Goal: Task Accomplishment & Management: Use online tool/utility

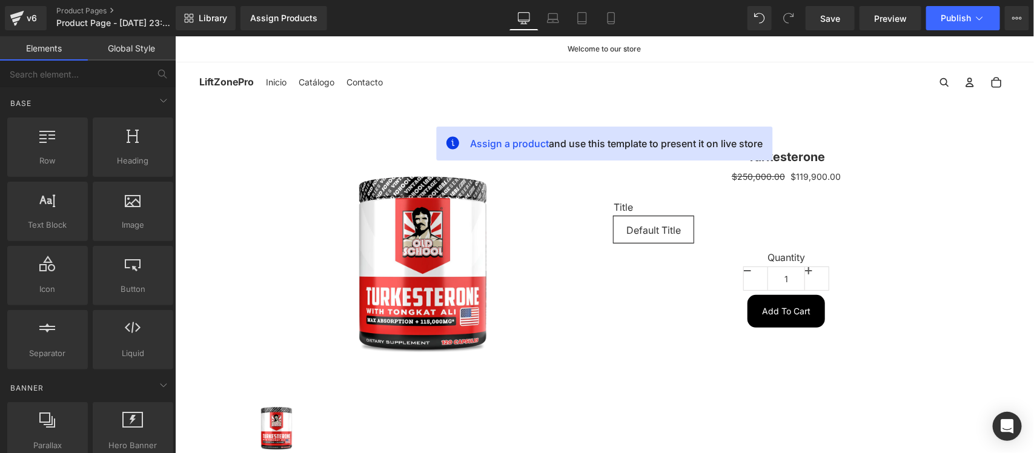
click at [357, 45] on announcement-bar-component "Welcome to our store" at bounding box center [604, 48] width 810 height 7
click at [219, 18] on span "Library" at bounding box center [213, 18] width 28 height 11
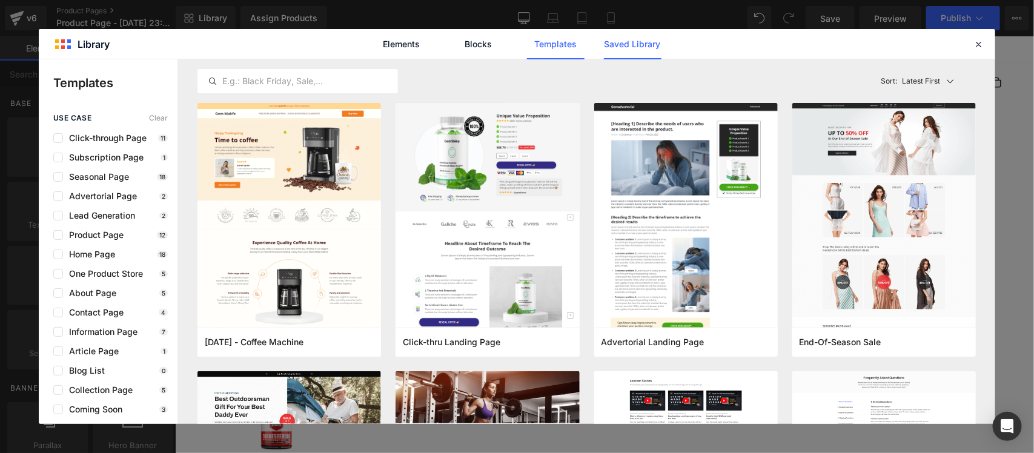
click at [420, 351] on link "Saved Library" at bounding box center [247, 351] width 345 height 0
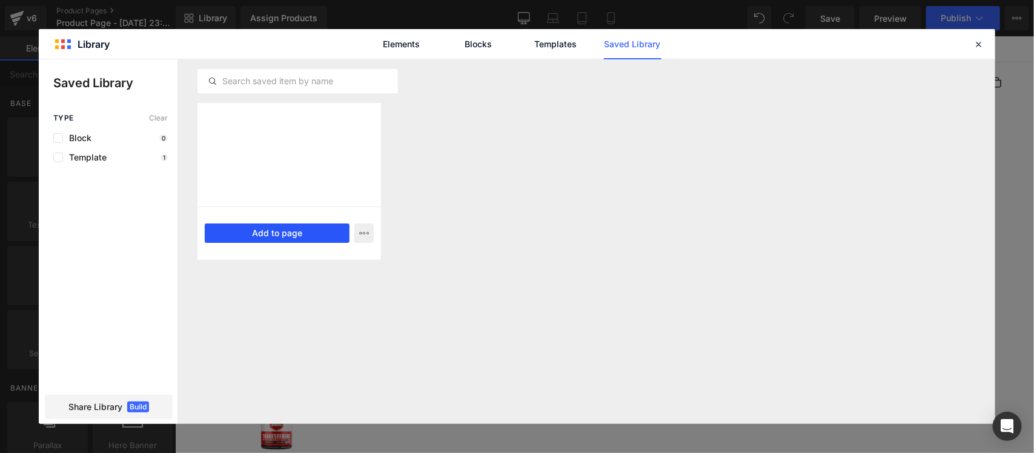
click at [272, 232] on button "Add to page" at bounding box center [277, 232] width 145 height 19
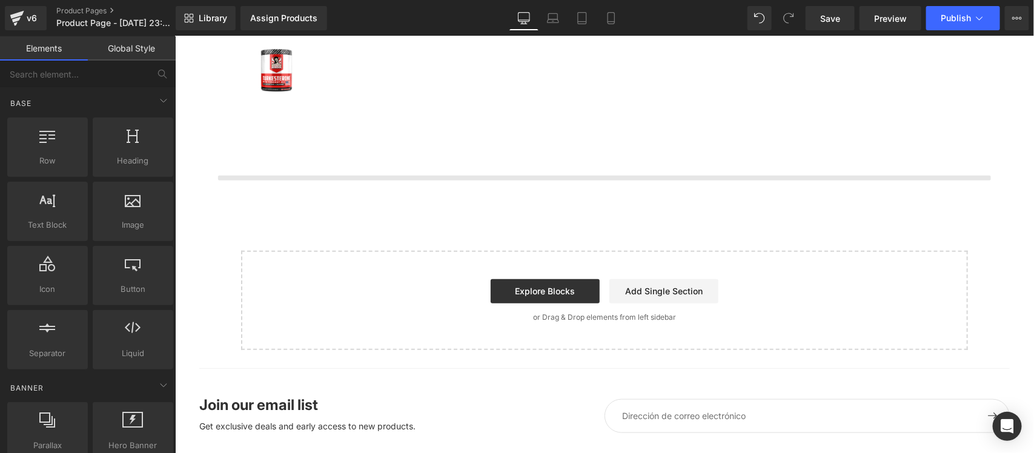
scroll to position [391, 0]
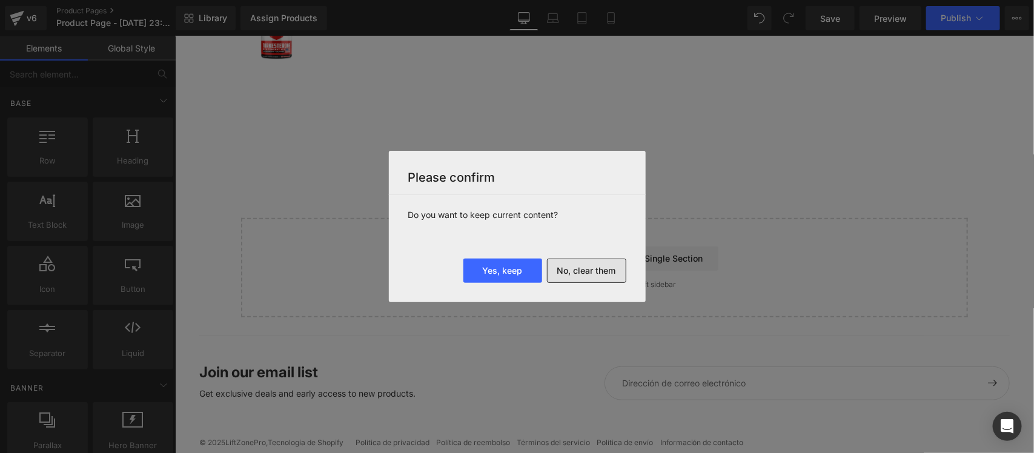
click at [596, 276] on button "No, clear them" at bounding box center [586, 271] width 79 height 24
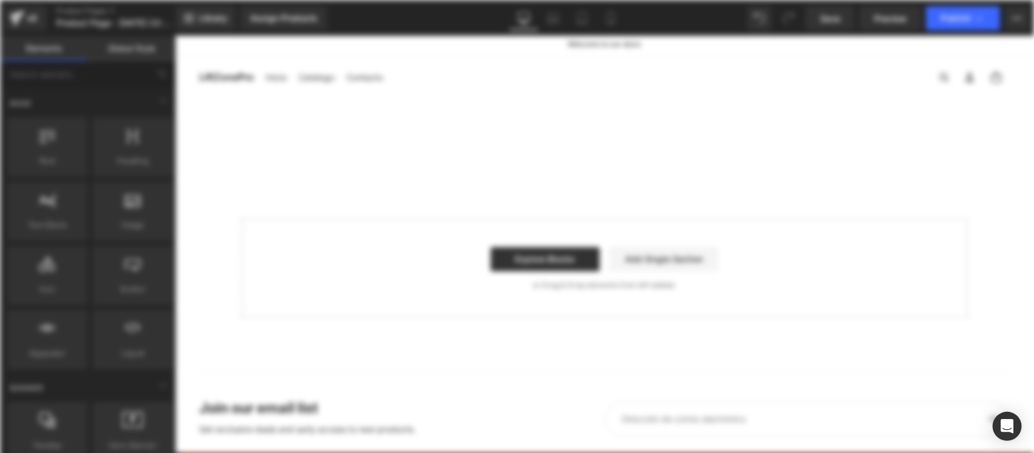
scroll to position [0, 0]
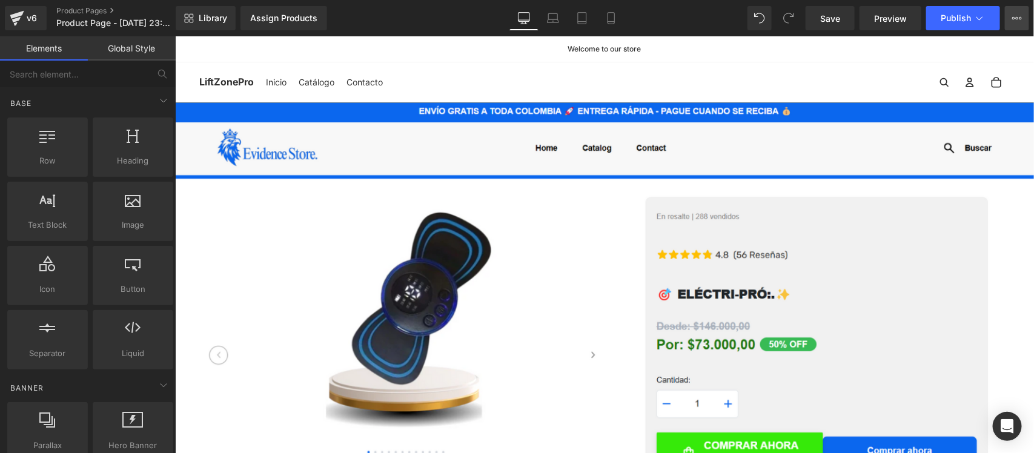
click at [1018, 15] on icon at bounding box center [1017, 18] width 10 height 10
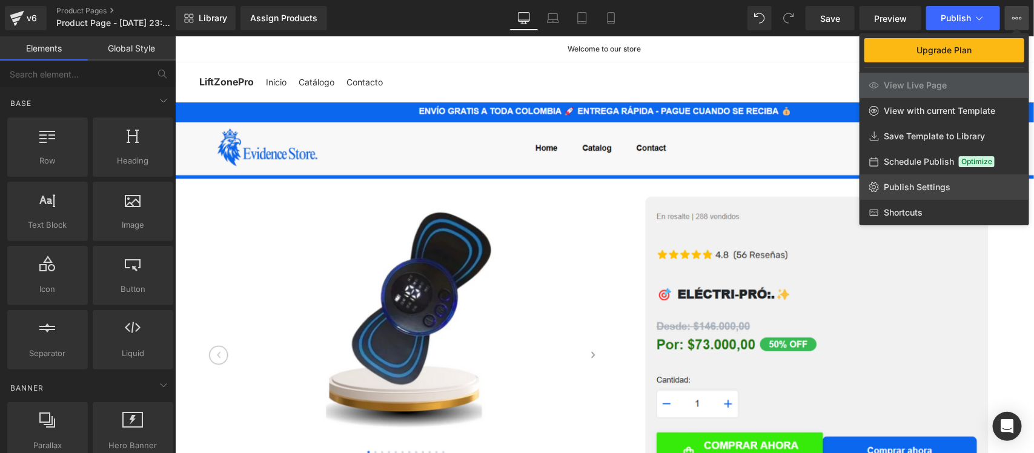
click at [897, 189] on span "Publish Settings" at bounding box center [916, 187] width 67 height 11
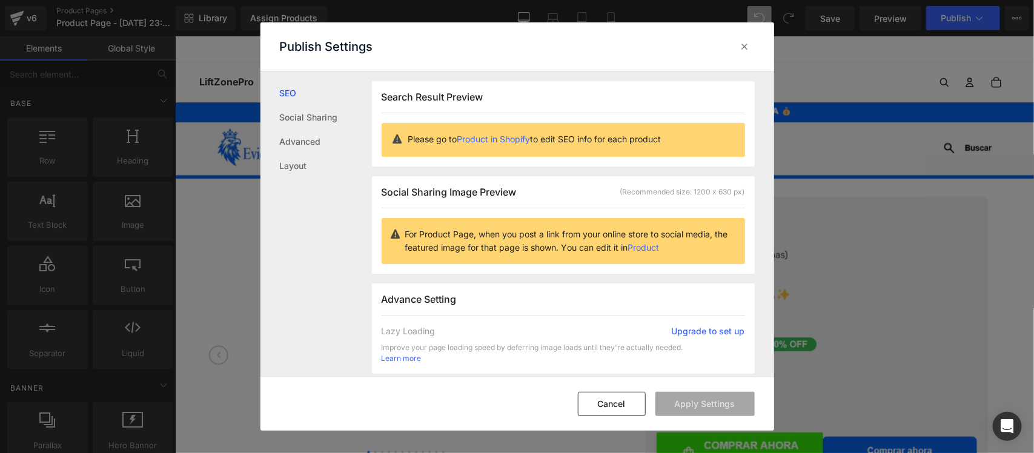
scroll to position [1, 0]
click at [291, 171] on link "Layout" at bounding box center [326, 166] width 92 height 24
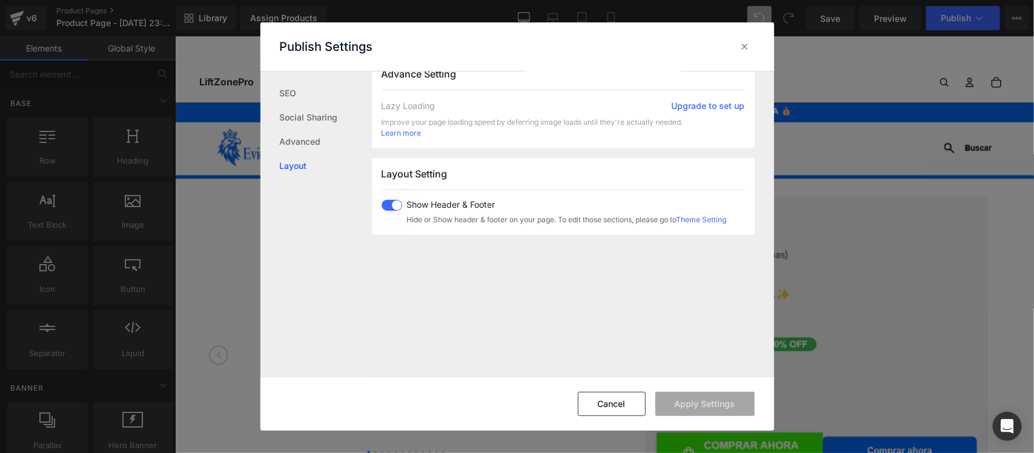
scroll to position [303, 0]
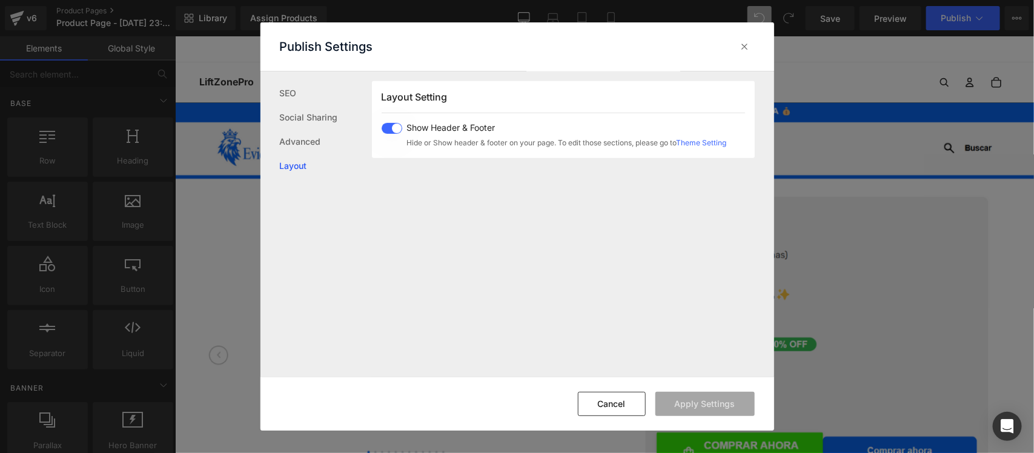
click at [407, 131] on span "Show Header & Footer" at bounding box center [567, 128] width 320 height 10
click at [689, 398] on button "Apply Settings" at bounding box center [704, 404] width 99 height 24
click at [743, 44] on icon at bounding box center [745, 47] width 12 height 12
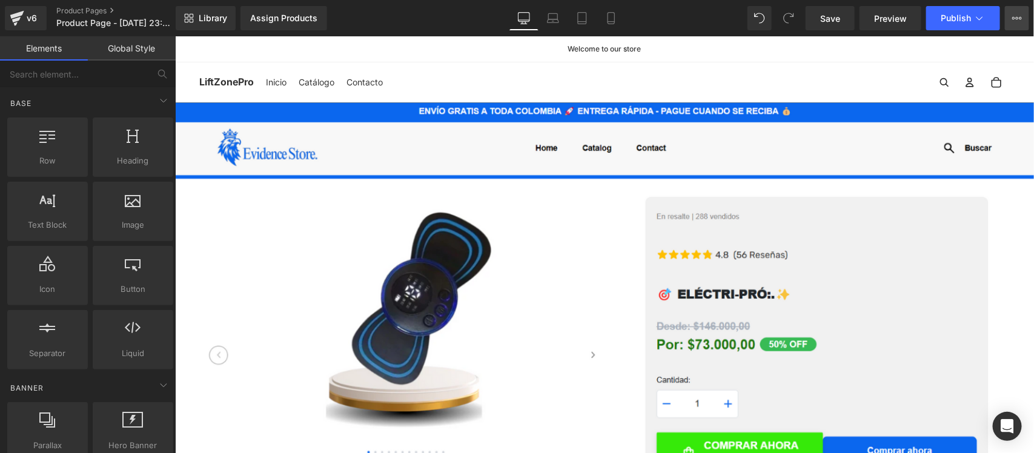
click at [1023, 25] on button "Upgrade Plan View Live Page View with current Template Save Template to Library…" at bounding box center [1017, 18] width 24 height 24
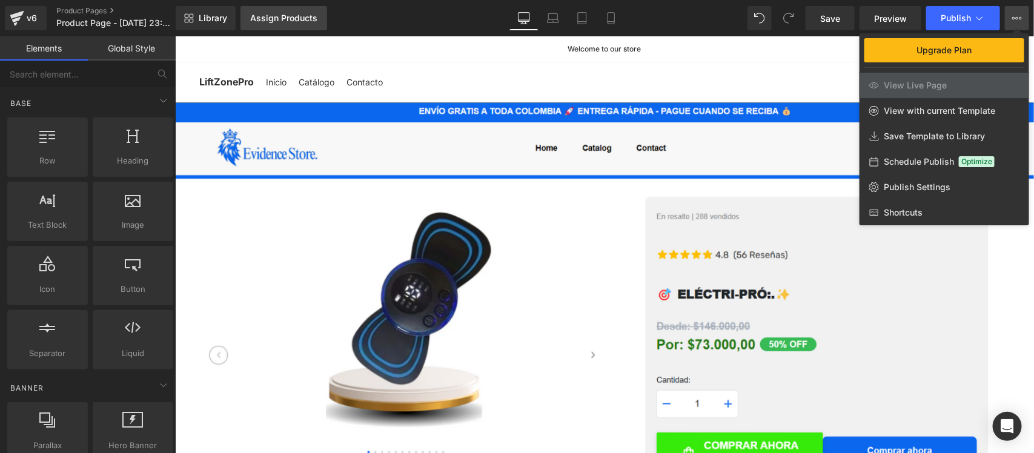
click at [282, 18] on div "Assign Products" at bounding box center [283, 18] width 67 height 10
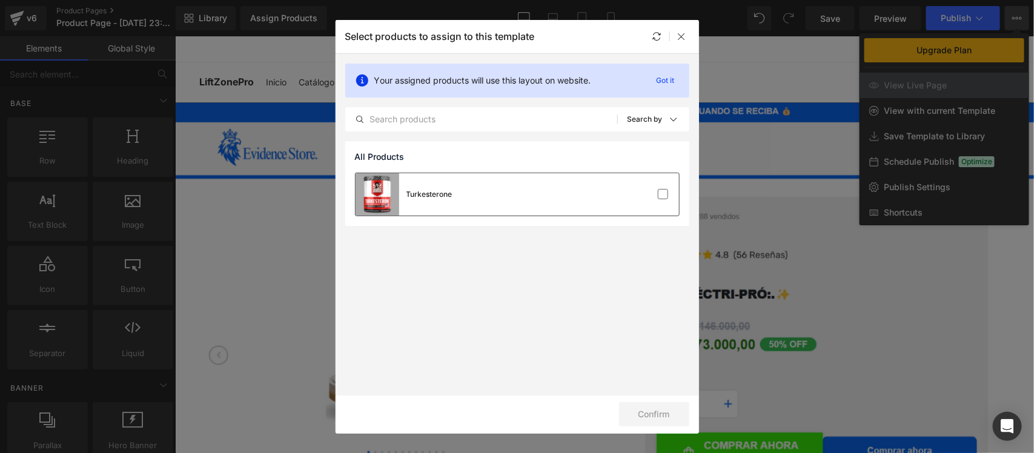
click at [651, 188] on div at bounding box center [642, 194] width 54 height 12
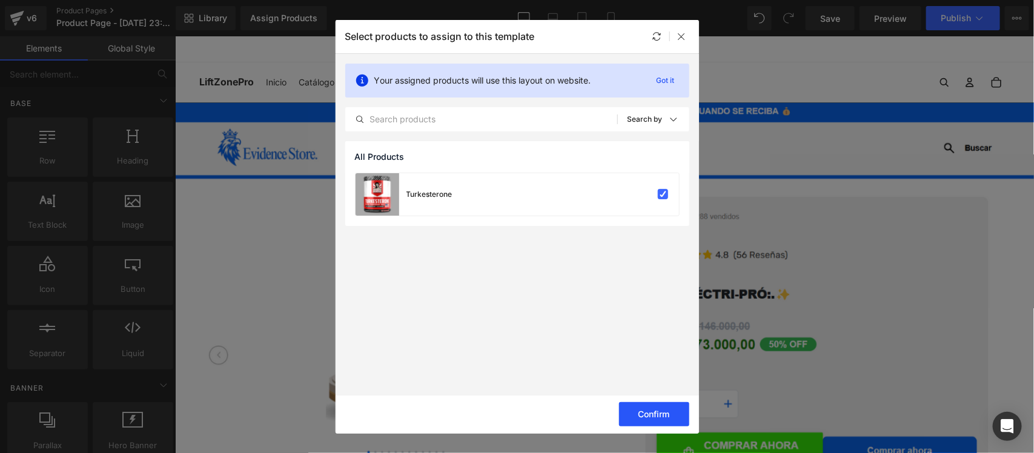
click at [648, 408] on button "Confirm" at bounding box center [654, 414] width 70 height 24
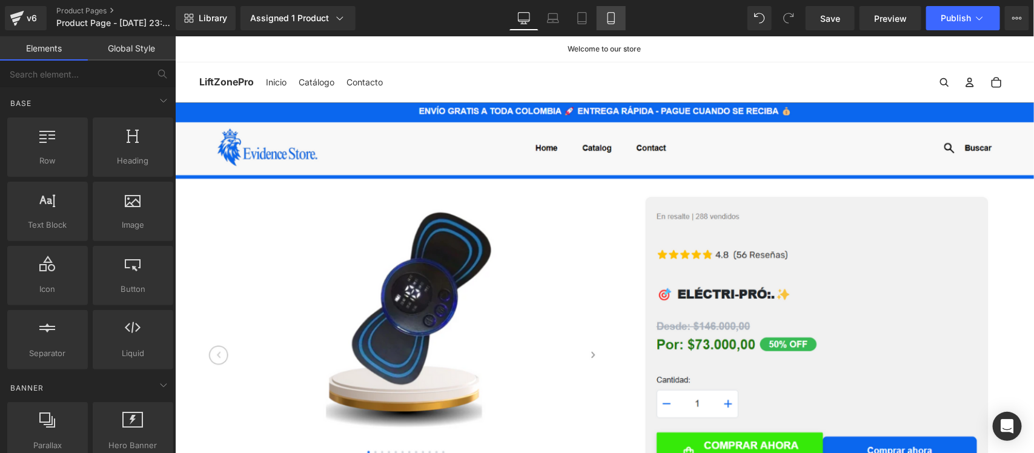
click at [613, 16] on icon at bounding box center [611, 18] width 12 height 12
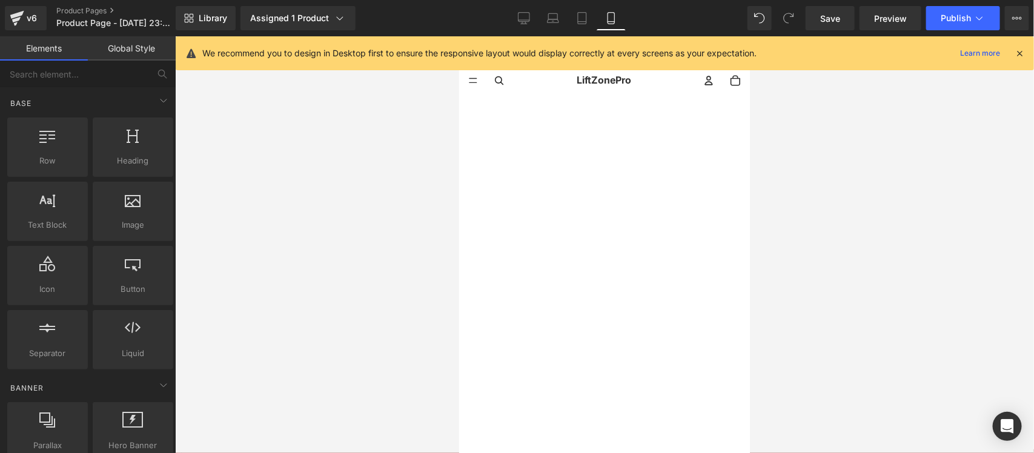
click at [1019, 53] on icon at bounding box center [1019, 53] width 11 height 11
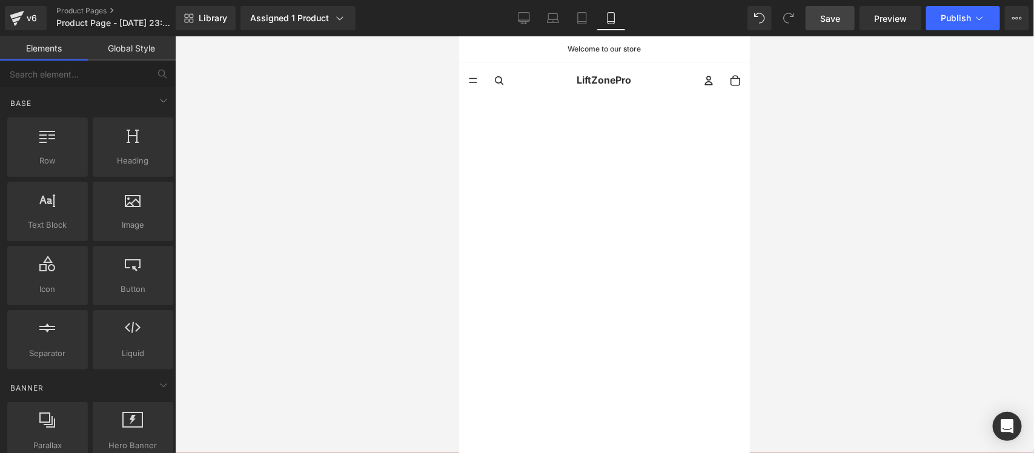
click at [828, 19] on span "Save" at bounding box center [830, 18] width 20 height 13
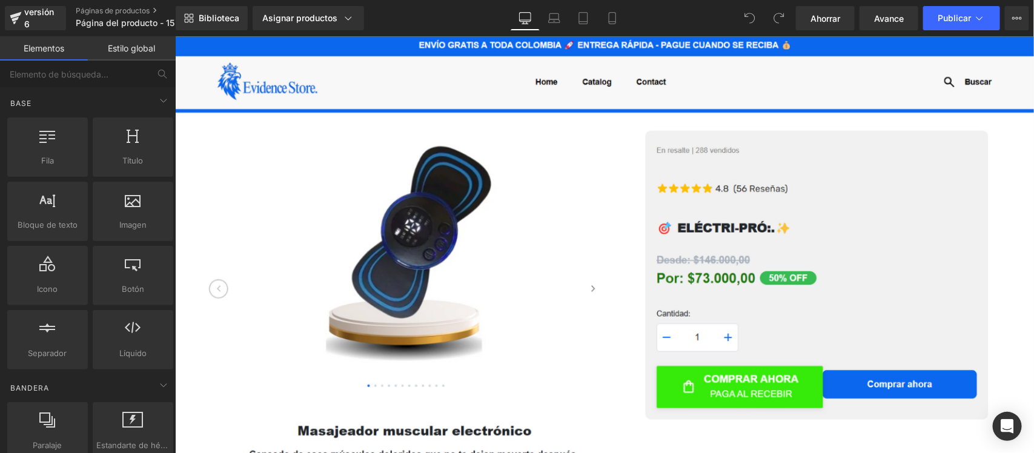
click at [435, 19] on div "Biblioteca Asignar productos Vista previa del producto Turkesterona Administrar…" at bounding box center [605, 18] width 858 height 24
click at [612, 17] on icon at bounding box center [612, 18] width 12 height 12
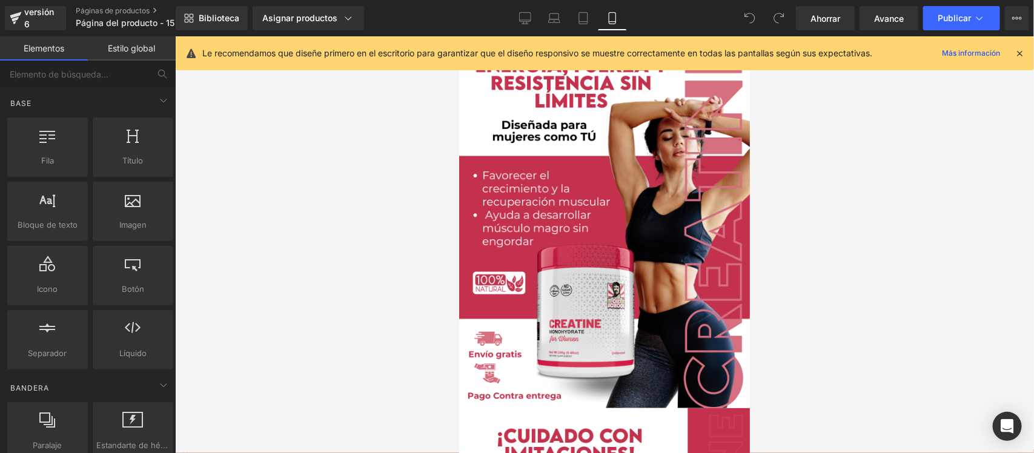
click at [1021, 48] on icon at bounding box center [1019, 53] width 11 height 11
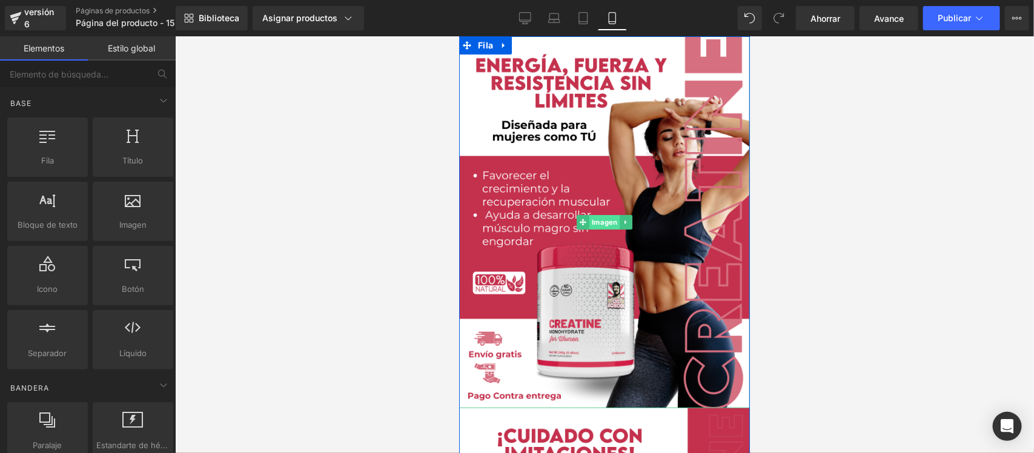
click at [609, 218] on font "Imagen" at bounding box center [603, 221] width 25 height 8
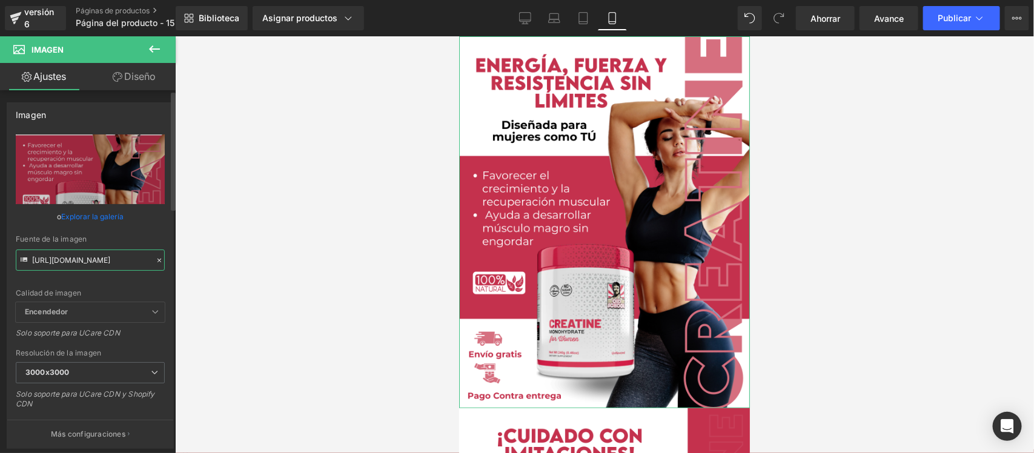
scroll to position [0, 24]
drag, startPoint x: 31, startPoint y: 261, endPoint x: 150, endPoint y: 263, distance: 118.7
click at [150, 263] on div "Fuente de la imagen [URL][DOMAIN_NAME]" at bounding box center [90, 253] width 149 height 36
paste input "bRYSsctr/Pieza-1-3x"
type input "[URL][DOMAIN_NAME]"
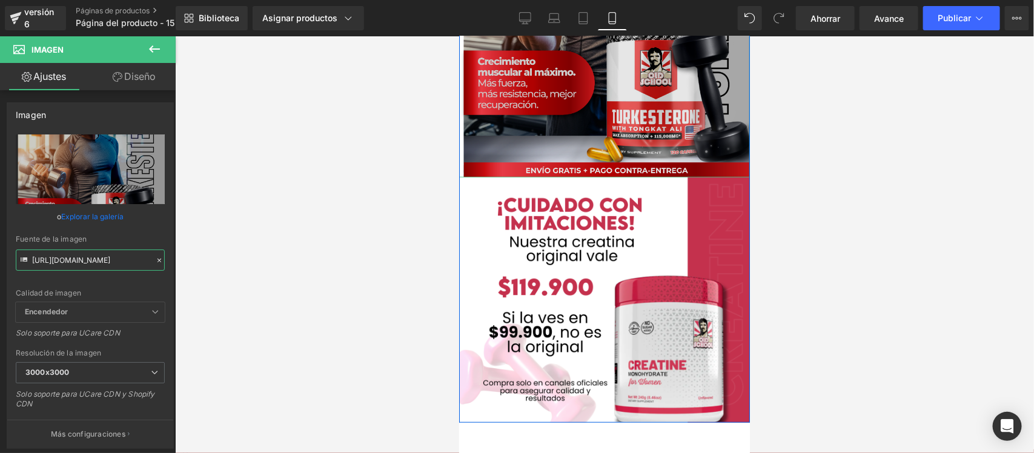
scroll to position [227, 0]
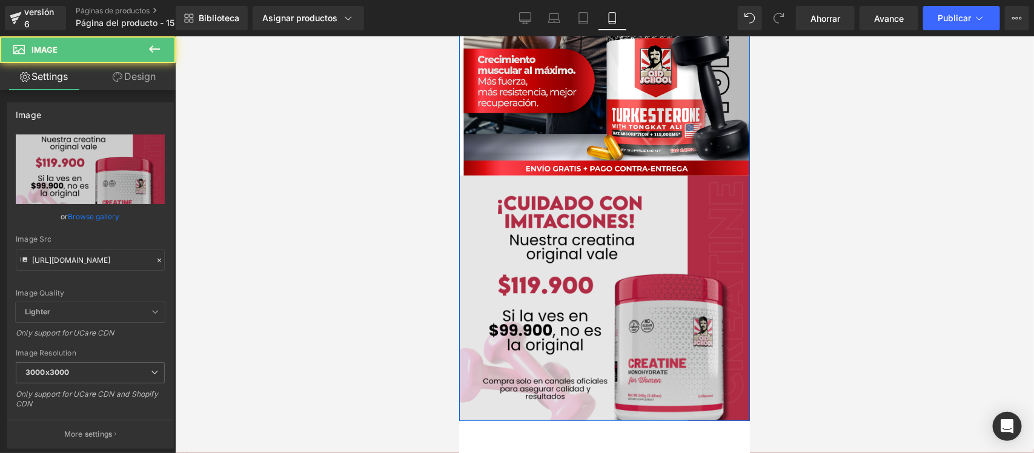
click at [595, 291] on div "Imagen" at bounding box center [603, 297] width 291 height 245
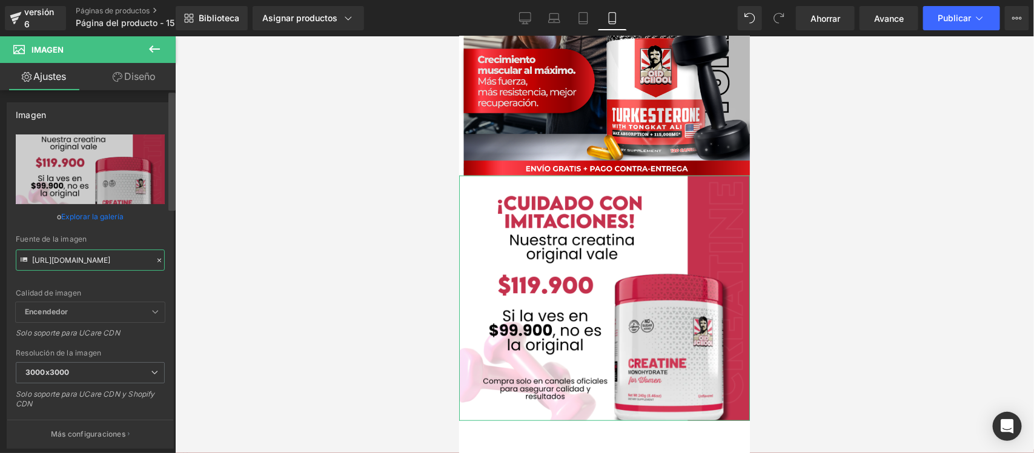
scroll to position [0, 33]
drag, startPoint x: 31, startPoint y: 259, endPoint x: 171, endPoint y: 260, distance: 139.9
click at [171, 260] on div "Imagen [URL][DOMAIN_NAME] Reemplazar imagen Subir imagen o Explorar la galería …" at bounding box center [88, 274] width 176 height 368
paste input "4Z2MRmvW/Pieza-4-3x"
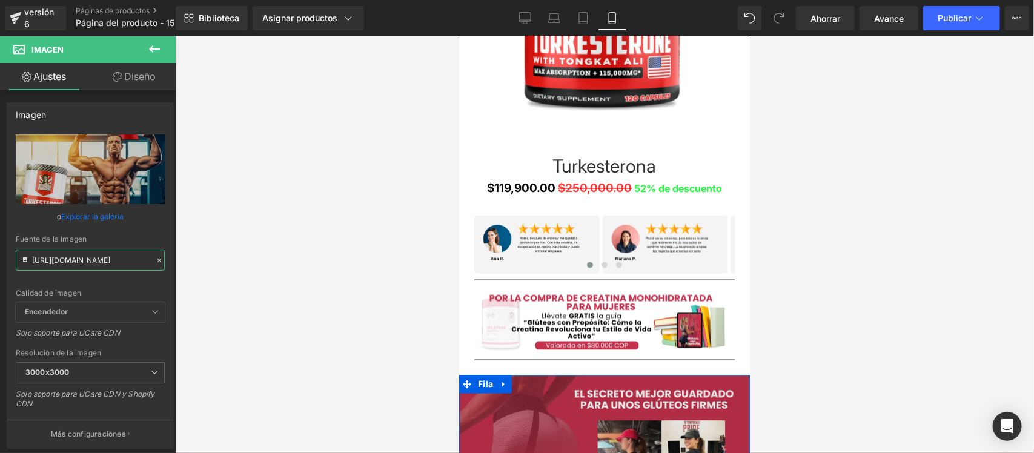
scroll to position [833, 0]
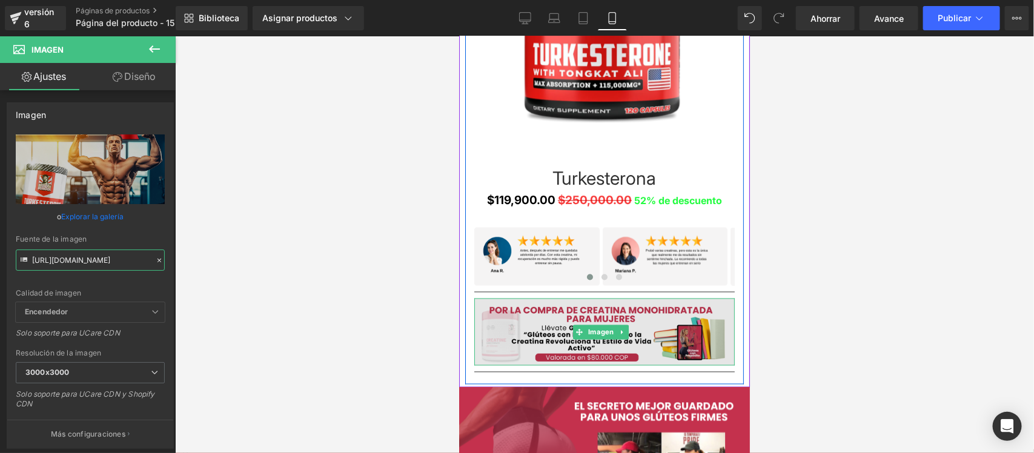
type input "[URL][DOMAIN_NAME]"
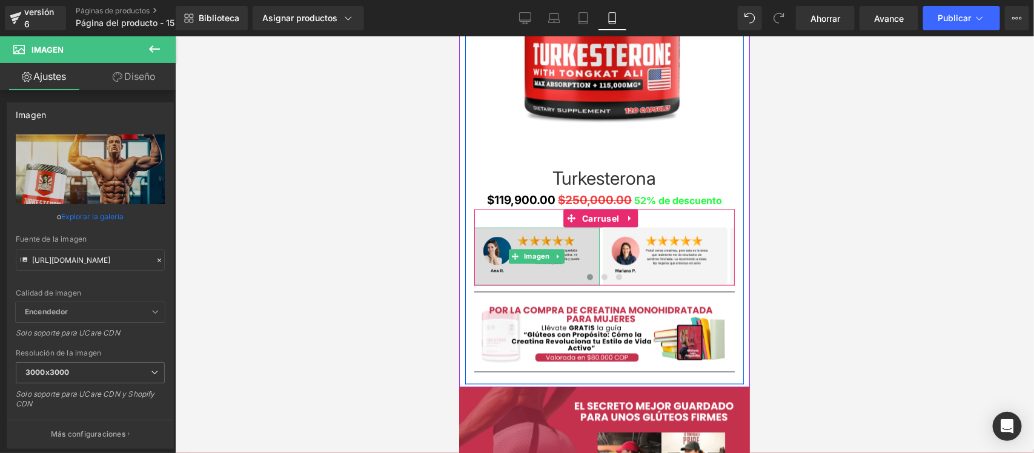
click at [533, 258] on font "Imagen" at bounding box center [535, 256] width 25 height 8
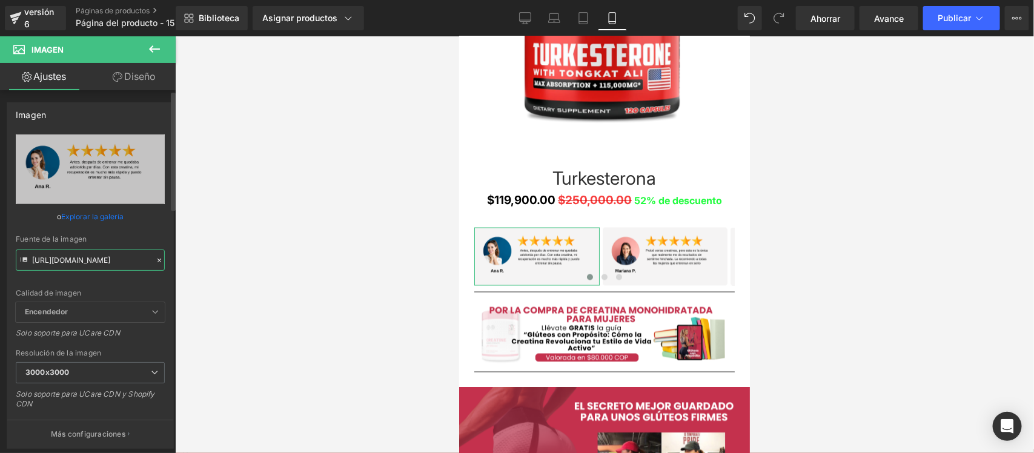
drag, startPoint x: 32, startPoint y: 260, endPoint x: 146, endPoint y: 261, distance: 113.8
click at [146, 261] on input "[URL][DOMAIN_NAME]" at bounding box center [90, 259] width 149 height 21
paste input "tPqzQctg/7"
type input "[URL][DOMAIN_NAME]"
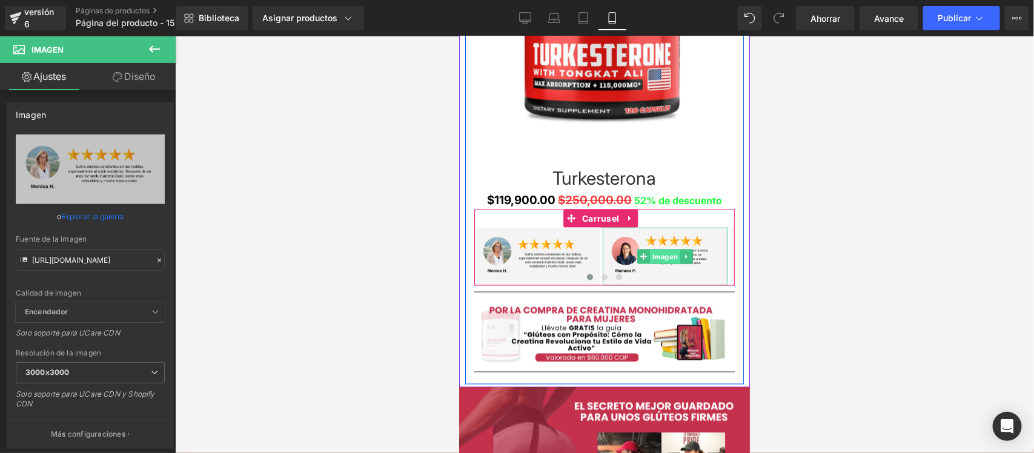
click at [665, 254] on font "Imagen" at bounding box center [664, 257] width 25 height 8
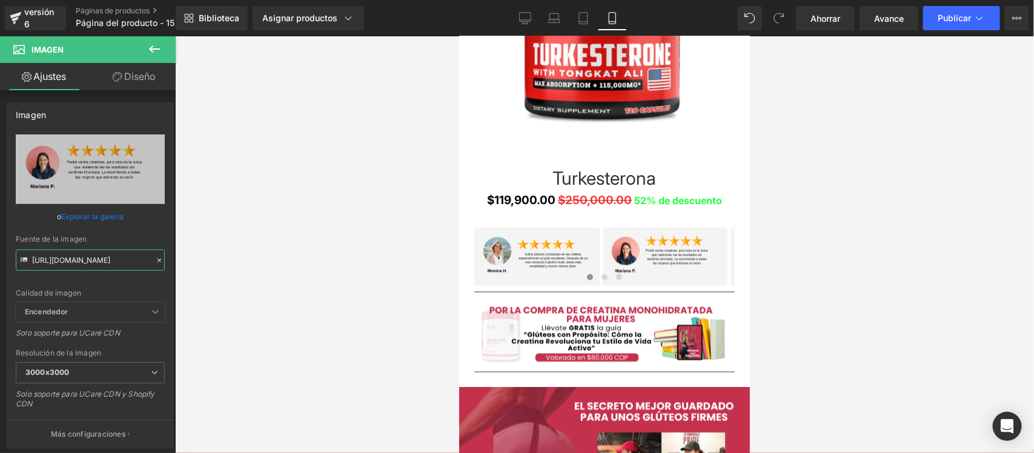
scroll to position [0, 1]
drag, startPoint x: 31, startPoint y: 262, endPoint x: 177, endPoint y: 265, distance: 146.6
click at [177, 265] on div "Image Estás previsualizando cómo funciona el Reestilizará tu página. No puedes …" at bounding box center [517, 237] width 1034 height 474
paste input "660wT1g/8"
type input "[URL][DOMAIN_NAME]"
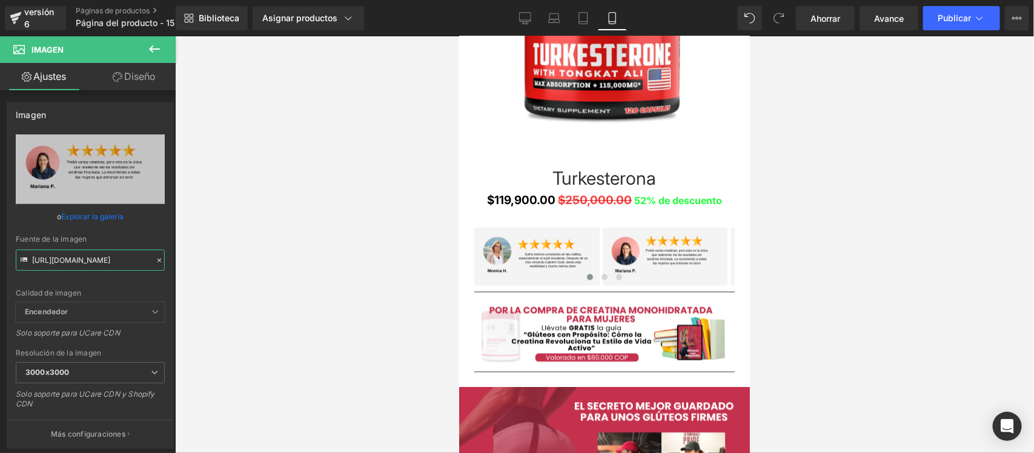
scroll to position [0, 0]
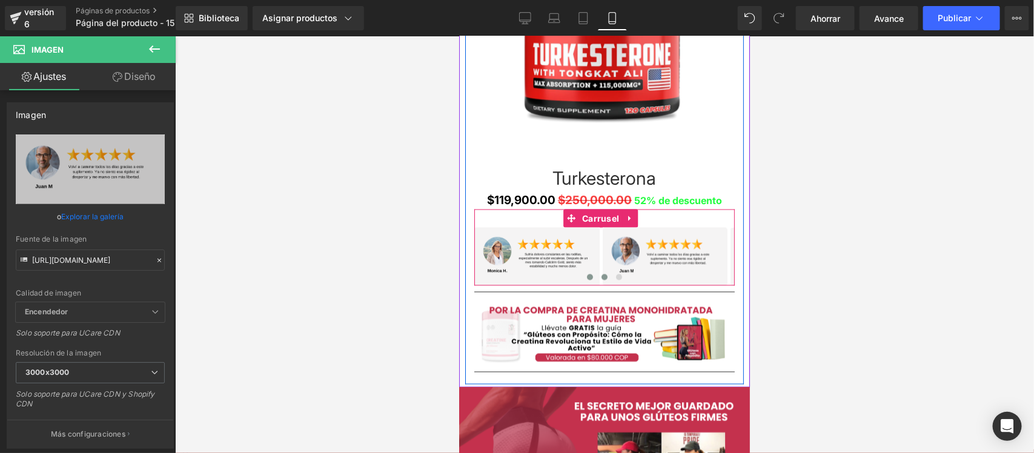
click at [601, 276] on span at bounding box center [604, 277] width 6 height 6
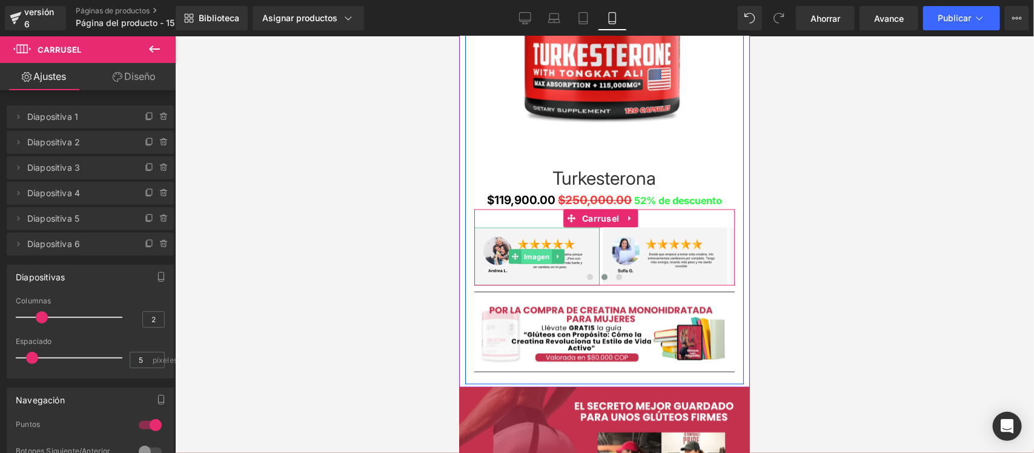
click at [530, 254] on font "Imagen" at bounding box center [535, 257] width 25 height 8
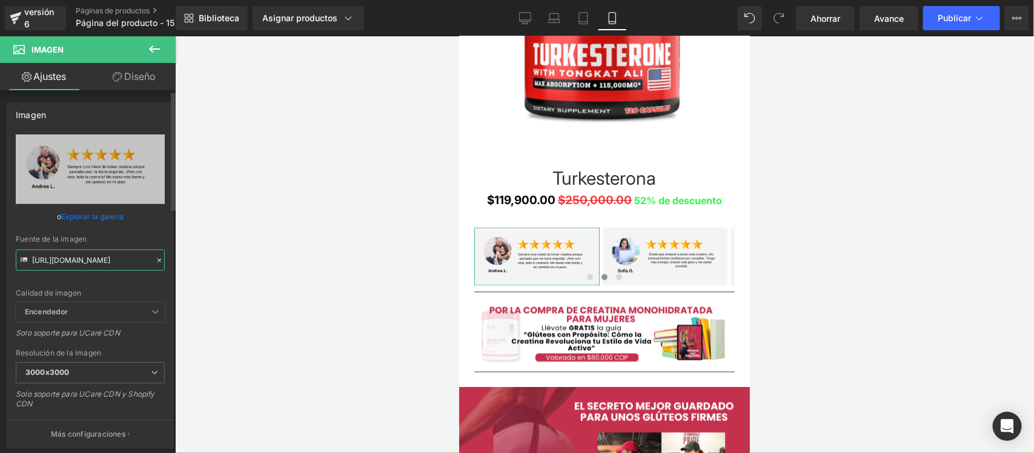
drag, startPoint x: 31, startPoint y: 259, endPoint x: 139, endPoint y: 259, distance: 108.4
click at [139, 259] on input "[URL][DOMAIN_NAME]" at bounding box center [90, 259] width 149 height 21
paste input "cKYMcn0L/9.png"
type input "[URL][DOMAIN_NAME]"
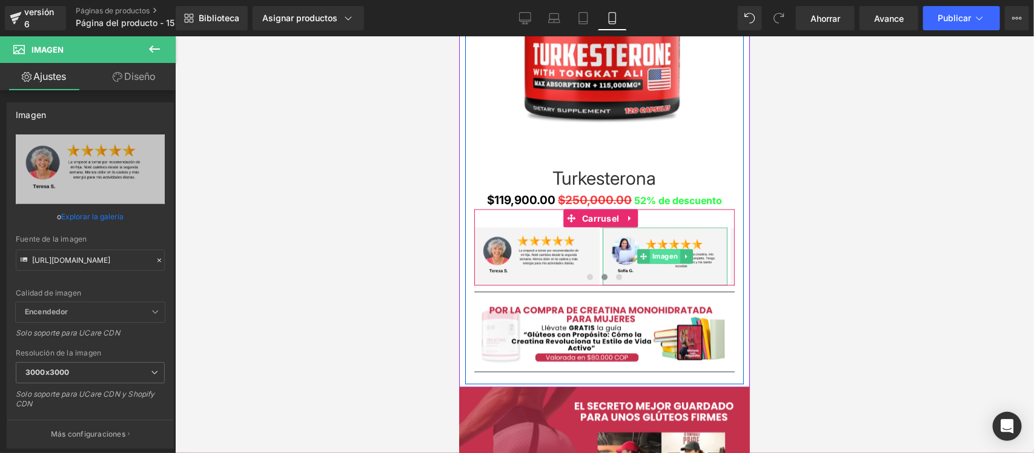
click at [661, 257] on font "Imagen" at bounding box center [664, 256] width 25 height 8
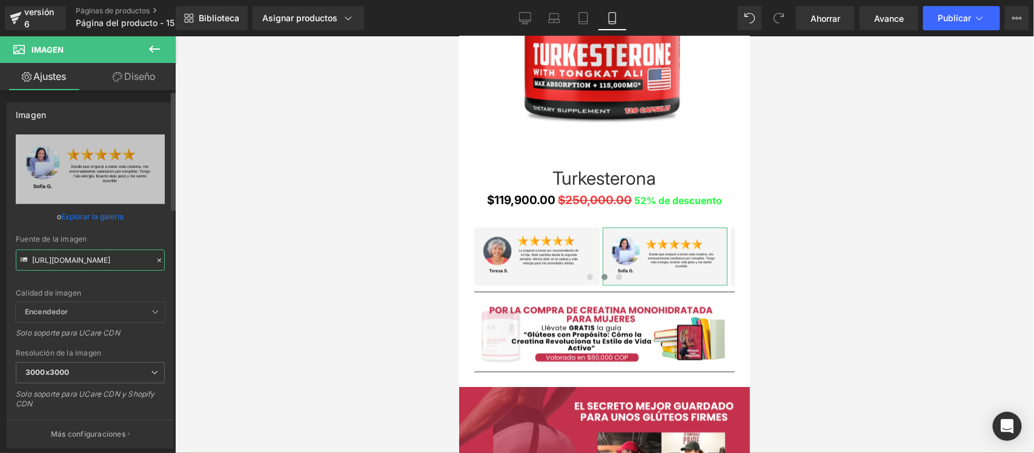
drag, startPoint x: 32, startPoint y: 259, endPoint x: 145, endPoint y: 263, distance: 113.3
click at [145, 263] on input "[URL][DOMAIN_NAME]" at bounding box center [90, 259] width 149 height 21
paste input "zVfPrLyh/10"
type input "[URL][DOMAIN_NAME]"
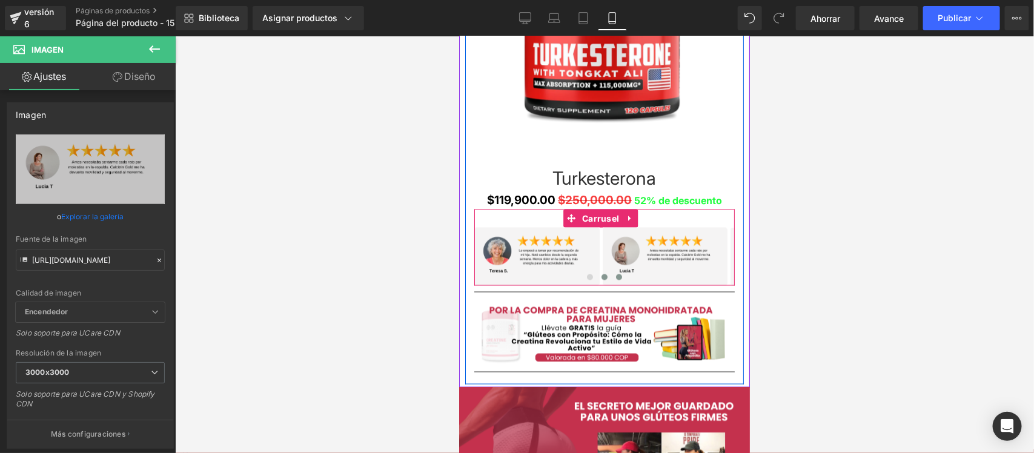
click at [615, 276] on span at bounding box center [618, 277] width 6 height 6
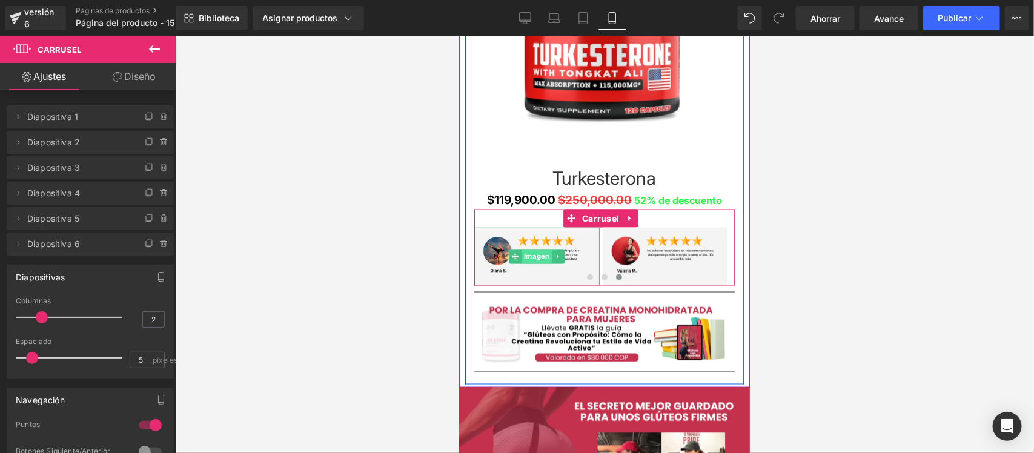
click at [540, 255] on font "Imagen" at bounding box center [535, 256] width 25 height 8
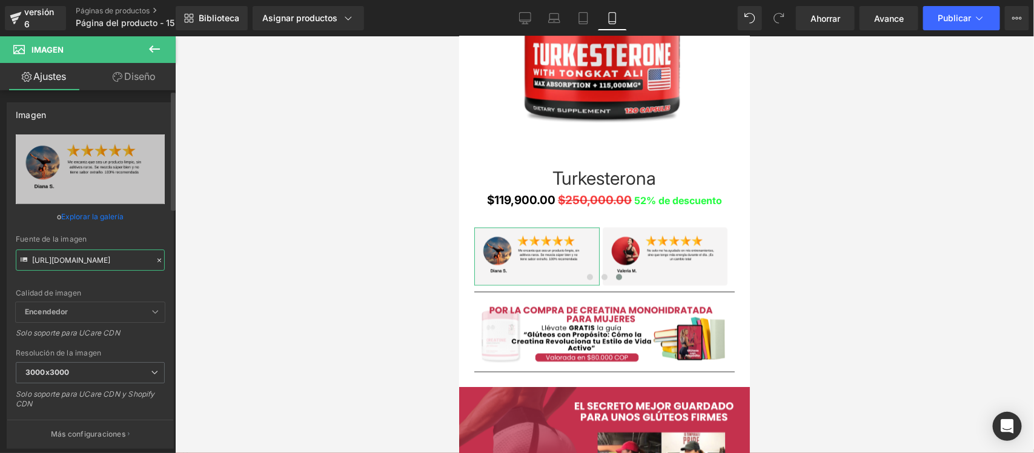
drag, startPoint x: 31, startPoint y: 259, endPoint x: 154, endPoint y: 258, distance: 122.9
click at [154, 258] on div "Fuente de la imagen [URL][DOMAIN_NAME]" at bounding box center [90, 253] width 149 height 36
type input "[URL][DOMAIN_NAME]"
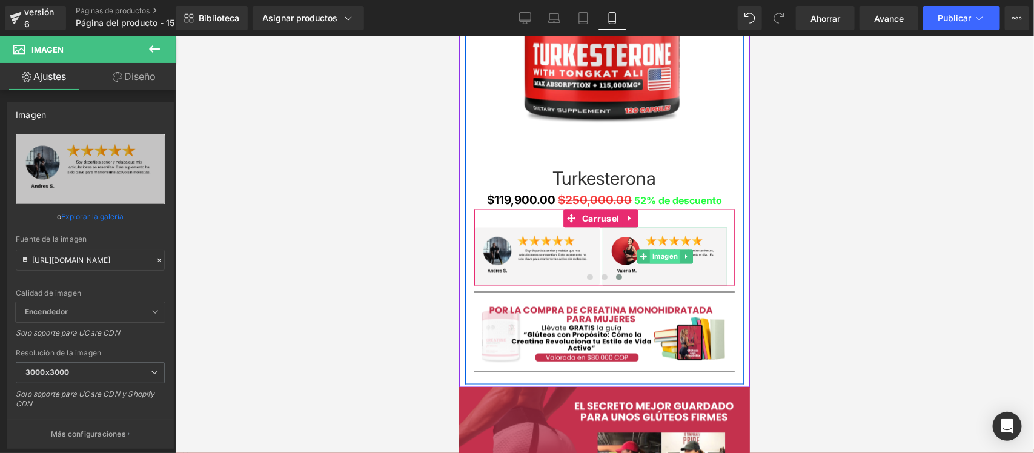
click at [655, 256] on font "Imagen" at bounding box center [664, 256] width 25 height 8
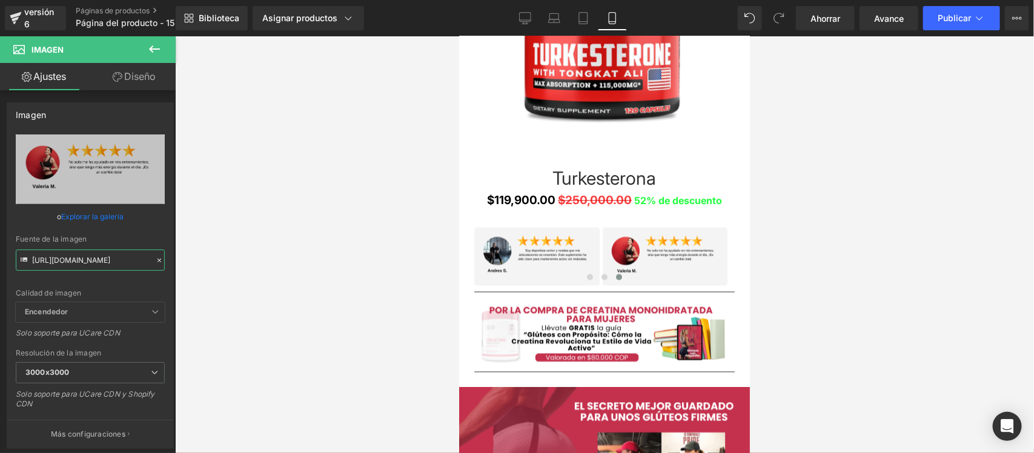
drag, startPoint x: 32, startPoint y: 257, endPoint x: 179, endPoint y: 262, distance: 147.2
click at [179, 262] on div "Image Estás previsualizando cómo funciona el Reestilizará tu página. No puedes …" at bounding box center [517, 237] width 1034 height 474
paste input "yB8WQwK7/12"
type input "[URL][DOMAIN_NAME]"
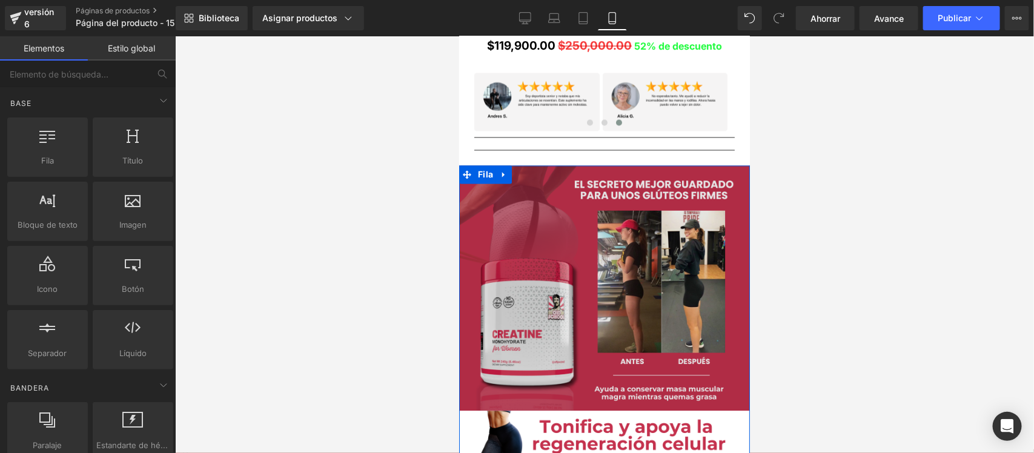
scroll to position [1060, 0]
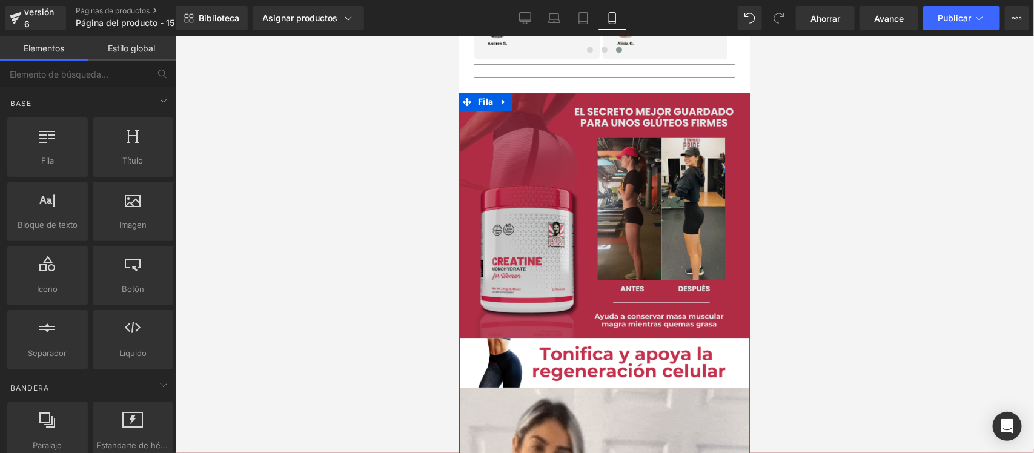
click at [598, 221] on div "Imagen" at bounding box center [603, 215] width 291 height 245
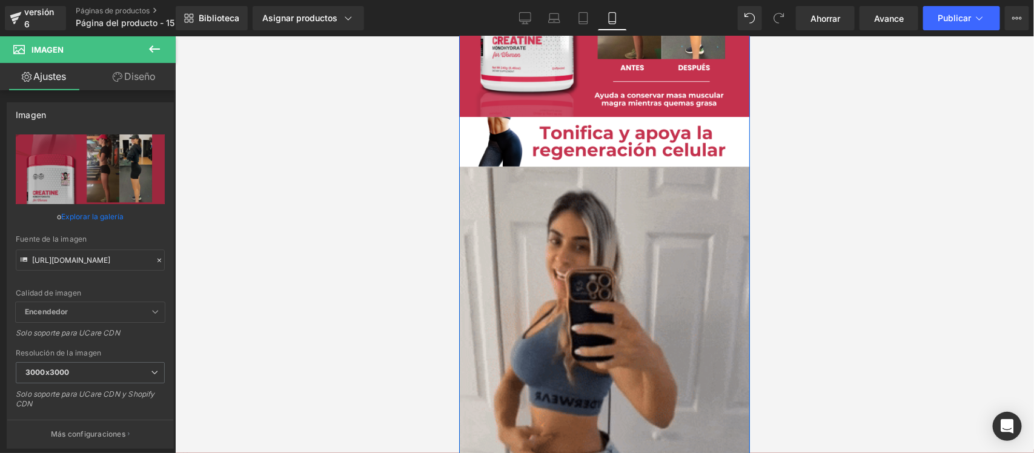
scroll to position [1287, 0]
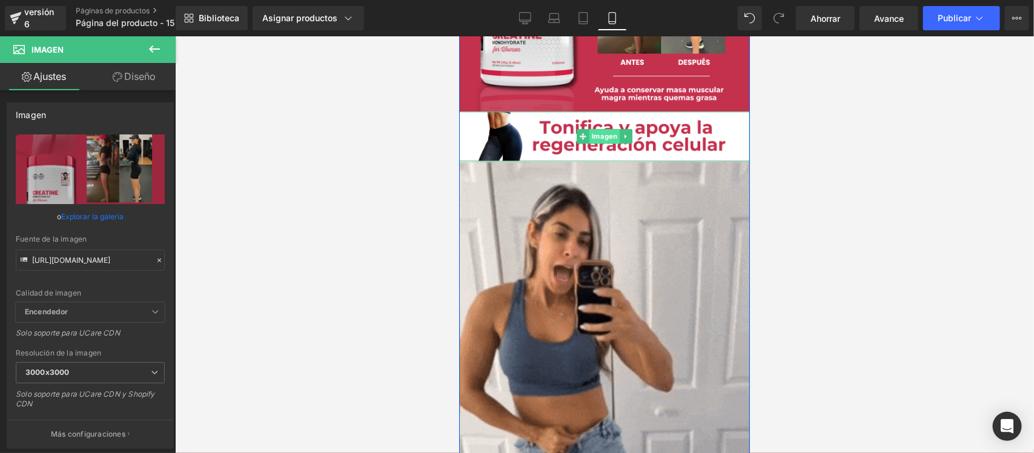
click at [594, 139] on font "Imagen" at bounding box center [603, 135] width 25 height 8
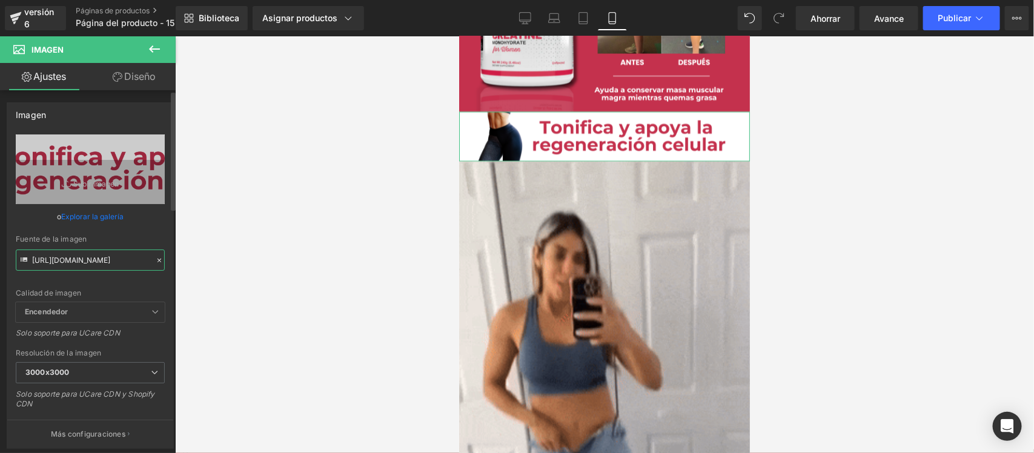
scroll to position [0, 21]
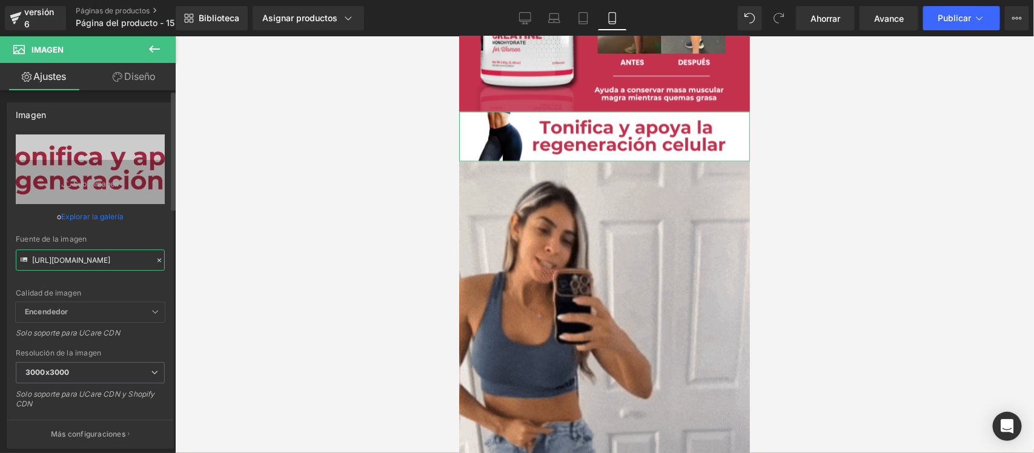
drag, startPoint x: 33, startPoint y: 261, endPoint x: 143, endPoint y: 261, distance: 109.6
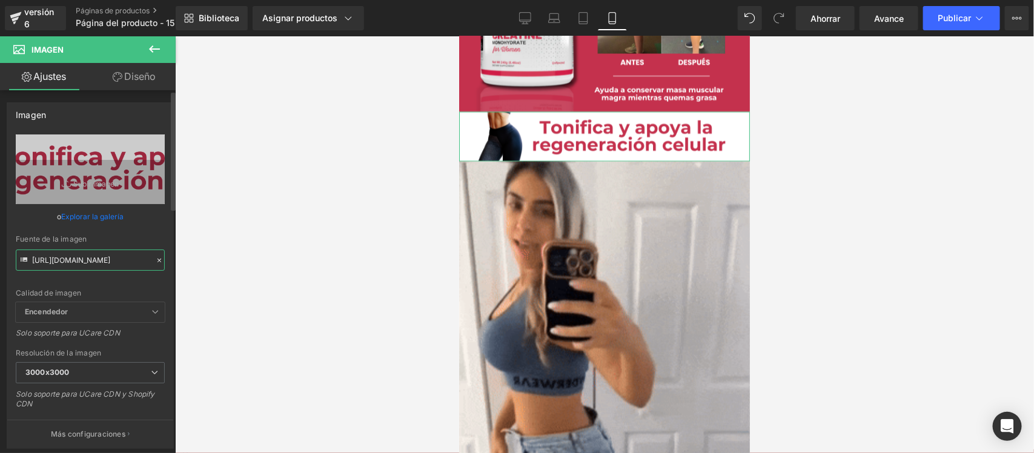
click at [143, 261] on input "[URL][DOMAIN_NAME]" at bounding box center [90, 259] width 149 height 21
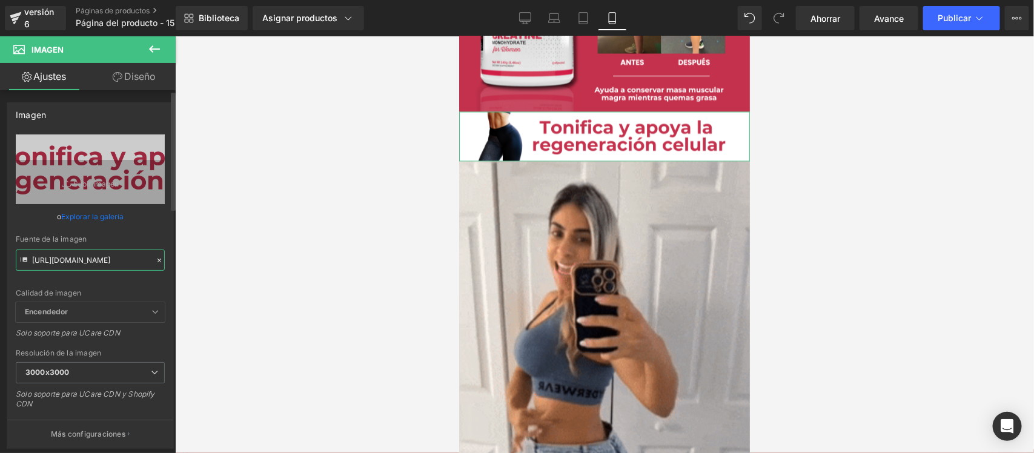
paste input "5hrc2rtB/Pieza-3-3x"
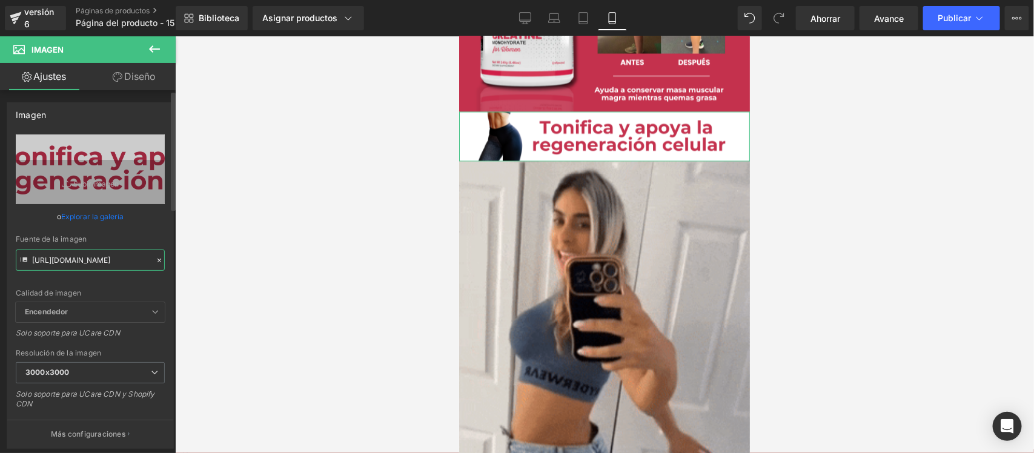
type input "[URL][DOMAIN_NAME]"
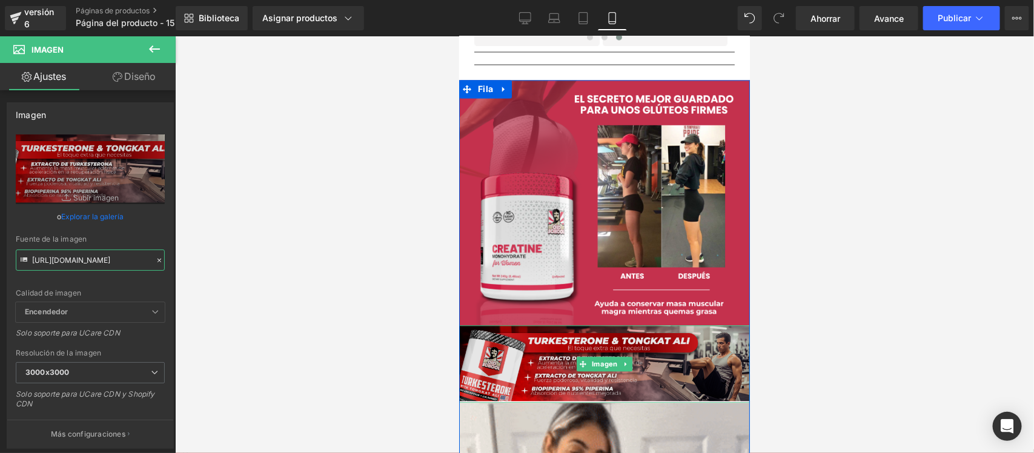
scroll to position [984, 0]
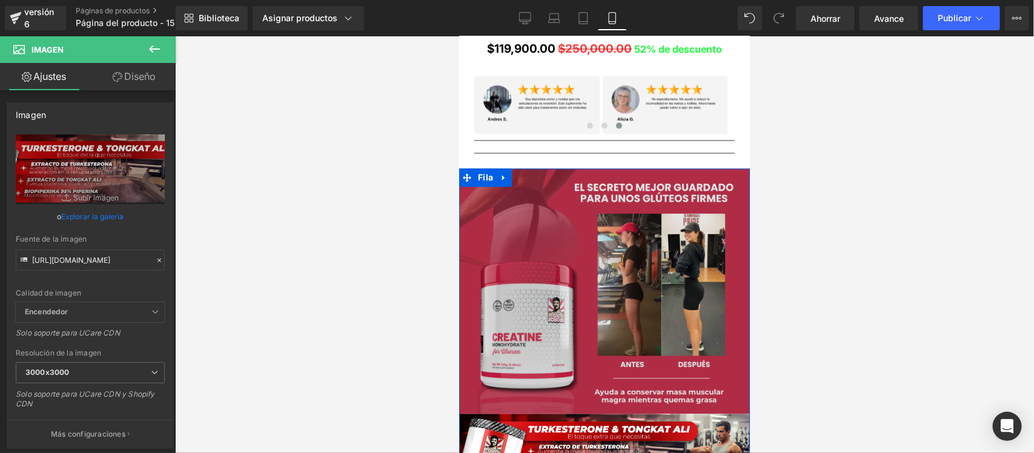
click at [585, 290] on div "Imagen" at bounding box center [603, 290] width 291 height 245
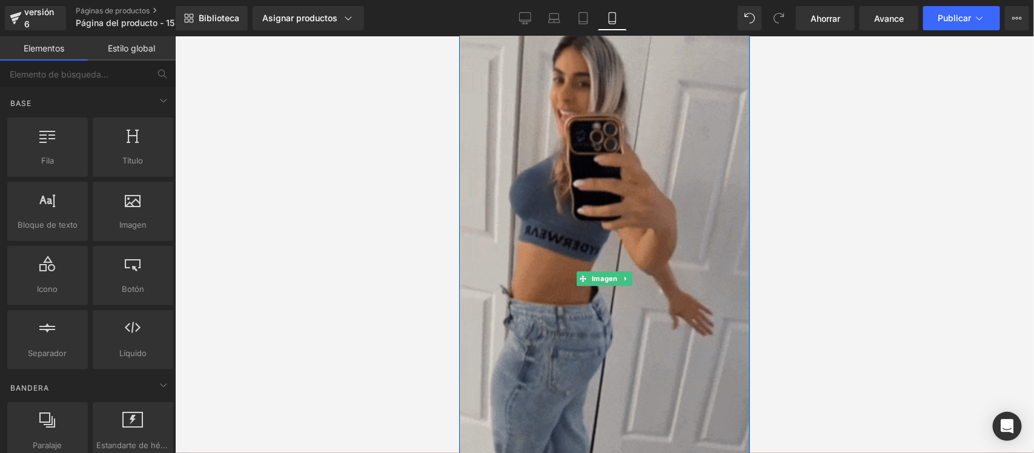
scroll to position [1211, 0]
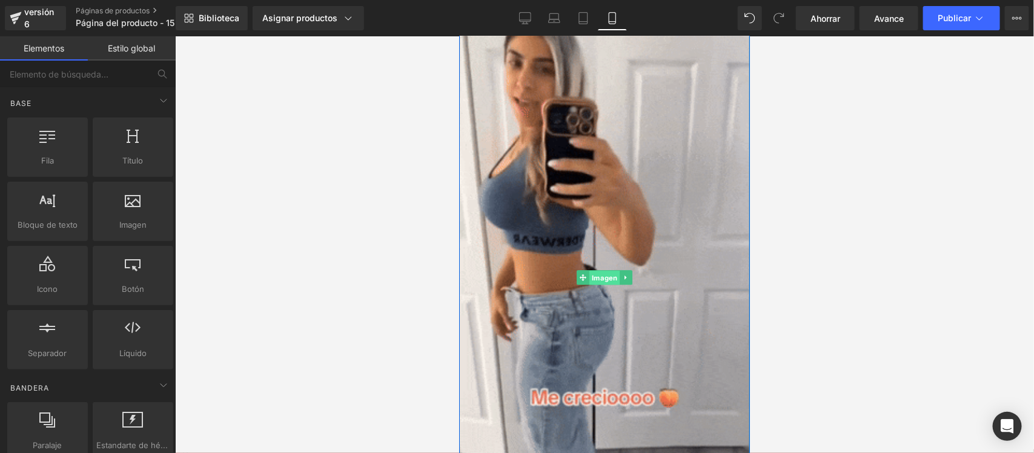
click at [595, 275] on font "Imagen" at bounding box center [603, 277] width 25 height 8
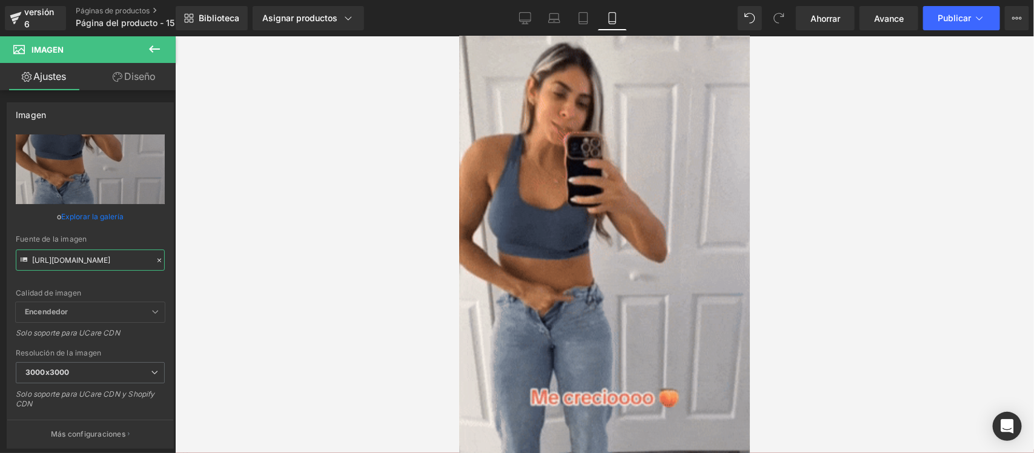
scroll to position [0, 618]
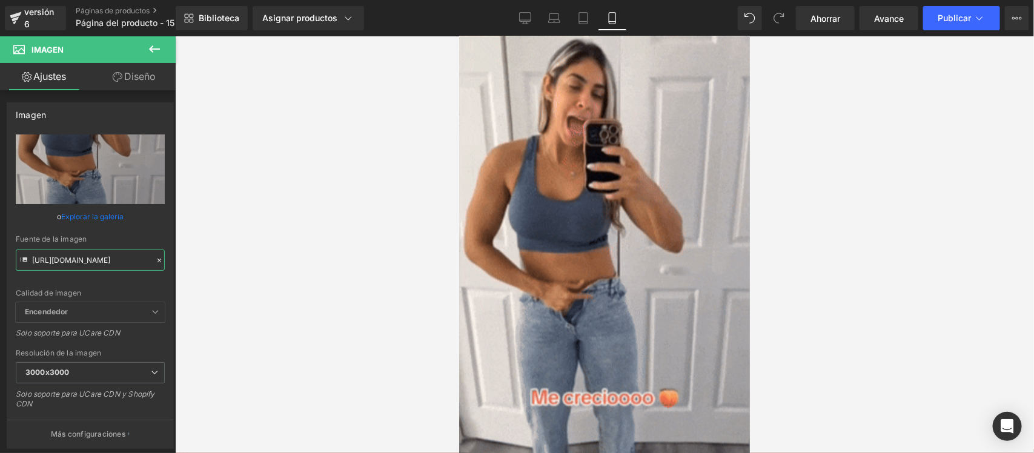
drag, startPoint x: 31, startPoint y: 262, endPoint x: 200, endPoint y: 265, distance: 168.4
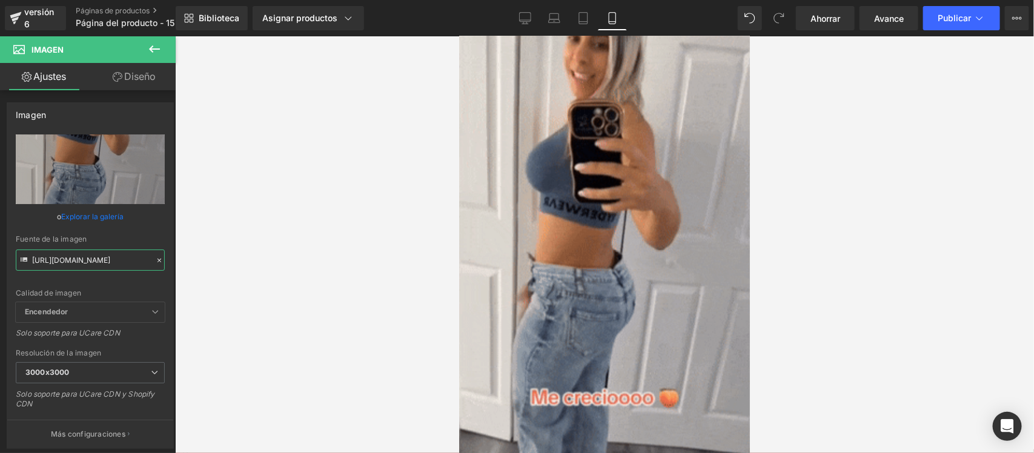
click at [200, 265] on div "Image Estás previsualizando cómo funciona el Reestilizará tu página. No puedes …" at bounding box center [517, 237] width 1034 height 474
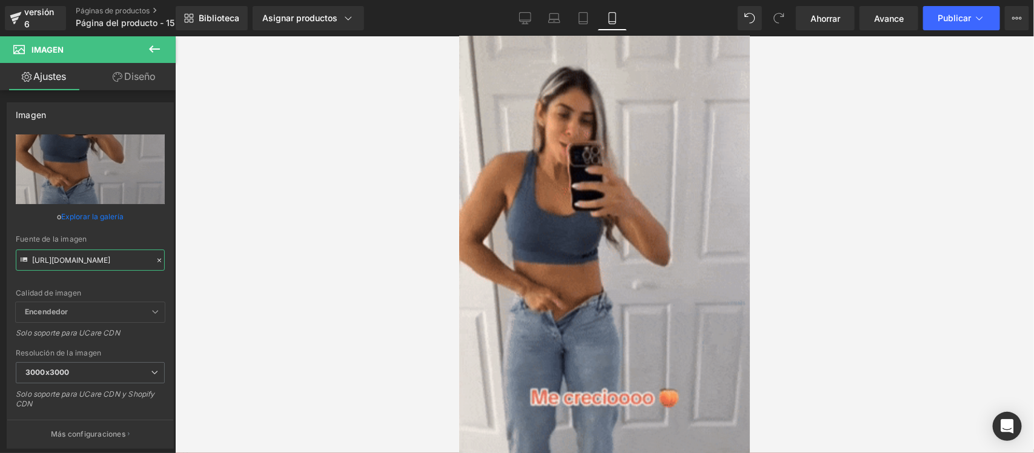
paste input "[DOMAIN_NAME][URL]"
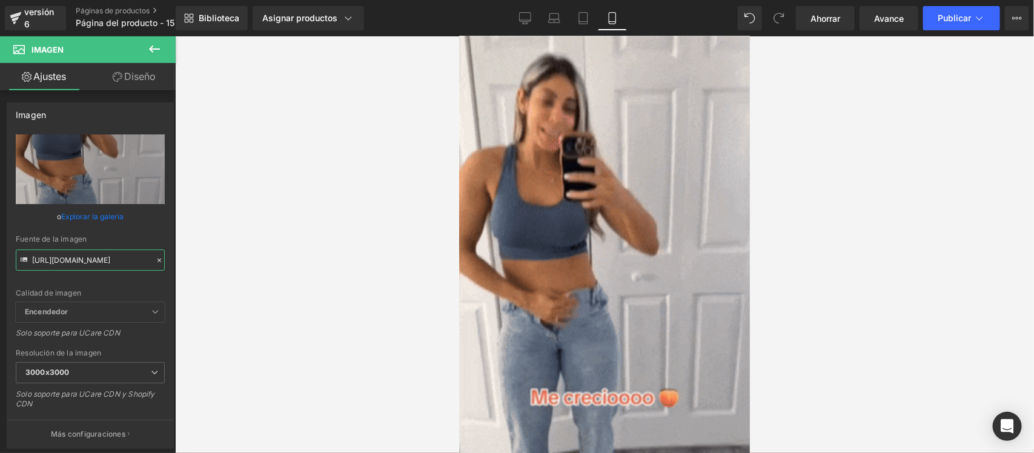
type input "[URL][DOMAIN_NAME]"
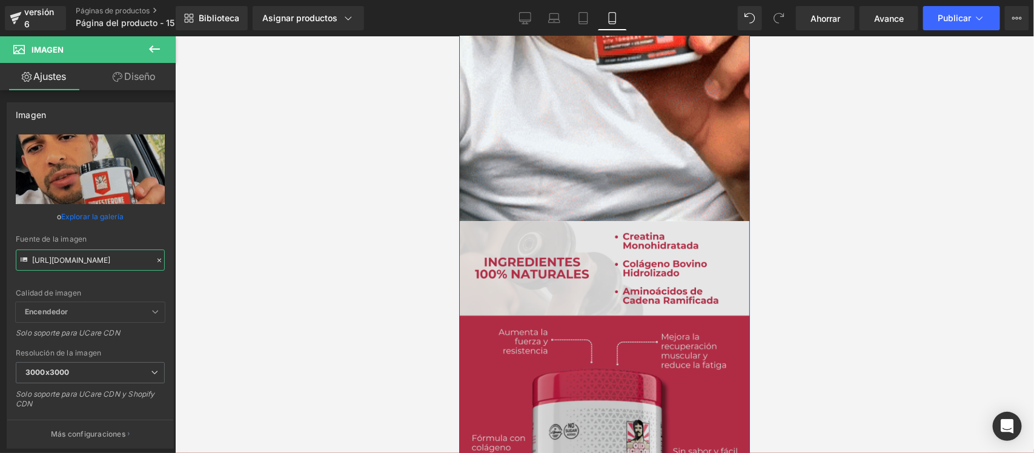
scroll to position [1438, 0]
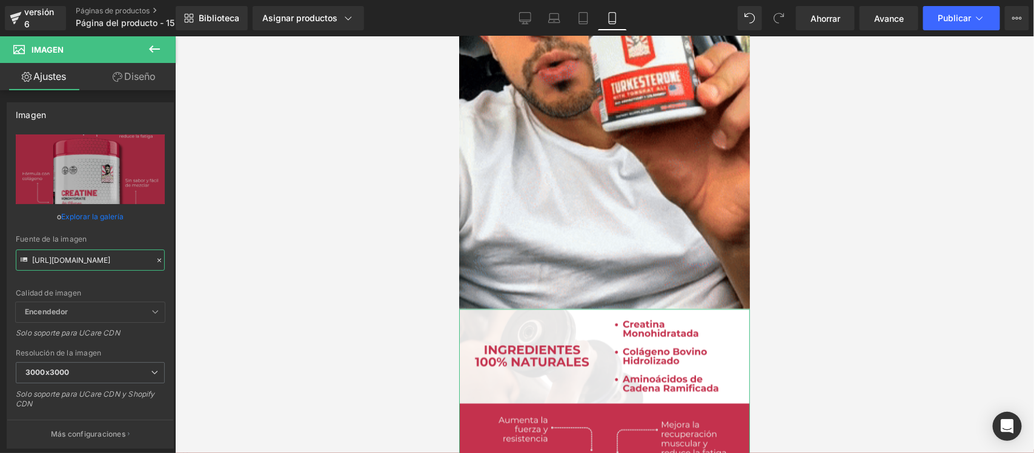
scroll to position [0, 20]
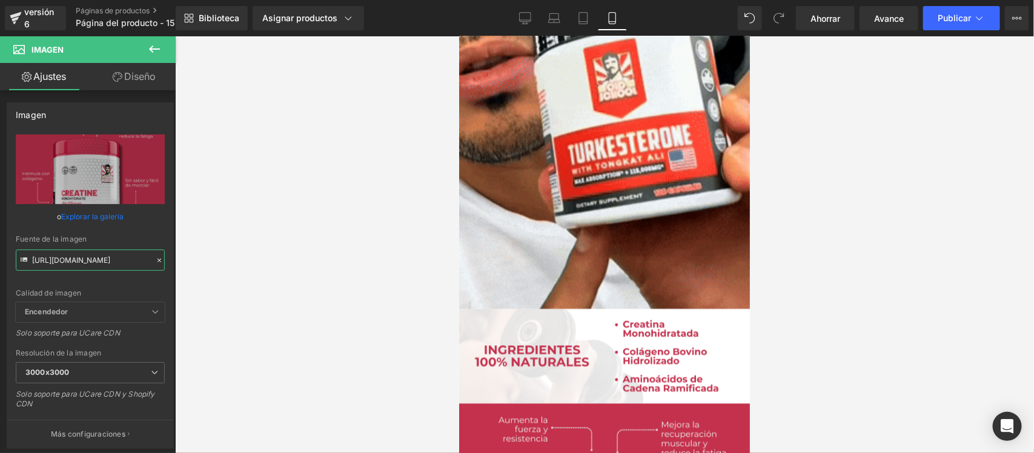
drag, startPoint x: 33, startPoint y: 258, endPoint x: 180, endPoint y: 261, distance: 146.6
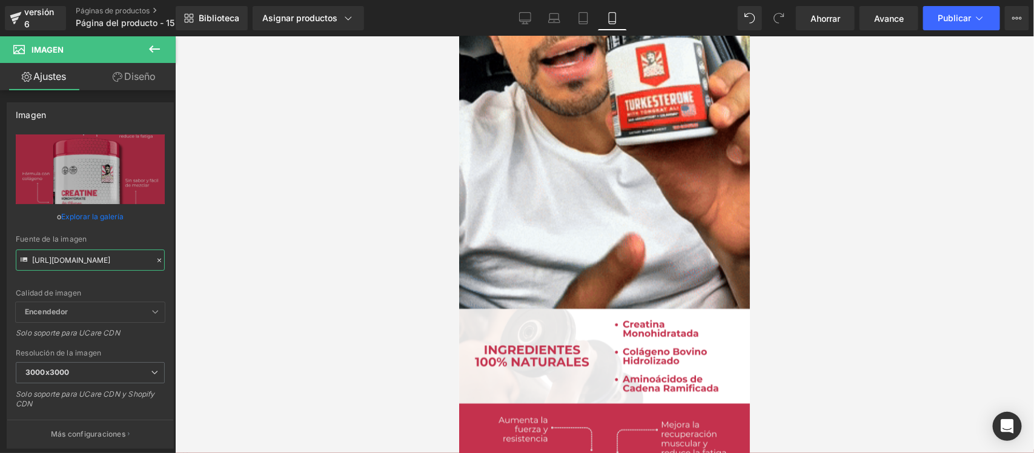
click at [180, 261] on div "Image Estás previsualizando cómo funciona el Reestilizará tu página. No puedes …" at bounding box center [517, 237] width 1034 height 474
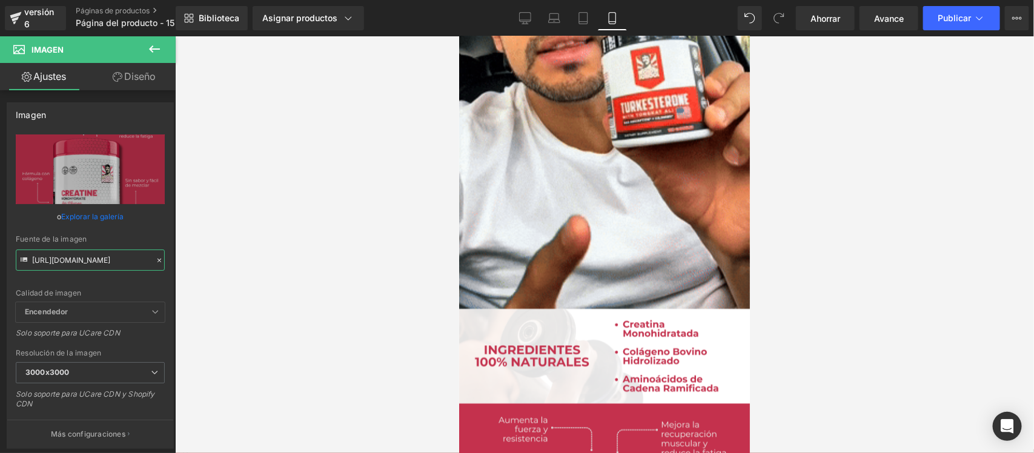
paste input "dsLNmGtV/Pieza-6-3x"
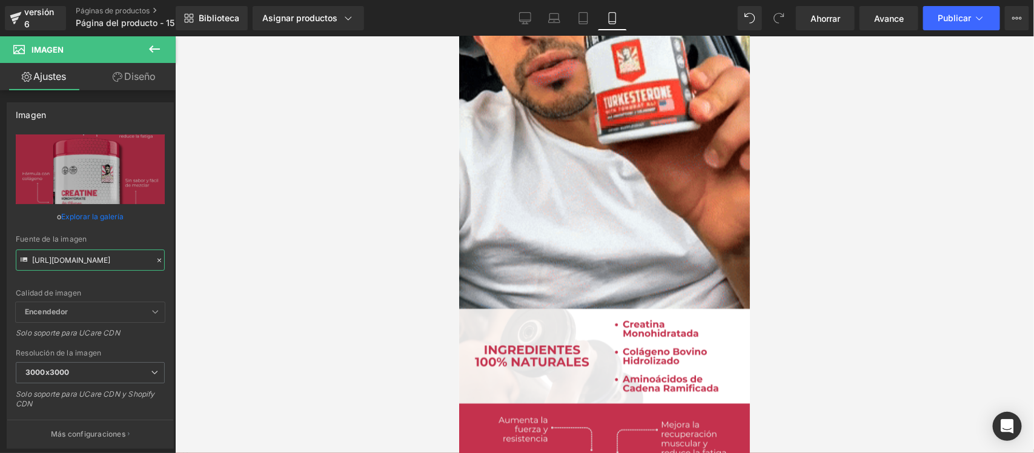
type input "[URL][DOMAIN_NAME]"
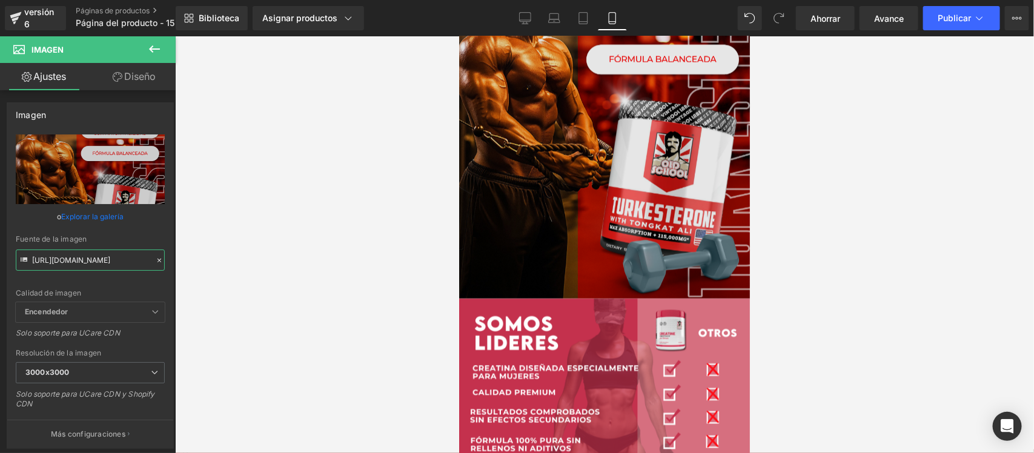
scroll to position [1968, 0]
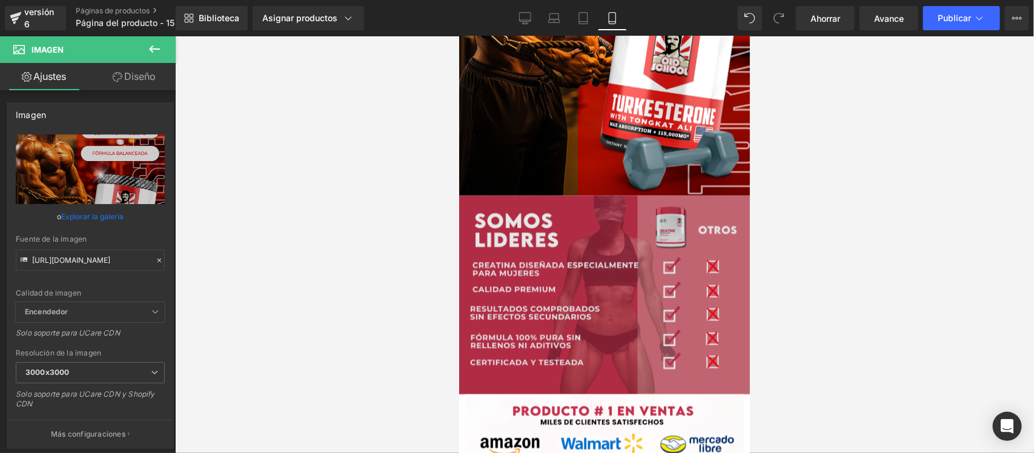
click at [607, 288] on div "Imagen" at bounding box center [603, 294] width 291 height 198
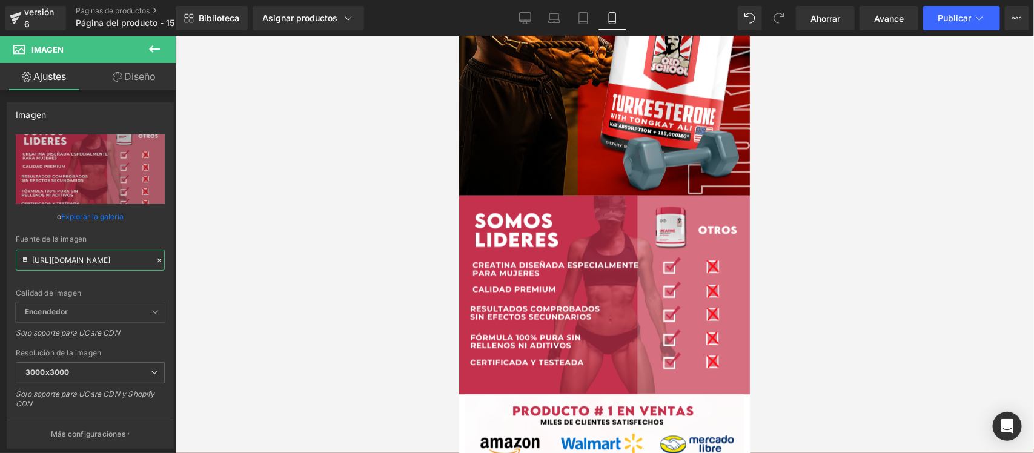
drag, startPoint x: 31, startPoint y: 258, endPoint x: 186, endPoint y: 258, distance: 155.0
click at [186, 258] on div "Image Estás previsualizando cómo funciona el Reestilizará tu página. No puedes …" at bounding box center [517, 237] width 1034 height 474
paste input "1JpvH2Cy/Pieza-7-3x"
type input "[URL][DOMAIN_NAME]"
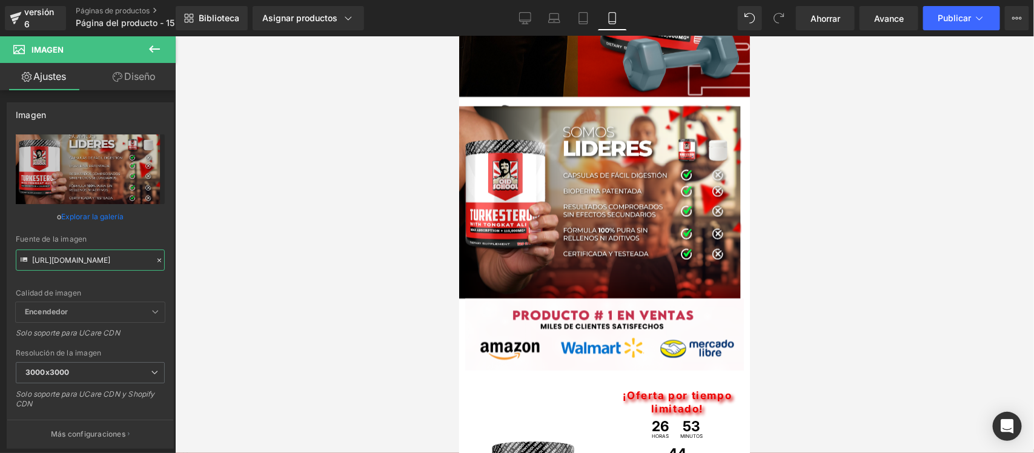
scroll to position [2195, 0]
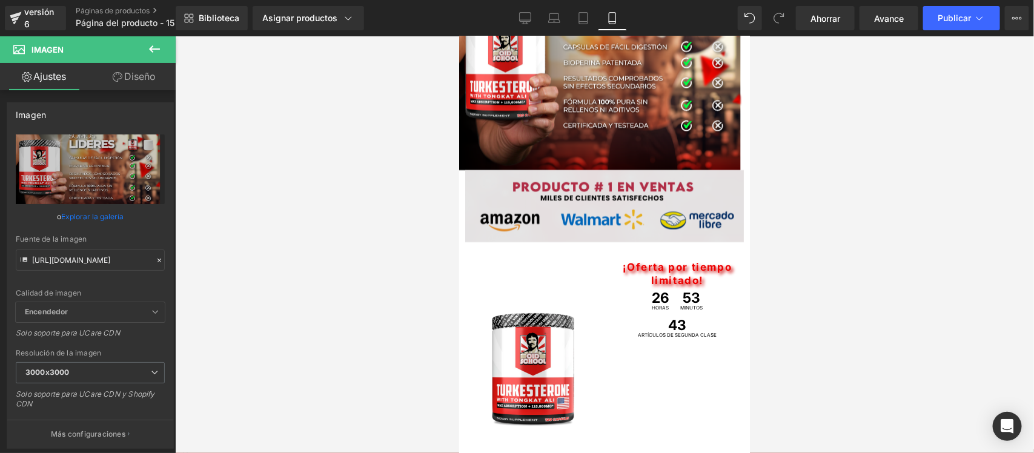
click at [587, 194] on img at bounding box center [603, 206] width 291 height 72
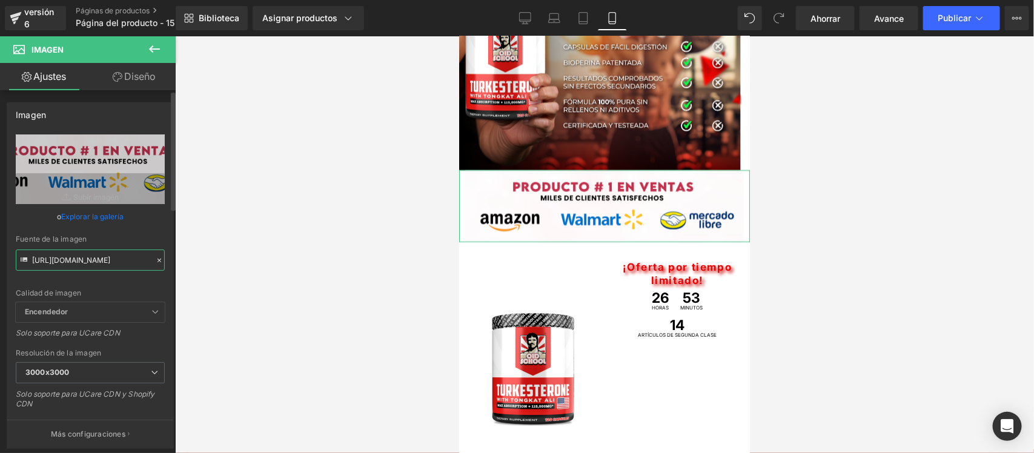
scroll to position [0, 49]
drag, startPoint x: 31, startPoint y: 259, endPoint x: 162, endPoint y: 260, distance: 130.8
click at [162, 260] on div "[URL][DOMAIN_NAME] Reemplazar imagen Subir imagen o Explorar la galería Fuente …" at bounding box center [90, 291] width 166 height 314
paste input "hxNN79gF/raw-amazon"
type input "[URL][DOMAIN_NAME]"
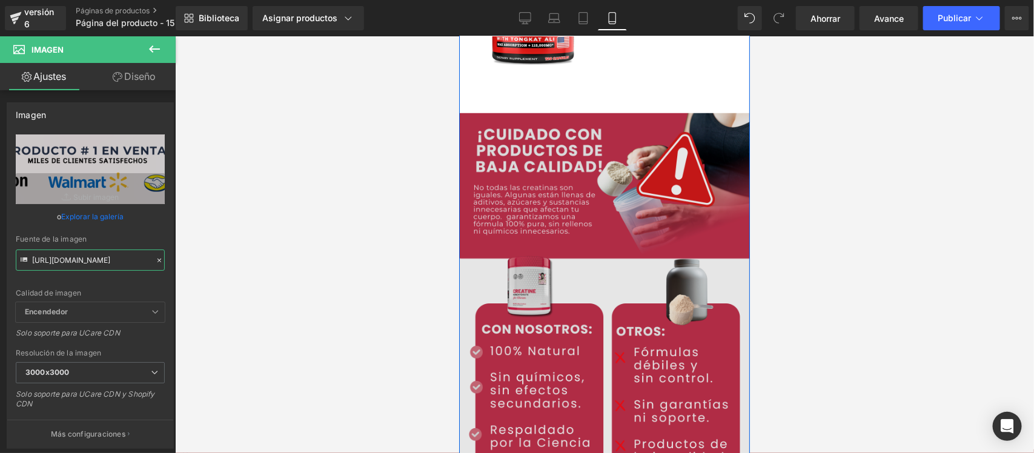
scroll to position [2573, 0]
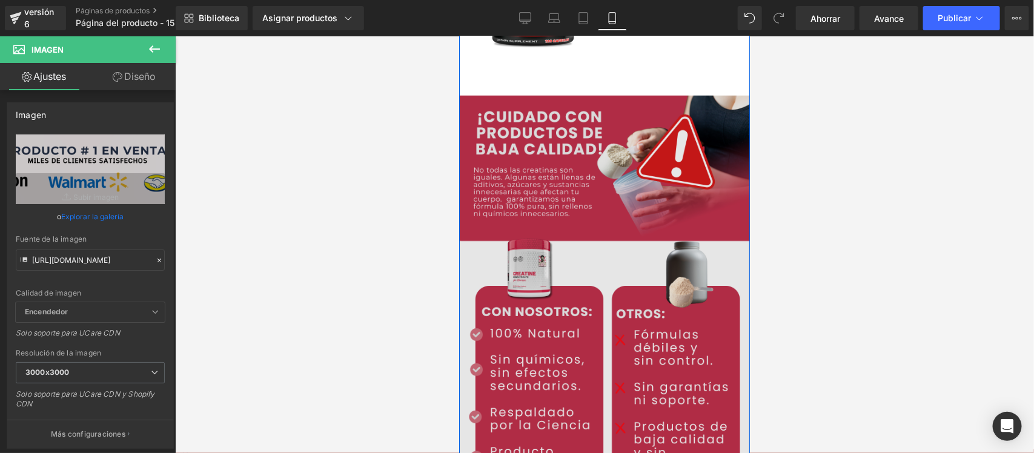
click at [601, 251] on img at bounding box center [603, 299] width 291 height 409
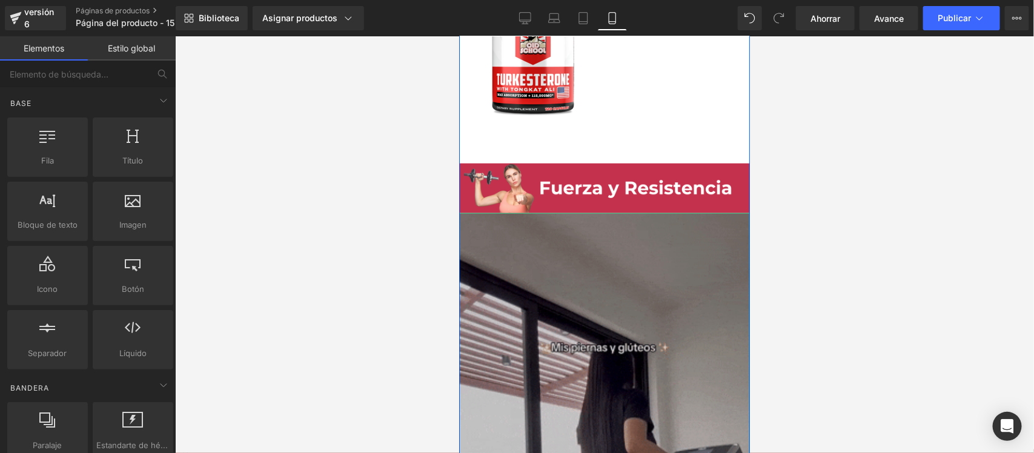
scroll to position [2422, 0]
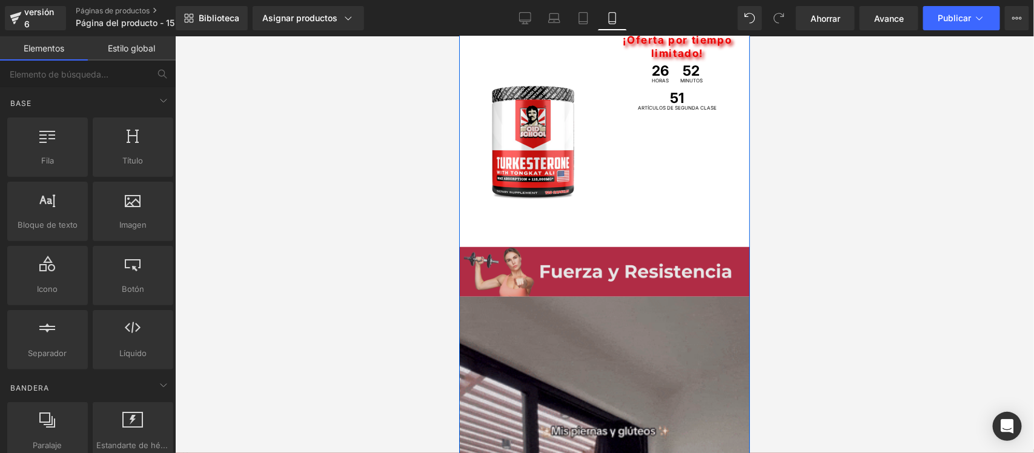
click at [592, 264] on div "Imagen" at bounding box center [603, 271] width 291 height 50
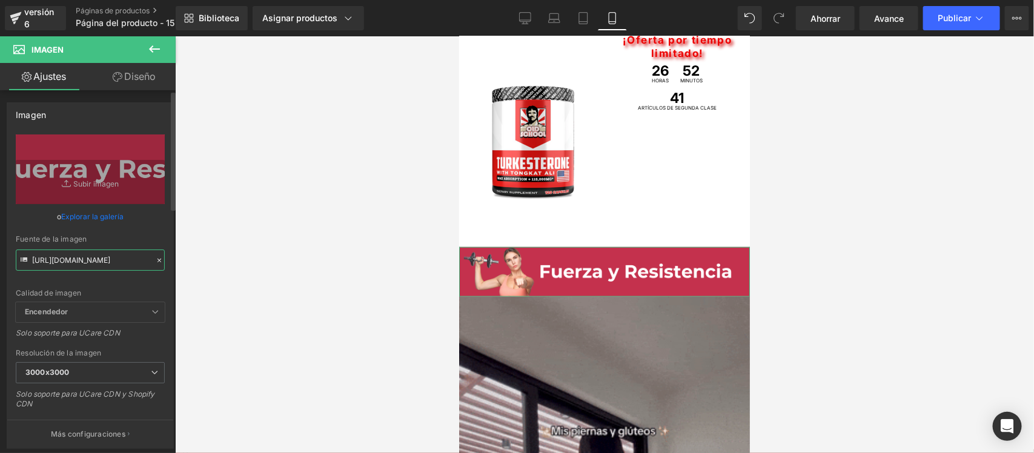
scroll to position [0, 20]
drag, startPoint x: 31, startPoint y: 259, endPoint x: 168, endPoint y: 261, distance: 137.5
click at [168, 261] on div "Imagen [URL][DOMAIN_NAME] Reemplazar imagen Subir imagen o Explorar la galería …" at bounding box center [90, 275] width 167 height 346
paste input "b5mKCttz/Pieza-5-3x"
type input "[URL][DOMAIN_NAME]"
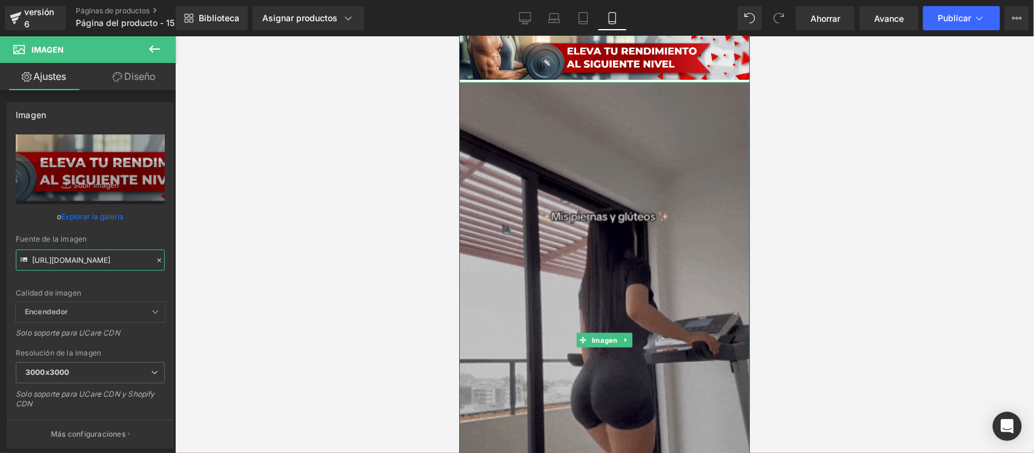
scroll to position [2649, 0]
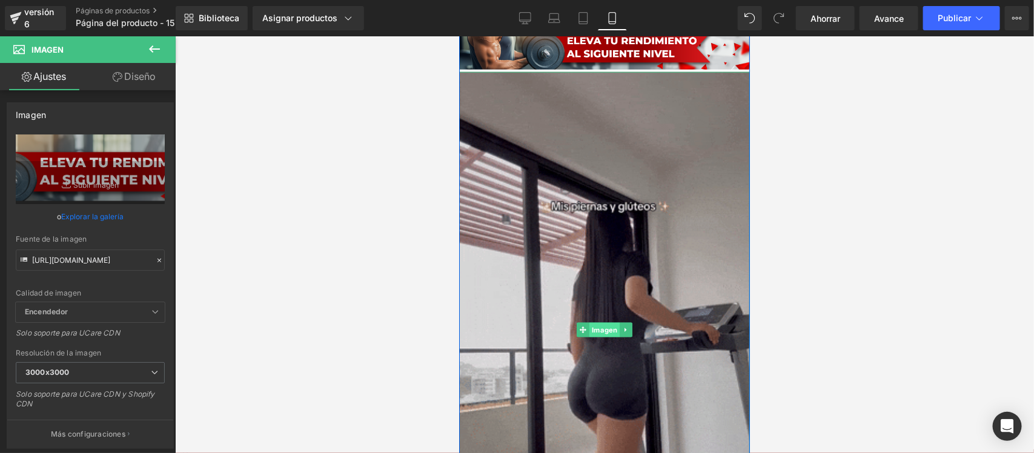
click at [601, 327] on font "Imagen" at bounding box center [603, 329] width 25 height 8
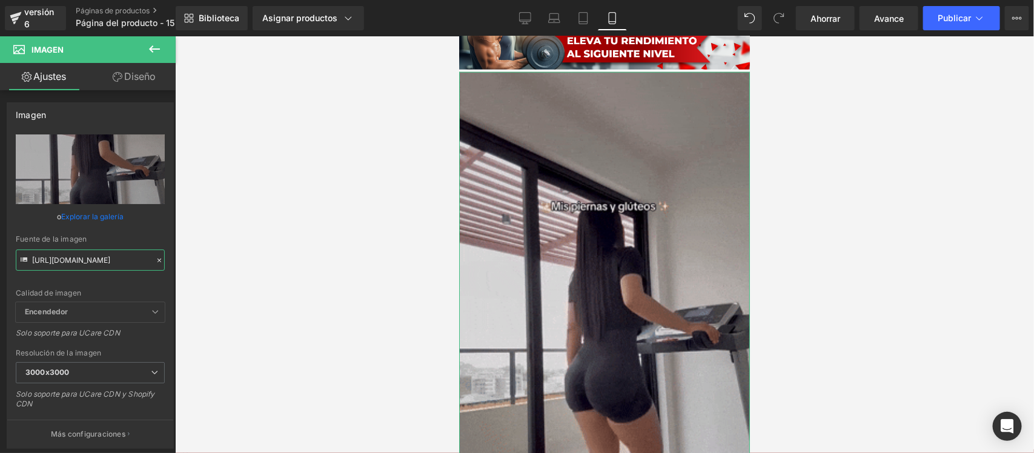
scroll to position [0, 627]
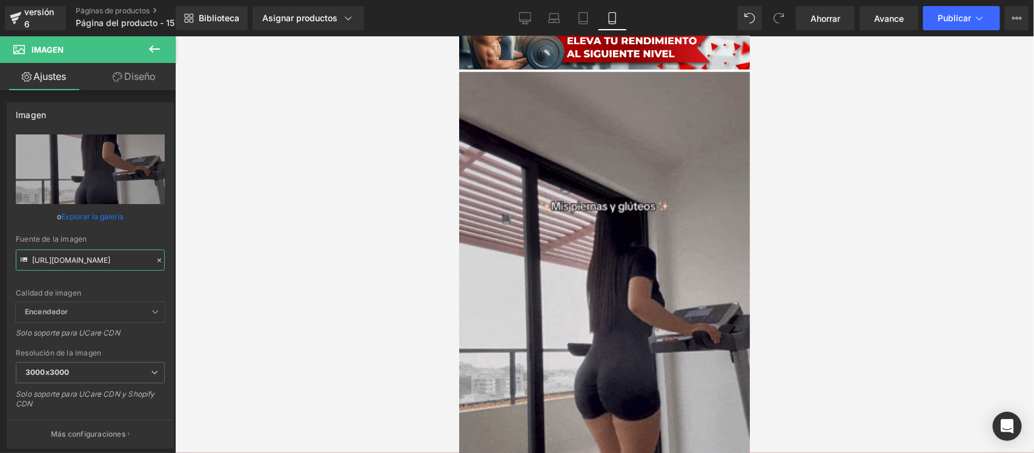
drag, startPoint x: 31, startPoint y: 261, endPoint x: 207, endPoint y: 263, distance: 175.6
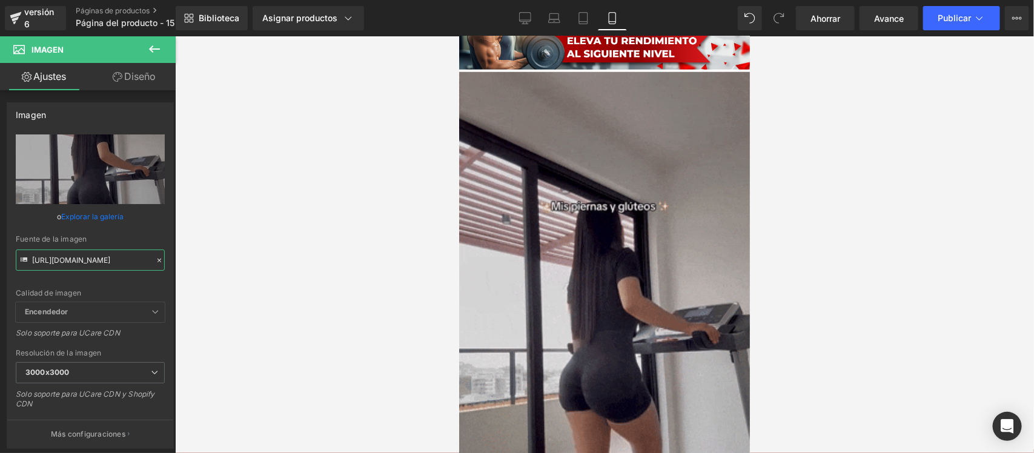
click at [207, 263] on div "Image Estás previsualizando cómo funciona el Reestilizará tu página. No puedes …" at bounding box center [517, 237] width 1034 height 474
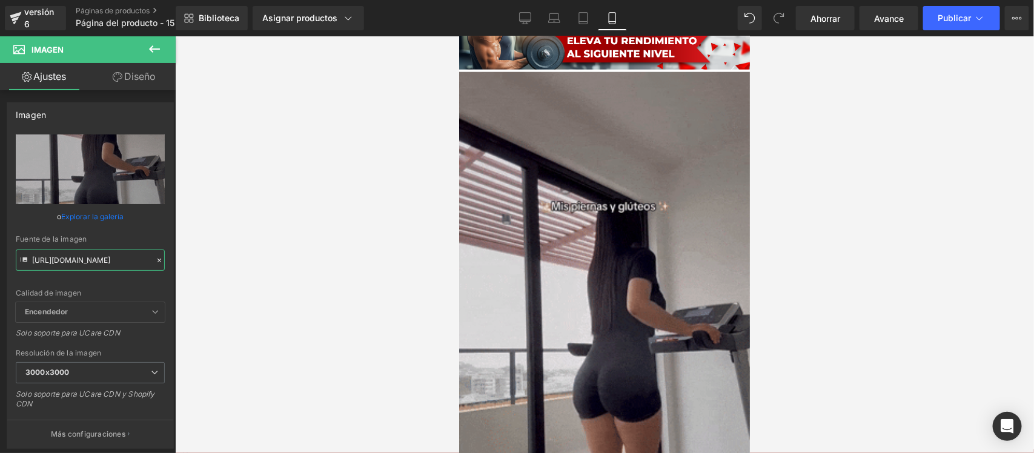
paste input "[DOMAIN_NAME][URL]"
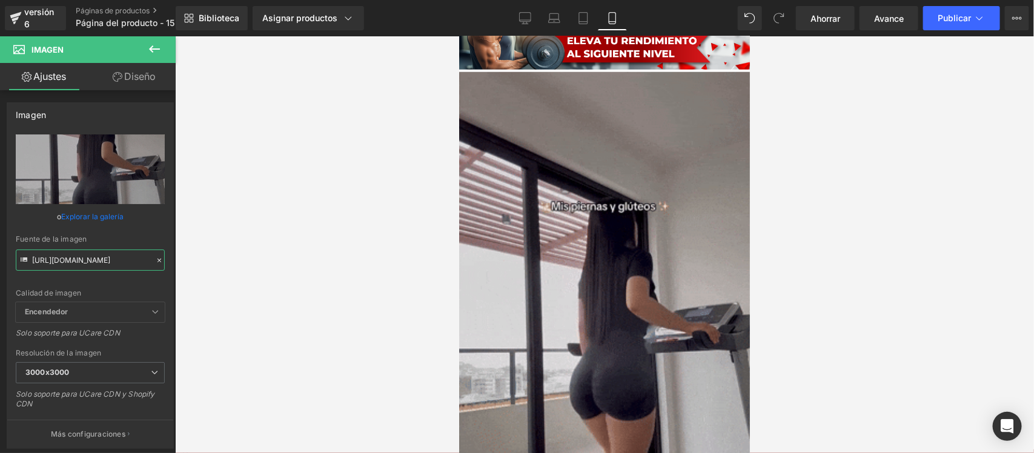
type input "[URL][DOMAIN_NAME]"
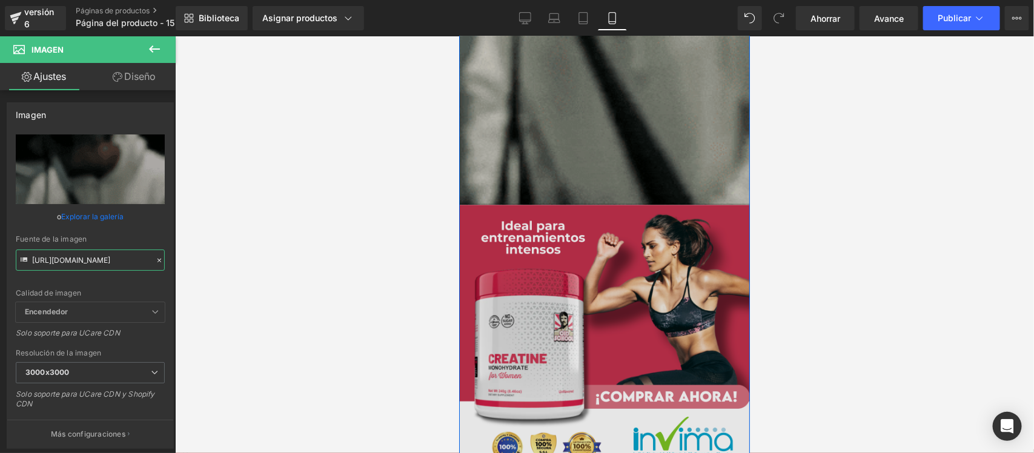
scroll to position [3103, 0]
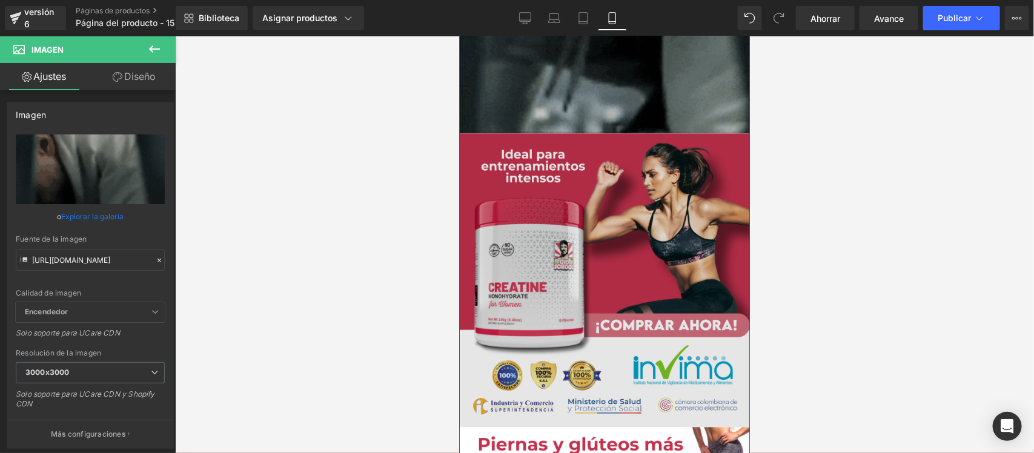
click at [599, 277] on div "Imagen" at bounding box center [603, 279] width 291 height 293
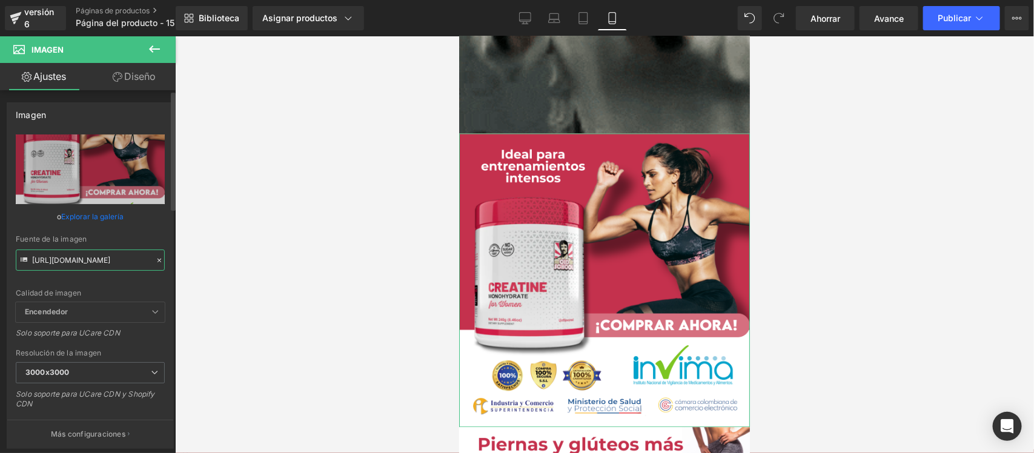
scroll to position [0, 25]
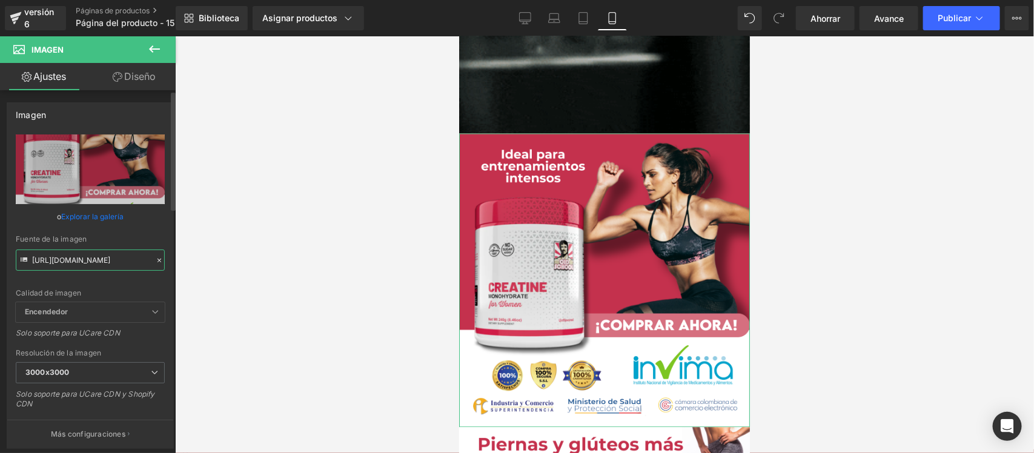
drag, startPoint x: 32, startPoint y: 256, endPoint x: 155, endPoint y: 264, distance: 123.2
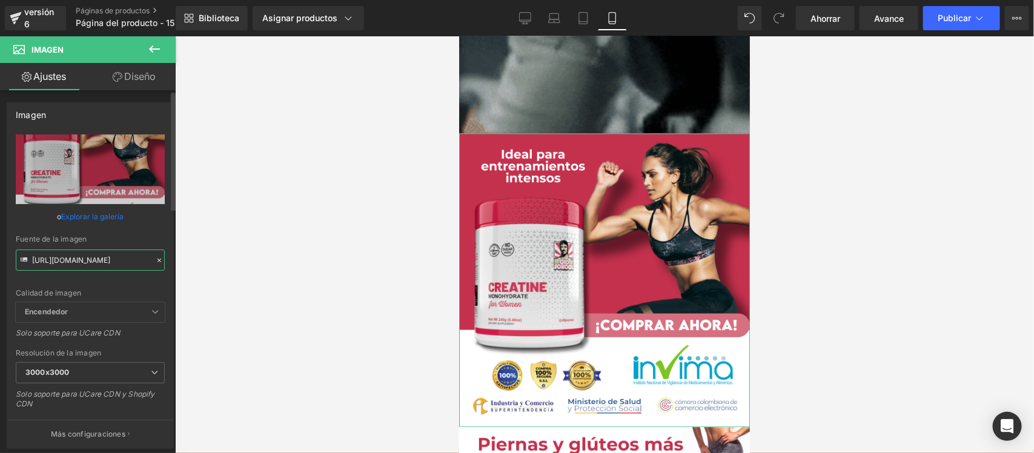
click at [155, 264] on div "Fuente de la imagen [URL][DOMAIN_NAME]" at bounding box center [90, 253] width 149 height 36
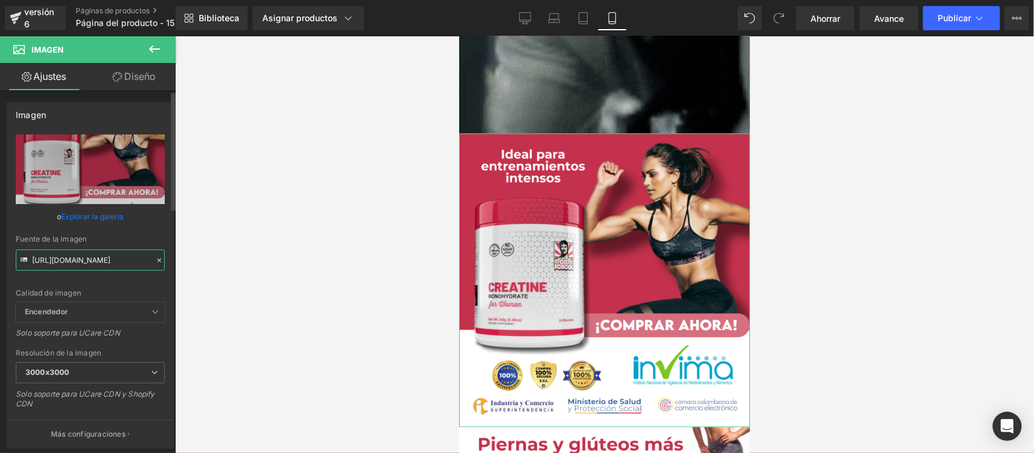
paste input "LdKNff0F/Pieza-2-3x"
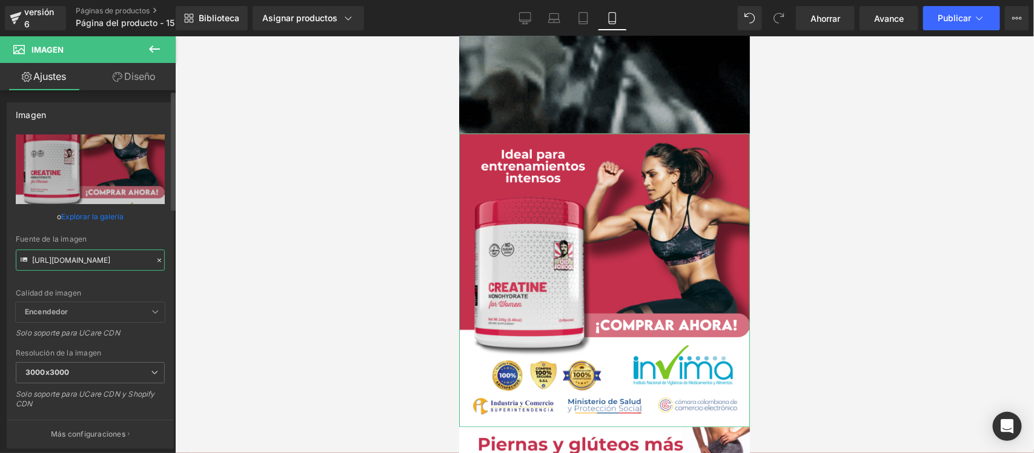
type input "[URL][DOMAIN_NAME]"
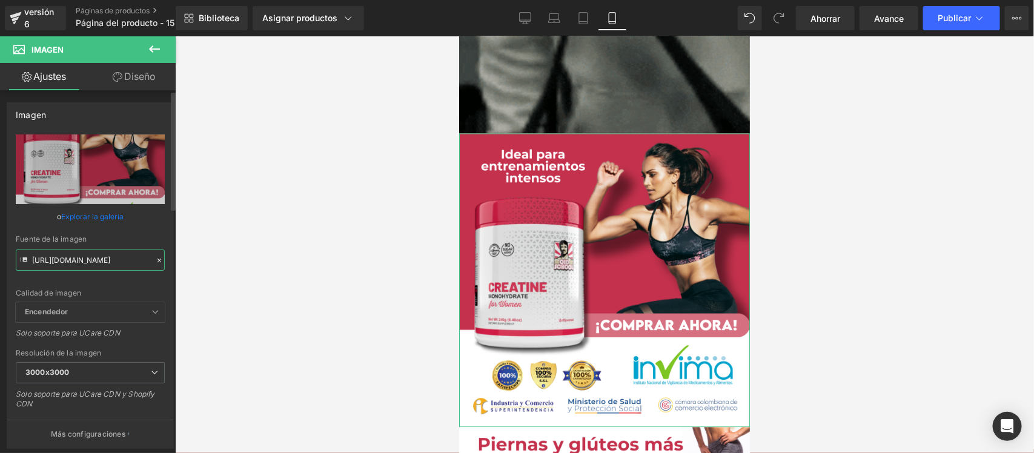
scroll to position [0, 29]
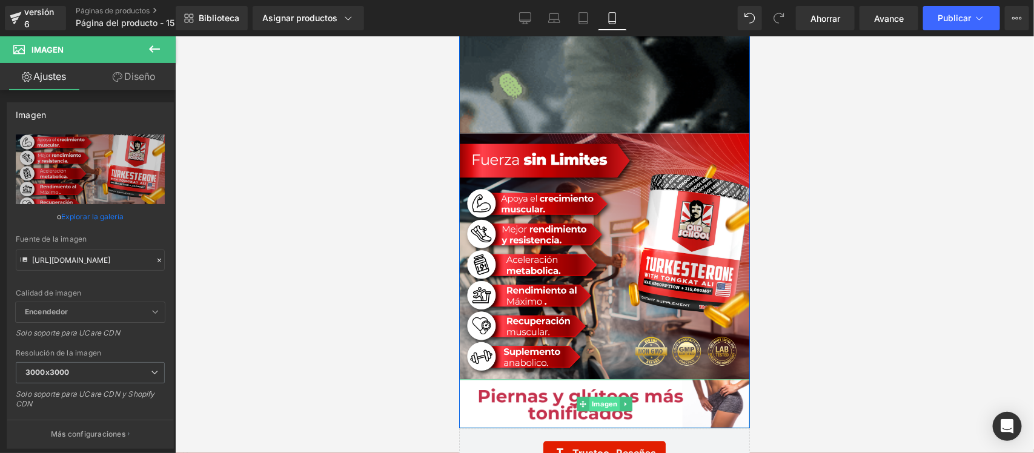
click at [604, 405] on font "Imagen" at bounding box center [603, 403] width 25 height 8
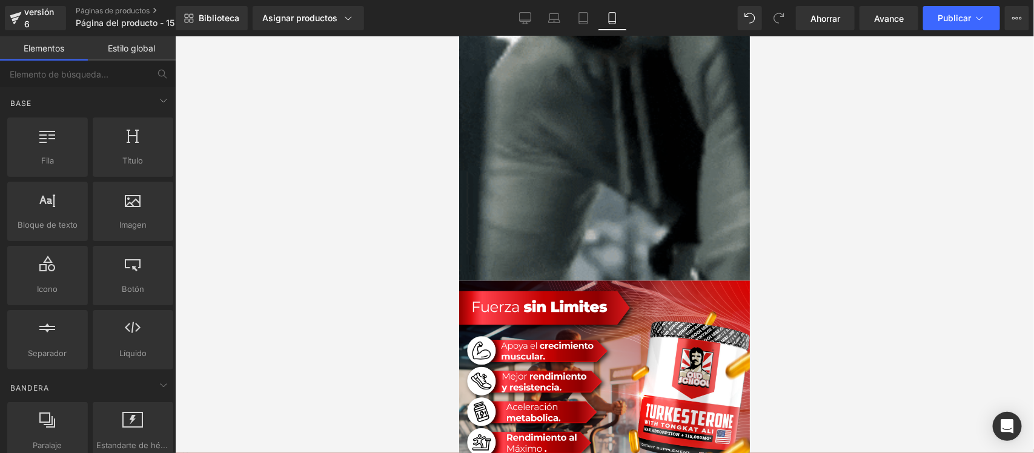
scroll to position [3290, 0]
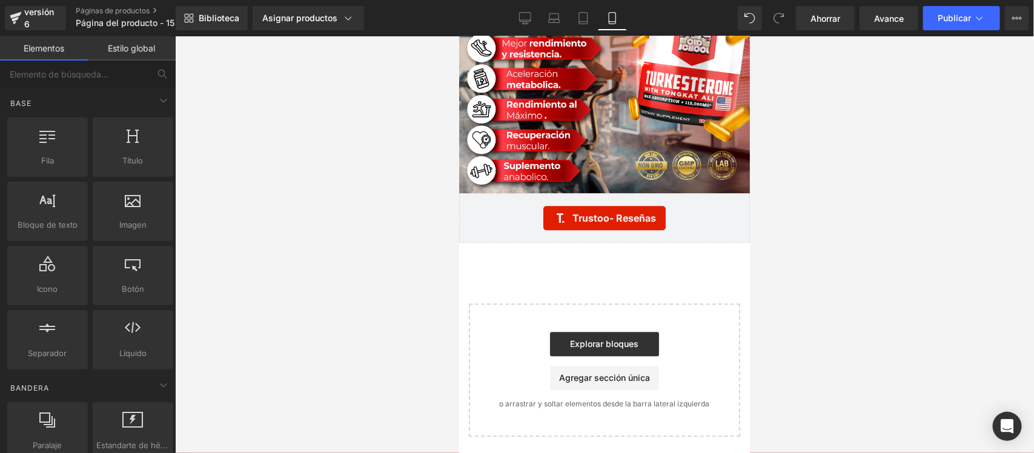
click at [368, 167] on div at bounding box center [604, 244] width 859 height 417
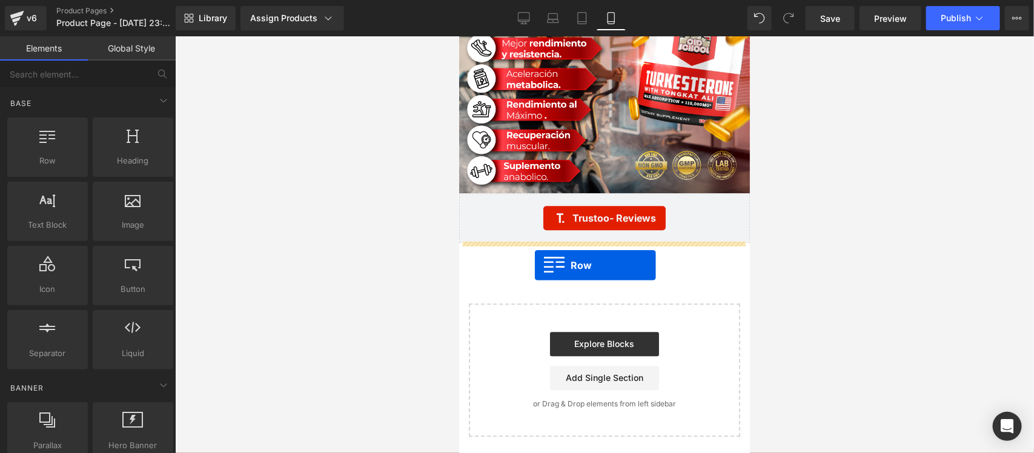
drag, startPoint x: 507, startPoint y: 182, endPoint x: 534, endPoint y: 265, distance: 87.1
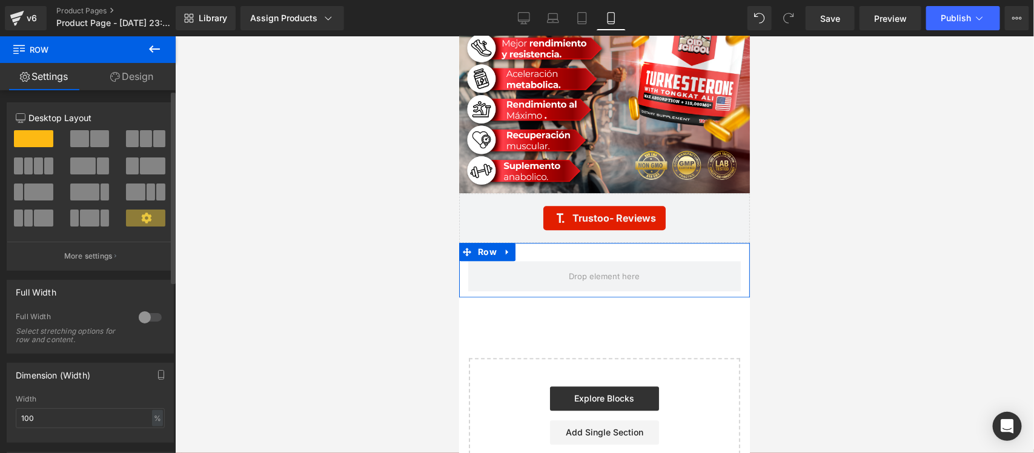
click at [144, 320] on div at bounding box center [150, 317] width 29 height 19
click at [137, 79] on link "Design" at bounding box center [132, 76] width 88 height 27
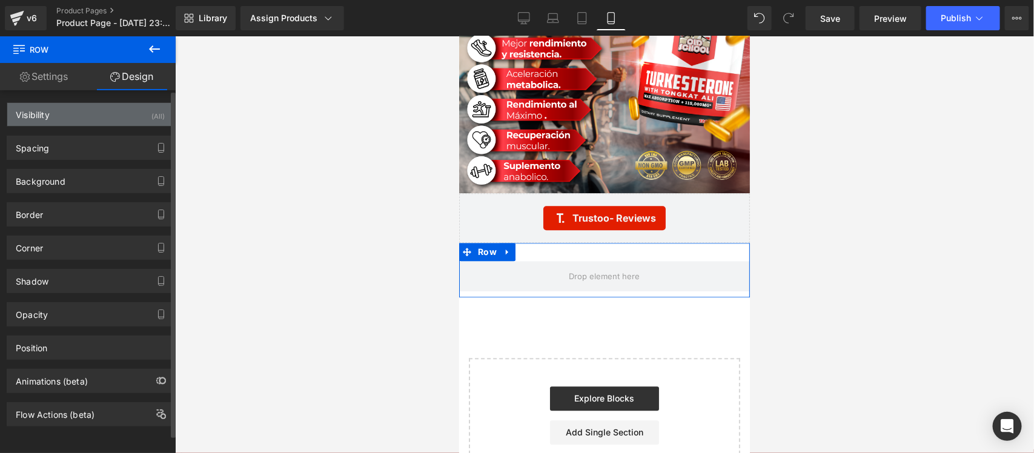
click at [124, 116] on div "Visibility (All)" at bounding box center [90, 114] width 166 height 23
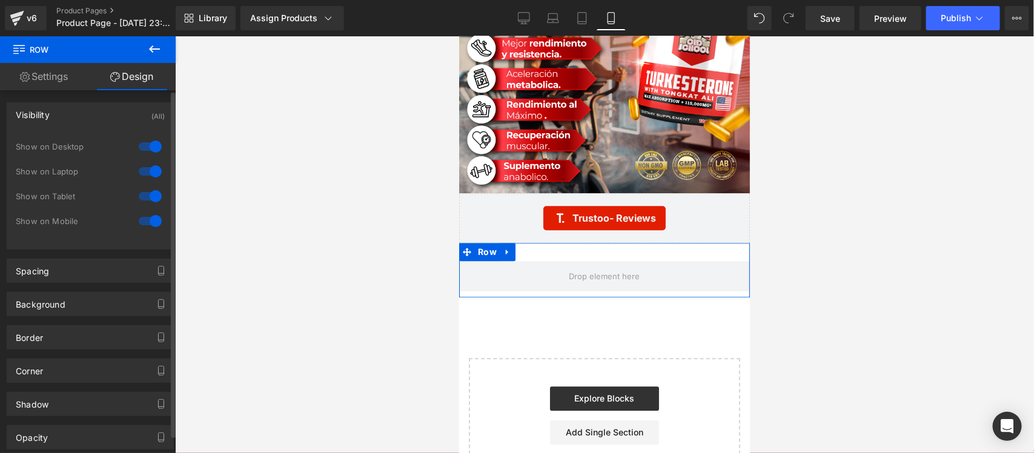
click at [137, 147] on div at bounding box center [150, 146] width 29 height 19
click at [148, 171] on div at bounding box center [150, 171] width 29 height 19
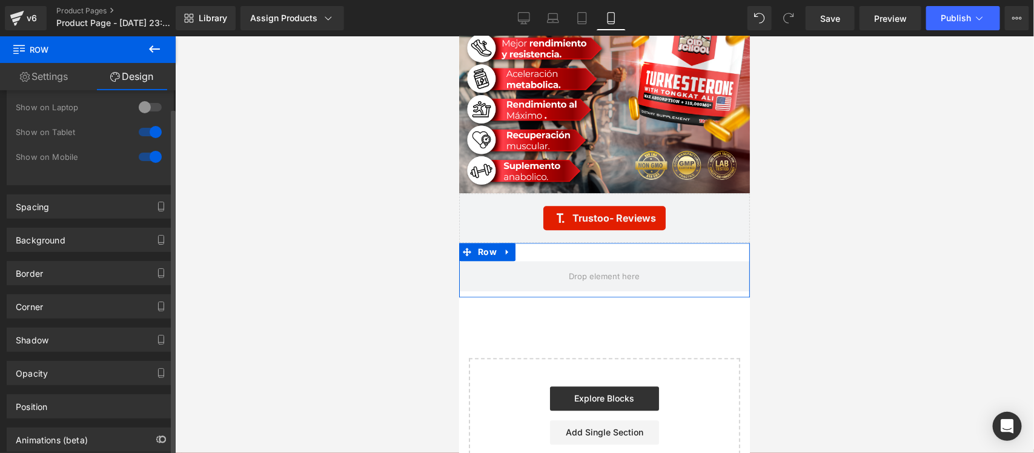
scroll to position [134, 0]
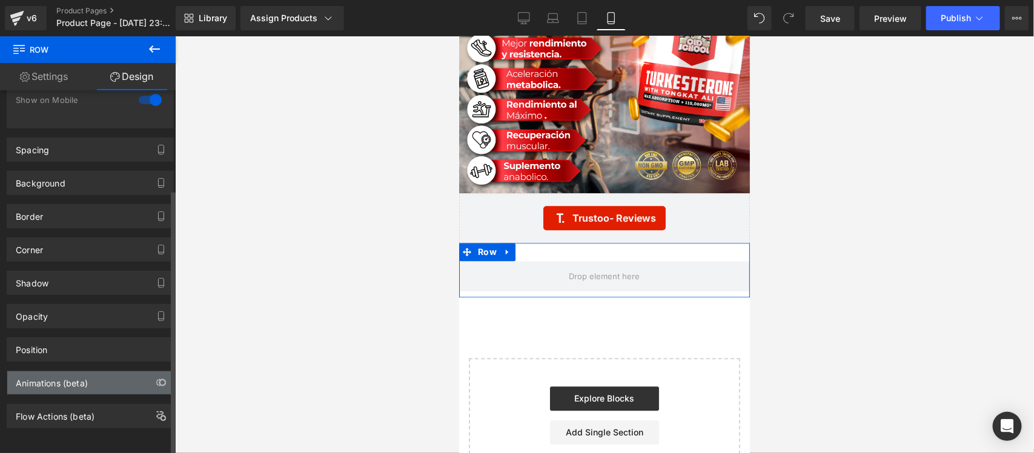
click at [129, 375] on div "Animations (beta)" at bounding box center [90, 382] width 166 height 23
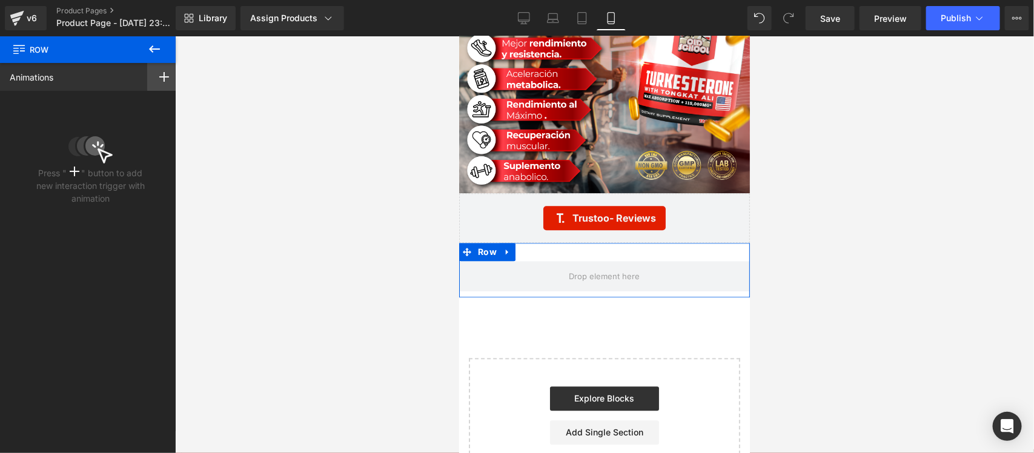
click at [163, 76] on rect at bounding box center [163, 77] width 1 height 10
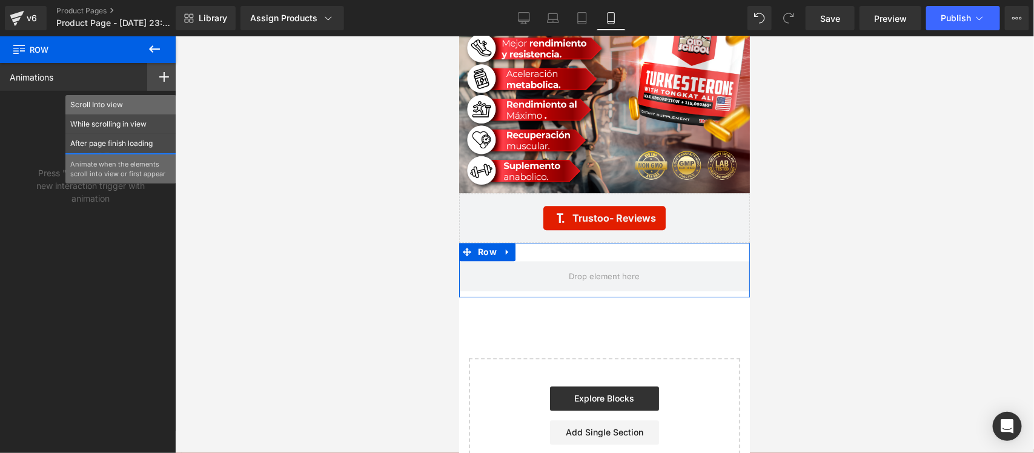
click at [127, 105] on p "Scroll Into view" at bounding box center [120, 104] width 101 height 11
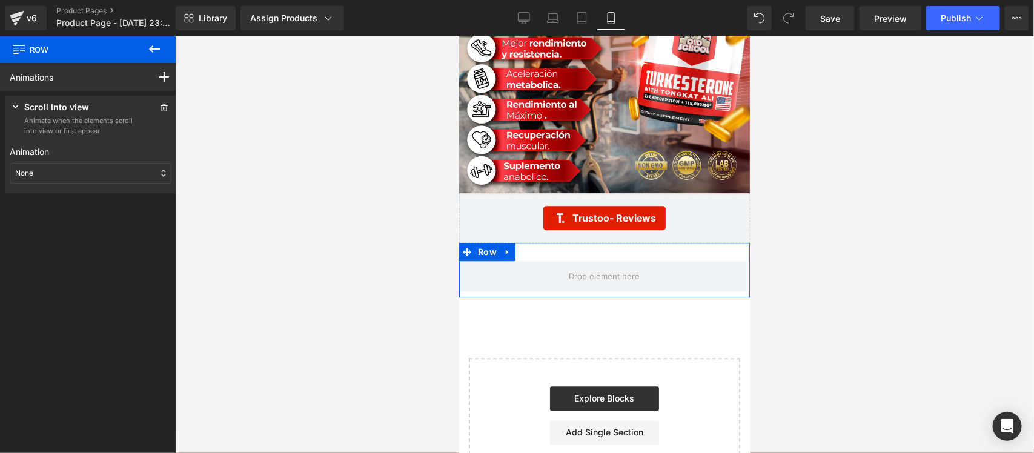
click at [108, 168] on div "None" at bounding box center [91, 173] width 162 height 21
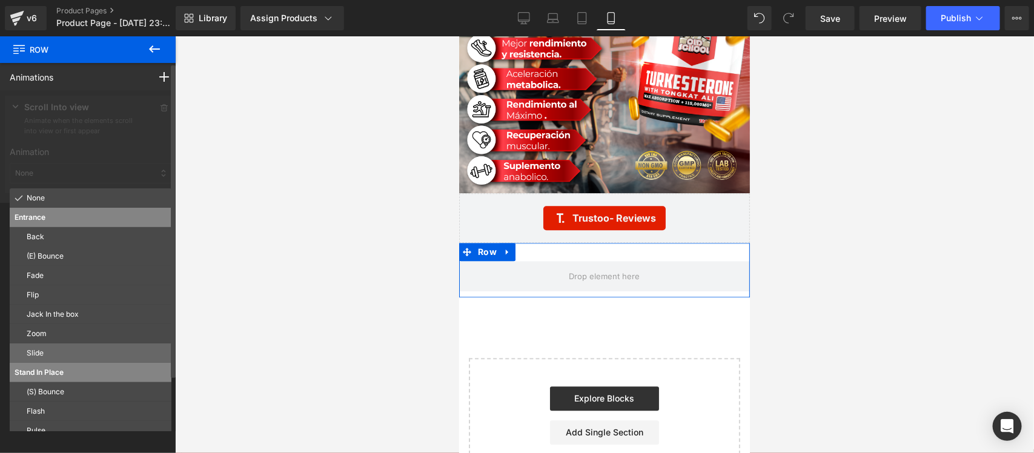
click at [59, 349] on p "Slide" at bounding box center [97, 353] width 140 height 11
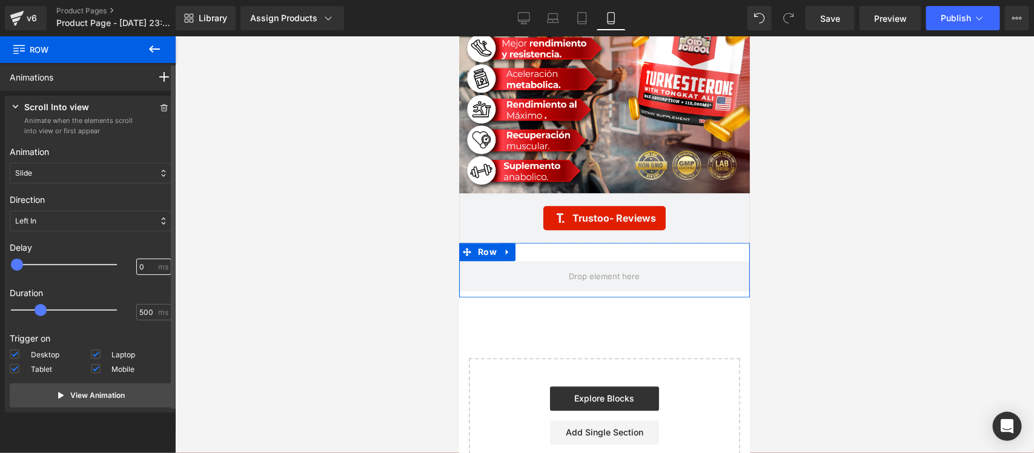
click at [139, 267] on input "0" at bounding box center [147, 267] width 16 height 11
type input "100"
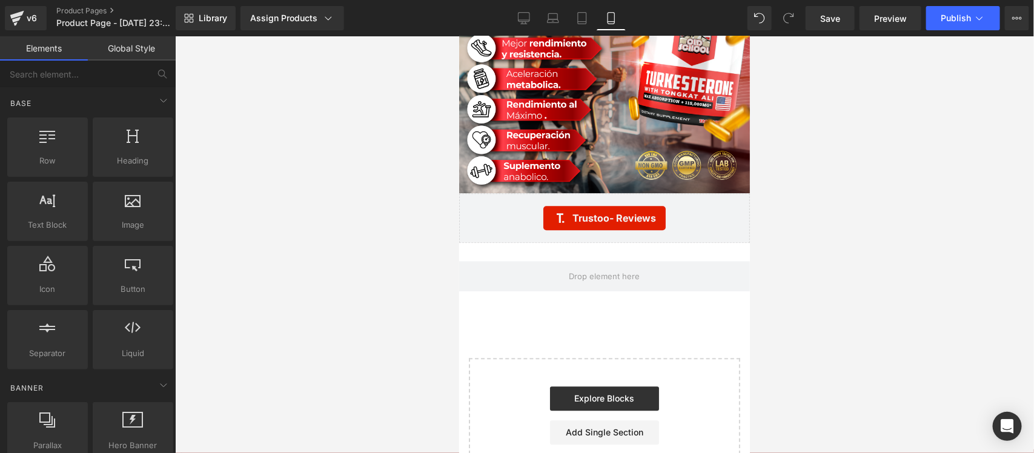
click at [273, 255] on div at bounding box center [604, 244] width 859 height 417
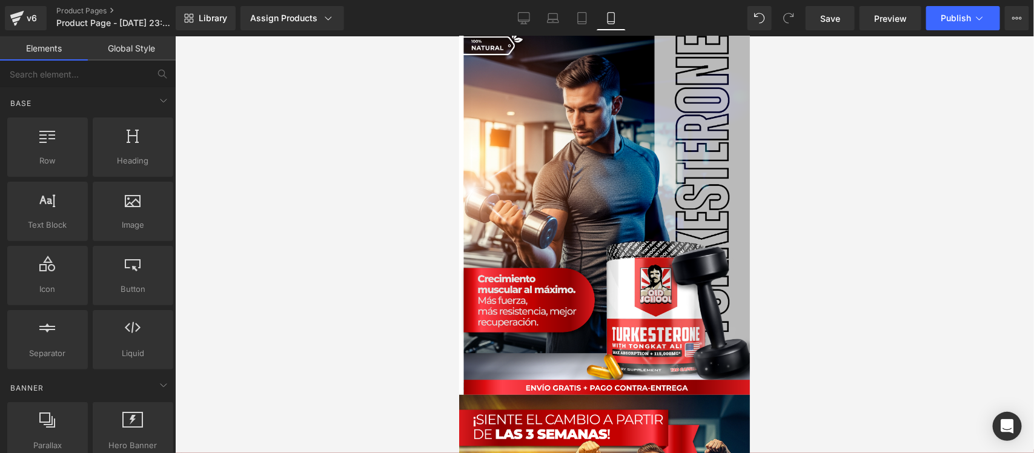
scroll to position [0, 0]
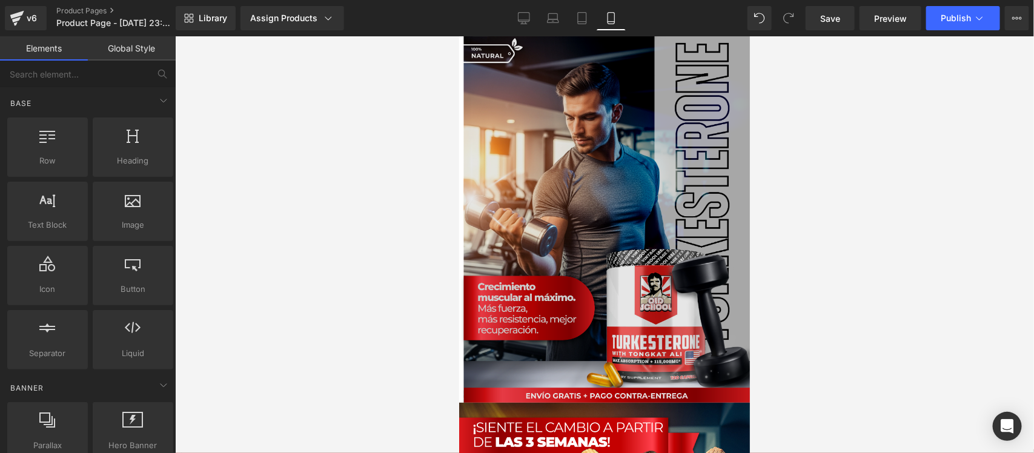
click at [609, 181] on img at bounding box center [603, 219] width 291 height 366
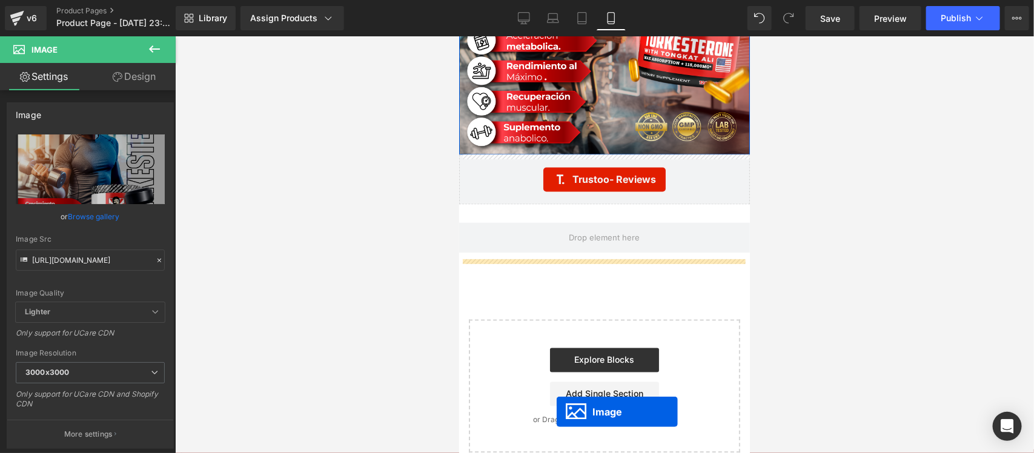
scroll to position [3004, 0]
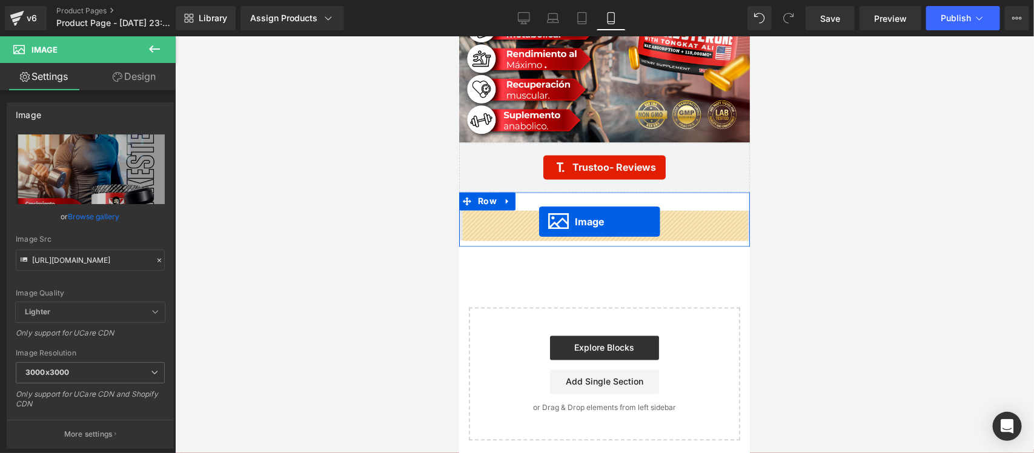
drag, startPoint x: 599, startPoint y: 219, endPoint x: 538, endPoint y: 221, distance: 60.6
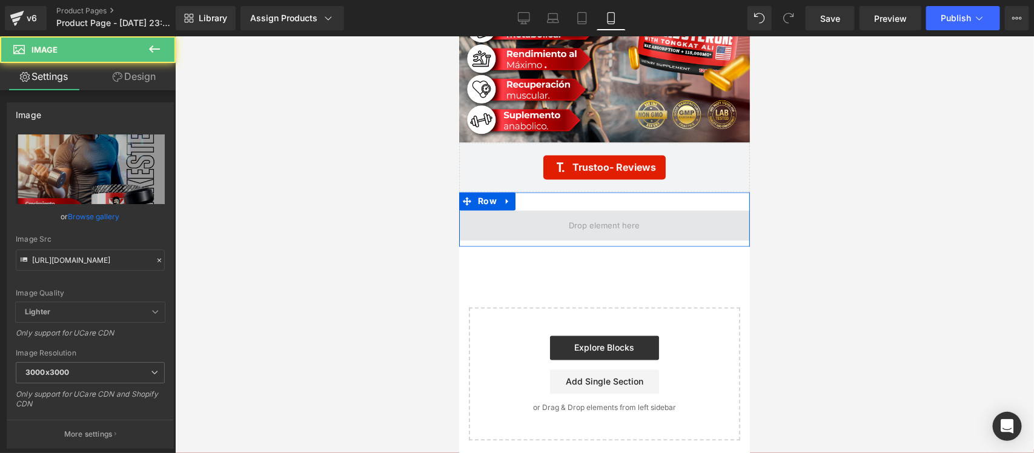
scroll to position [2974, 0]
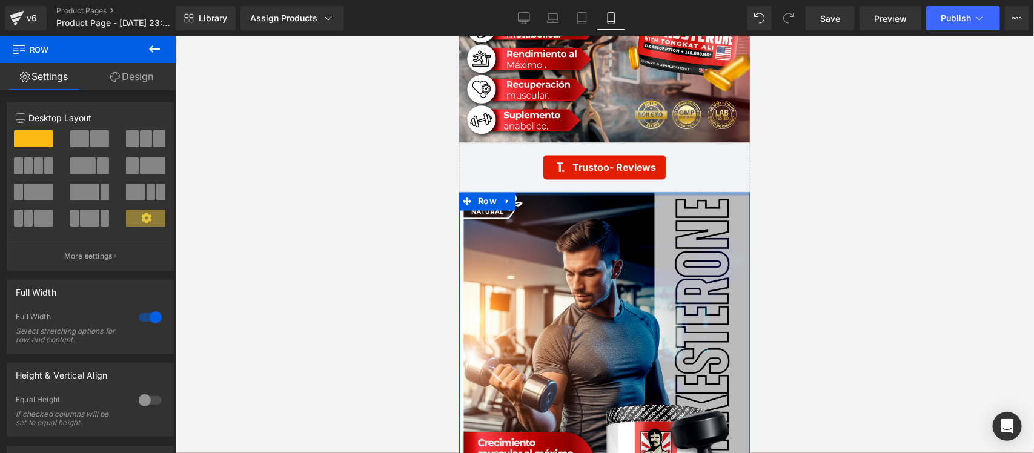
drag, startPoint x: 574, startPoint y: 210, endPoint x: 574, endPoint y: 189, distance: 20.6
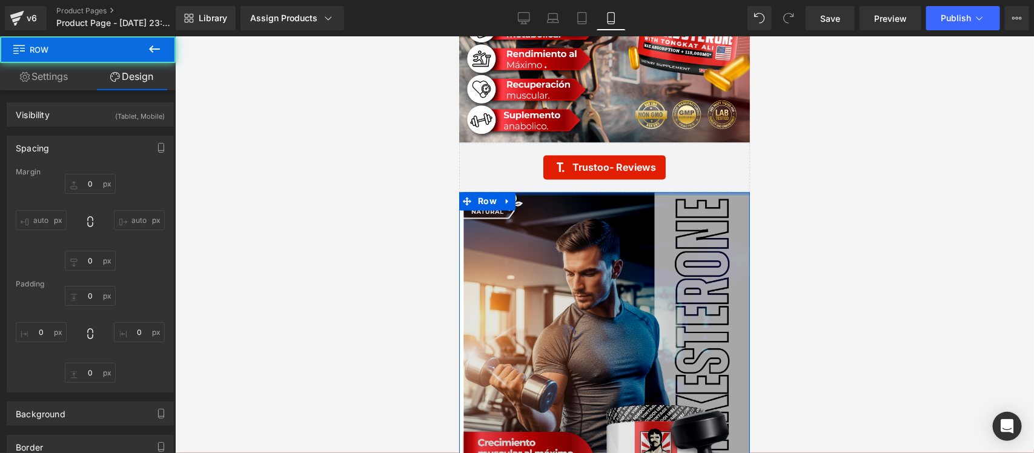
type input "0"
type input "10"
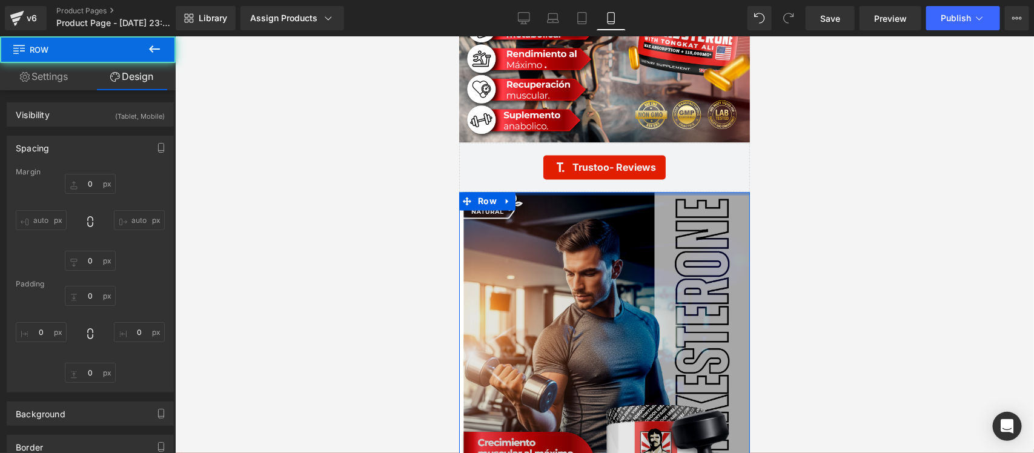
type input "0"
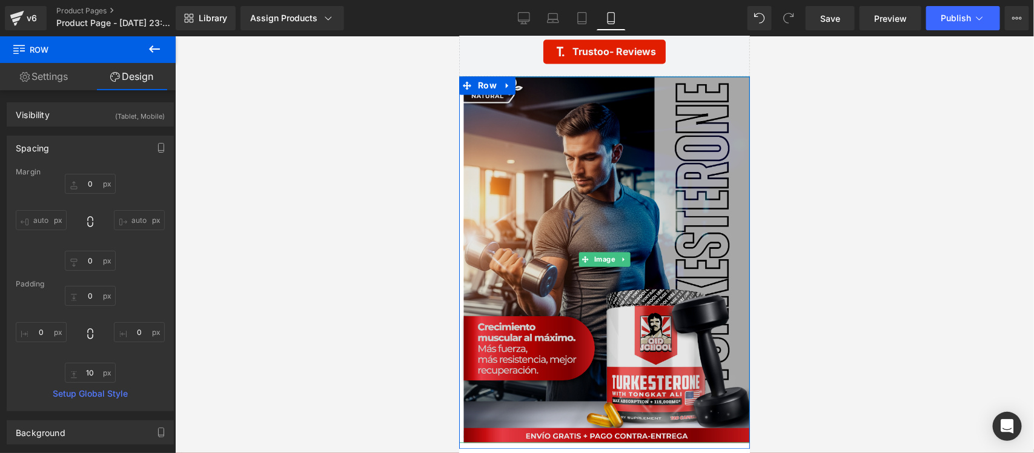
scroll to position [3125, 0]
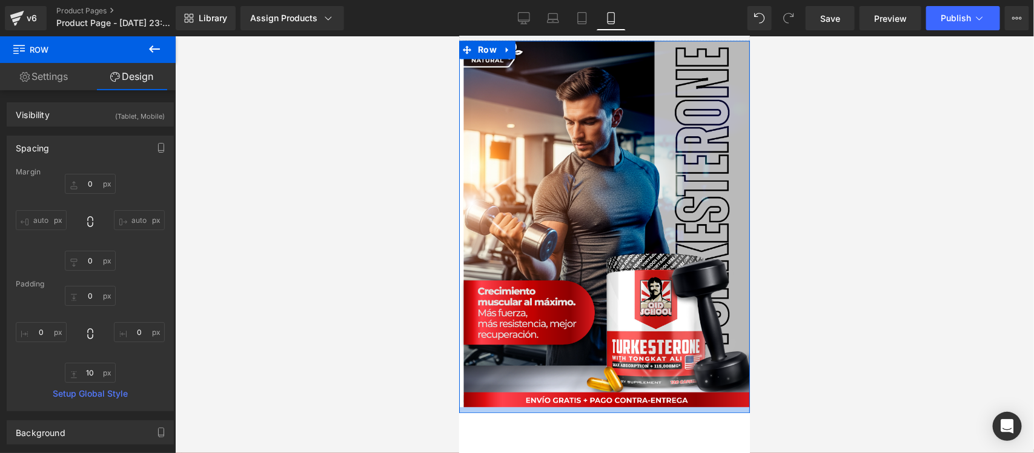
click at [589, 408] on div at bounding box center [603, 410] width 291 height 6
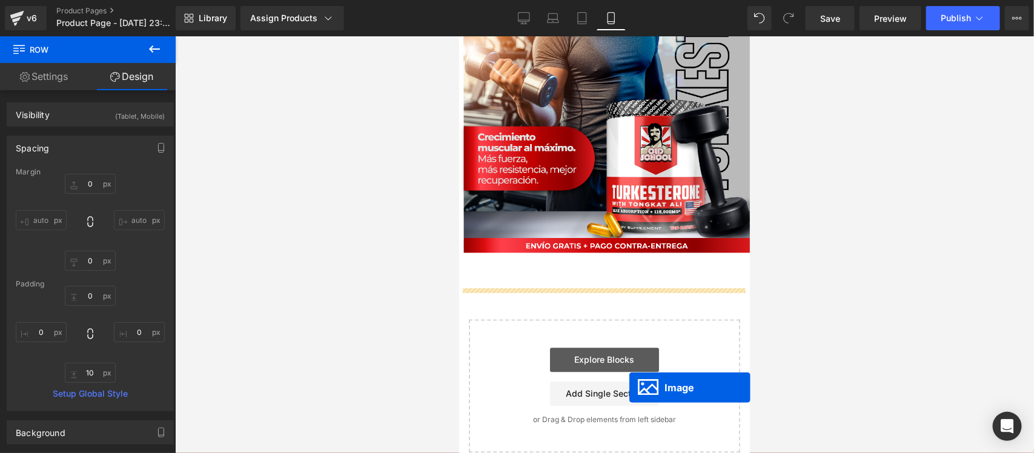
scroll to position [3081, 0]
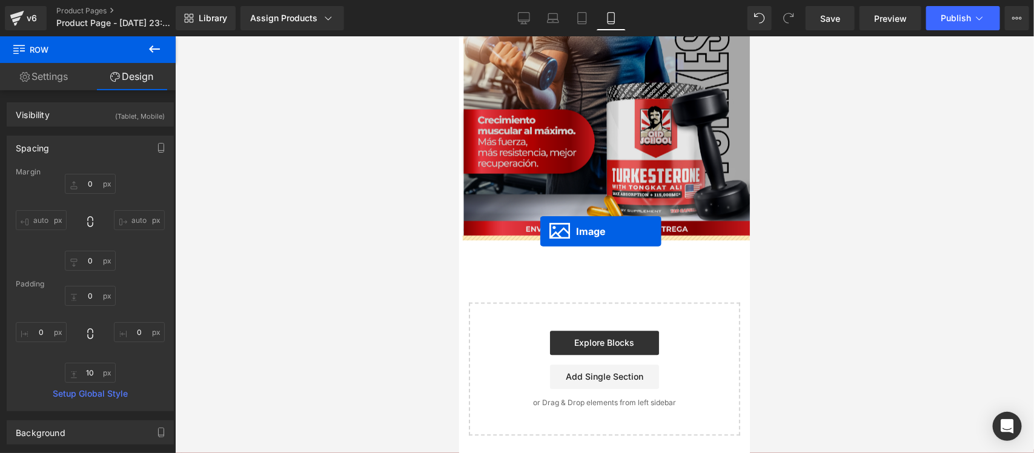
drag, startPoint x: 593, startPoint y: 157, endPoint x: 540, endPoint y: 231, distance: 90.6
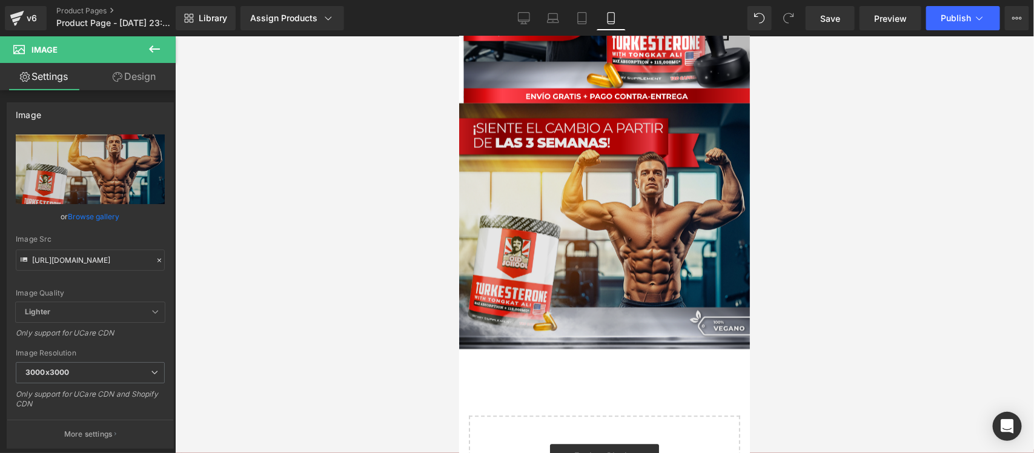
scroll to position [3326, 0]
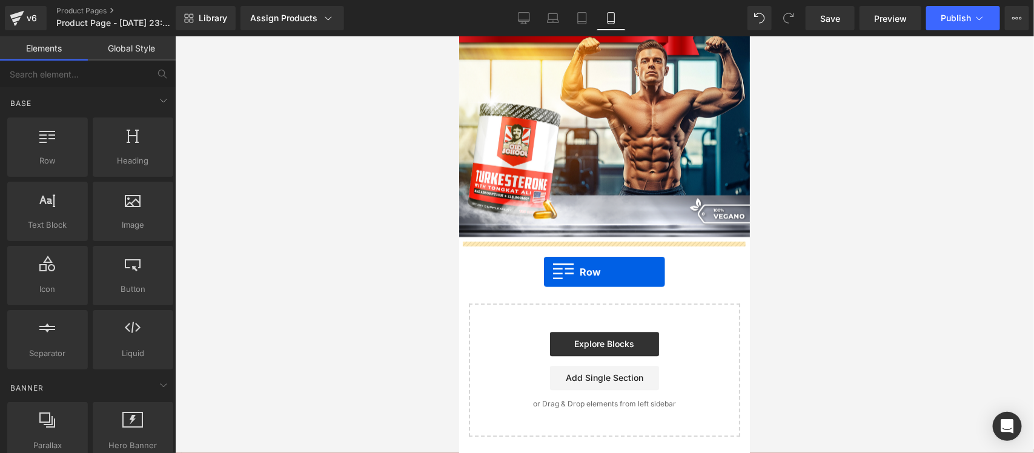
drag, startPoint x: 517, startPoint y: 196, endPoint x: 543, endPoint y: 272, distance: 80.0
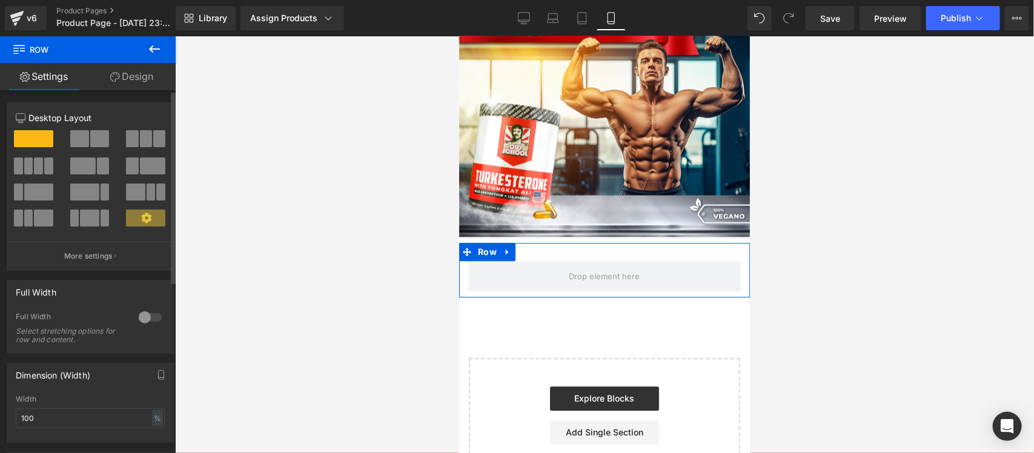
click at [144, 321] on div at bounding box center [150, 317] width 29 height 19
click at [144, 79] on link "Design" at bounding box center [132, 76] width 88 height 27
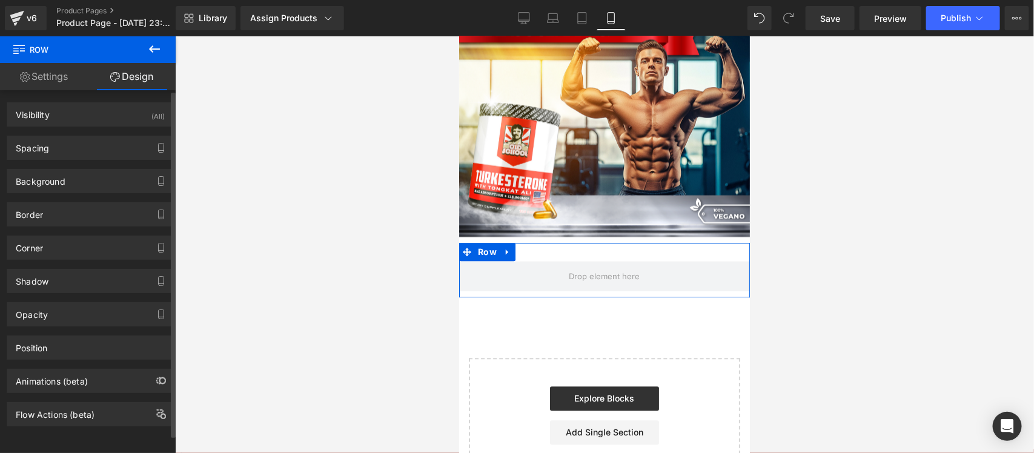
drag, startPoint x: 119, startPoint y: 116, endPoint x: 119, endPoint y: 126, distance: 10.3
click at [119, 116] on div "Visibility (All)" at bounding box center [90, 114] width 166 height 23
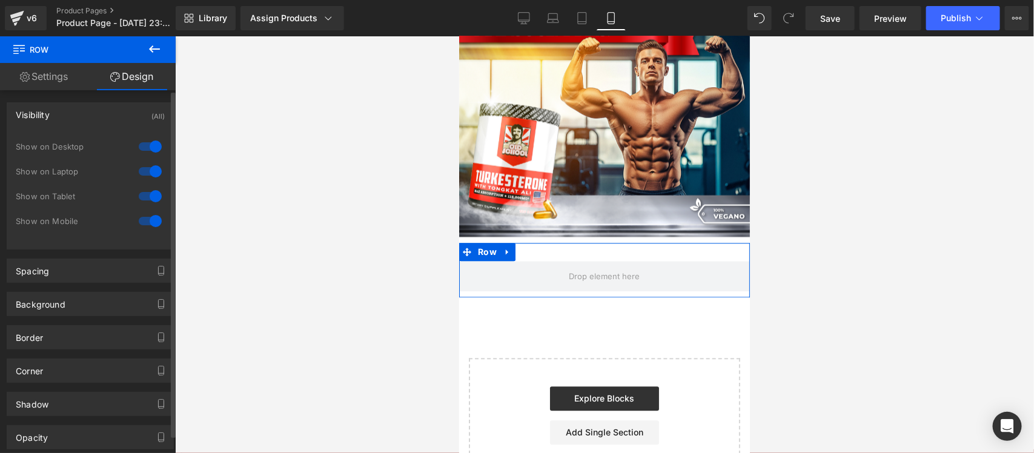
click at [142, 150] on div at bounding box center [150, 146] width 29 height 19
click at [143, 174] on div at bounding box center [150, 171] width 29 height 19
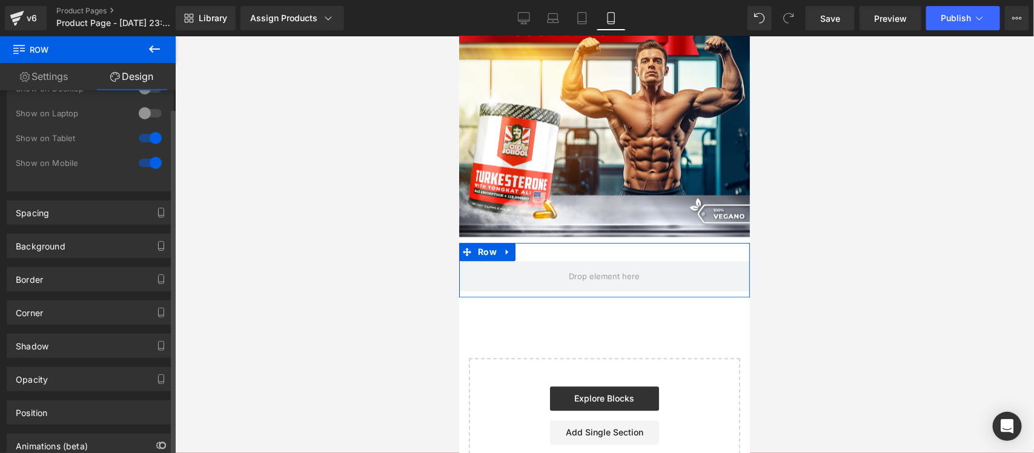
scroll to position [134, 0]
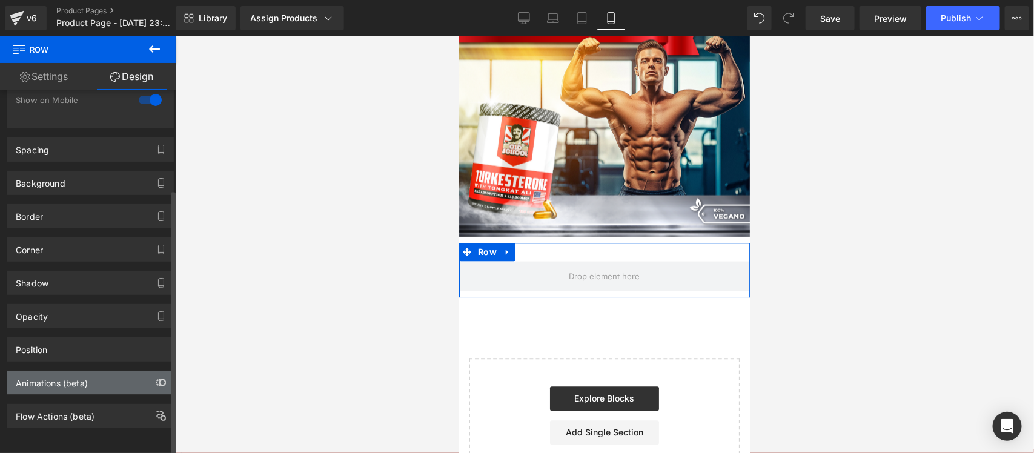
click at [151, 371] on button "button" at bounding box center [160, 382] width 19 height 23
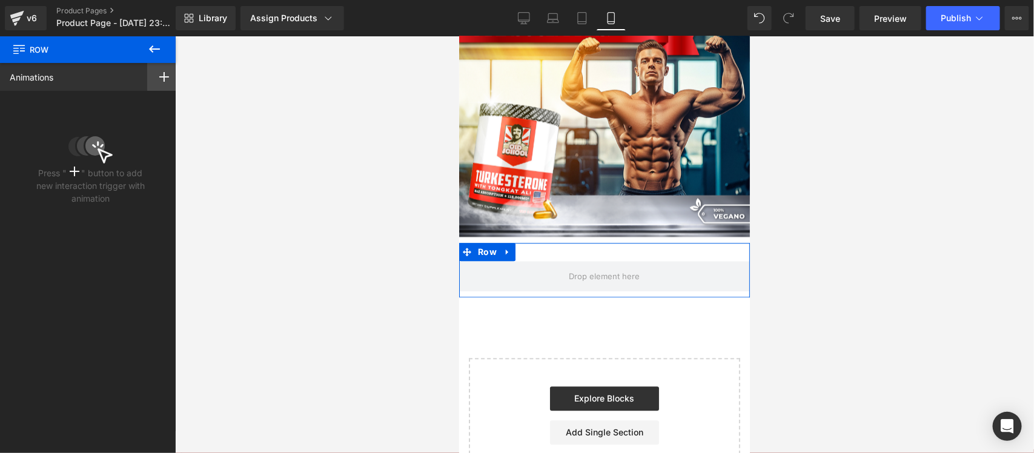
click at [159, 84] on div at bounding box center [164, 77] width 34 height 28
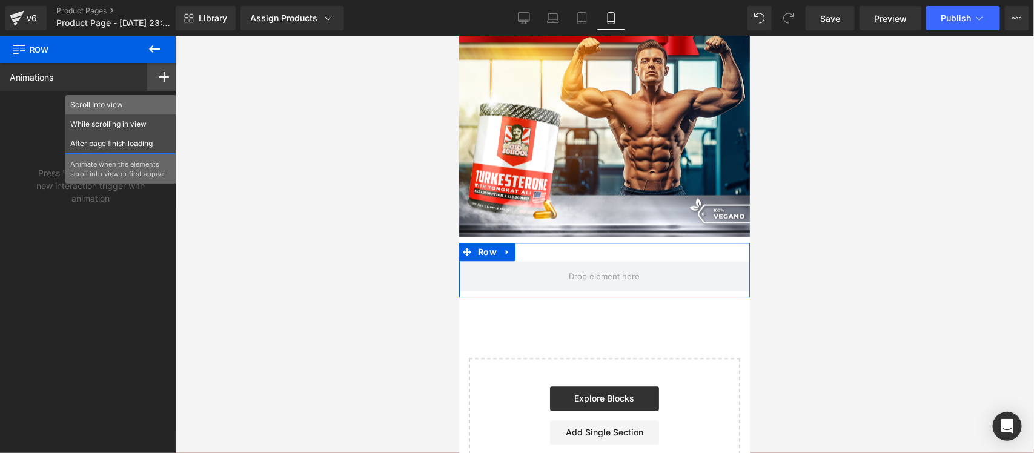
click at [140, 98] on div "Scroll Into view" at bounding box center [120, 104] width 111 height 19
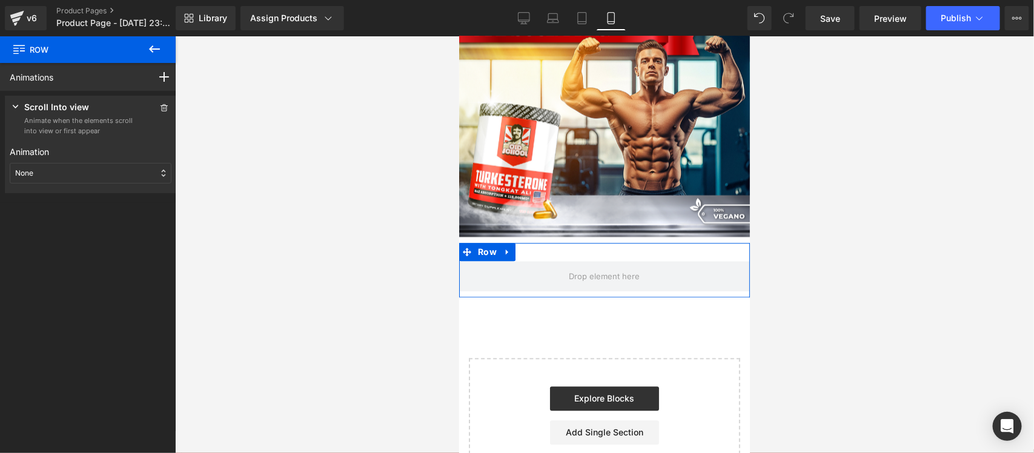
click at [78, 173] on div "None" at bounding box center [91, 173] width 162 height 21
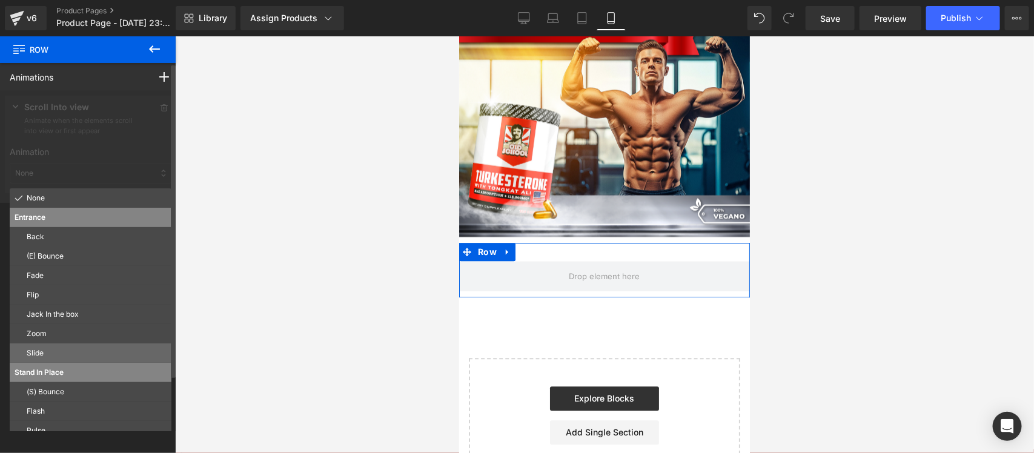
click at [41, 352] on p "Slide" at bounding box center [97, 353] width 140 height 11
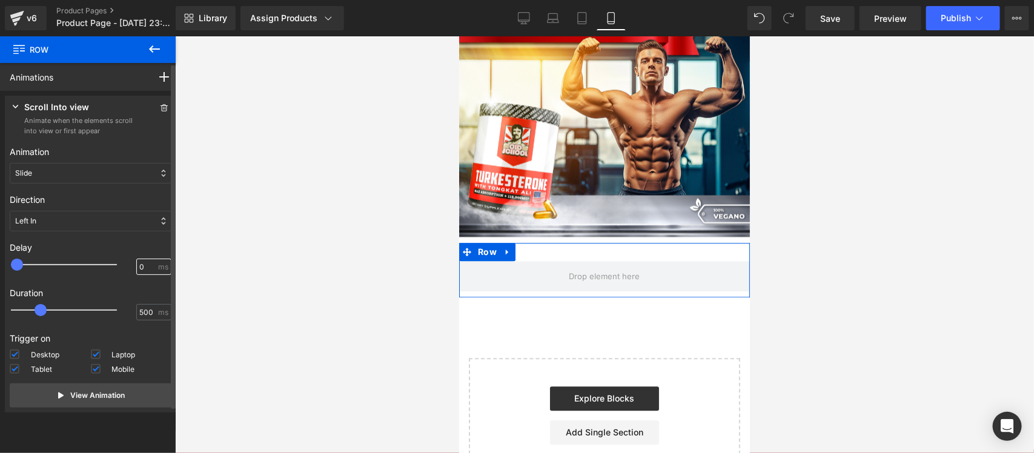
click at [139, 265] on input "0" at bounding box center [147, 267] width 16 height 11
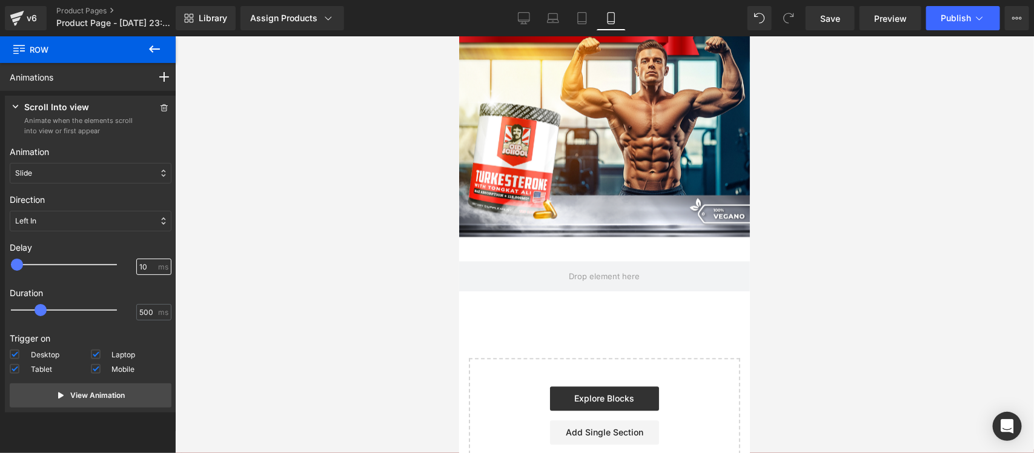
type input "100"
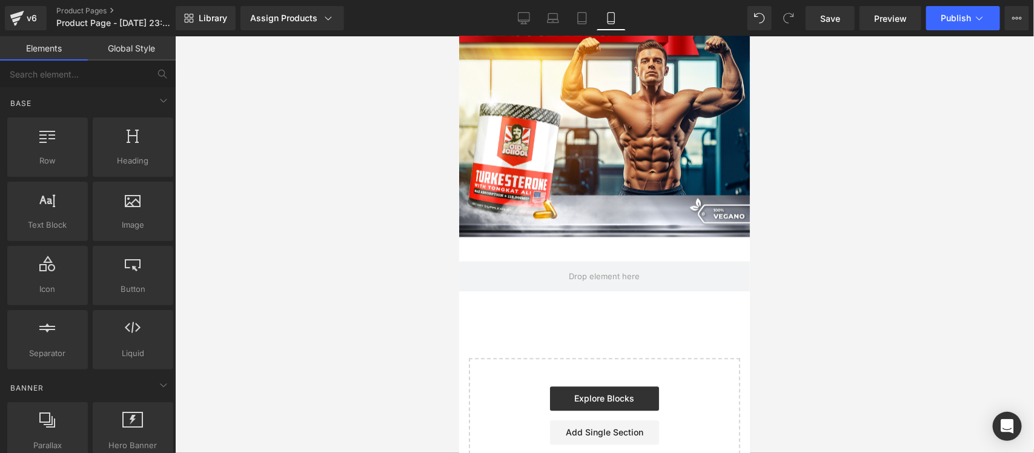
click at [233, 291] on div at bounding box center [604, 244] width 859 height 417
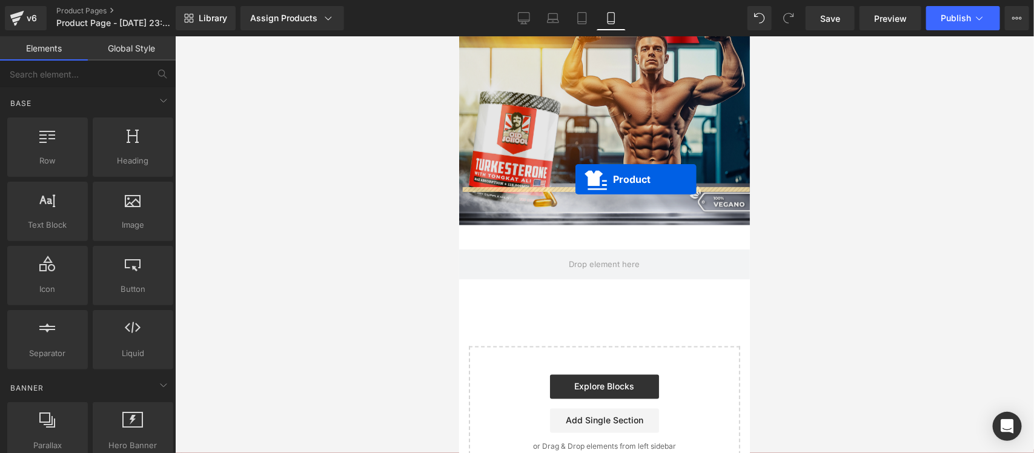
scroll to position [2906, 0]
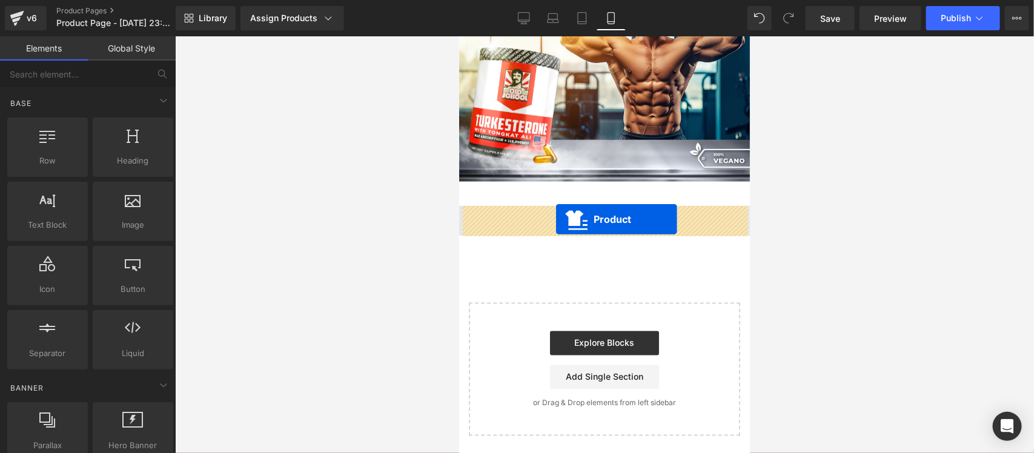
drag, startPoint x: 561, startPoint y: 72, endPoint x: 555, endPoint y: 219, distance: 146.6
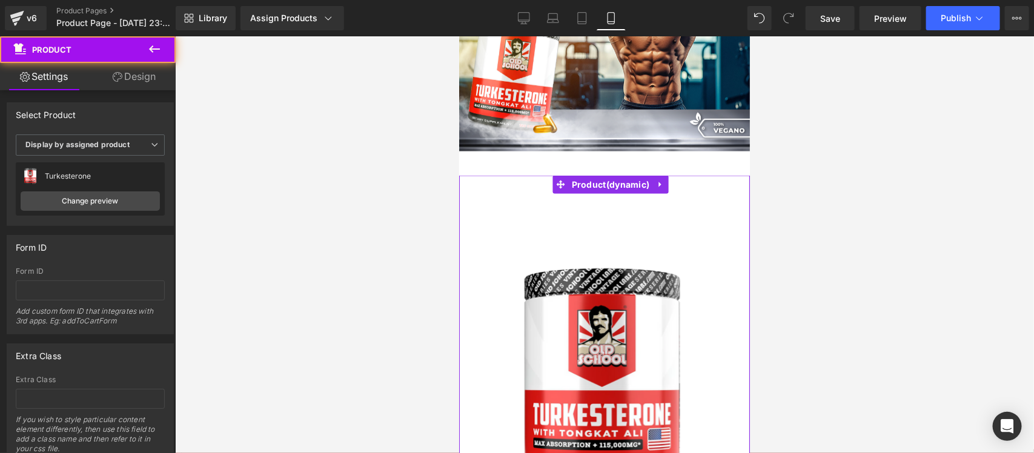
scroll to position [2876, 0]
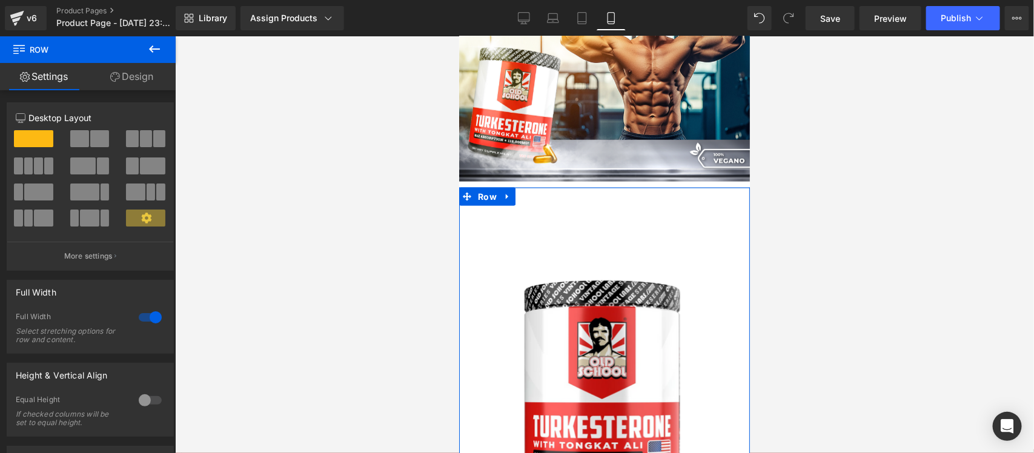
drag, startPoint x: 594, startPoint y: 203, endPoint x: 592, endPoint y: 185, distance: 18.3
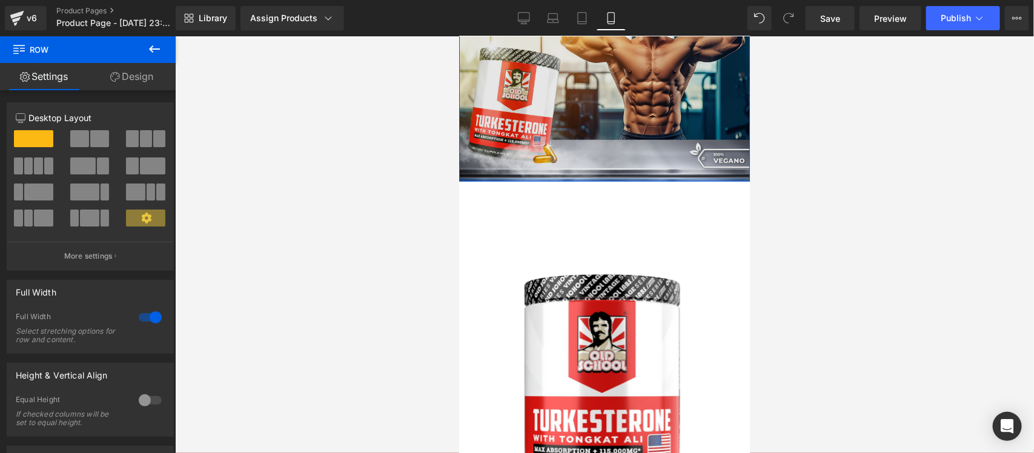
drag, startPoint x: 565, startPoint y: 183, endPoint x: 565, endPoint y: 176, distance: 6.7
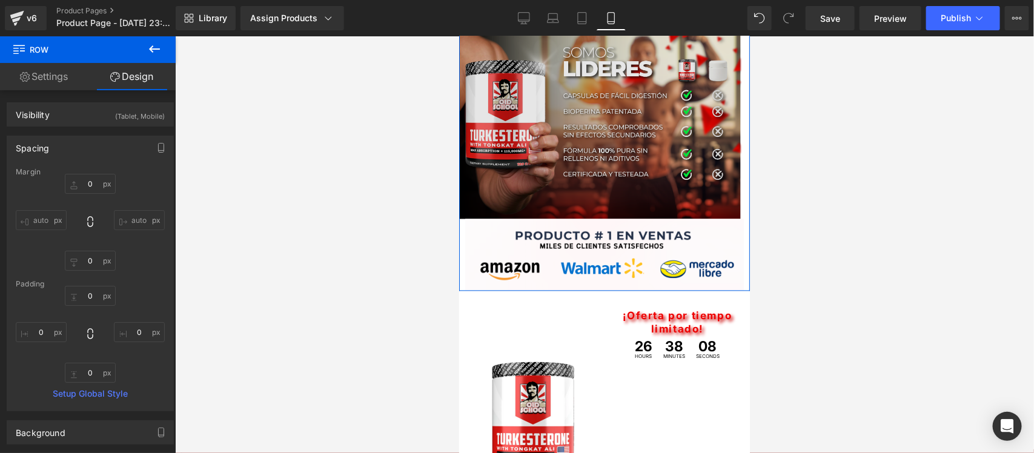
scroll to position [833, 0]
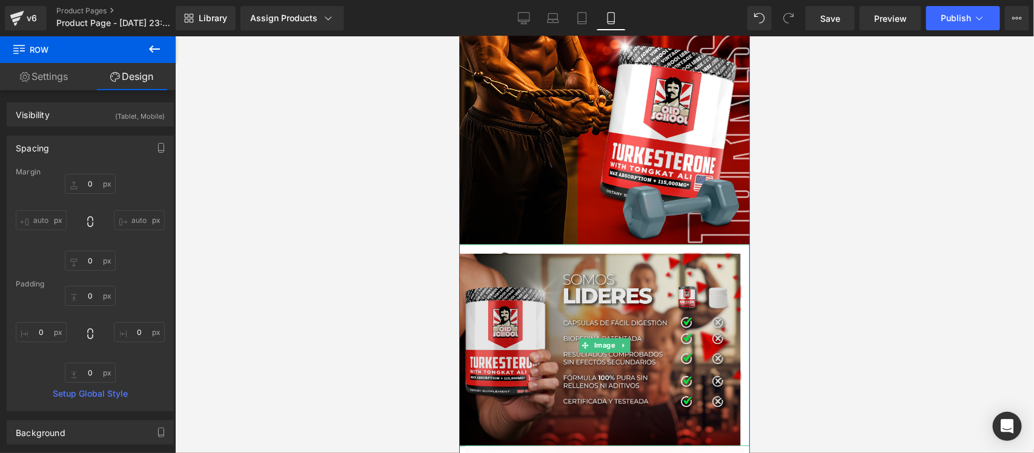
click at [550, 266] on img at bounding box center [603, 344] width 291 height 201
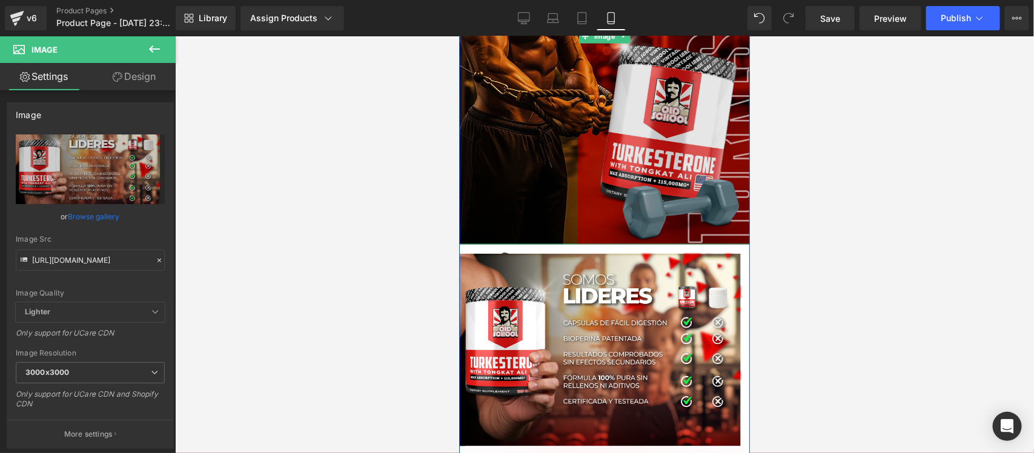
click at [580, 224] on img at bounding box center [603, 35] width 291 height 417
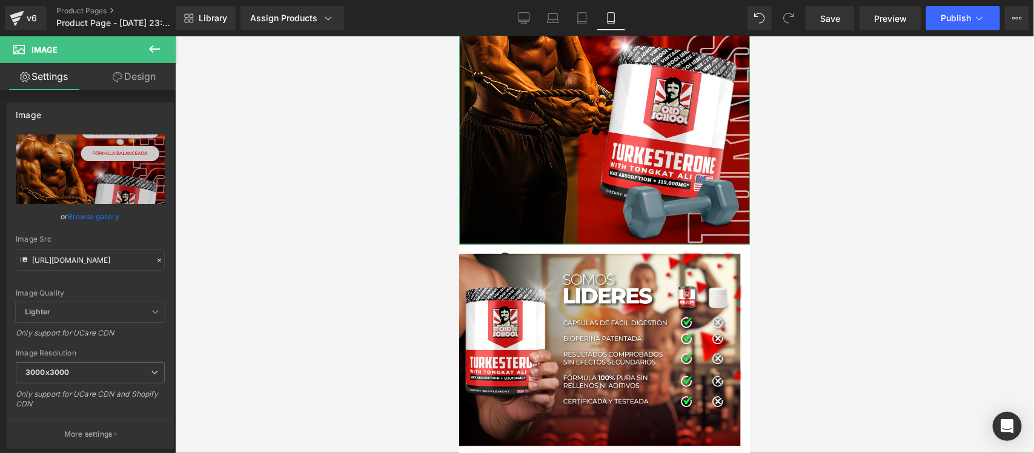
drag, startPoint x: 107, startPoint y: 77, endPoint x: 121, endPoint y: 142, distance: 67.0
click at [106, 78] on link "Design" at bounding box center [134, 76] width 88 height 27
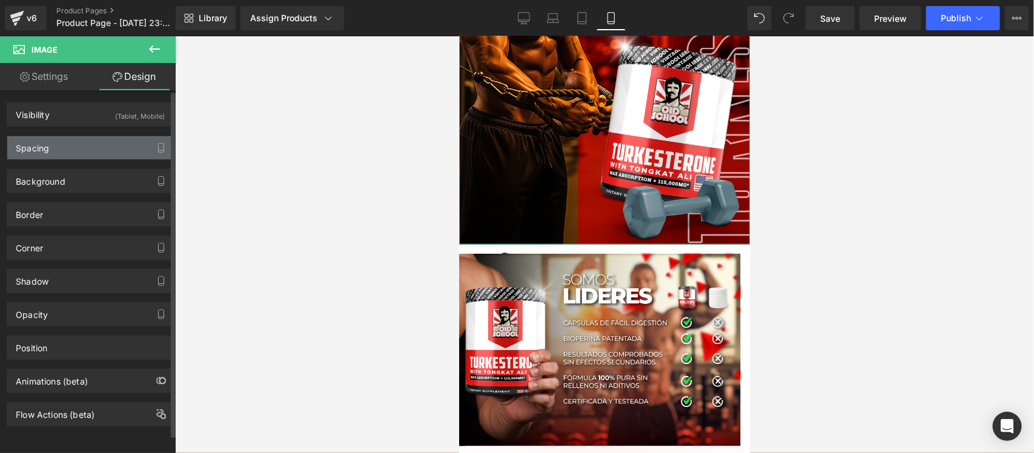
type input "0"
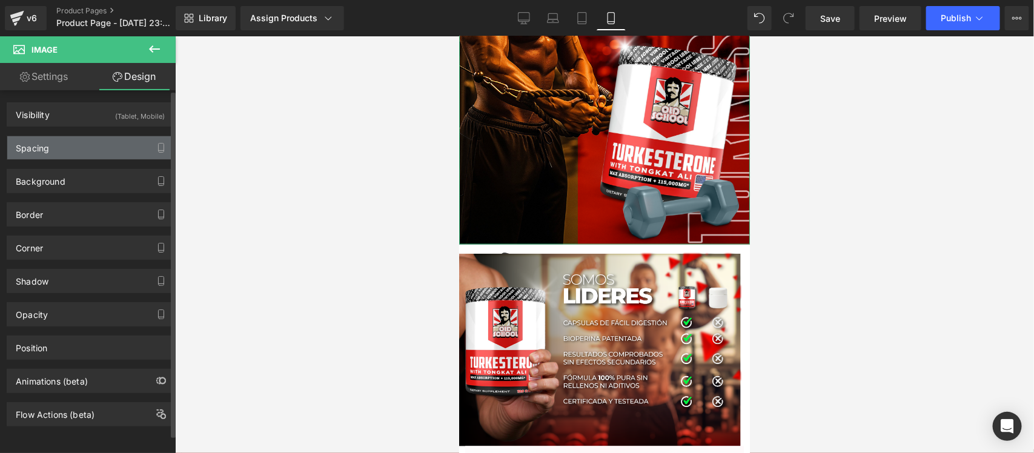
type input "0"
click at [131, 146] on div "Spacing" at bounding box center [90, 147] width 166 height 23
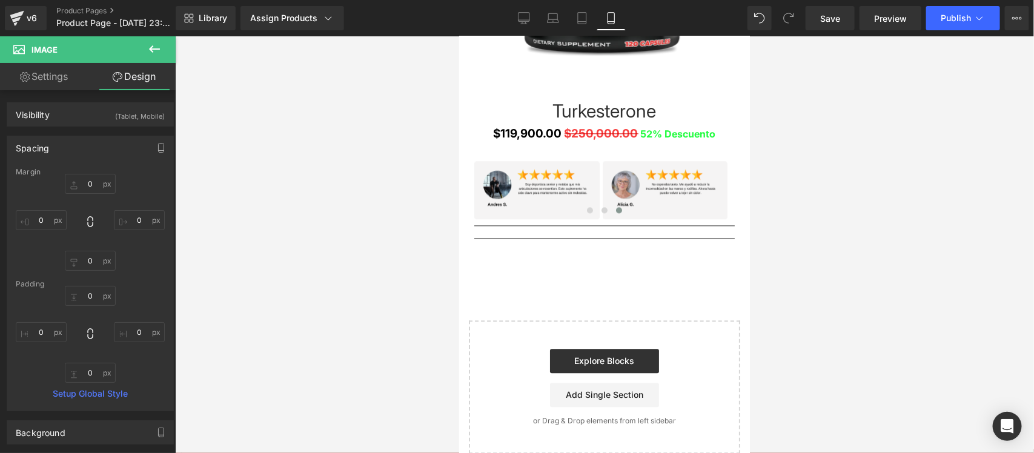
scroll to position [3326, 0]
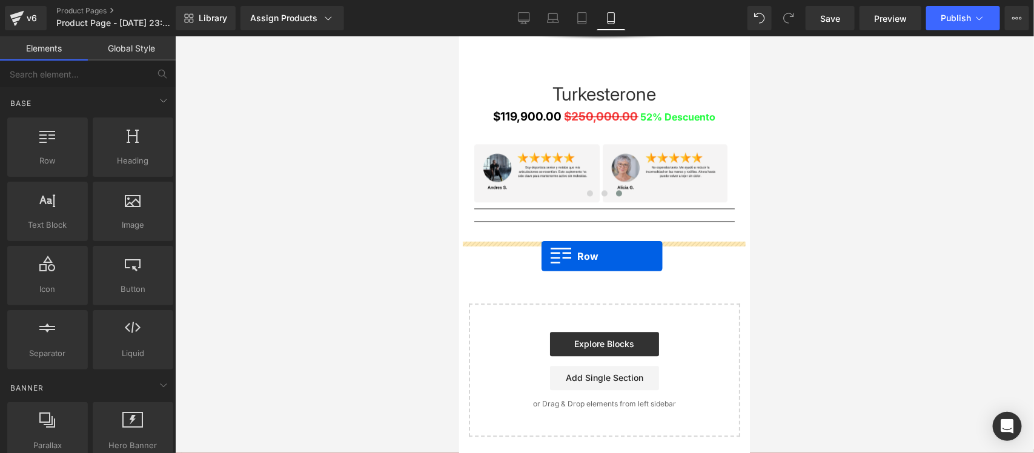
drag, startPoint x: 510, startPoint y: 185, endPoint x: 541, endPoint y: 256, distance: 77.3
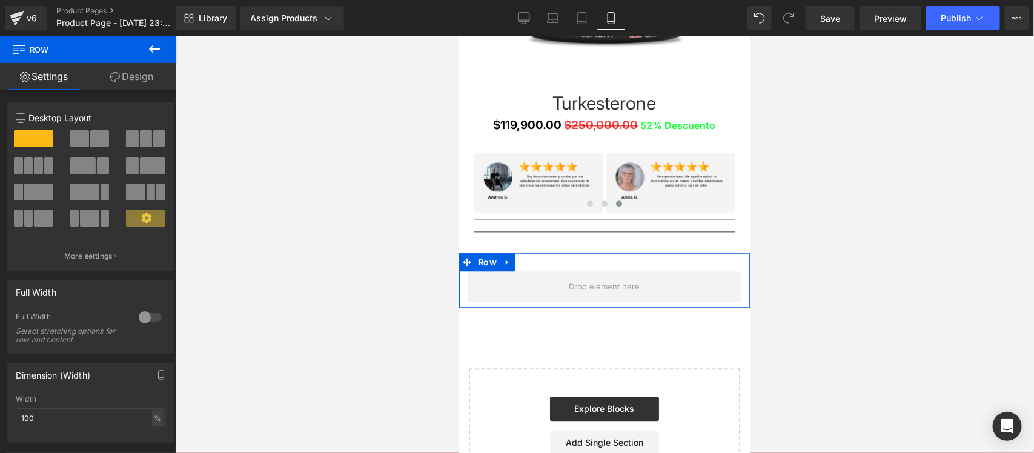
click at [146, 314] on div at bounding box center [150, 317] width 29 height 19
click at [147, 74] on link "Design" at bounding box center [132, 76] width 88 height 27
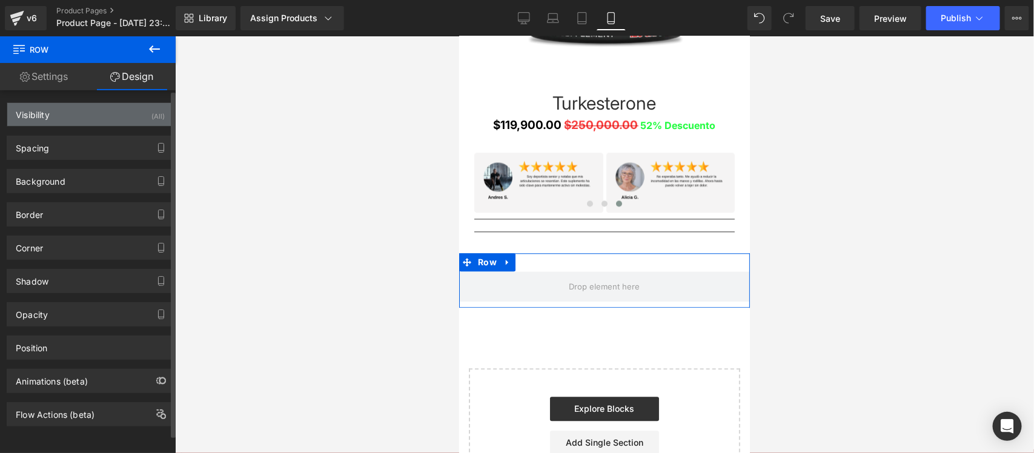
click at [128, 114] on div "Visibility (All)" at bounding box center [90, 114] width 166 height 23
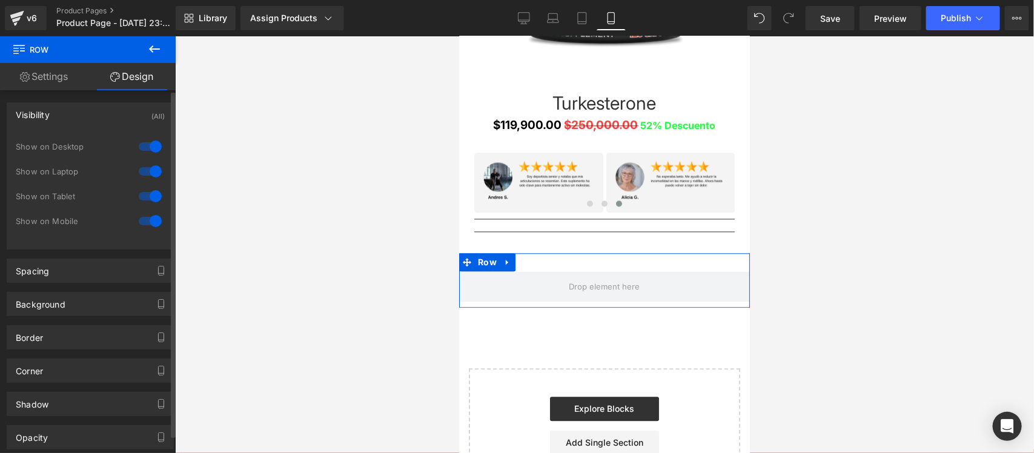
click at [137, 147] on div at bounding box center [150, 146] width 29 height 19
click at [139, 174] on div at bounding box center [150, 171] width 29 height 19
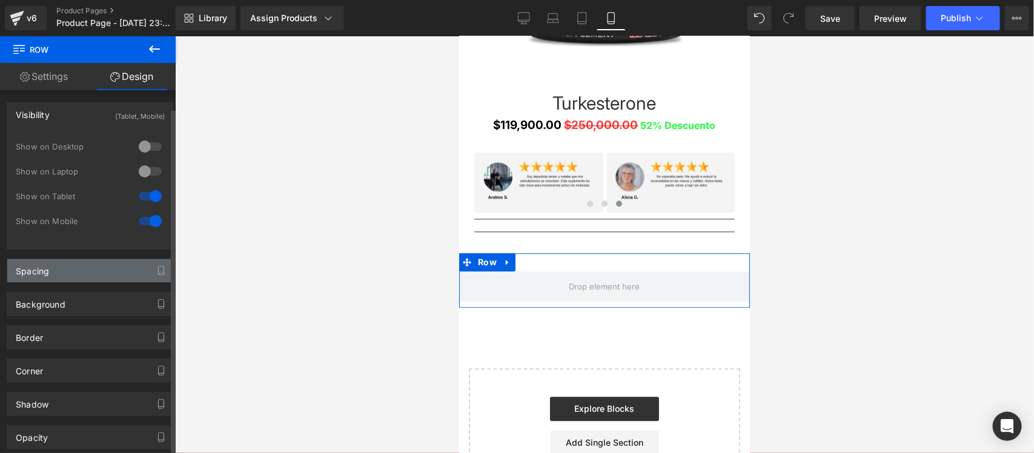
scroll to position [134, 0]
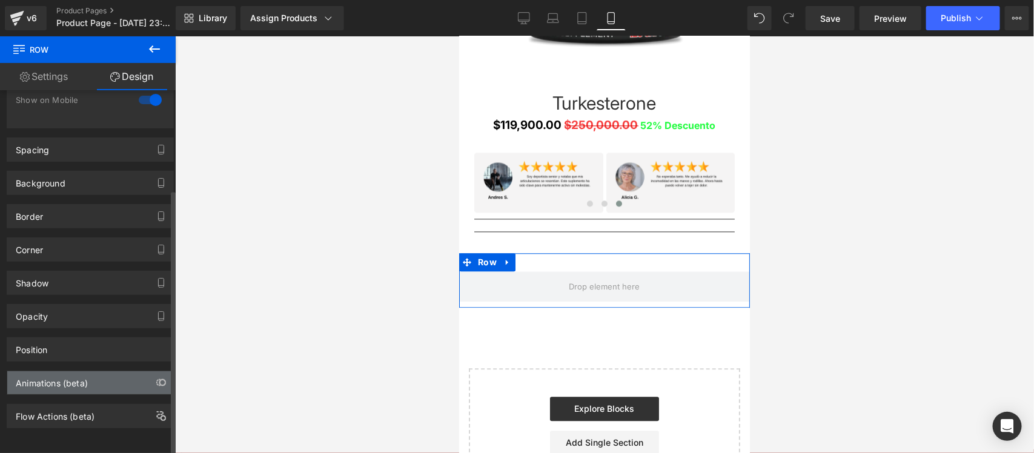
click at [106, 371] on div "Animations (beta)" at bounding box center [90, 382] width 166 height 23
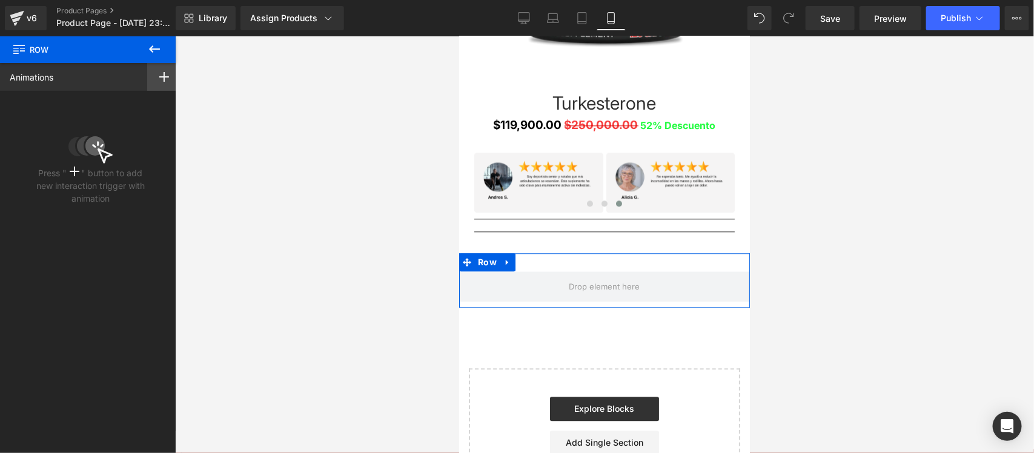
click at [160, 77] on rect at bounding box center [164, 76] width 10 height 1
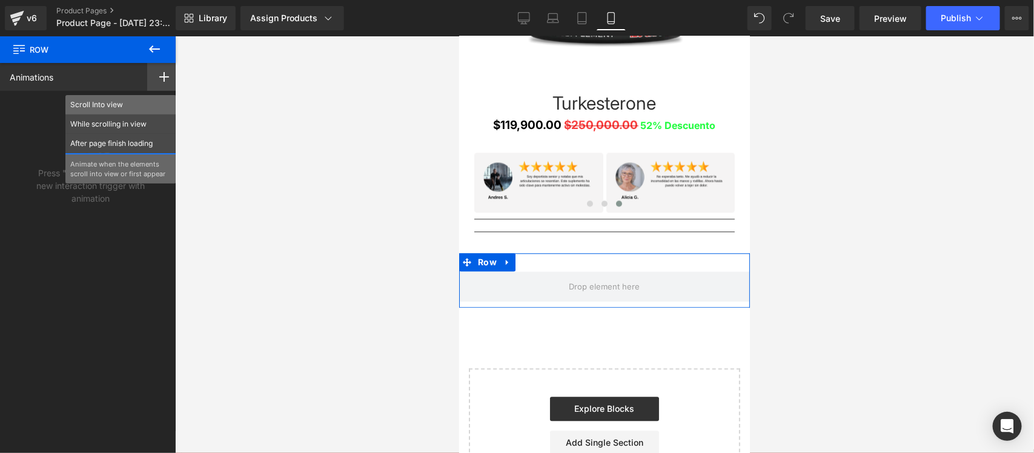
click at [118, 103] on p "Scroll Into view" at bounding box center [120, 104] width 101 height 11
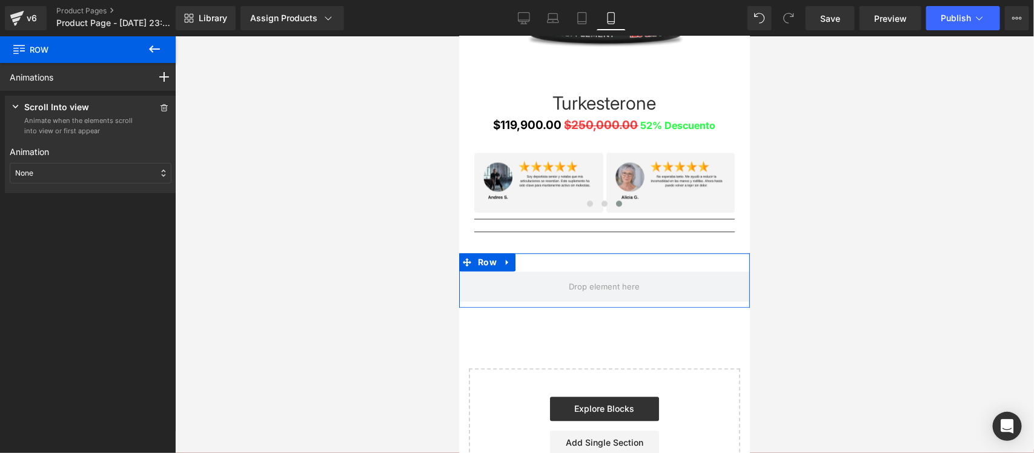
click at [79, 168] on div "None" at bounding box center [91, 173] width 162 height 21
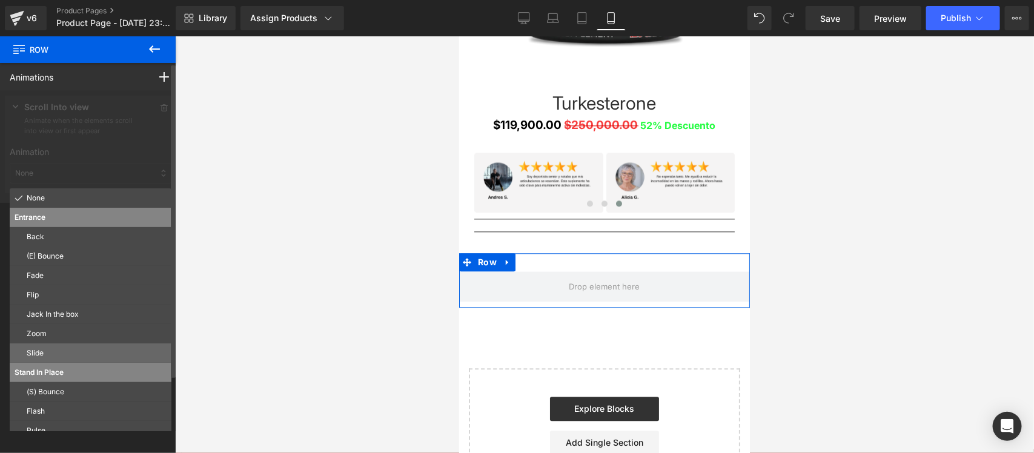
click at [62, 347] on div "Slide" at bounding box center [91, 352] width 162 height 19
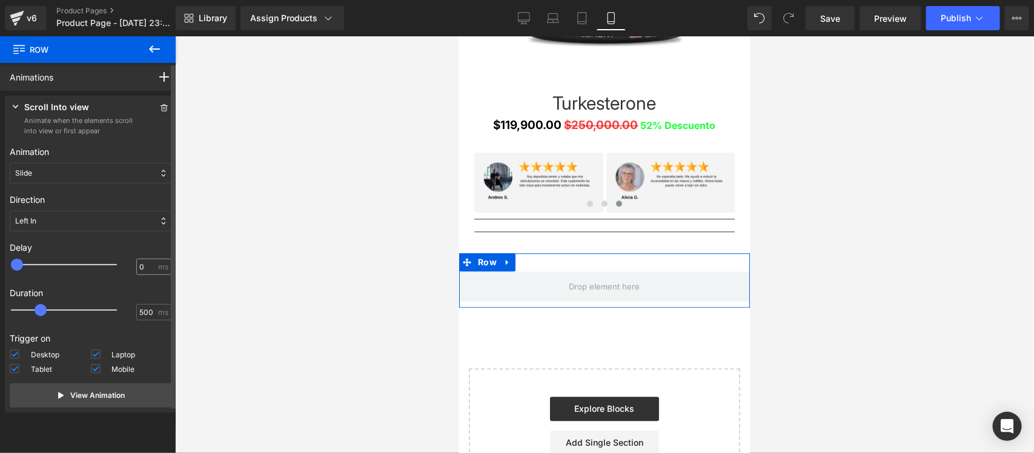
click at [136, 265] on div "0 ms" at bounding box center [153, 267] width 35 height 16
click at [139, 268] on input "0" at bounding box center [147, 267] width 16 height 11
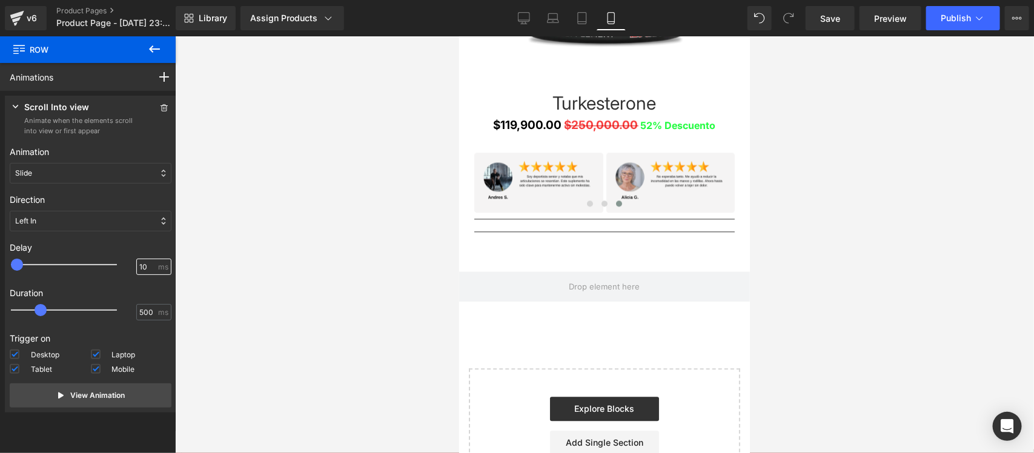
type input "100"
click at [305, 311] on div at bounding box center [604, 244] width 859 height 417
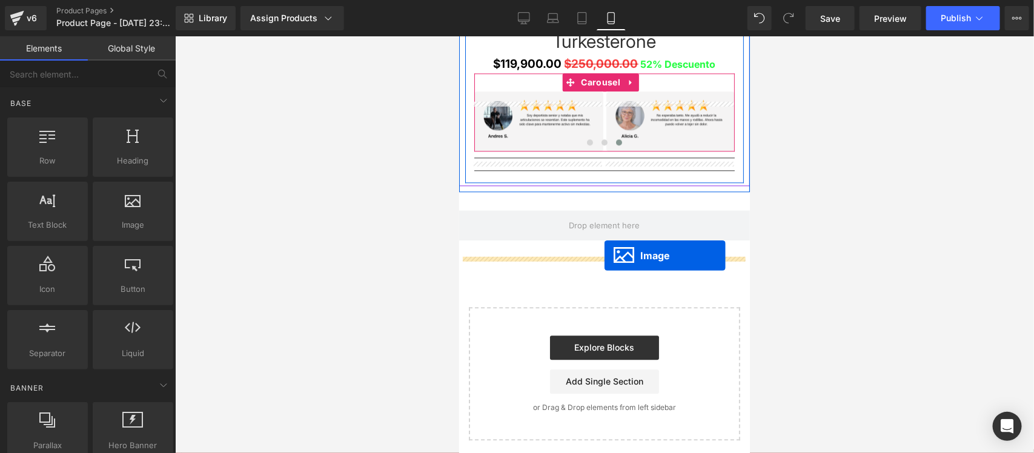
scroll to position [3344, 0]
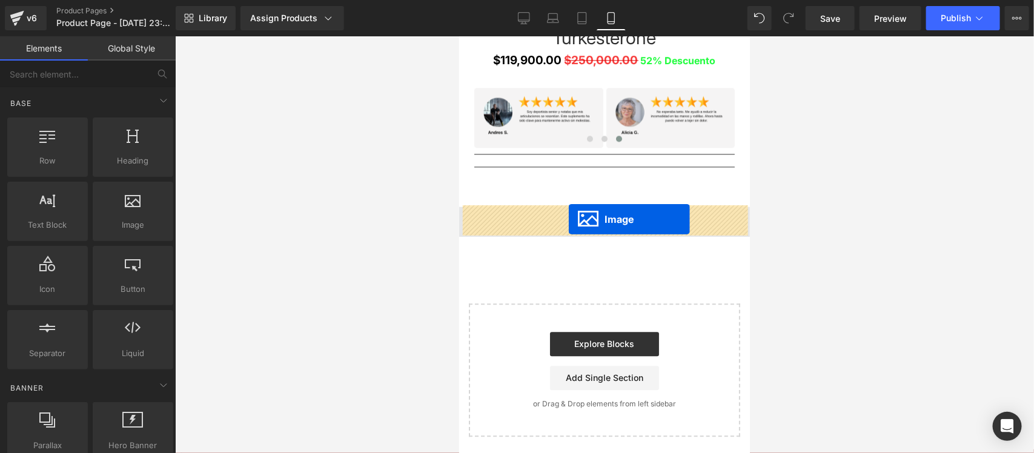
drag, startPoint x: 595, startPoint y: 104, endPoint x: 568, endPoint y: 219, distance: 117.6
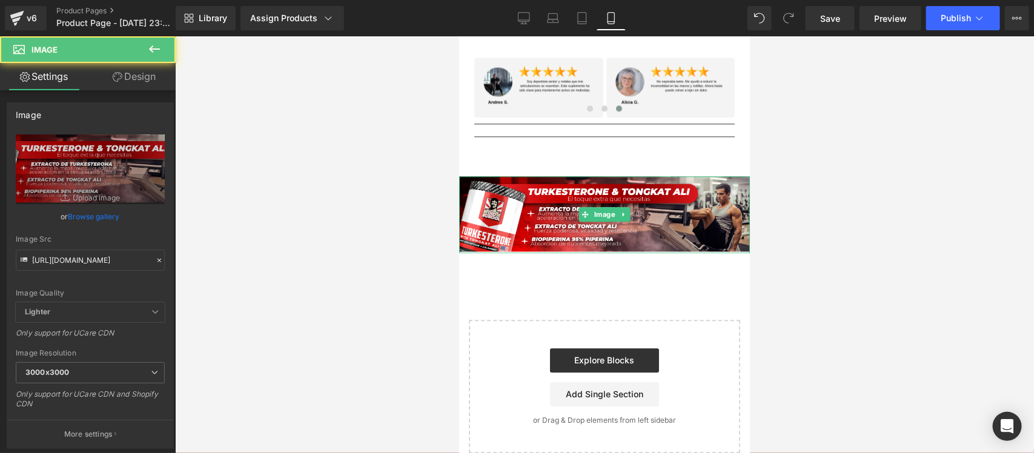
scroll to position [3314, 0]
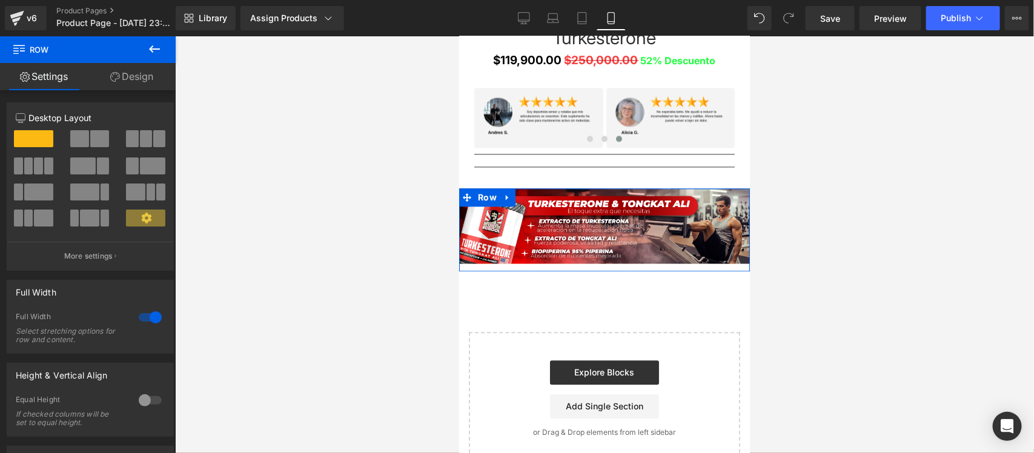
drag, startPoint x: 577, startPoint y: 200, endPoint x: 580, endPoint y: 182, distance: 18.4
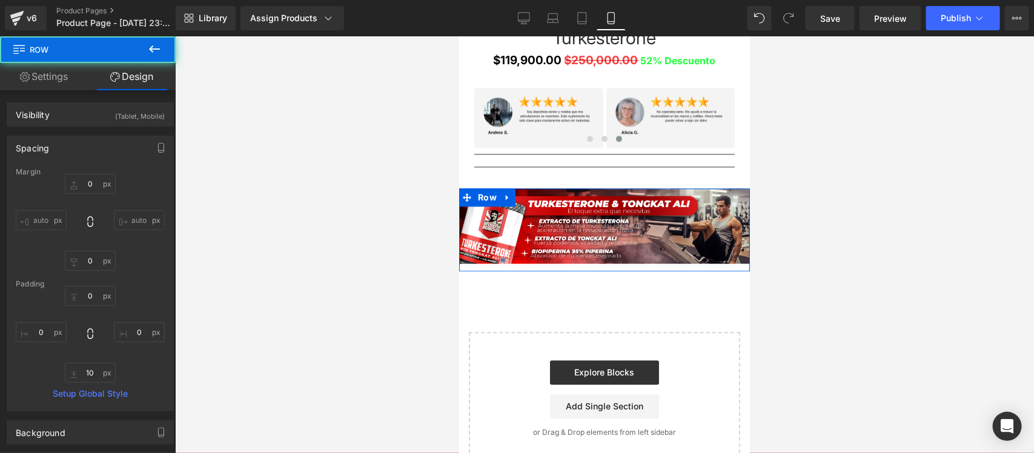
type input "0"
type input "10"
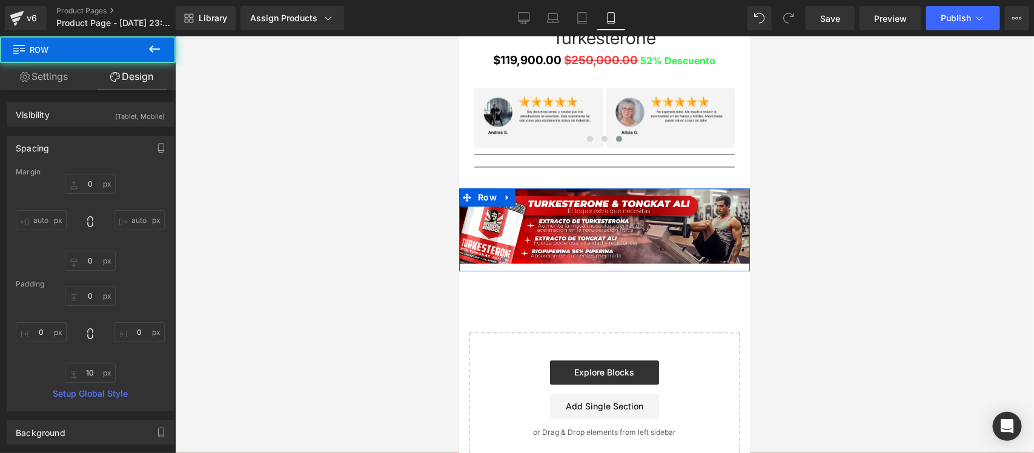
type input "0"
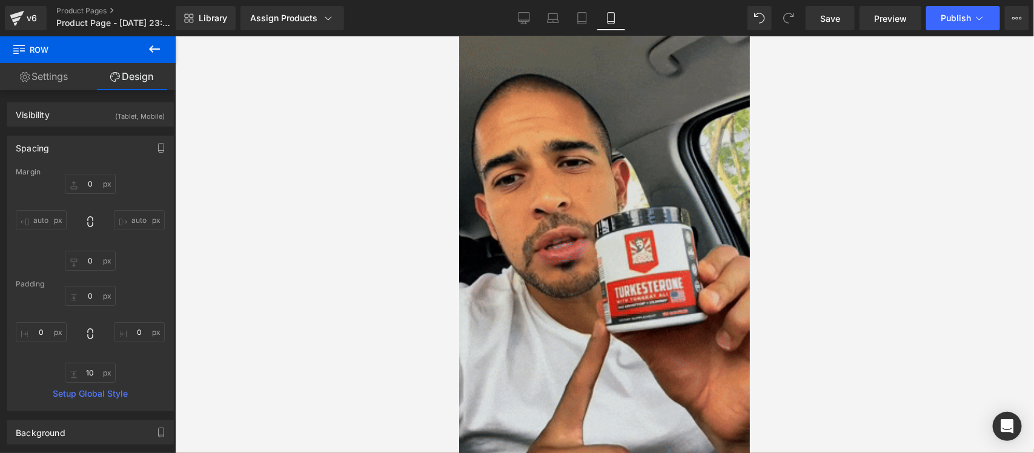
scroll to position [76, 0]
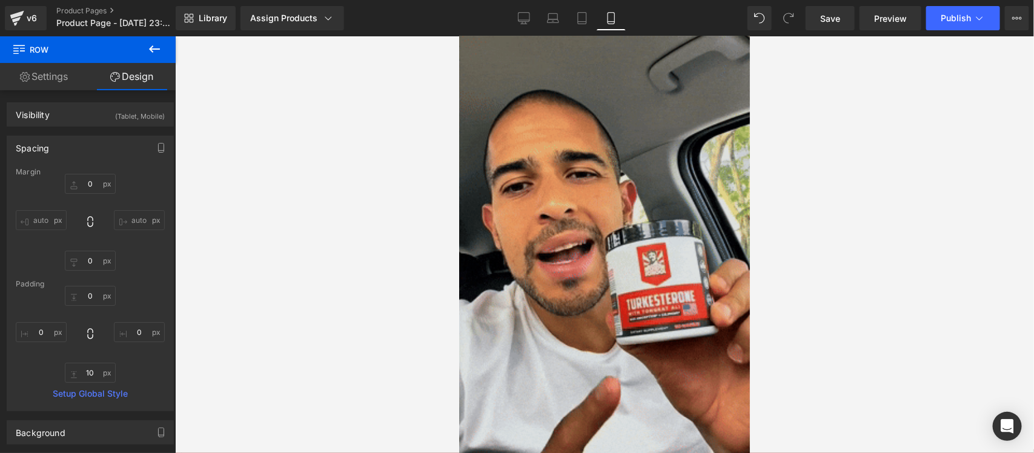
click at [595, 239] on img at bounding box center [603, 248] width 291 height 517
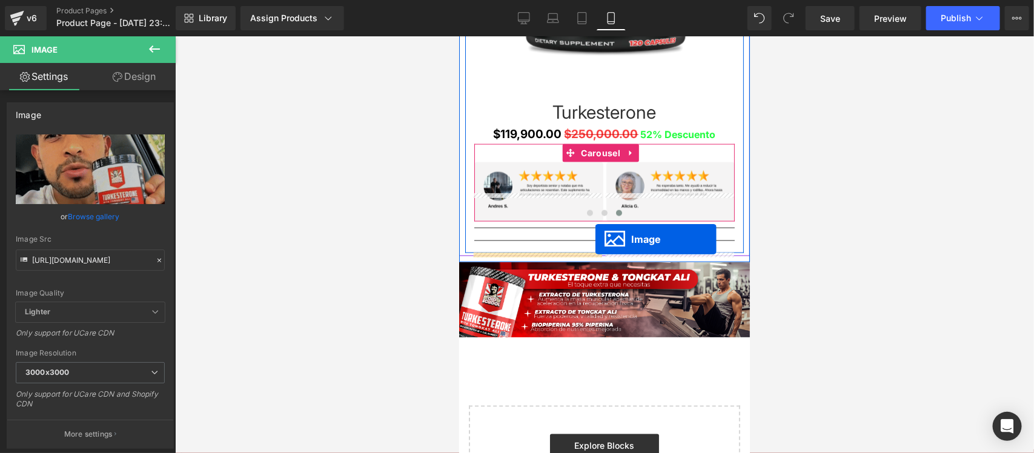
scroll to position [2856, 0]
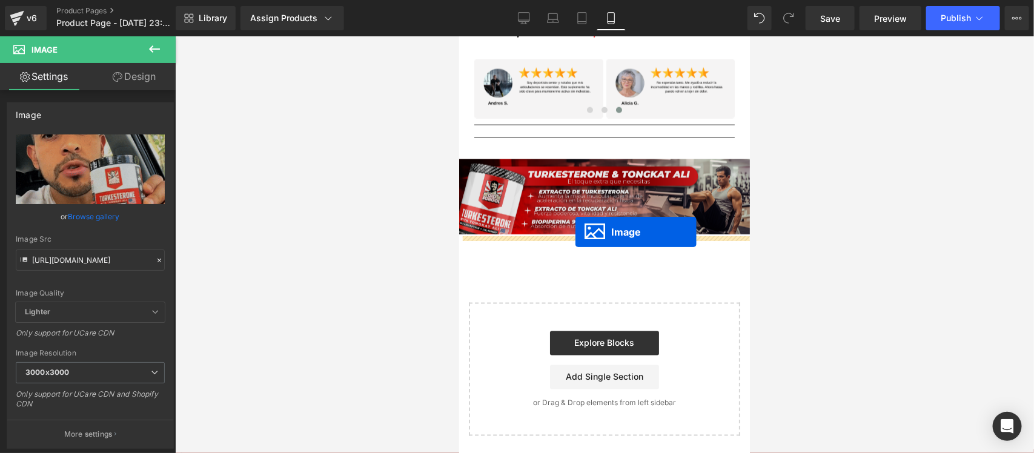
drag, startPoint x: 602, startPoint y: 245, endPoint x: 575, endPoint y: 231, distance: 30.9
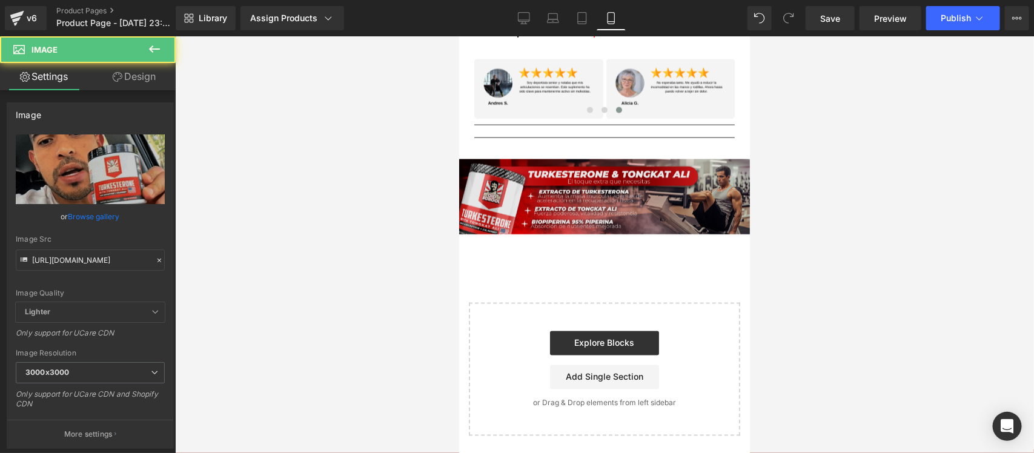
scroll to position [2826, 0]
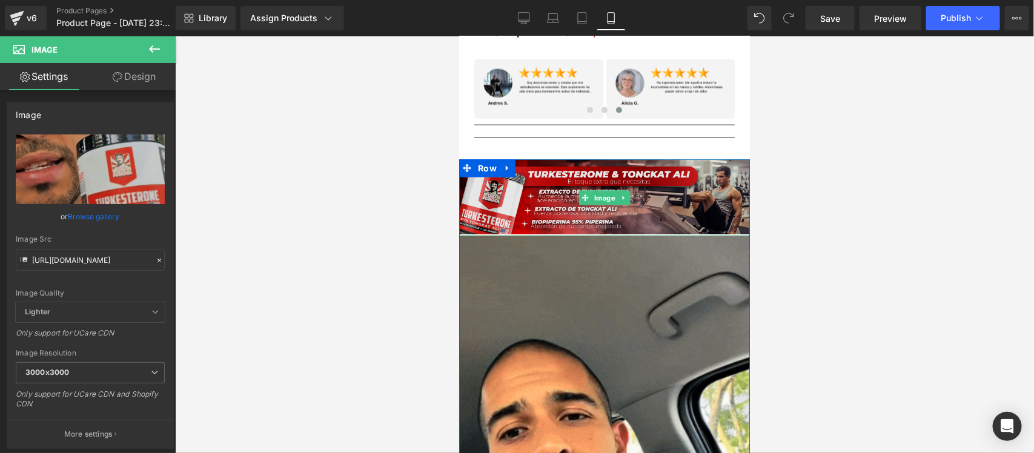
click at [601, 220] on img at bounding box center [603, 197] width 291 height 77
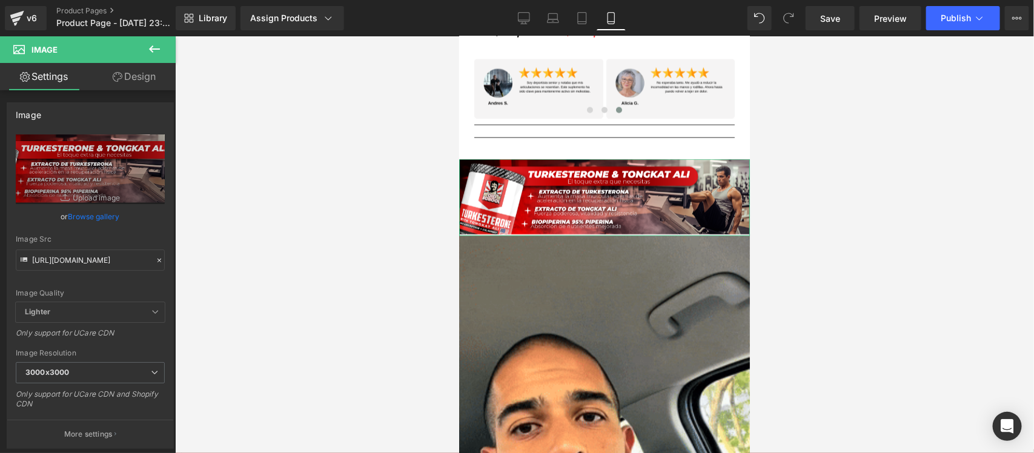
click at [125, 71] on link "Design" at bounding box center [134, 76] width 88 height 27
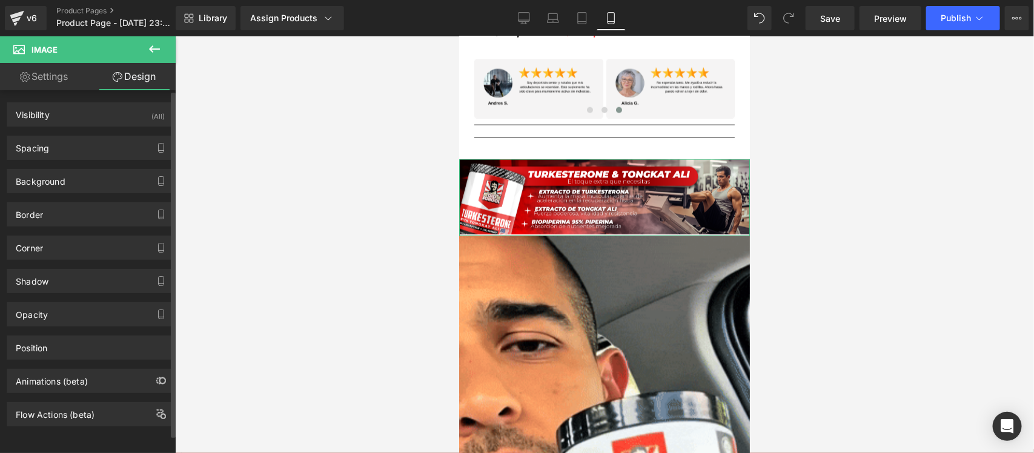
type input "0"
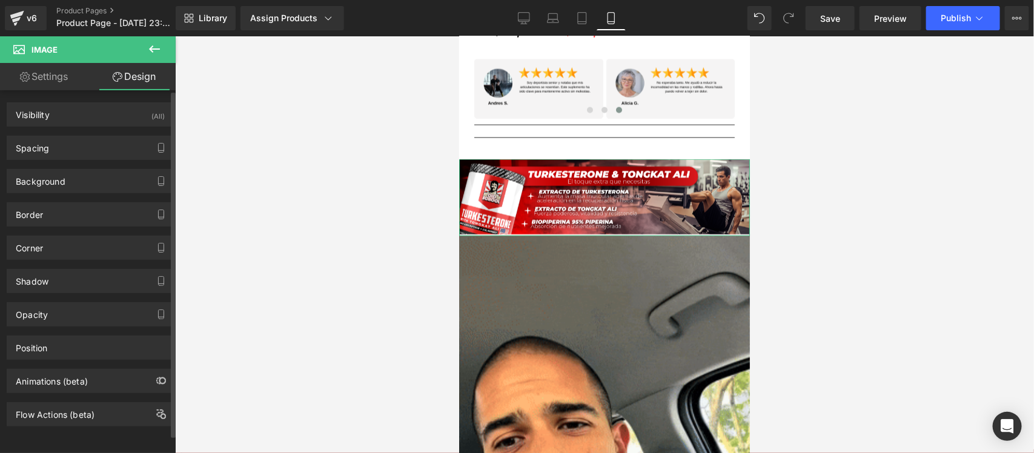
type input "0"
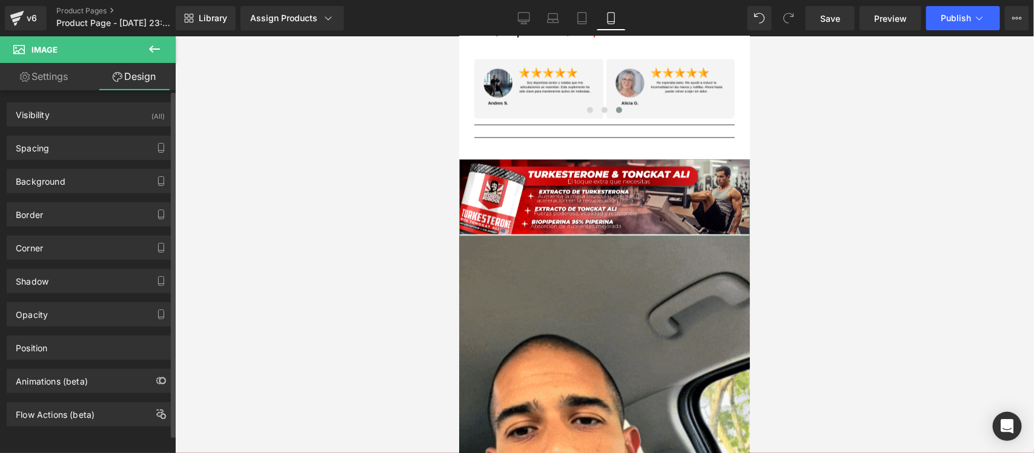
type input "0"
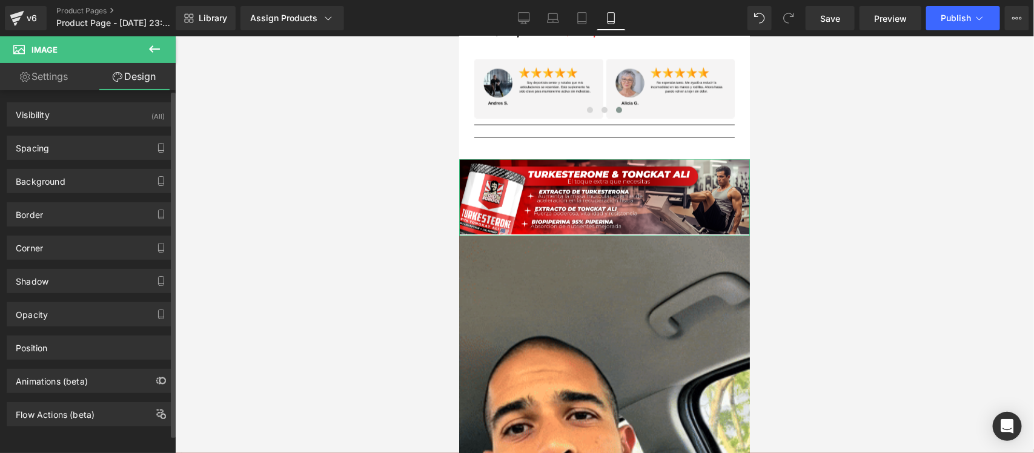
type input "0"
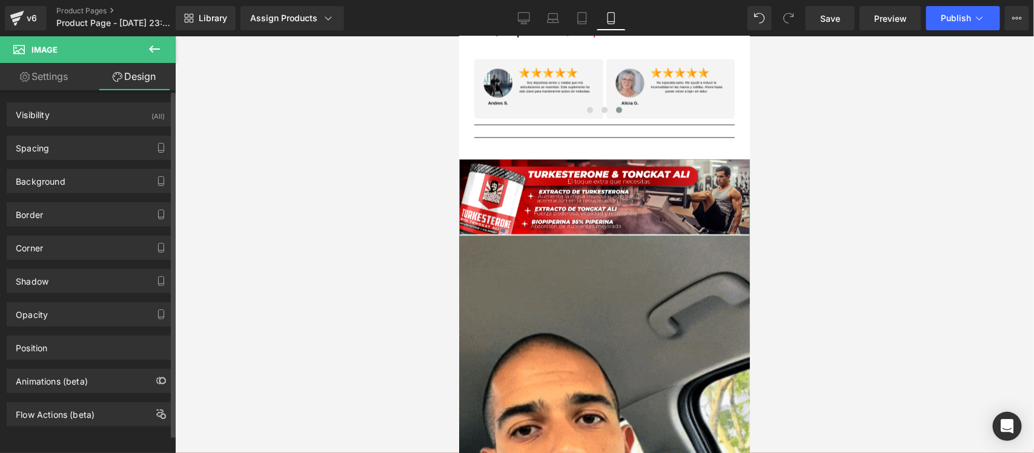
type input "0"
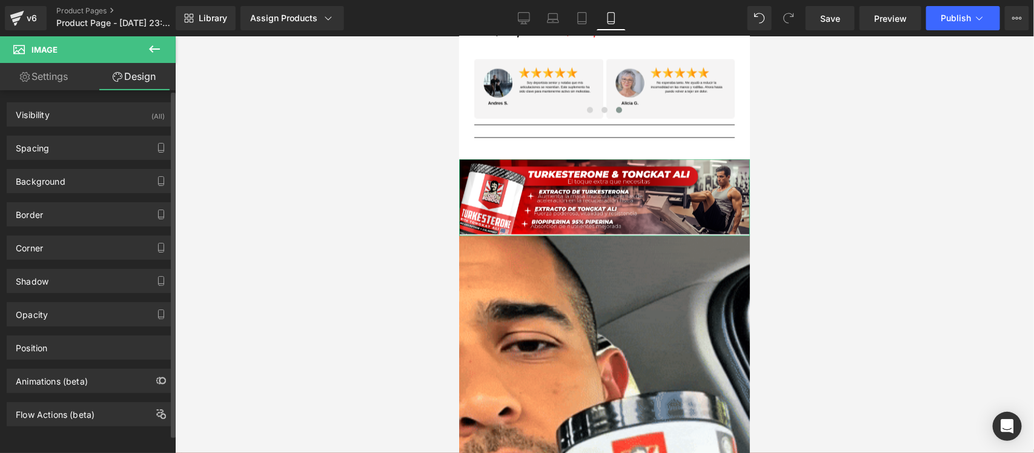
type input "0"
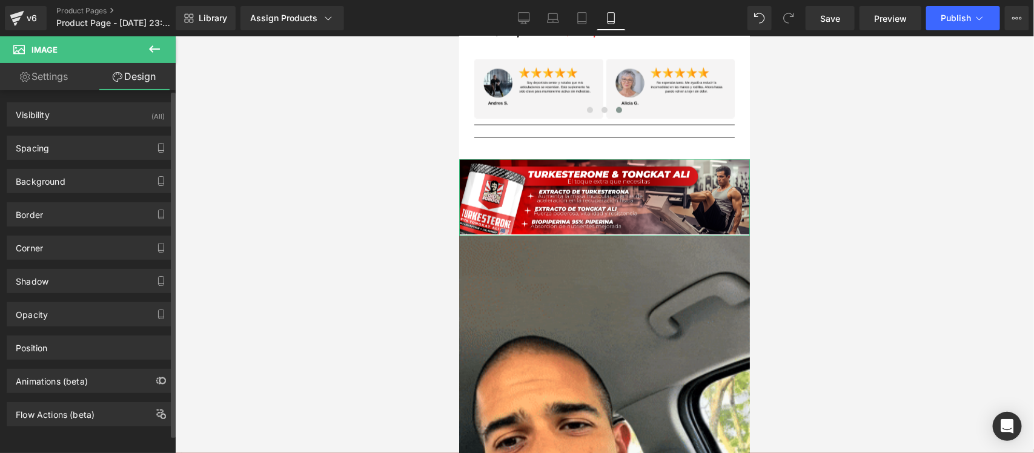
type input "0"
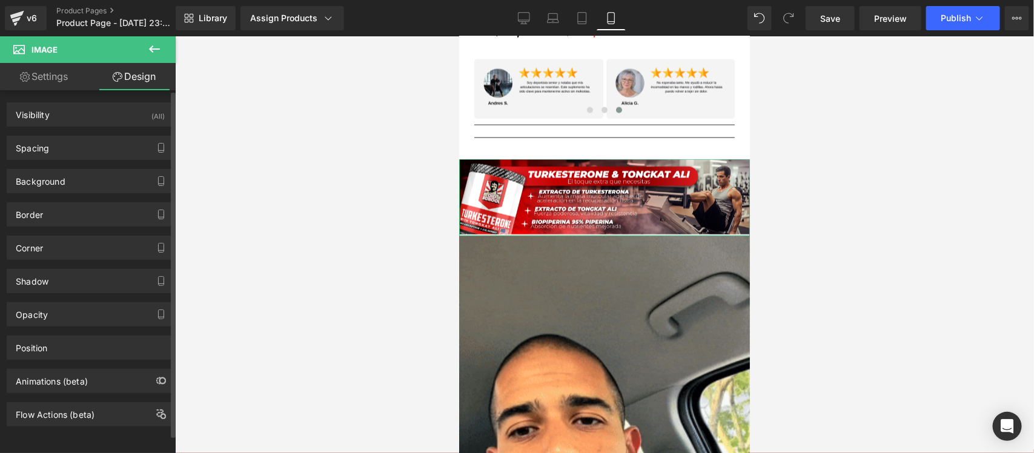
type input "0"
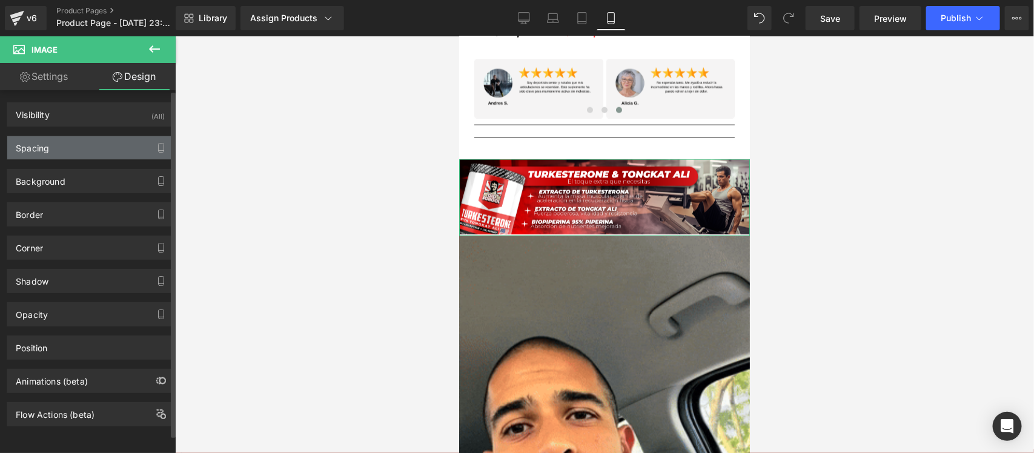
click at [129, 147] on div "Spacing" at bounding box center [90, 147] width 166 height 23
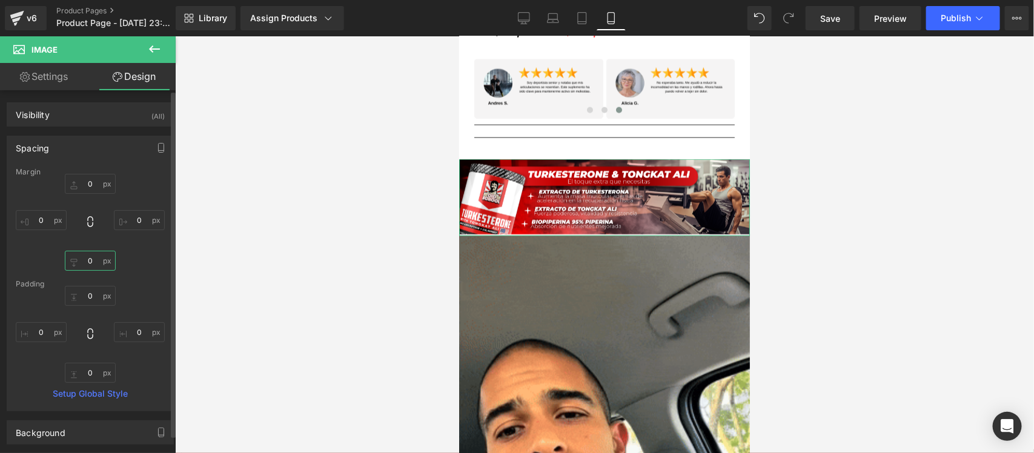
click at [94, 259] on input "0" at bounding box center [90, 261] width 51 height 20
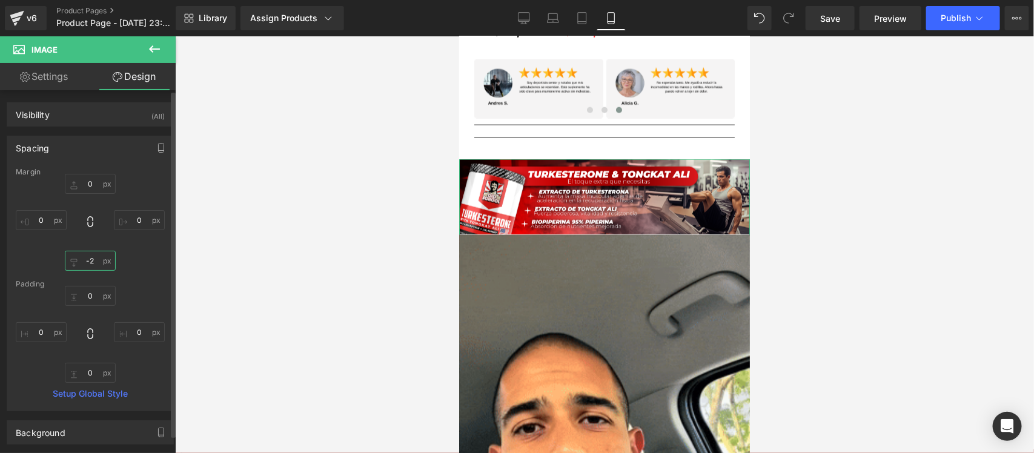
type input "-3"
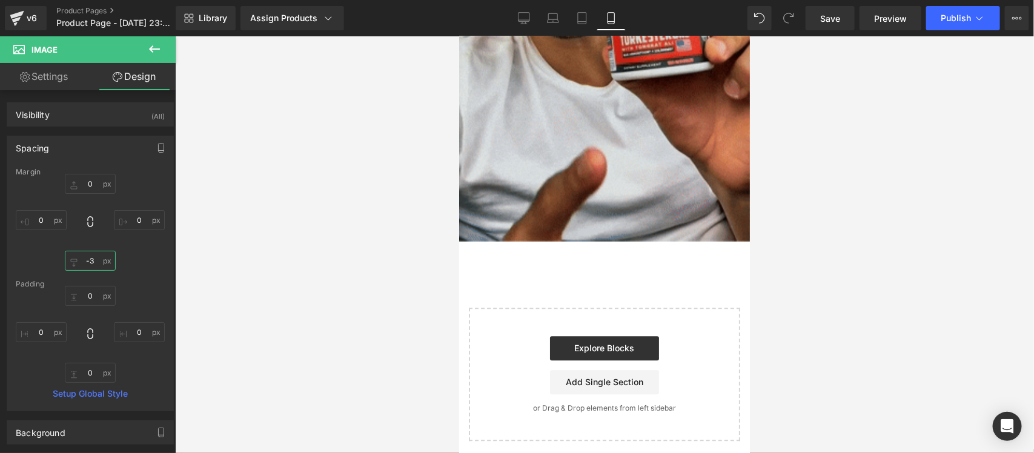
scroll to position [3341, 0]
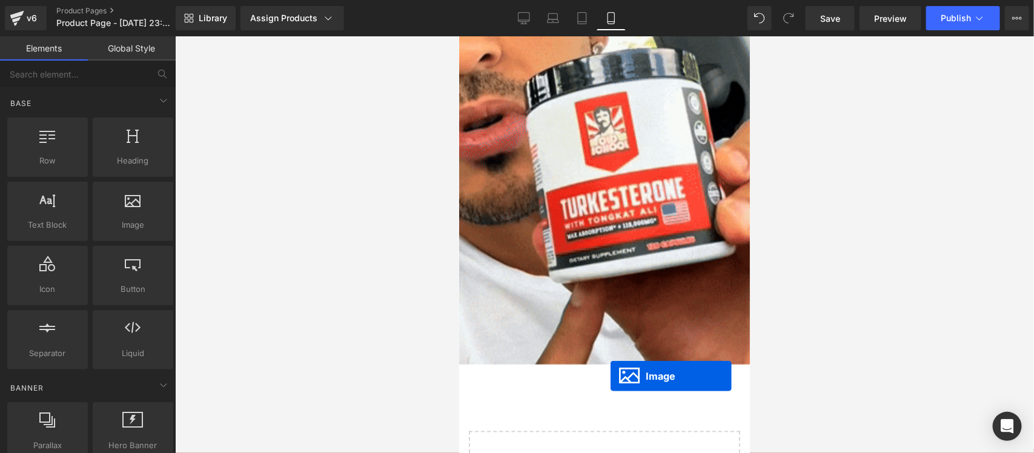
scroll to position [2954, 0]
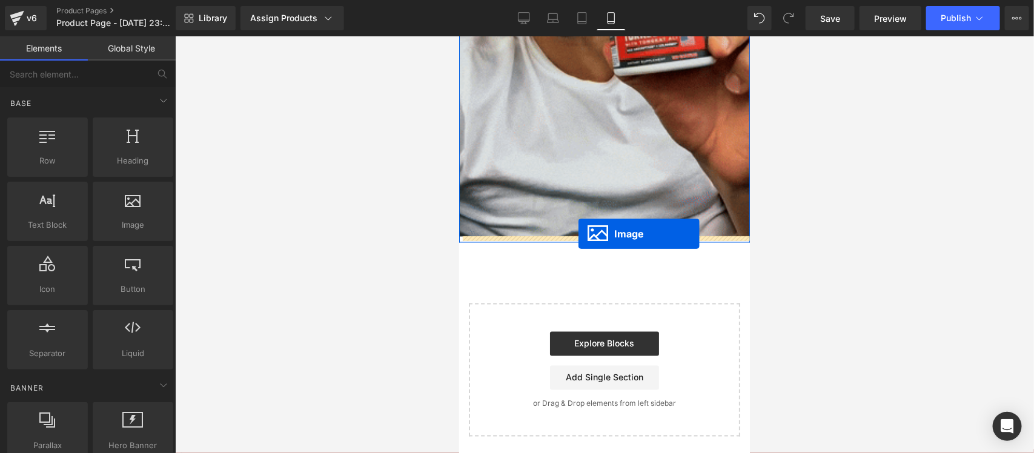
drag, startPoint x: 598, startPoint y: 273, endPoint x: 578, endPoint y: 233, distance: 45.0
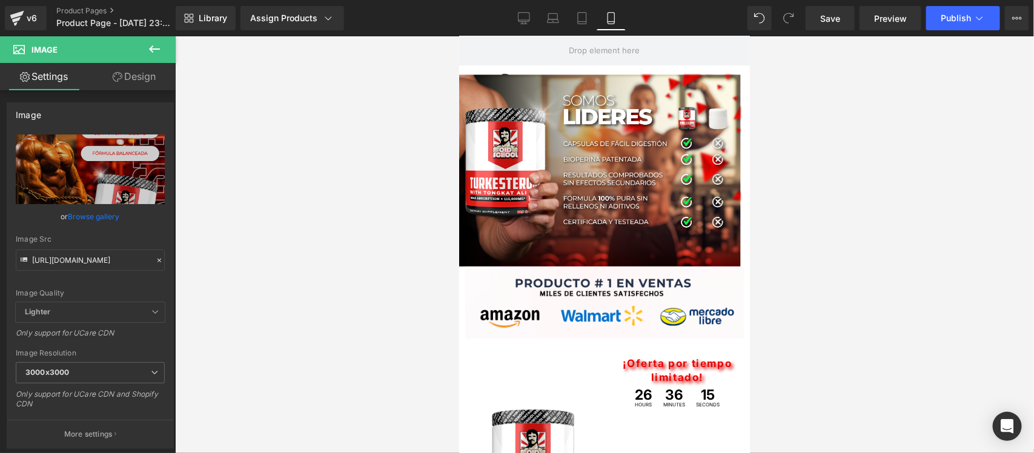
scroll to position [0, 0]
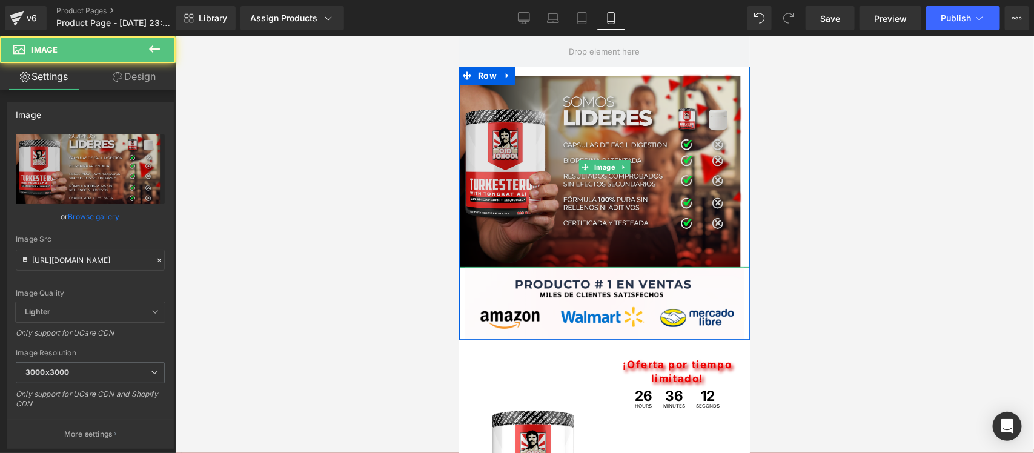
click at [596, 163] on div "Image" at bounding box center [603, 166] width 291 height 201
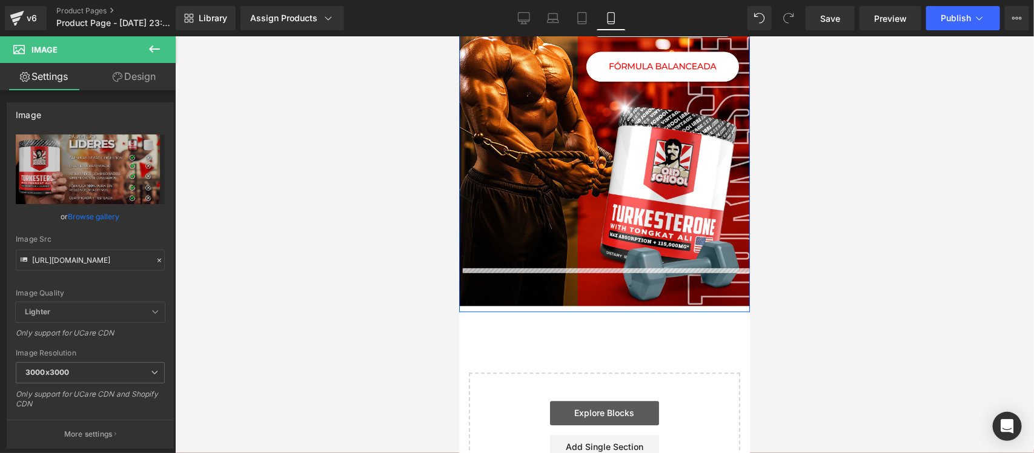
scroll to position [3170, 0]
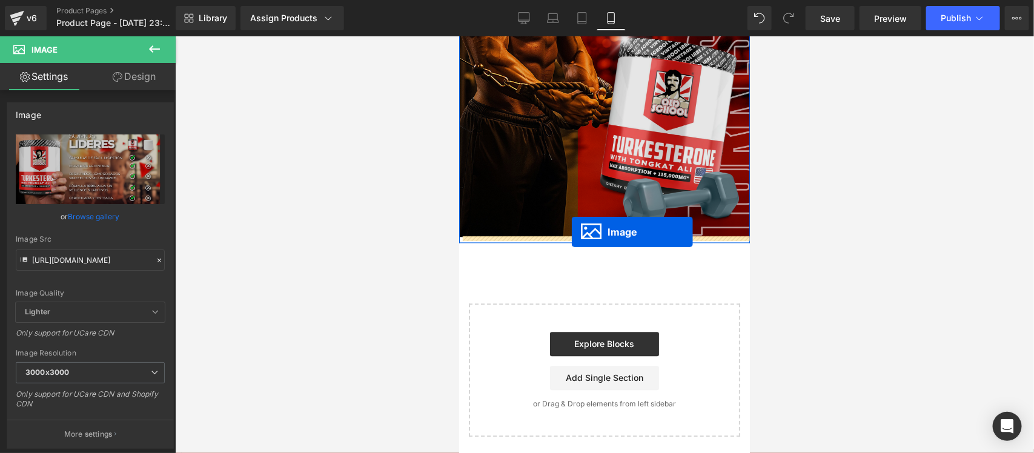
drag, startPoint x: 597, startPoint y: 164, endPoint x: 571, endPoint y: 231, distance: 72.1
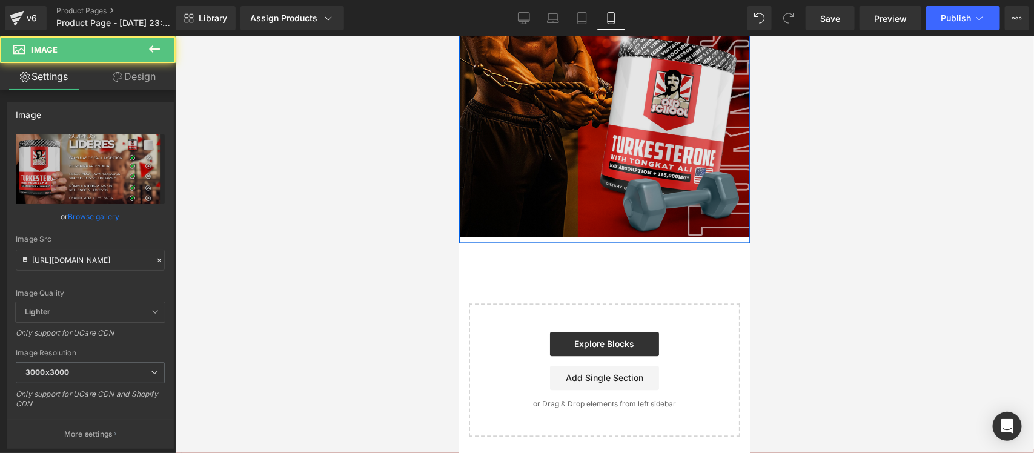
scroll to position [3140, 0]
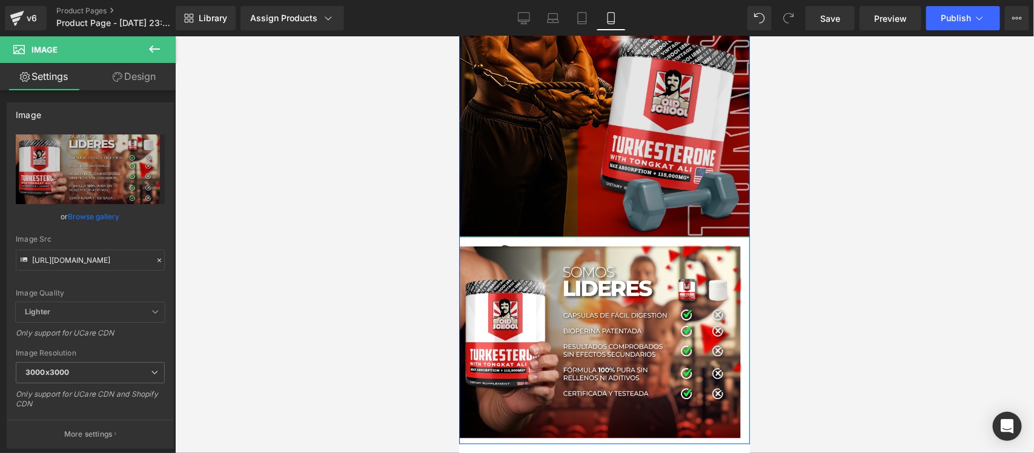
click at [586, 215] on img at bounding box center [603, 27] width 291 height 417
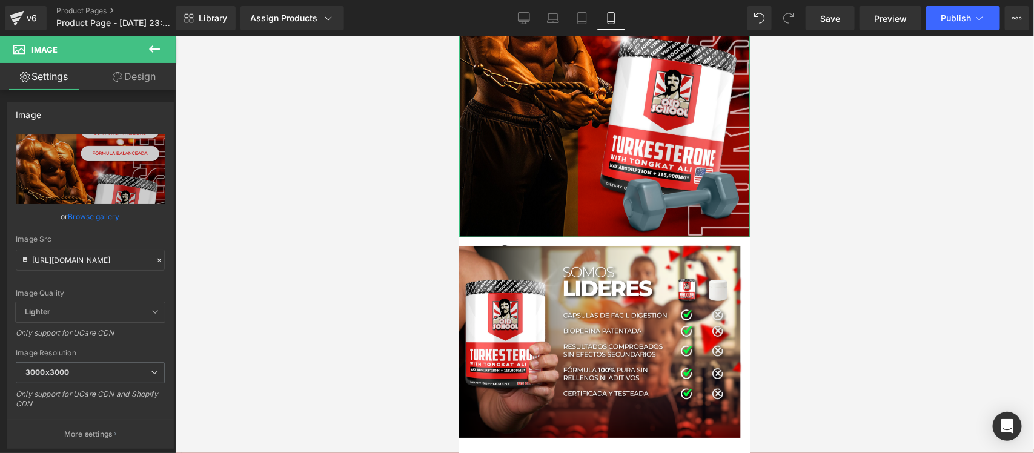
click at [100, 73] on link "Design" at bounding box center [134, 76] width 88 height 27
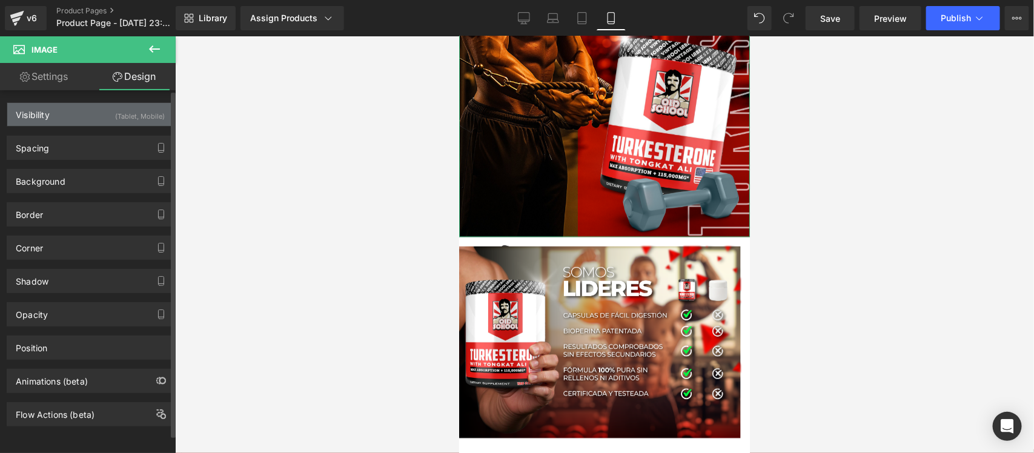
type input "0"
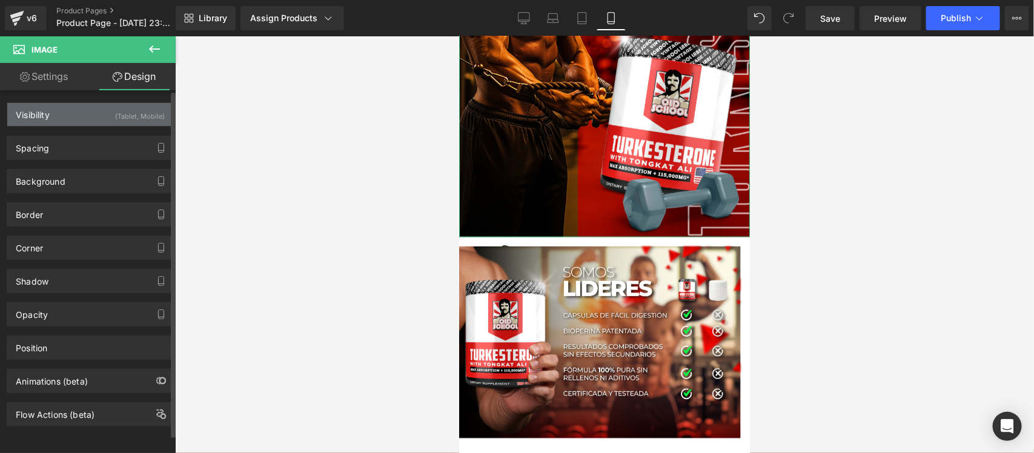
type input "0"
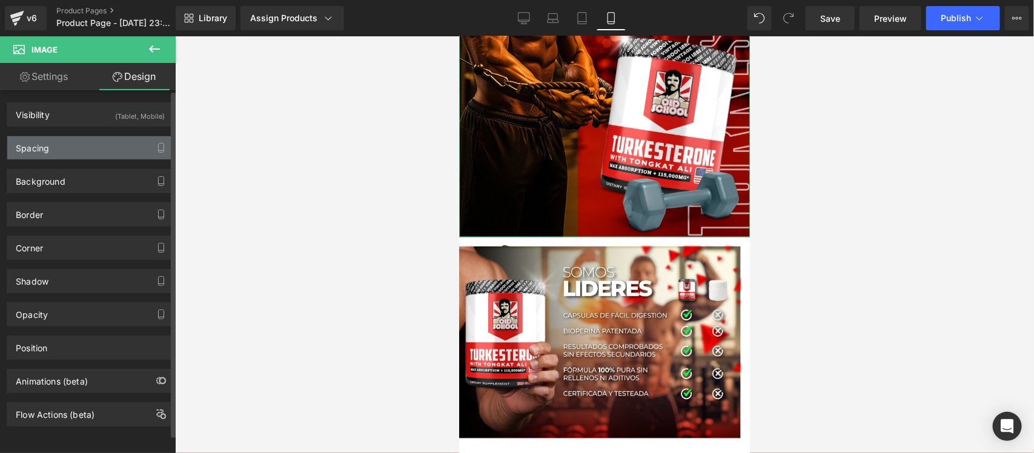
click at [88, 145] on div "Spacing" at bounding box center [90, 147] width 166 height 23
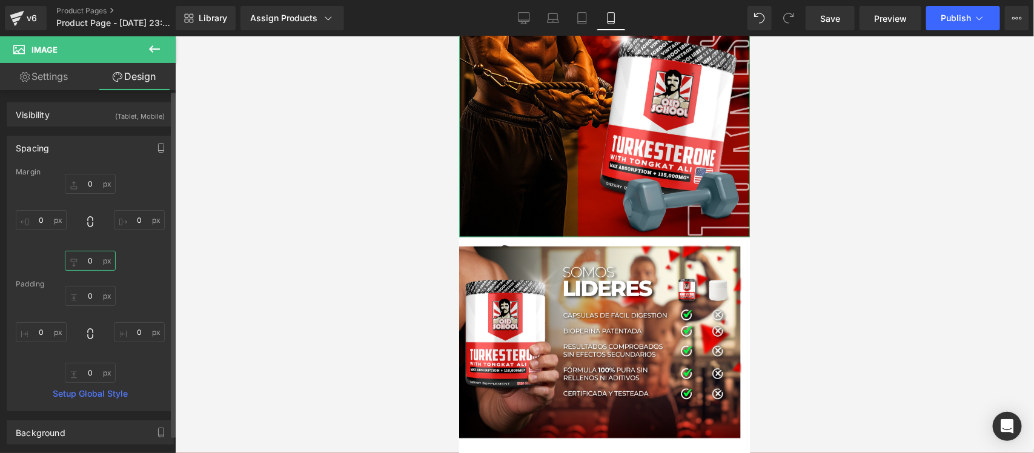
click at [92, 260] on input "0" at bounding box center [90, 261] width 51 height 20
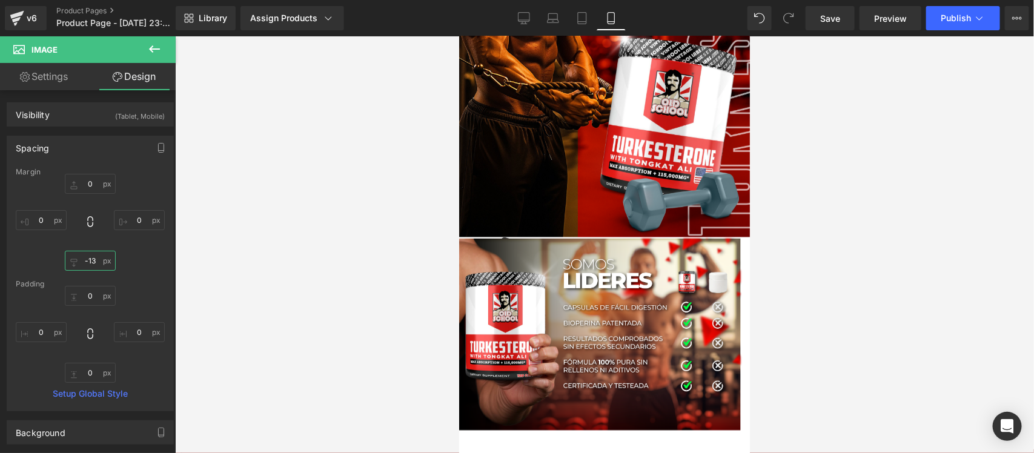
type input "-14"
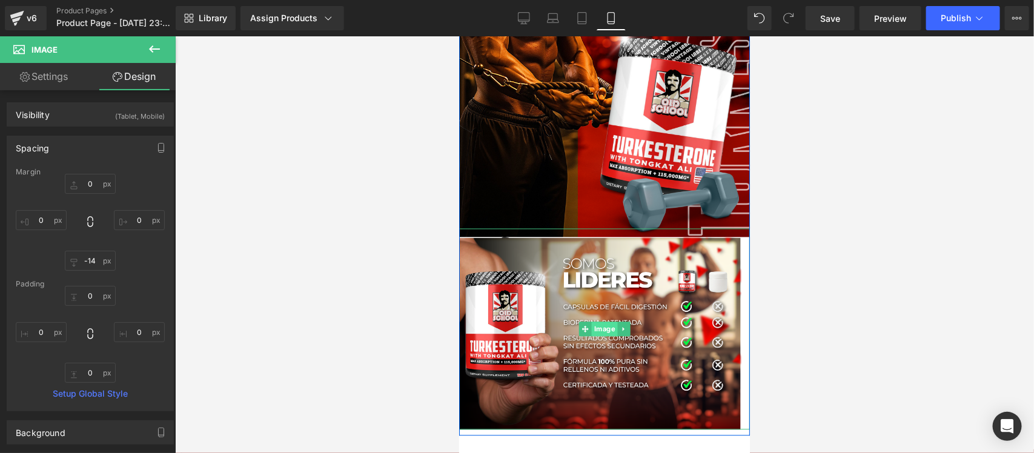
click at [594, 328] on span "Image" at bounding box center [604, 328] width 26 height 15
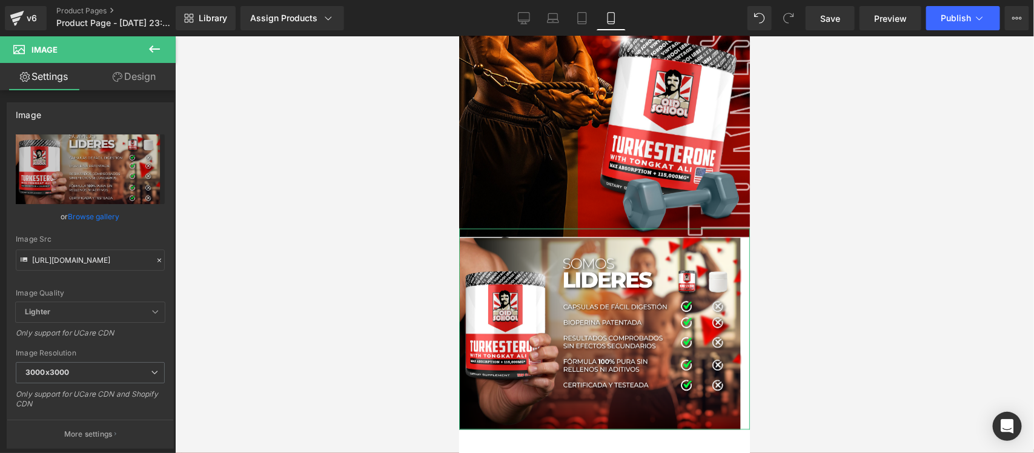
click at [139, 79] on link "Design" at bounding box center [134, 76] width 88 height 27
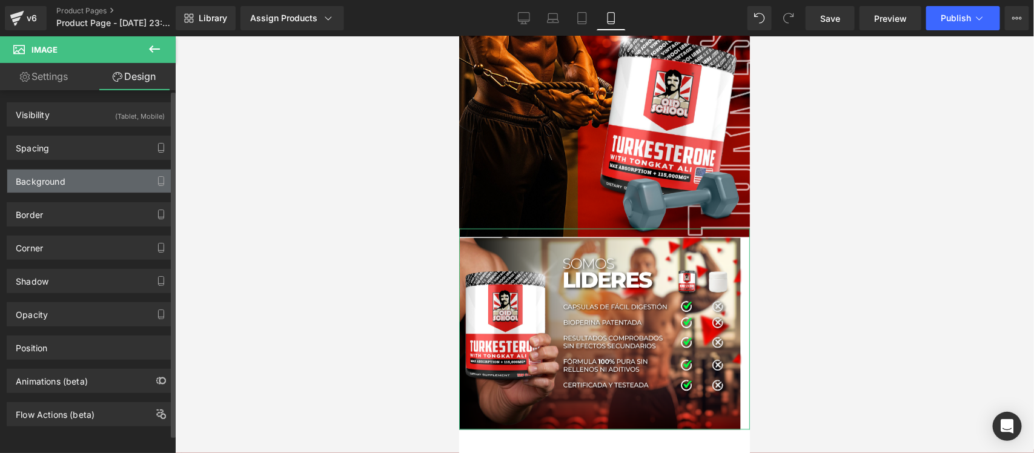
type input "0"
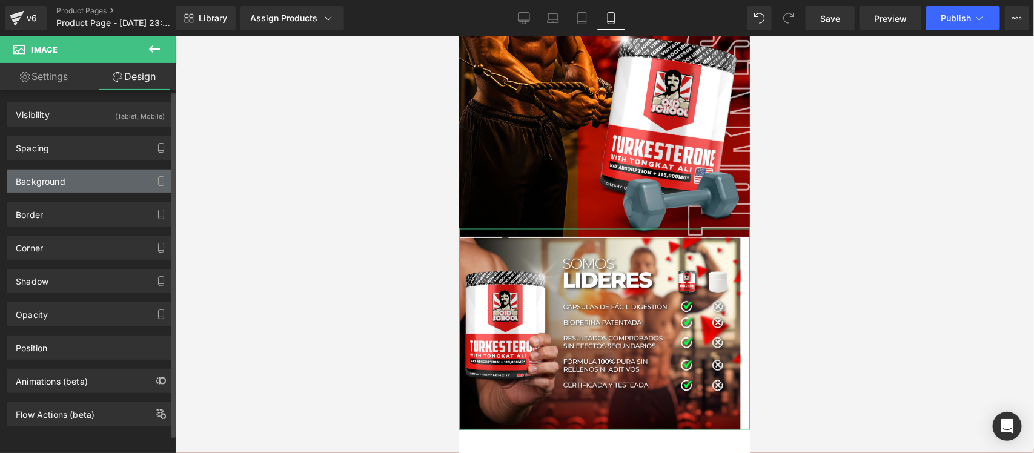
type input "0"
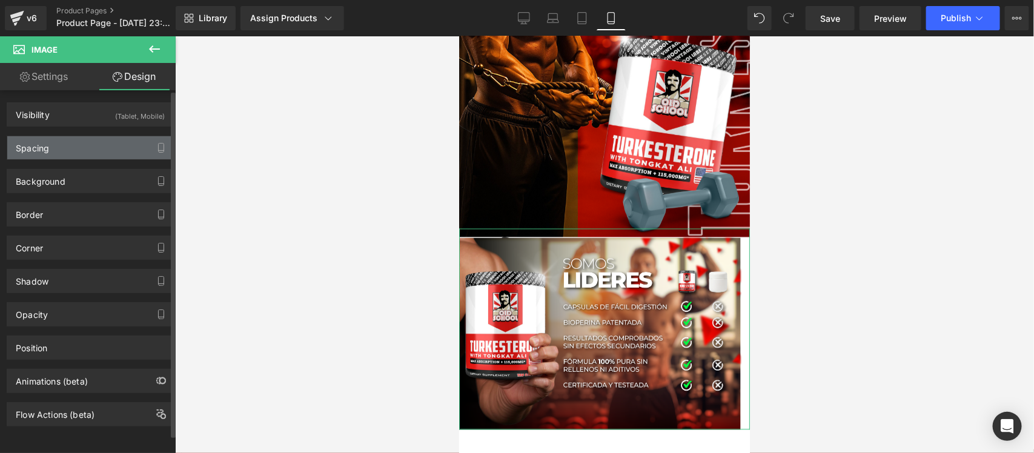
click at [73, 144] on div "Spacing" at bounding box center [90, 147] width 166 height 23
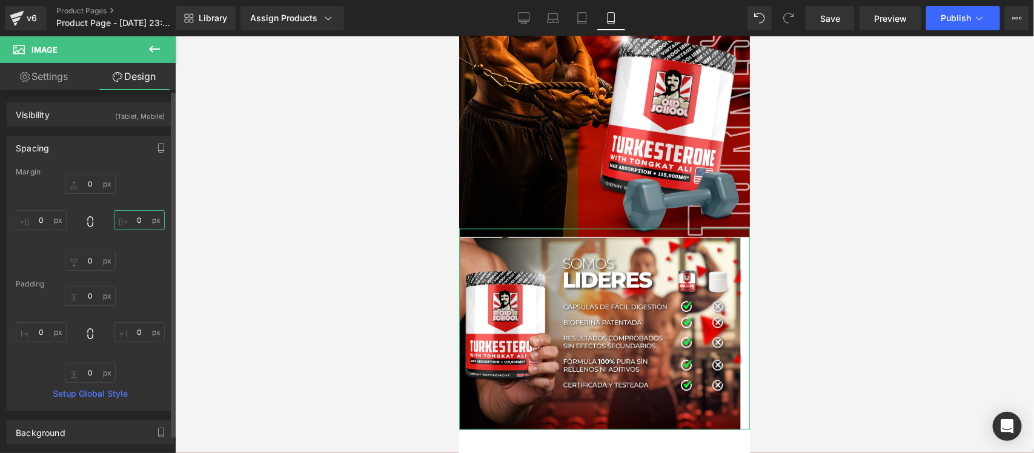
click at [134, 219] on input "0" at bounding box center [139, 220] width 51 height 20
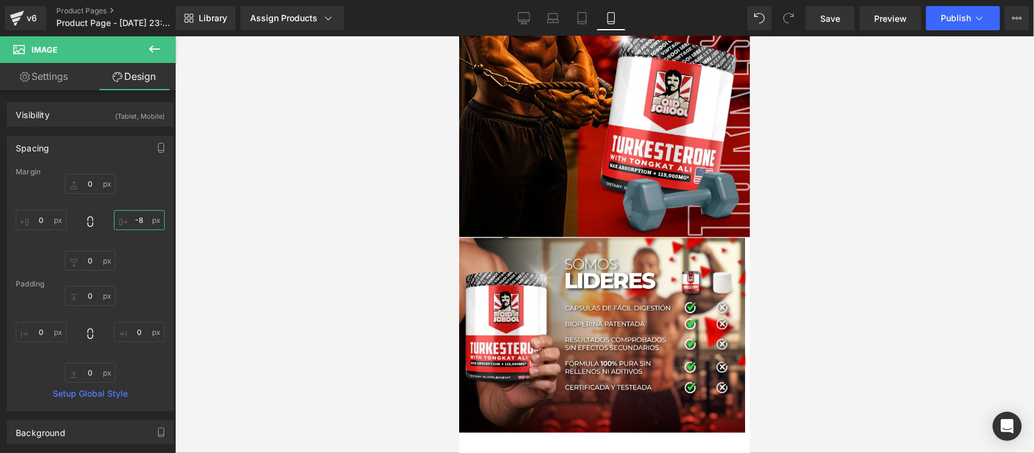
type input "-9"
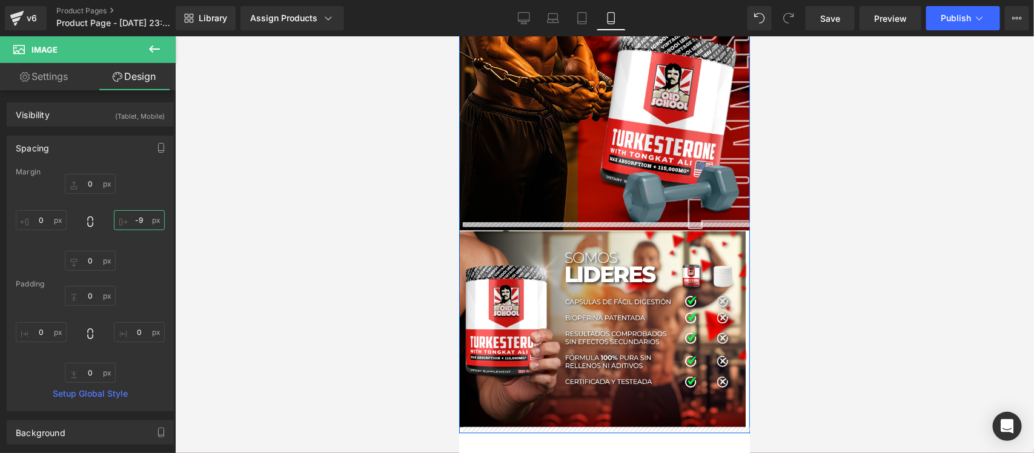
scroll to position [3295, 0]
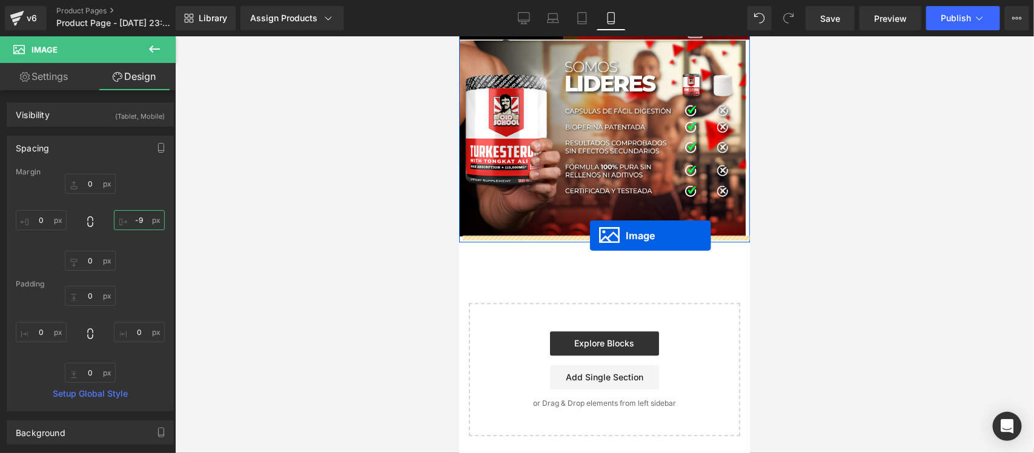
drag, startPoint x: 599, startPoint y: 98, endPoint x: 589, endPoint y: 234, distance: 136.6
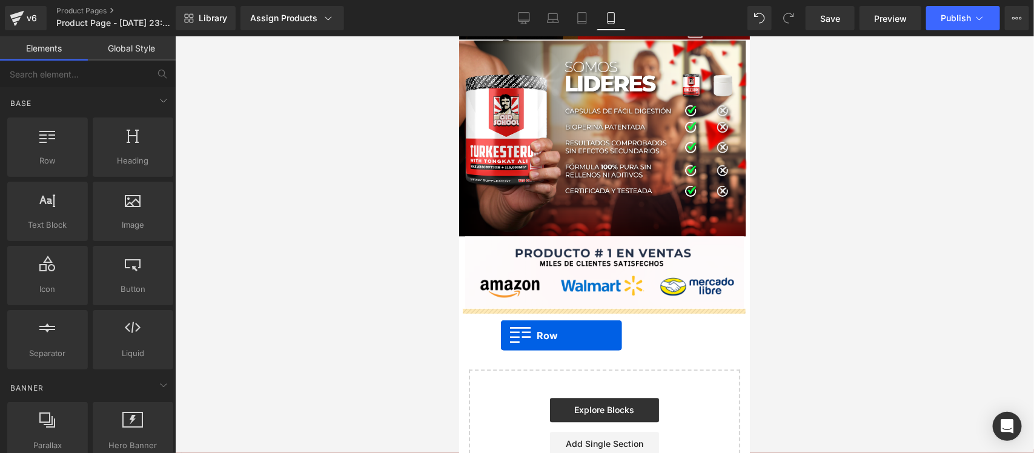
drag, startPoint x: 507, startPoint y: 185, endPoint x: 500, endPoint y: 334, distance: 149.1
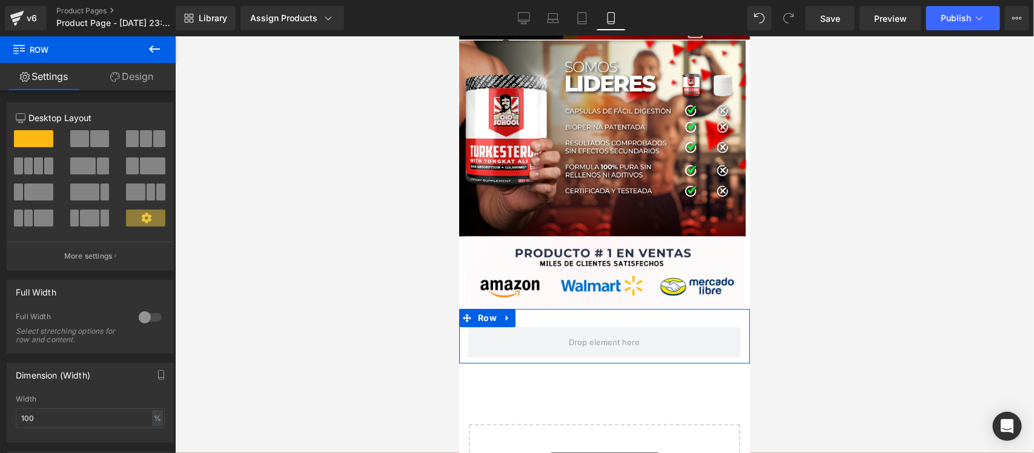
click at [150, 320] on div at bounding box center [150, 317] width 29 height 19
click at [139, 78] on link "Design" at bounding box center [132, 76] width 88 height 27
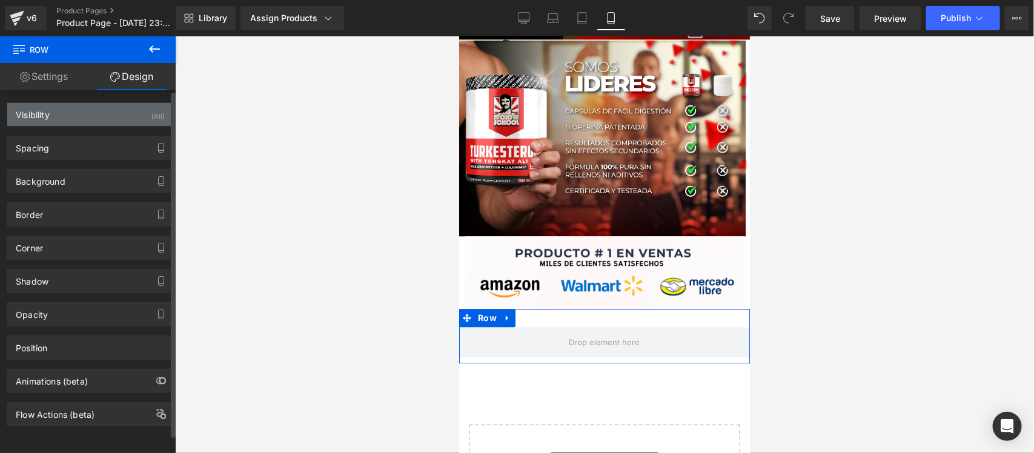
click at [131, 116] on div "Visibility (All)" at bounding box center [90, 114] width 166 height 23
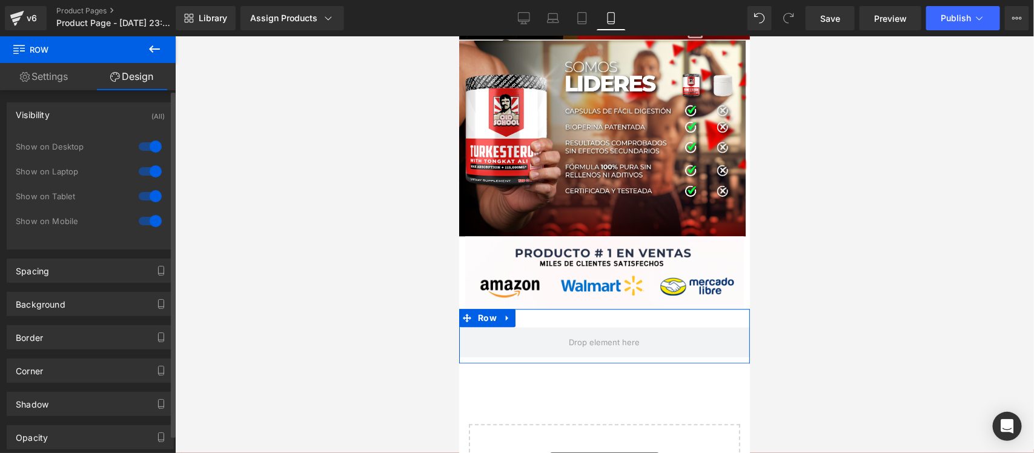
click at [143, 150] on div at bounding box center [150, 146] width 29 height 19
click at [144, 168] on div at bounding box center [150, 171] width 29 height 19
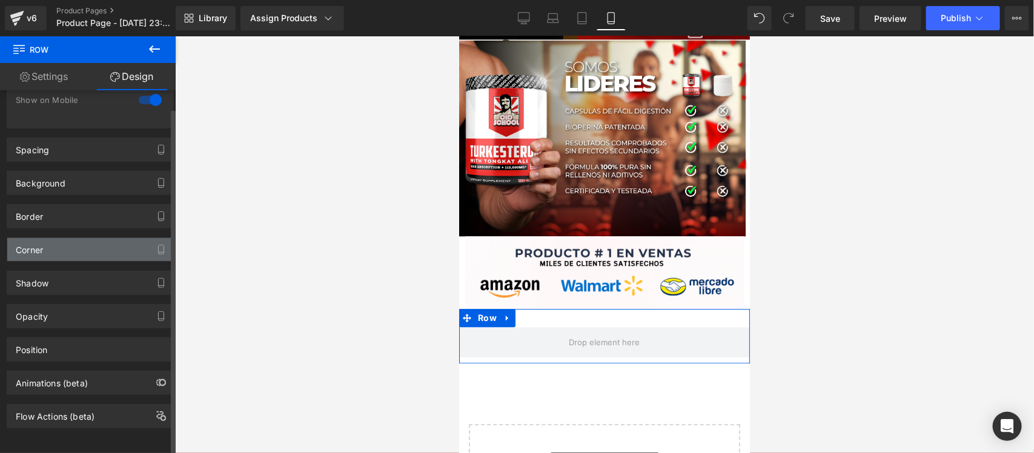
scroll to position [134, 0]
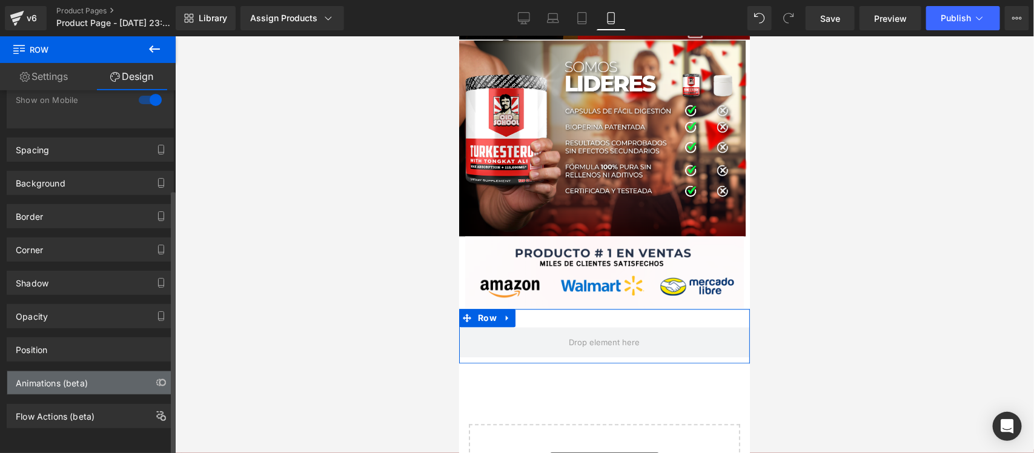
click at [121, 374] on div "Animations (beta)" at bounding box center [90, 382] width 166 height 23
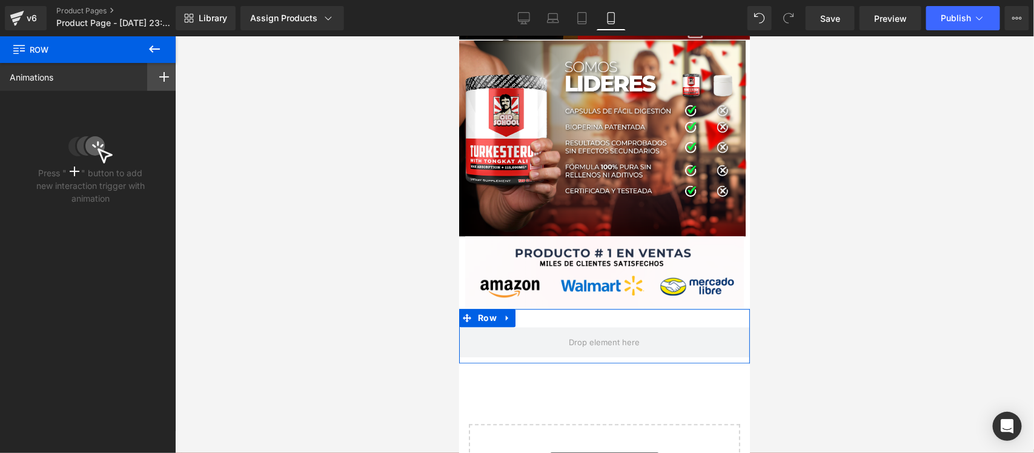
click at [159, 73] on icon at bounding box center [164, 77] width 10 height 10
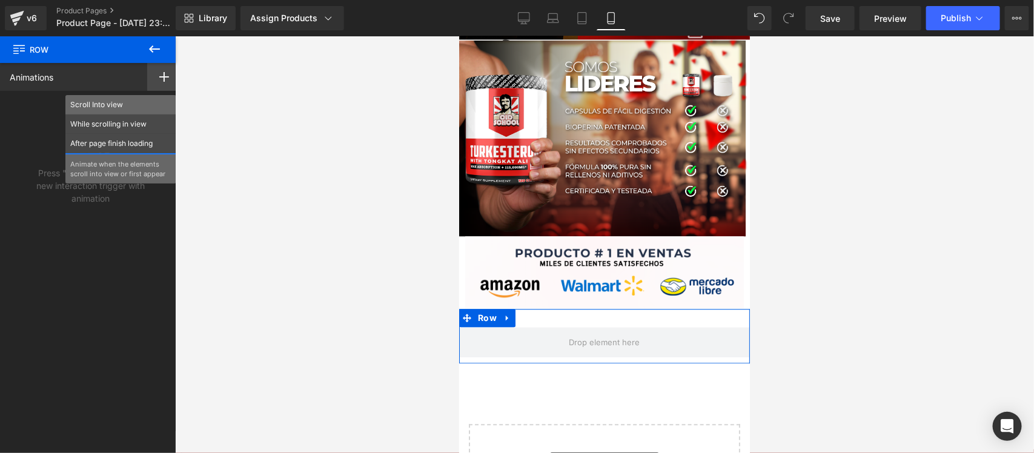
click at [110, 103] on p "Scroll Into view" at bounding box center [120, 104] width 101 height 11
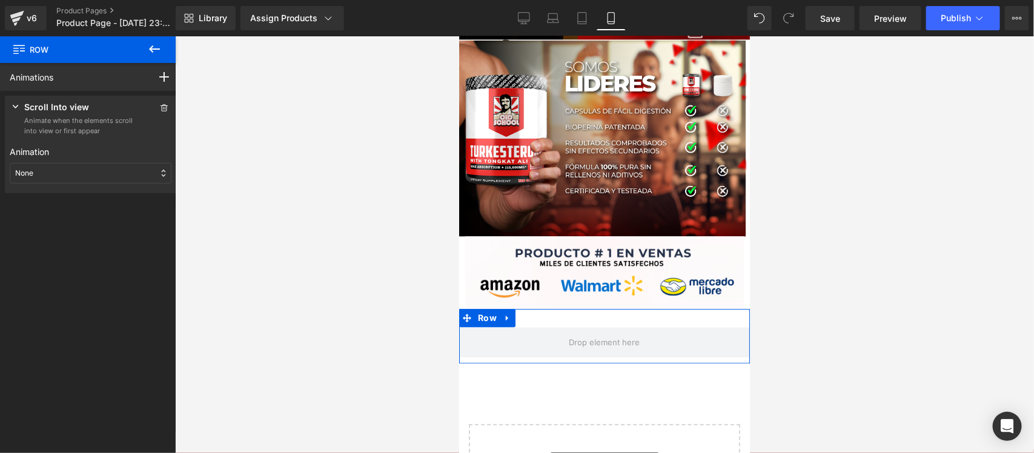
click at [65, 176] on div "None" at bounding box center [91, 173] width 162 height 21
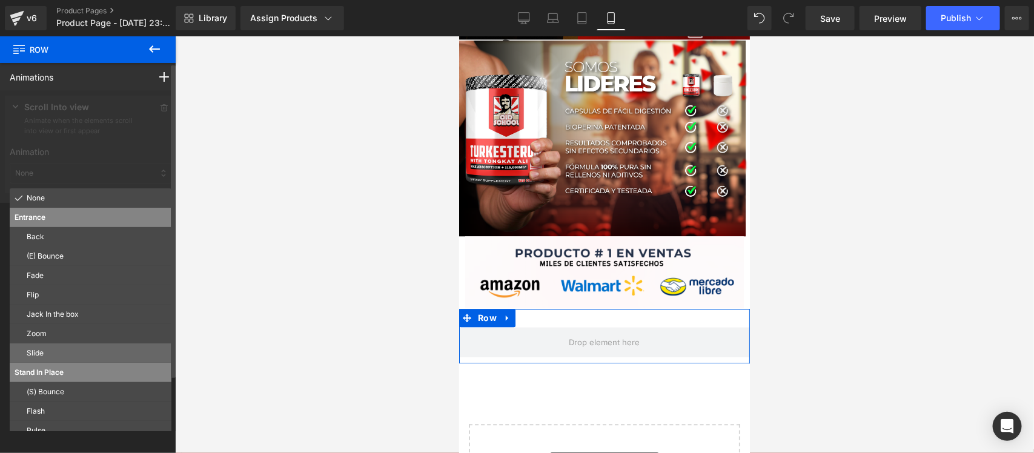
click at [53, 355] on p "Slide" at bounding box center [97, 353] width 140 height 11
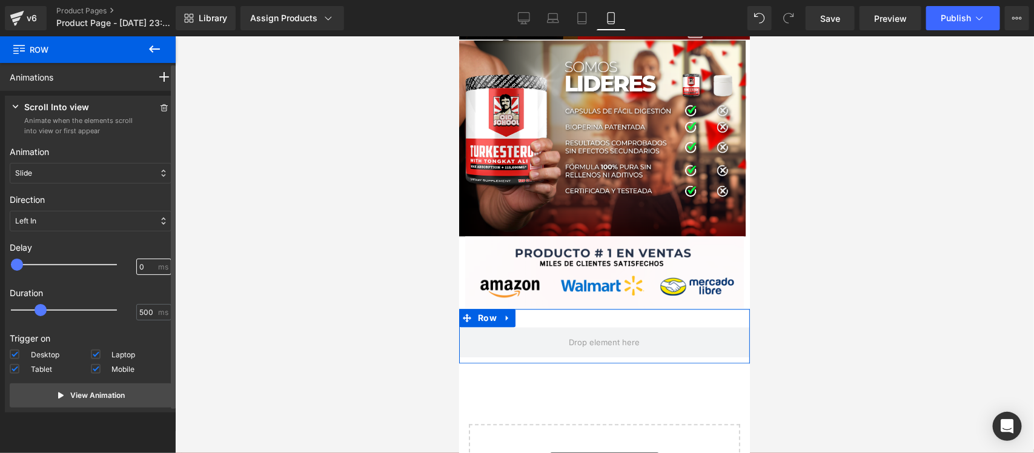
click at [139, 268] on input "0" at bounding box center [147, 267] width 16 height 11
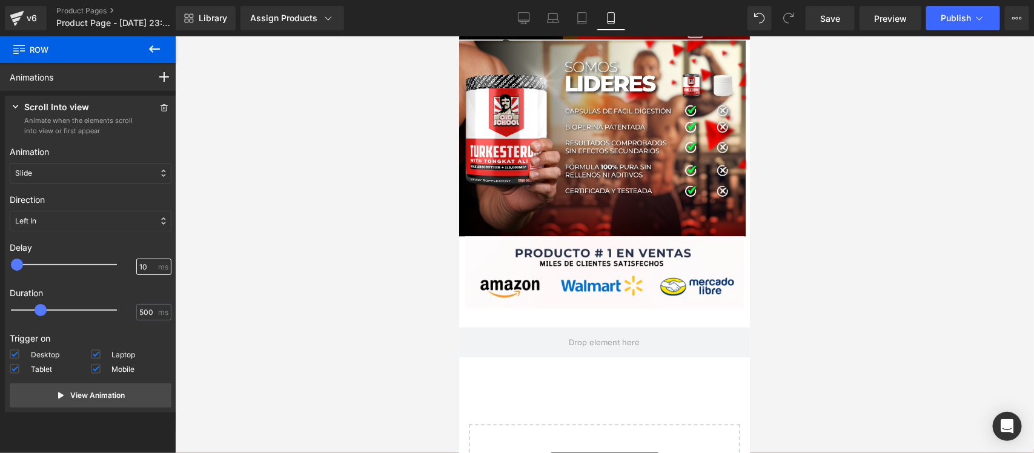
type input "100"
click at [265, 267] on div at bounding box center [604, 244] width 859 height 417
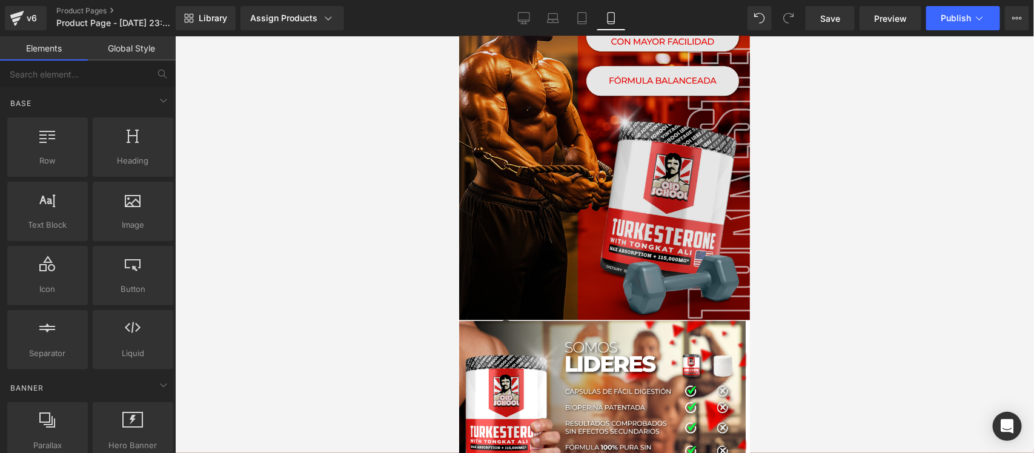
scroll to position [3037, 0]
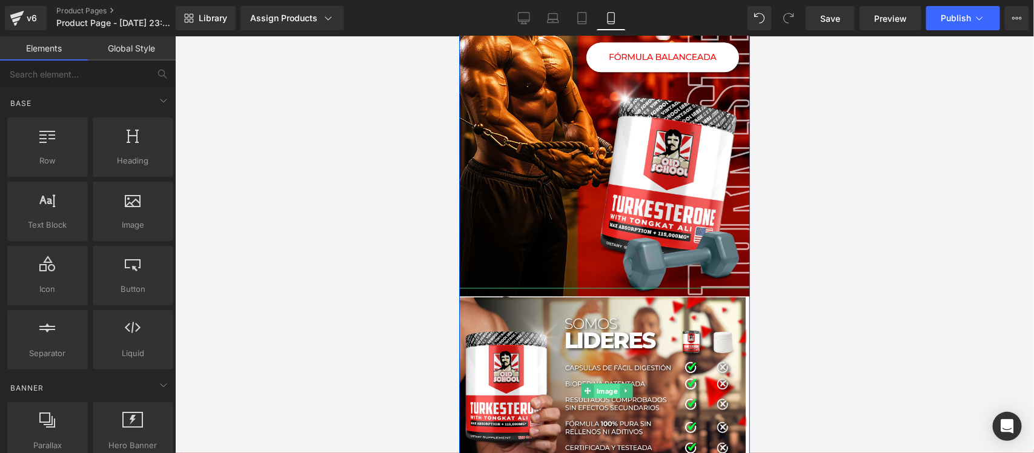
click at [599, 390] on span "Image" at bounding box center [606, 390] width 26 height 15
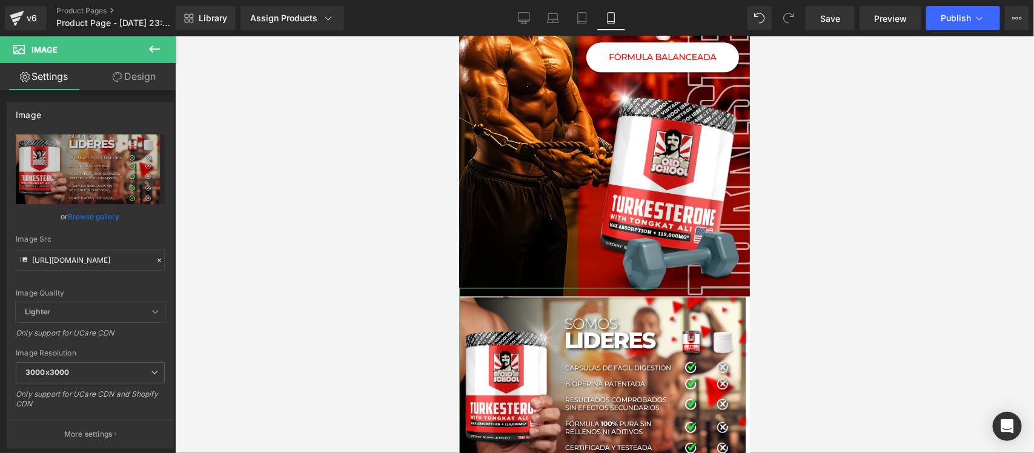
click at [131, 78] on link "Design" at bounding box center [134, 76] width 88 height 27
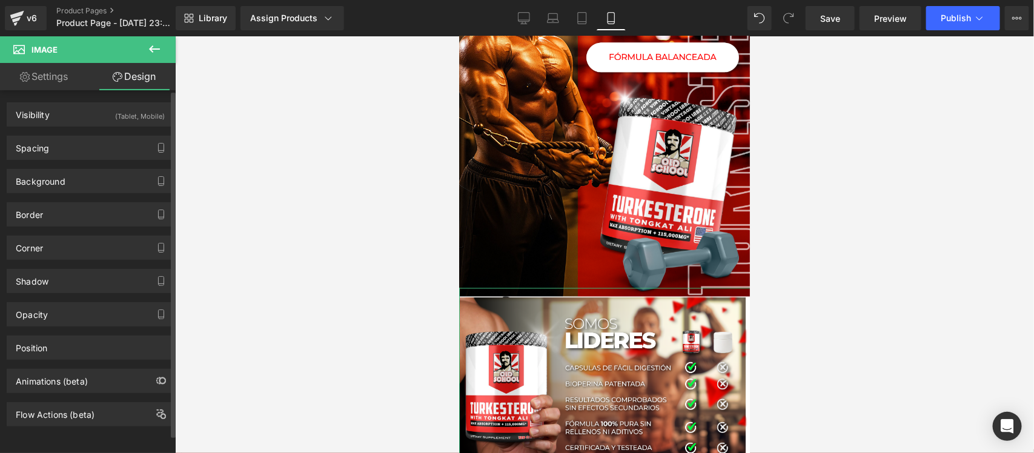
type input "0"
type input "-9"
type input "0"
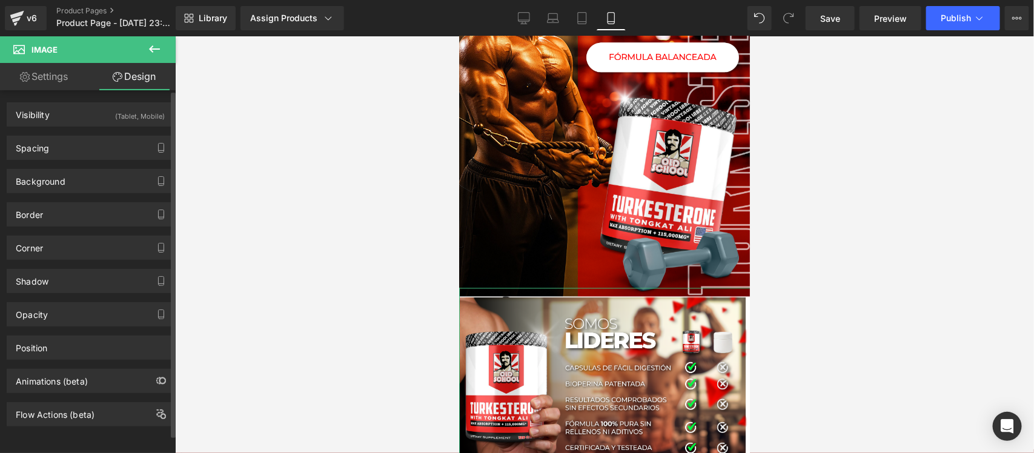
type input "0"
click at [104, 149] on div "Spacing" at bounding box center [90, 147] width 166 height 23
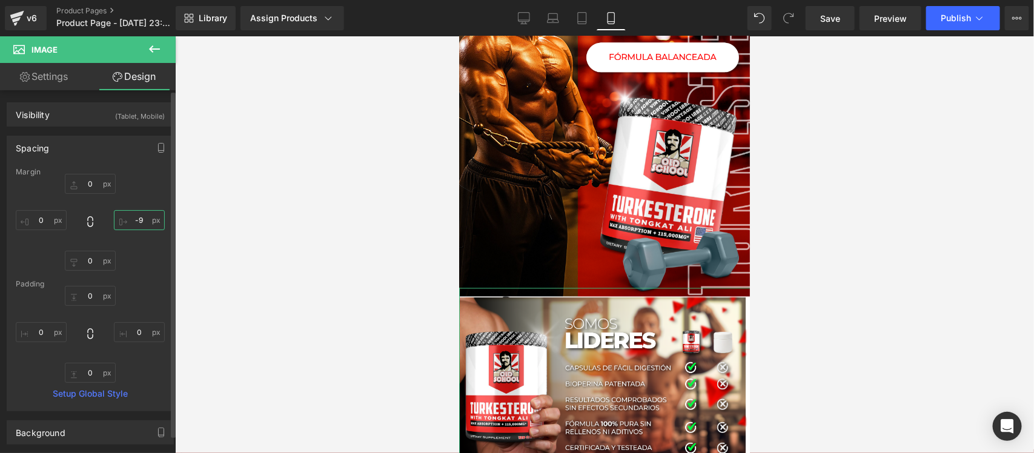
click at [140, 220] on input "-9" at bounding box center [139, 220] width 51 height 20
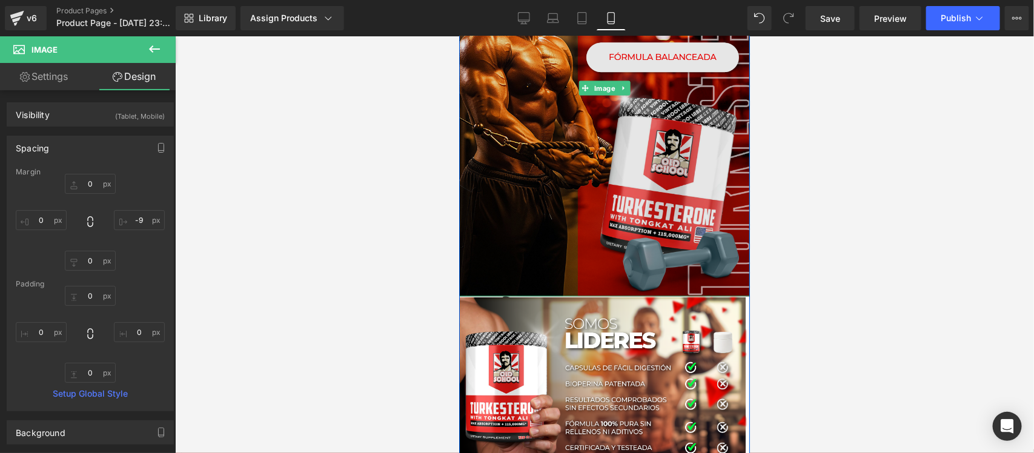
click at [590, 223] on img at bounding box center [603, 88] width 291 height 417
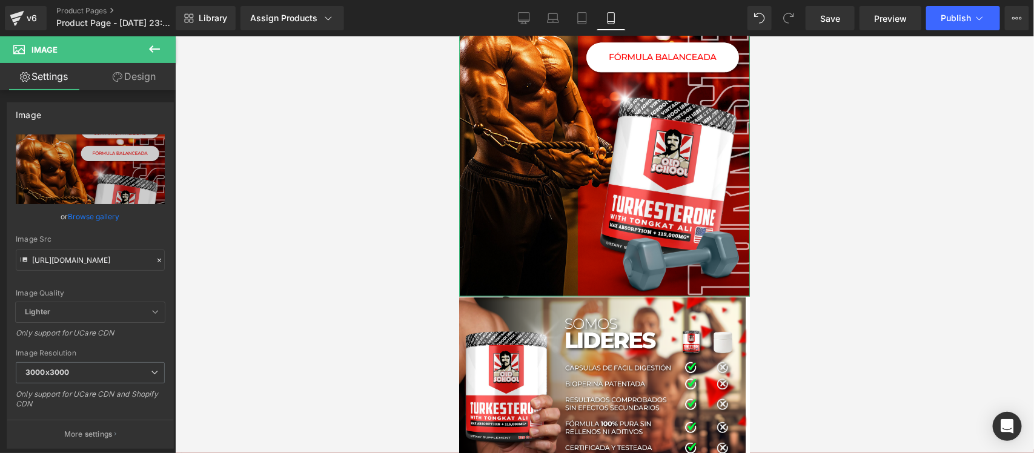
click at [124, 73] on link "Design" at bounding box center [134, 76] width 88 height 27
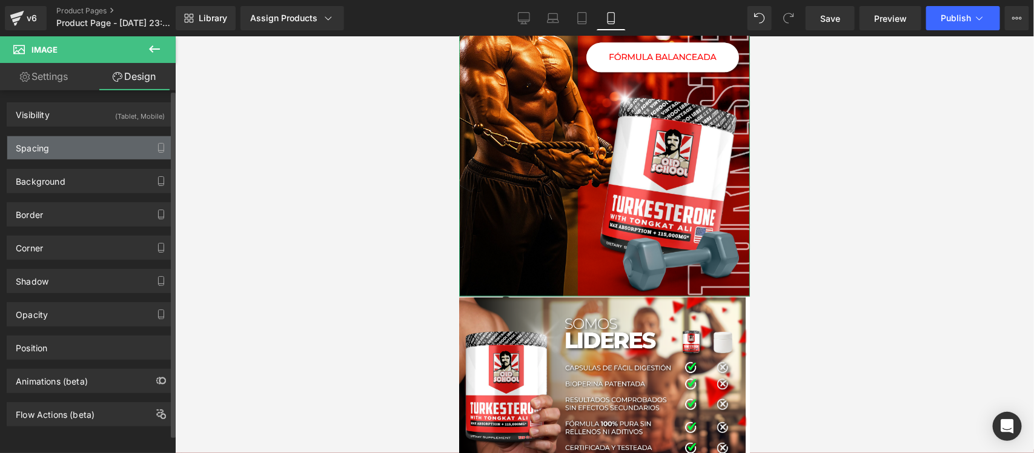
type input "0"
type input "-14"
type input "0"
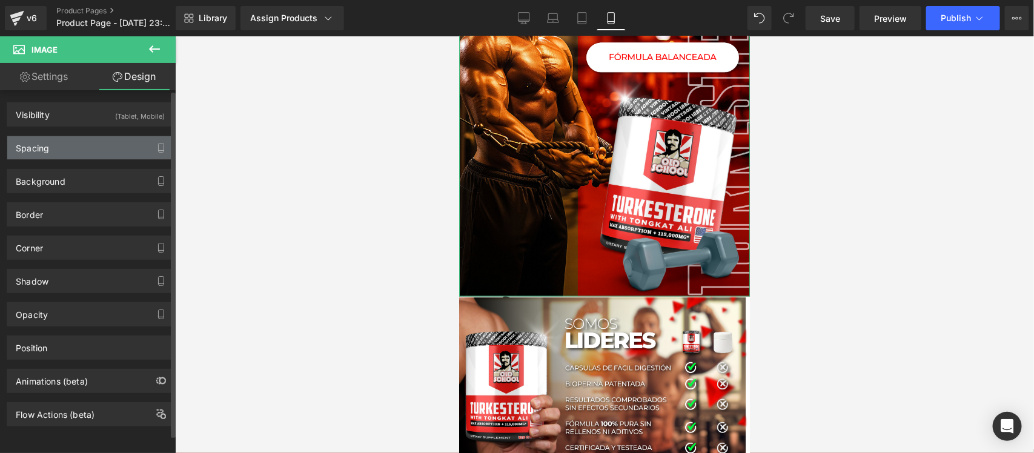
type input "0"
click at [87, 147] on div "Spacing" at bounding box center [90, 147] width 166 height 23
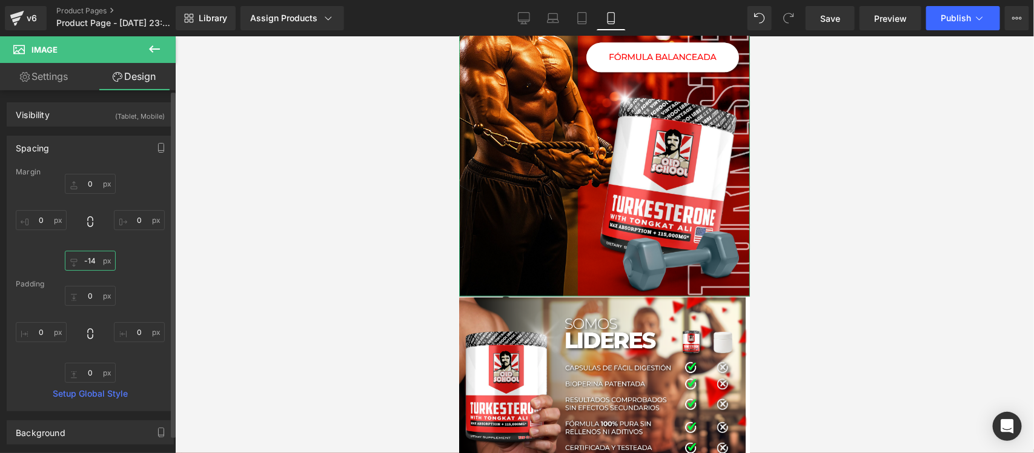
click at [90, 259] on input "-14" at bounding box center [90, 261] width 51 height 20
type input "-16"
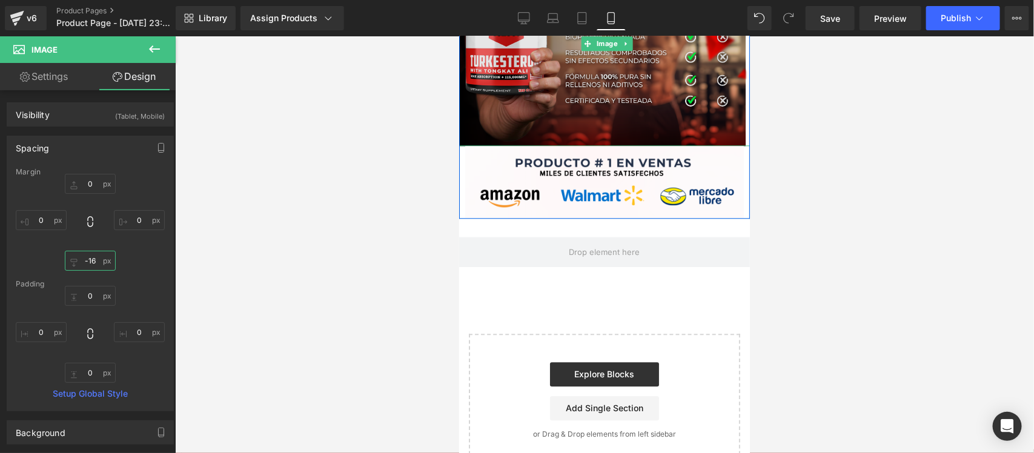
scroll to position [3414, 0]
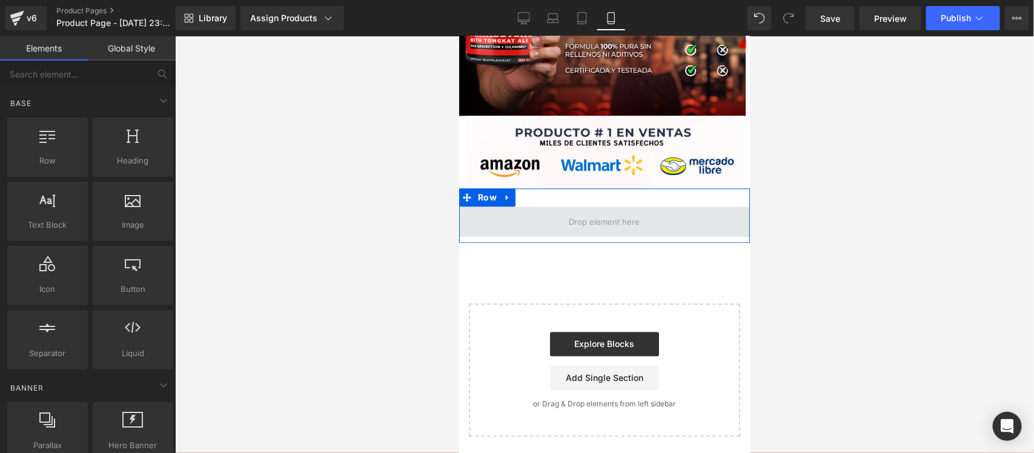
click at [591, 222] on span at bounding box center [603, 221] width 79 height 19
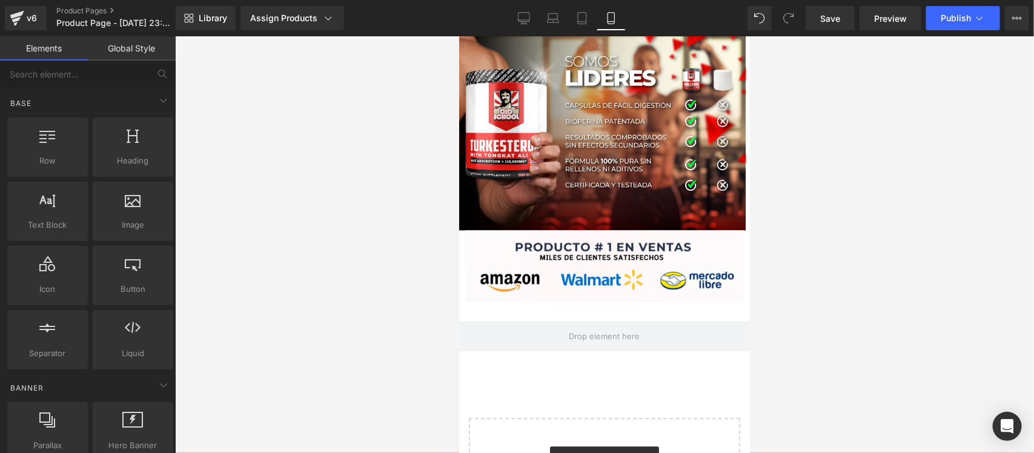
scroll to position [3327, 0]
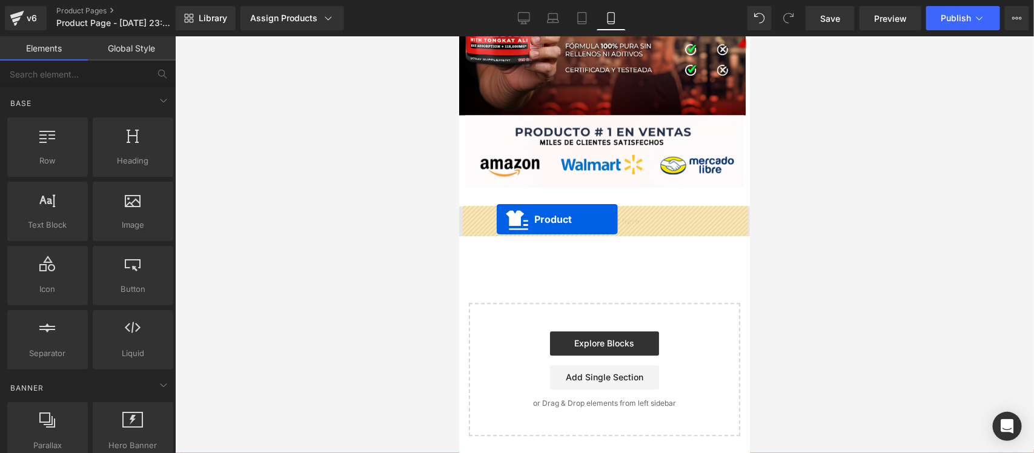
drag, startPoint x: 550, startPoint y: 120, endPoint x: 496, endPoint y: 219, distance: 111.9
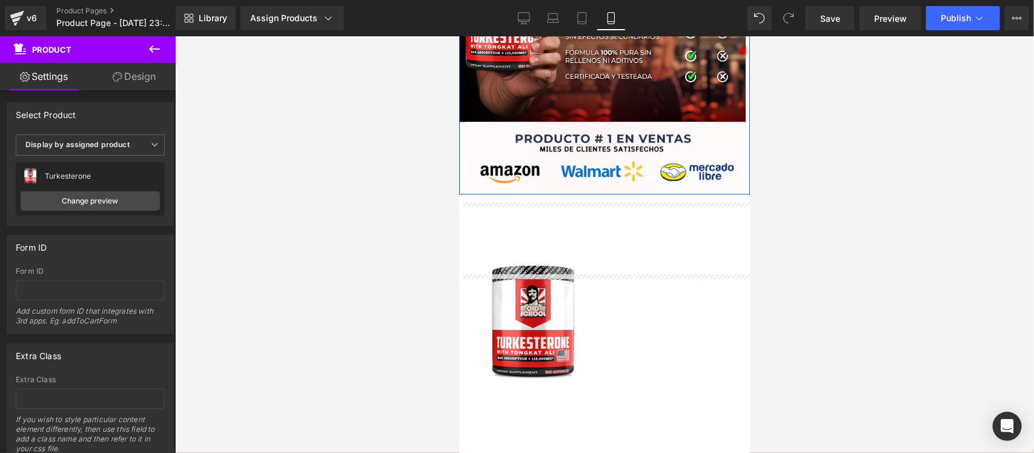
scroll to position [3482, 0]
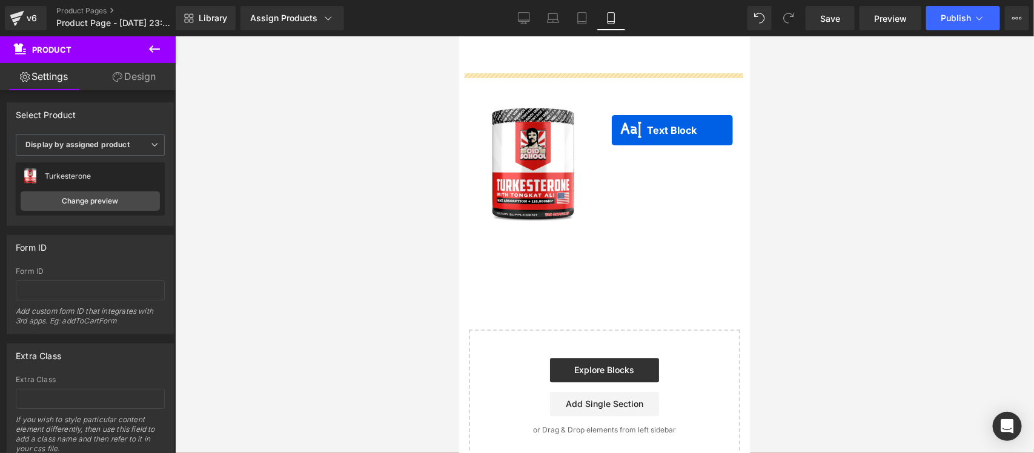
drag, startPoint x: 664, startPoint y: 124, endPoint x: 610, endPoint y: 130, distance: 54.2
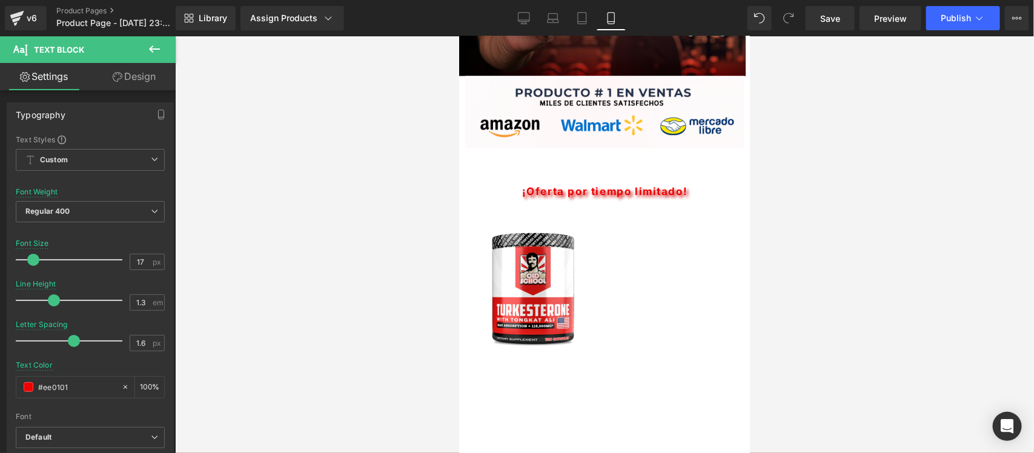
scroll to position [3376, 0]
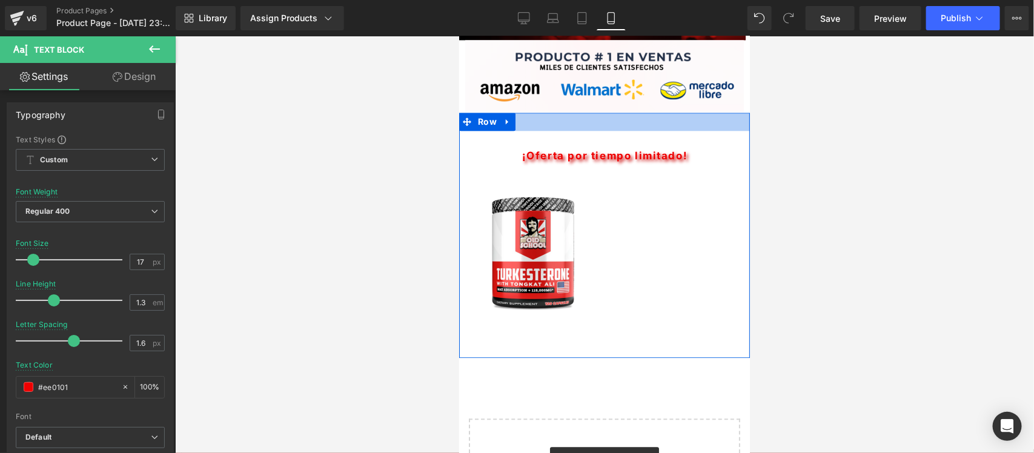
click at [549, 128] on div at bounding box center [603, 121] width 291 height 18
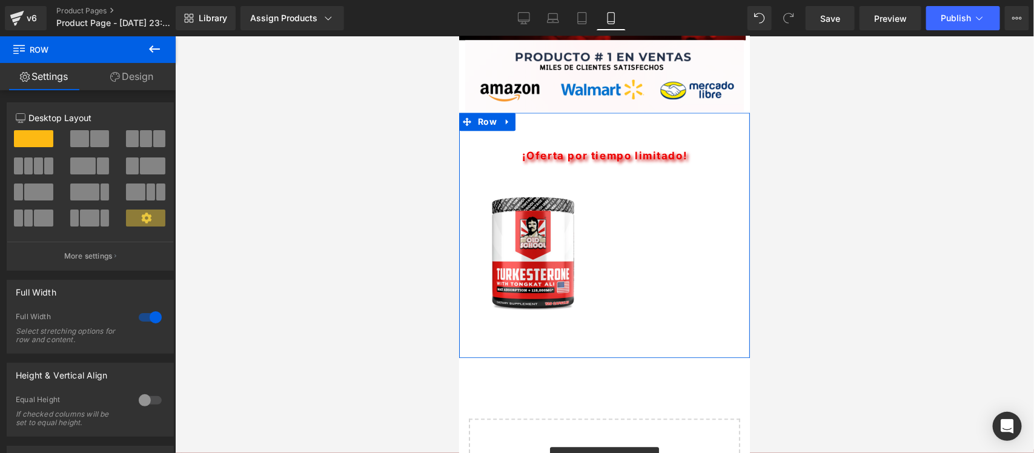
click at [81, 140] on span at bounding box center [79, 138] width 19 height 17
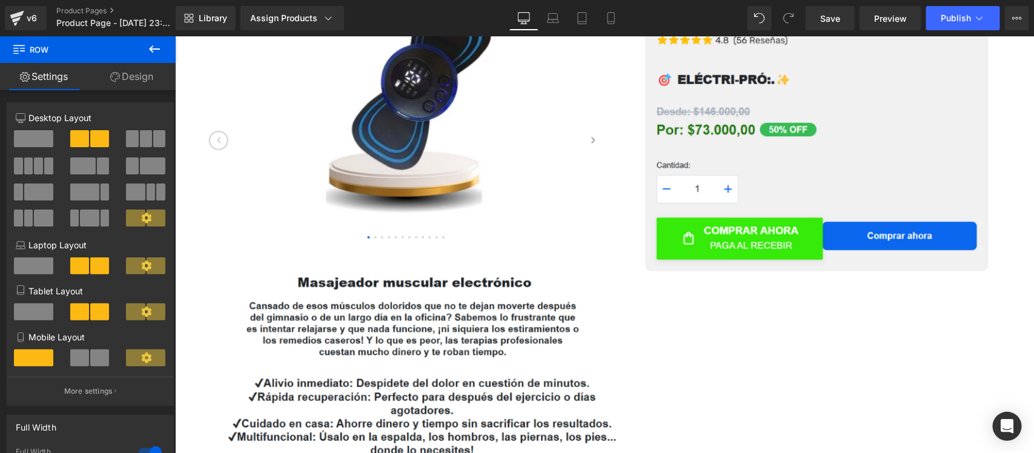
scroll to position [0, 0]
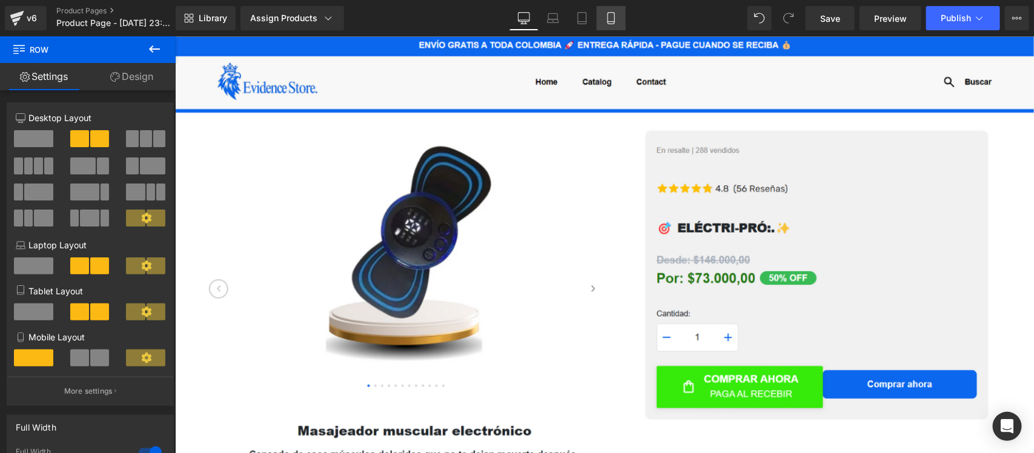
click at [610, 18] on icon at bounding box center [611, 18] width 12 height 12
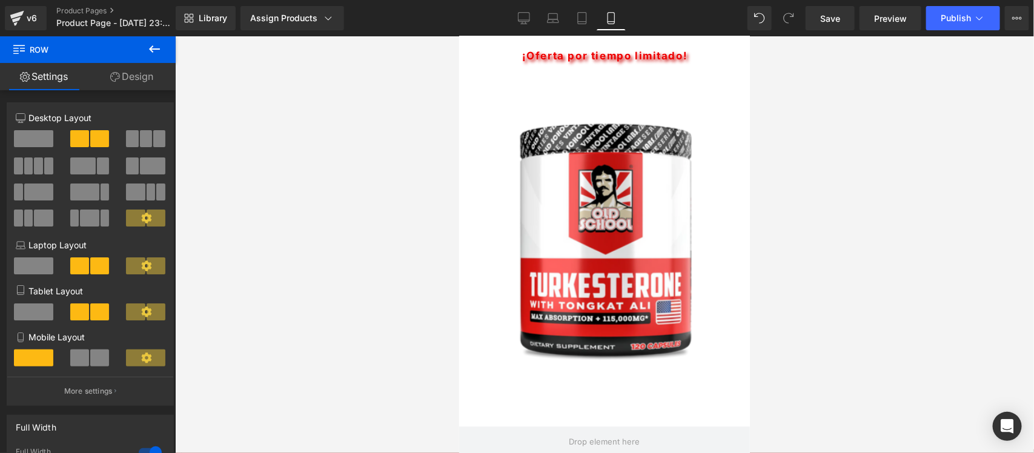
scroll to position [3462, 0]
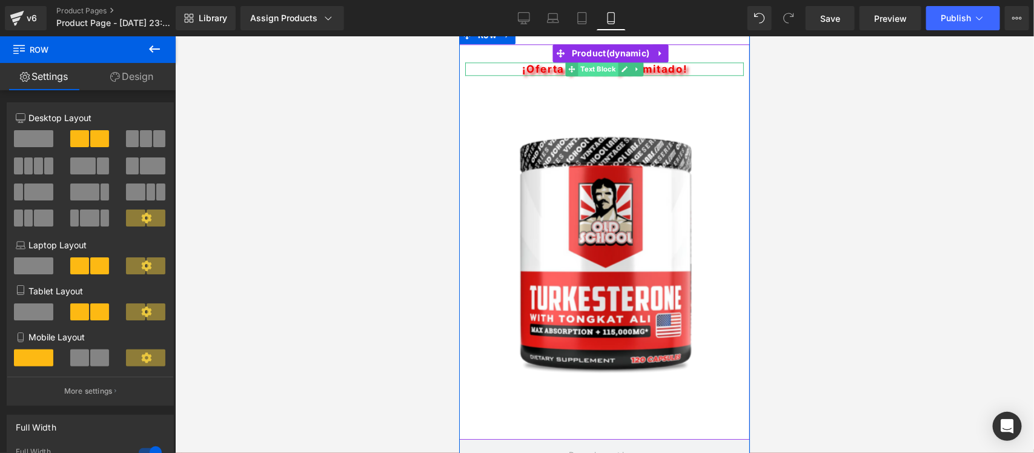
click at [598, 70] on span "Text Block" at bounding box center [597, 68] width 40 height 15
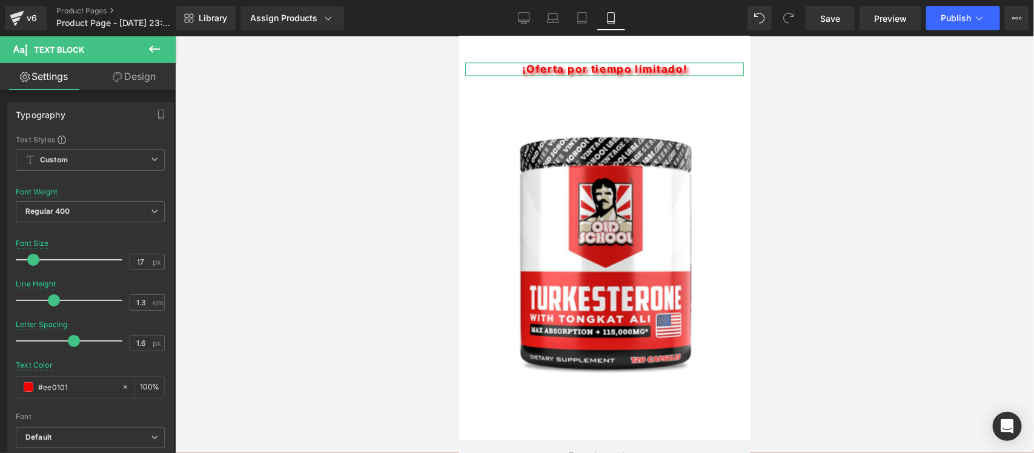
click at [140, 79] on link "Design" at bounding box center [134, 76] width 88 height 27
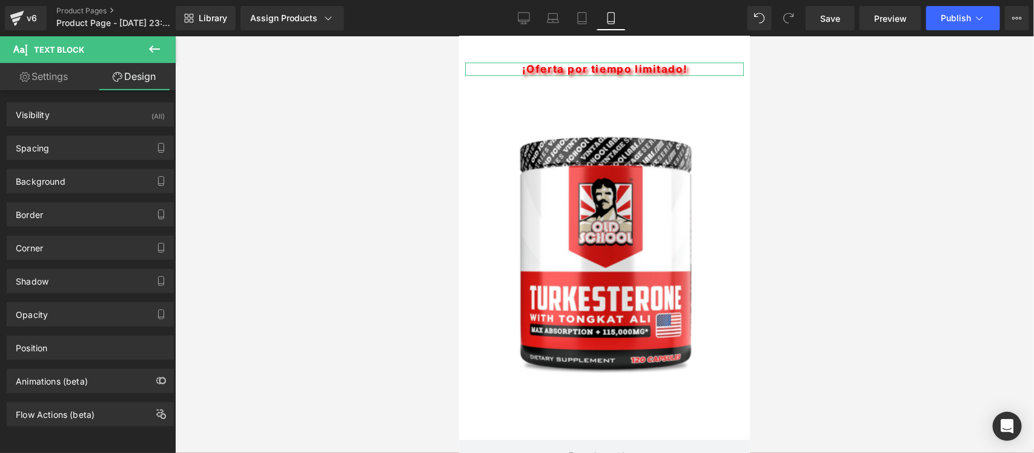
click at [64, 81] on link "Settings" at bounding box center [44, 76] width 88 height 27
type input "100"
type input "#ca0101"
type input "100"
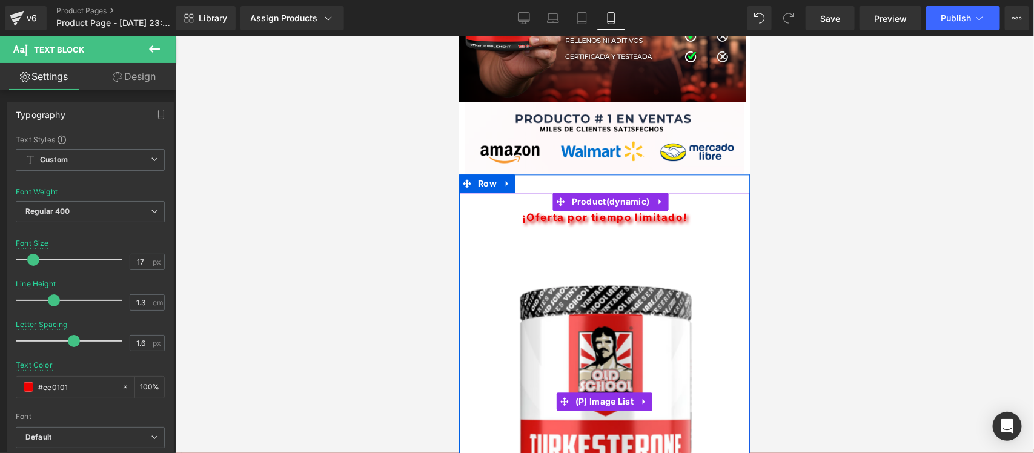
scroll to position [3311, 0]
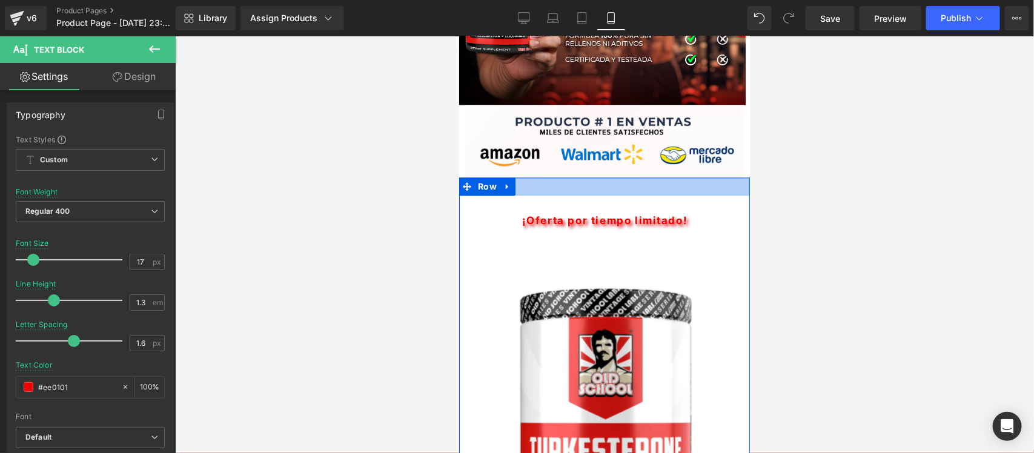
click at [592, 184] on div at bounding box center [603, 186] width 291 height 18
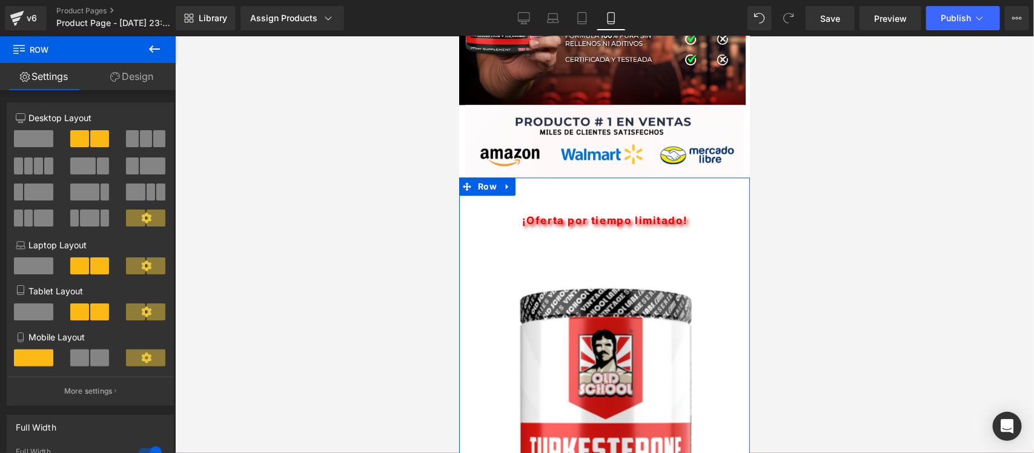
click at [84, 365] on span at bounding box center [79, 357] width 19 height 17
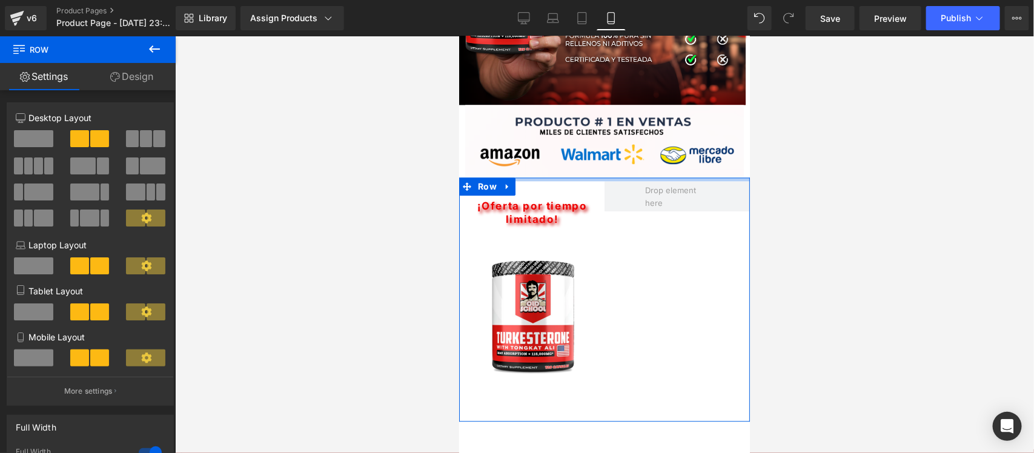
drag, startPoint x: 587, startPoint y: 192, endPoint x: 586, endPoint y: 178, distance: 13.9
click at [586, 178] on div at bounding box center [603, 179] width 291 height 4
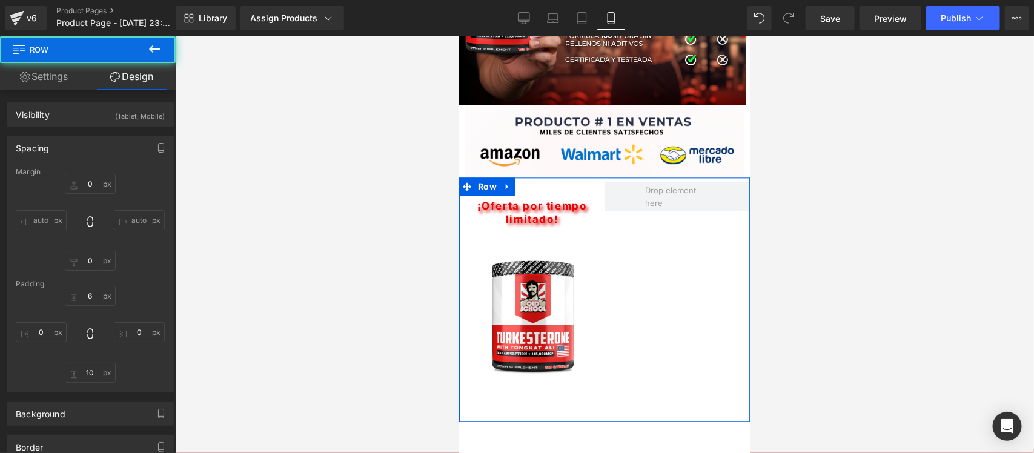
click at [532, 212] on div "¡Oferta por tiempo limitado! Text Block" at bounding box center [530, 212] width 133 height 27
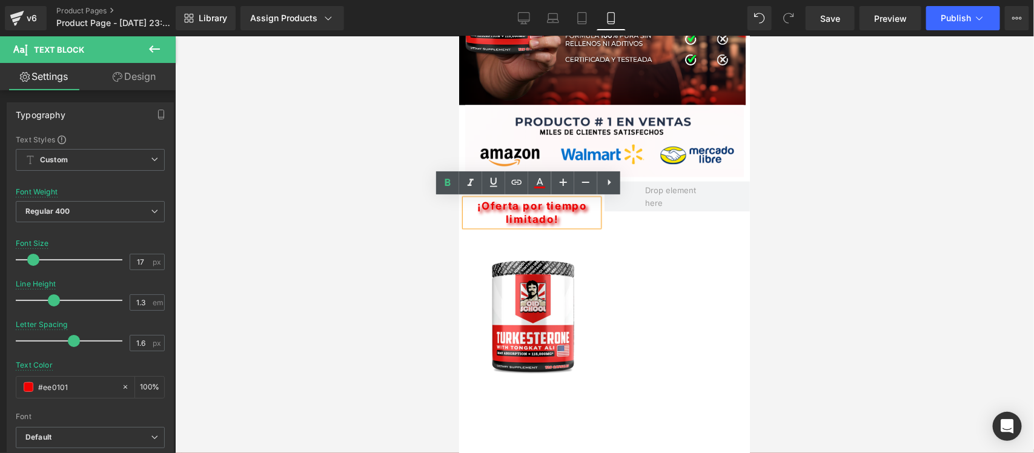
click at [523, 210] on strong "¡Oferta por tiempo limitado!" at bounding box center [532, 211] width 110 height 25
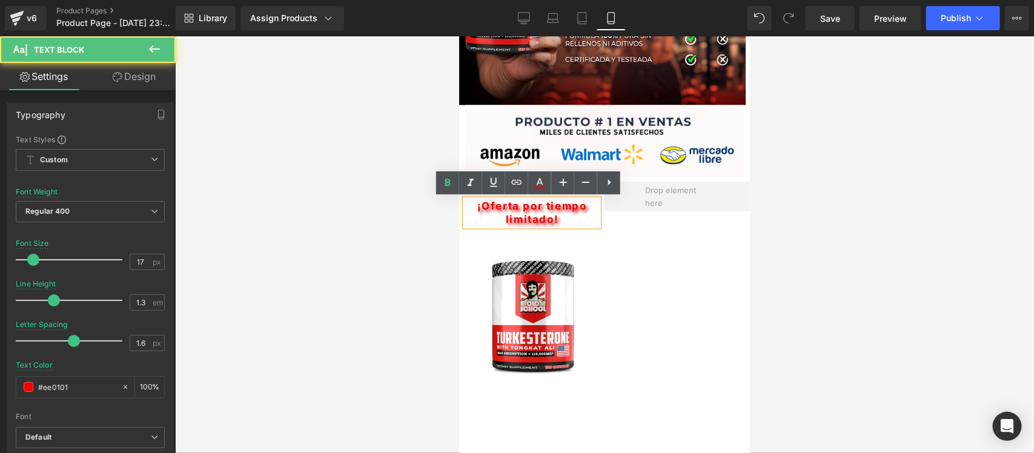
click at [610, 239] on div "¡Oferta por tiempo limitado! Text Block ‹ › (P) Image List Product Row" at bounding box center [603, 299] width 291 height 244
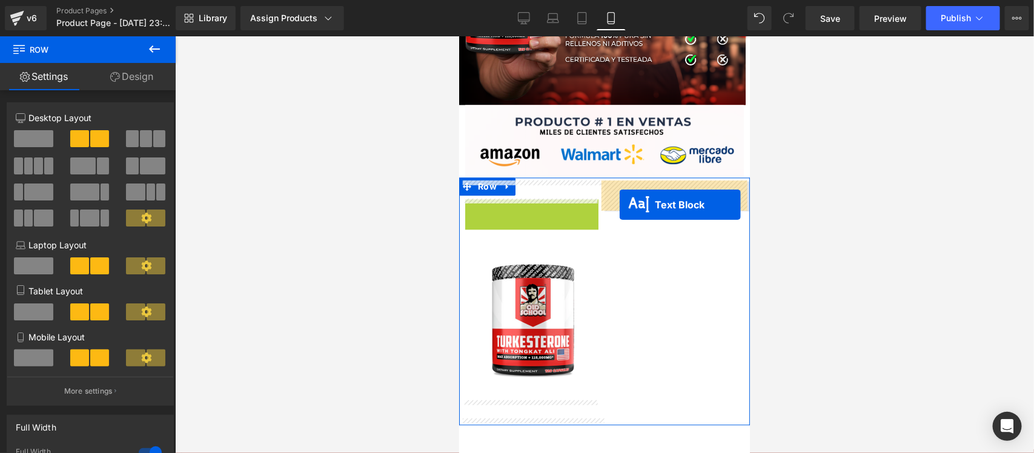
drag, startPoint x: 494, startPoint y: 211, endPoint x: 617, endPoint y: 204, distance: 123.1
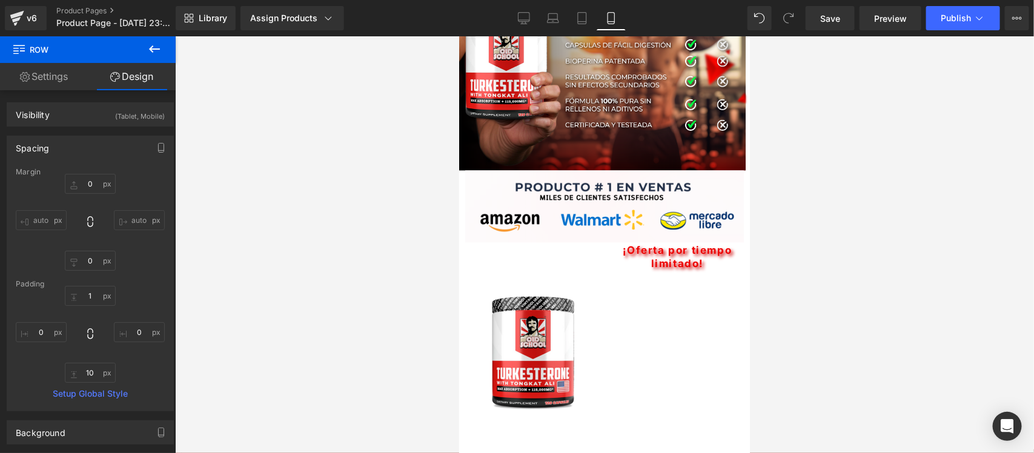
scroll to position [3464, 0]
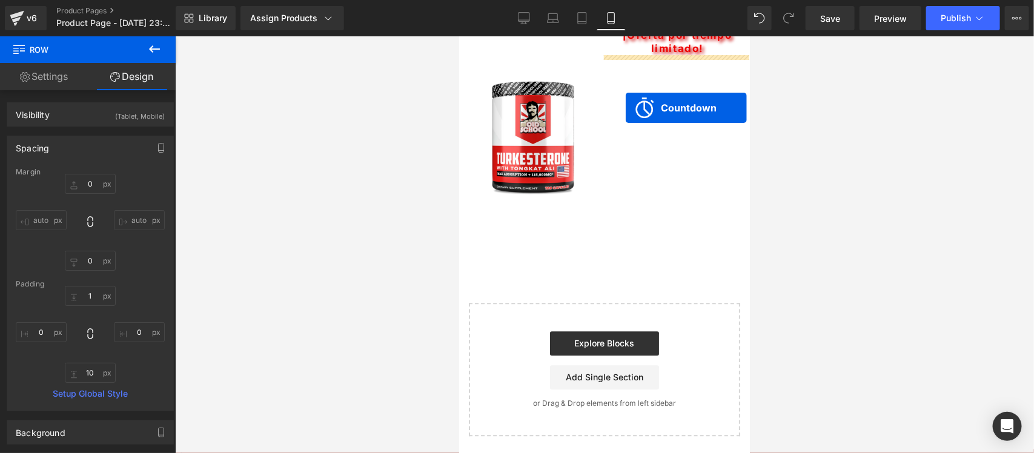
drag, startPoint x: 662, startPoint y: 122, endPoint x: 624, endPoint y: 107, distance: 40.8
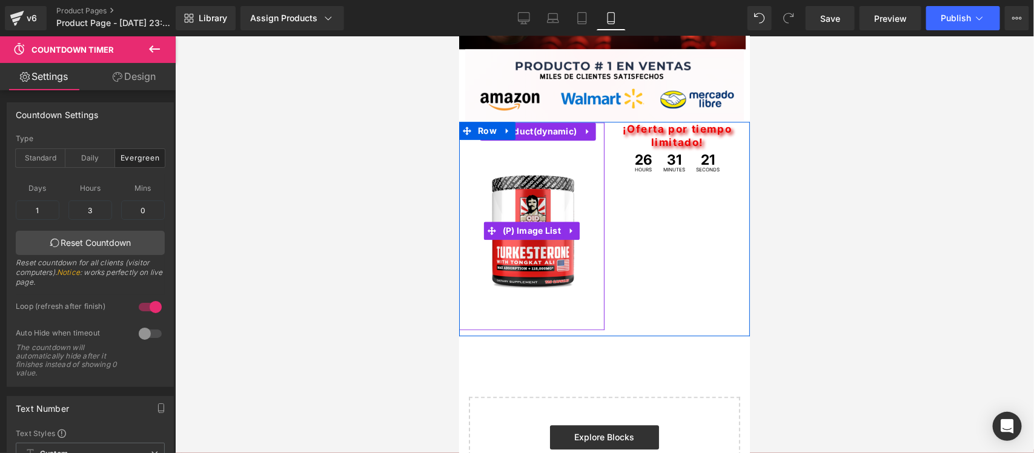
scroll to position [3358, 0]
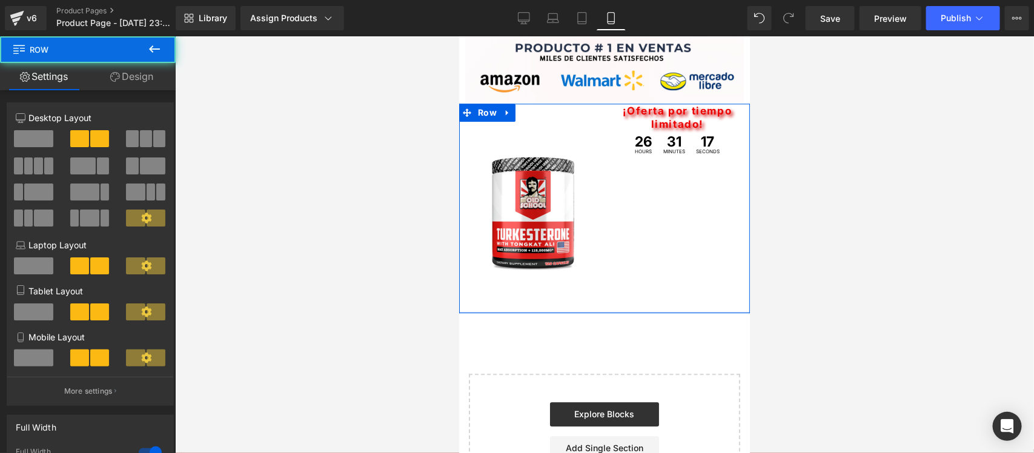
click at [550, 311] on div at bounding box center [603, 311] width 291 height 1
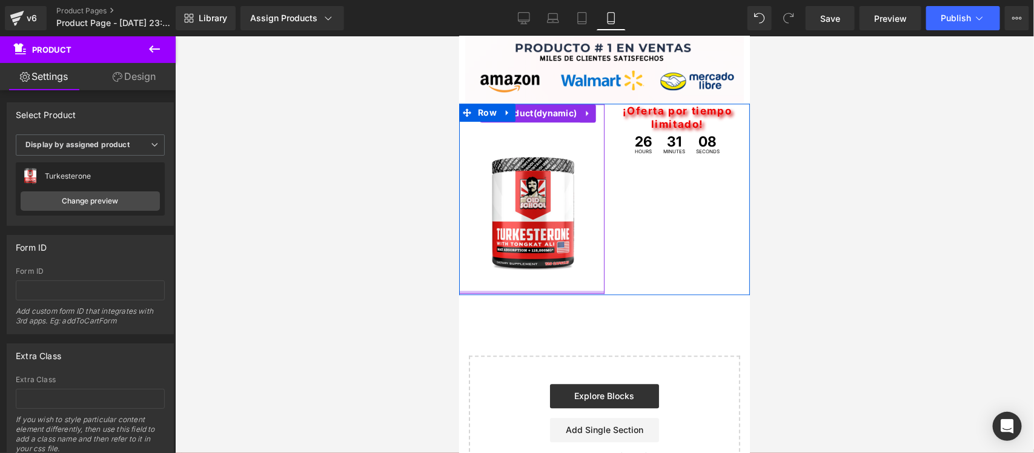
drag, startPoint x: 521, startPoint y: 303, endPoint x: 526, endPoint y: 281, distance: 22.9
click at [526, 281] on div "‹ › (P) Image List Product" at bounding box center [530, 199] width 145 height 190
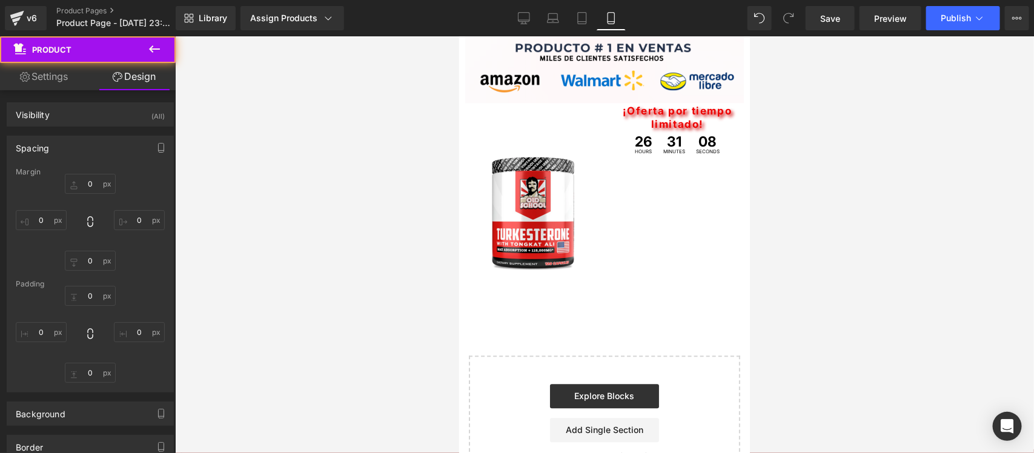
type input "0"
type input "30"
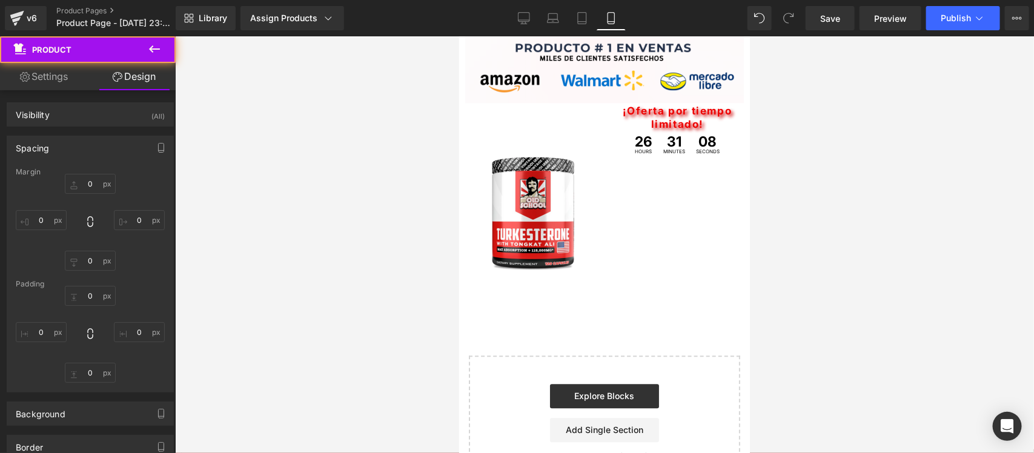
type input "10"
type input "0"
type input "10"
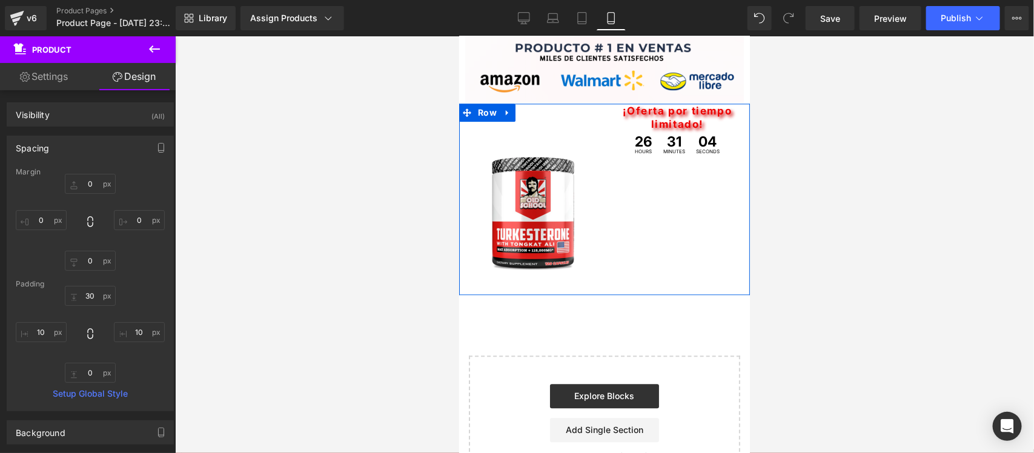
click at [652, 231] on div "‹ › (P) Image List Product ¡Oferta por tiempo limitado! Text Block 26 Hours 31 …" at bounding box center [603, 198] width 291 height 191
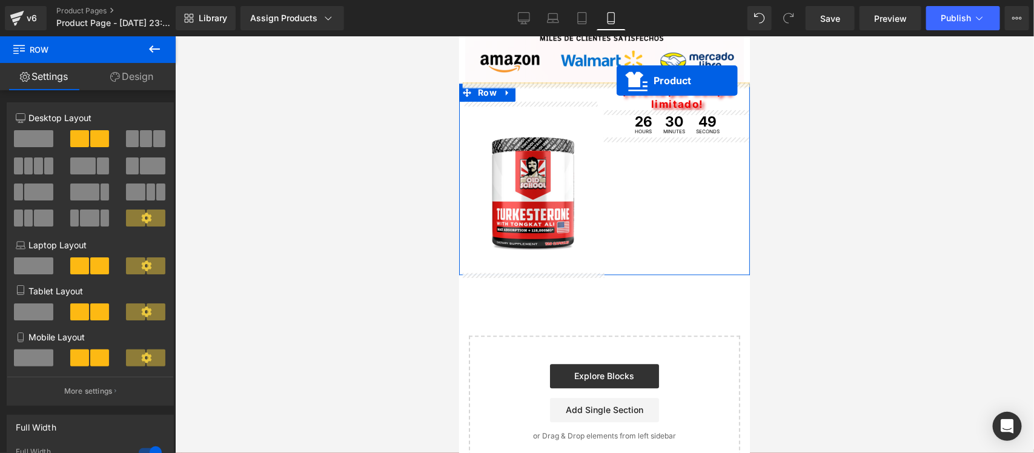
scroll to position [3329, 0]
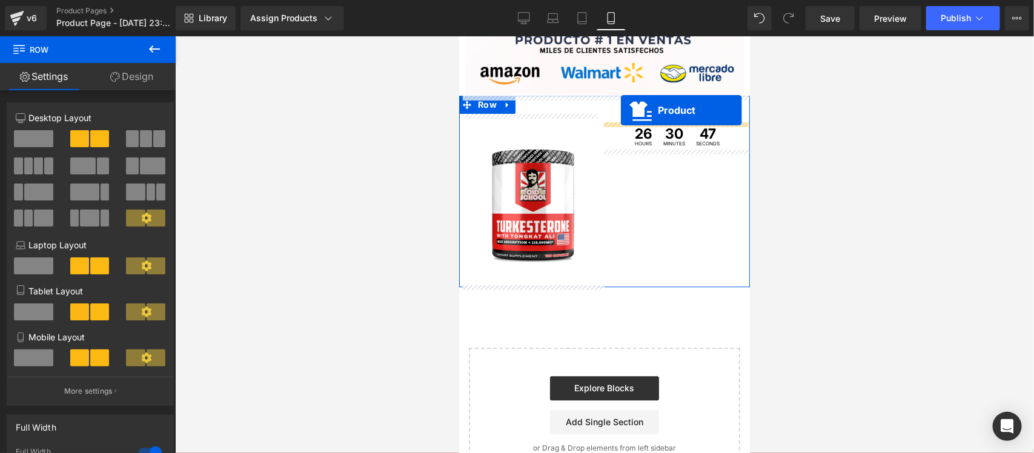
drag, startPoint x: 655, startPoint y: 122, endPoint x: 619, endPoint y: 110, distance: 37.7
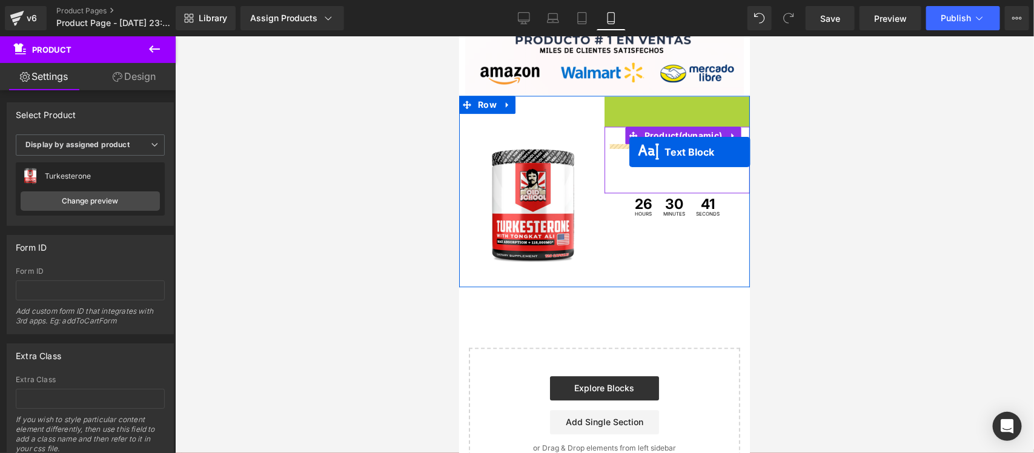
drag, startPoint x: 661, startPoint y: 107, endPoint x: 628, endPoint y: 151, distance: 55.5
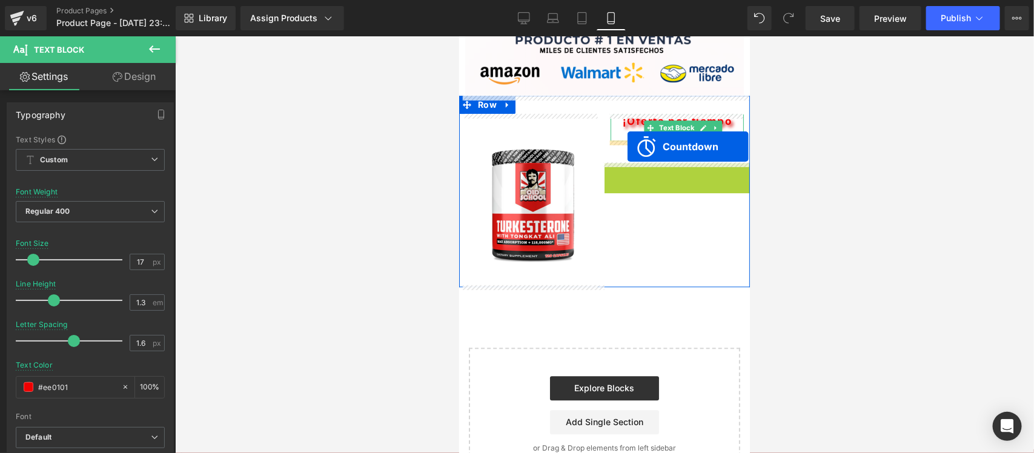
drag, startPoint x: 647, startPoint y: 170, endPoint x: 626, endPoint y: 146, distance: 31.7
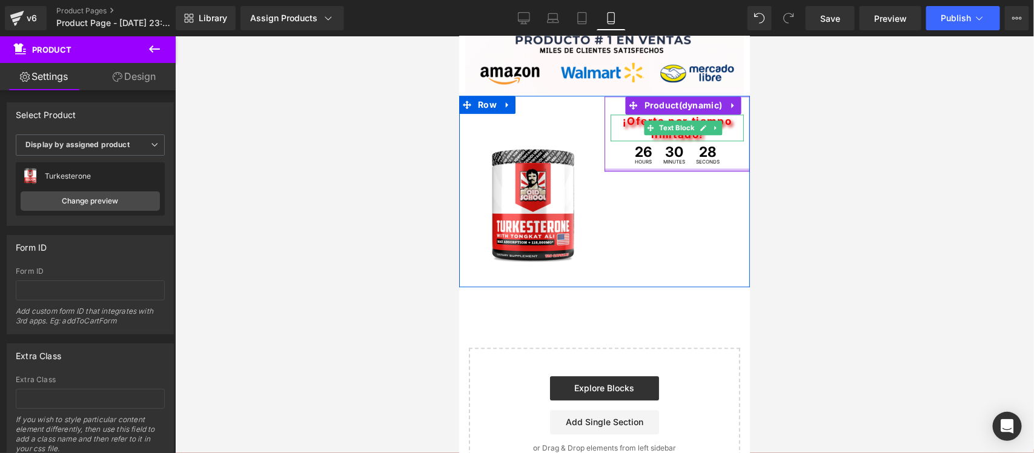
drag, startPoint x: 641, startPoint y: 182, endPoint x: 647, endPoint y: 167, distance: 16.1
click at [647, 168] on div at bounding box center [676, 169] width 145 height 3
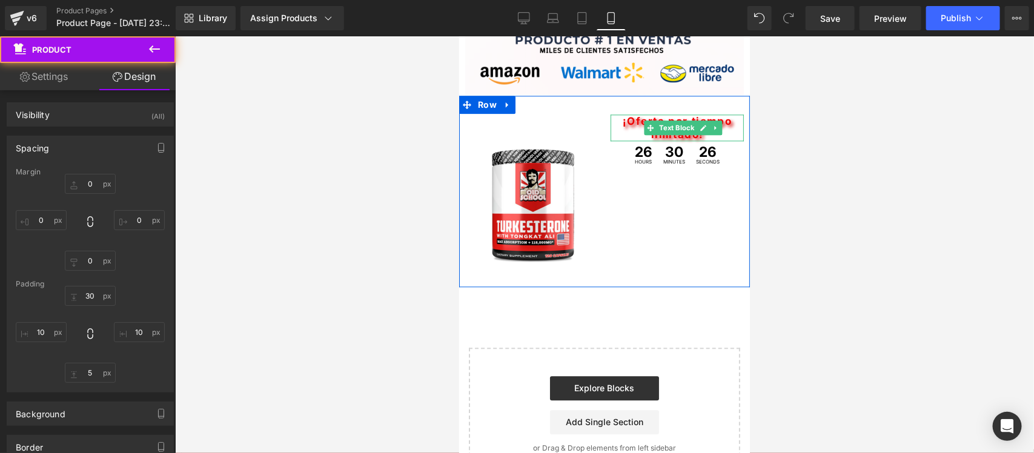
click at [653, 215] on div "‹ › (P) Image List Product Buy it now (P) Dynamic Checkout Button ¡Oferta por t…" at bounding box center [603, 190] width 291 height 191
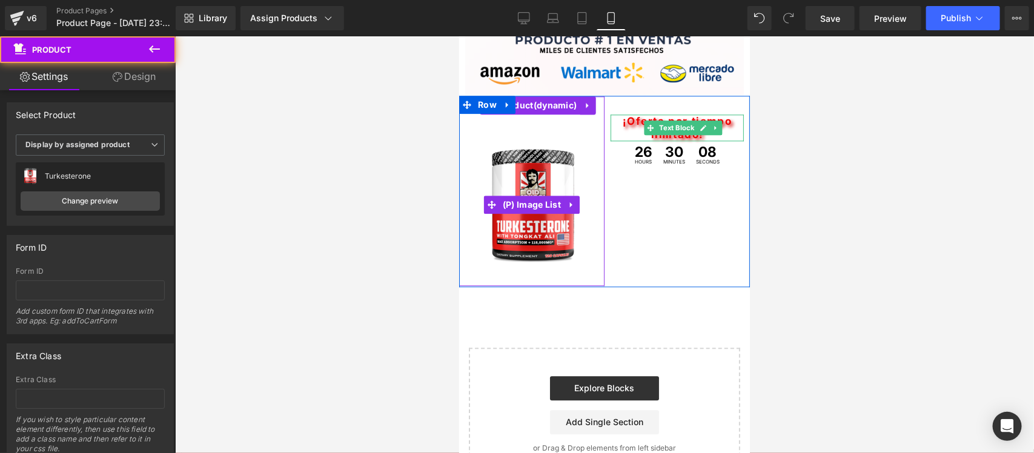
drag, startPoint x: 523, startPoint y: 282, endPoint x: 524, endPoint y: 266, distance: 15.8
click at [524, 266] on div "‹ › (P) Image List Product" at bounding box center [530, 191] width 145 height 190
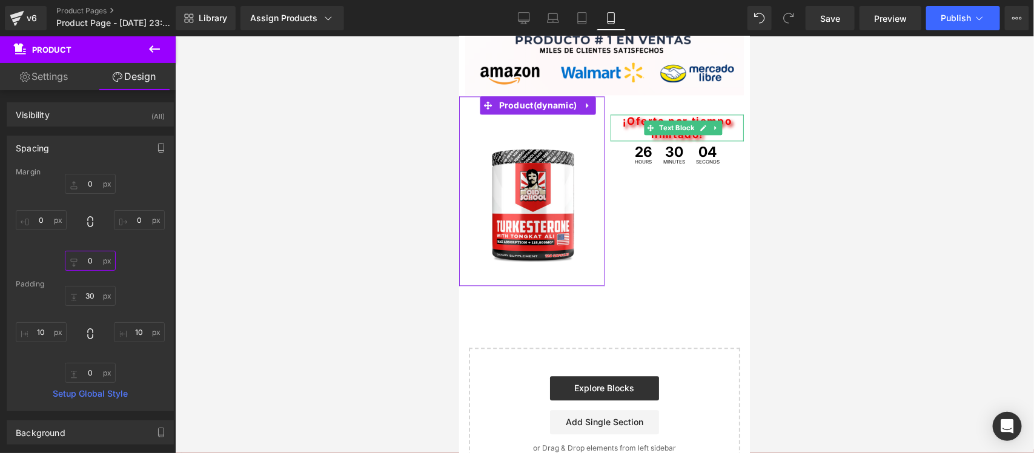
click at [90, 262] on input "0" at bounding box center [90, 261] width 51 height 20
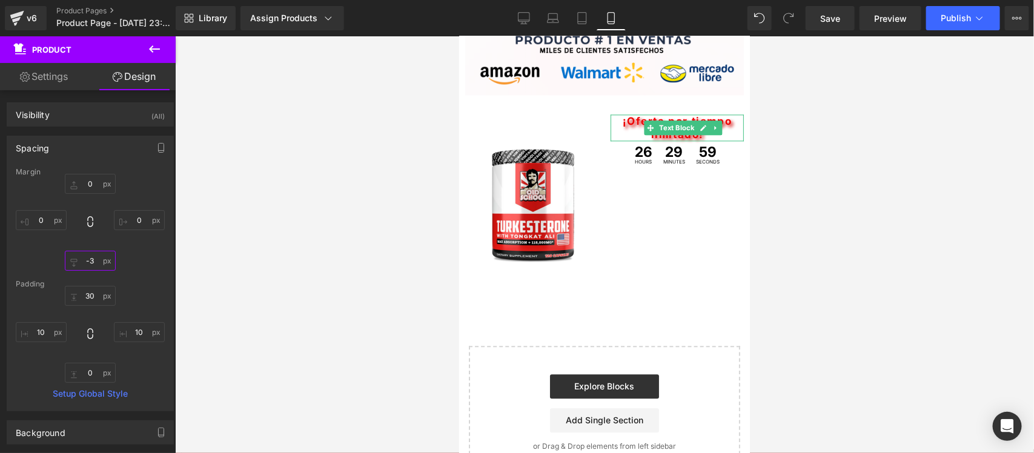
type input "-4"
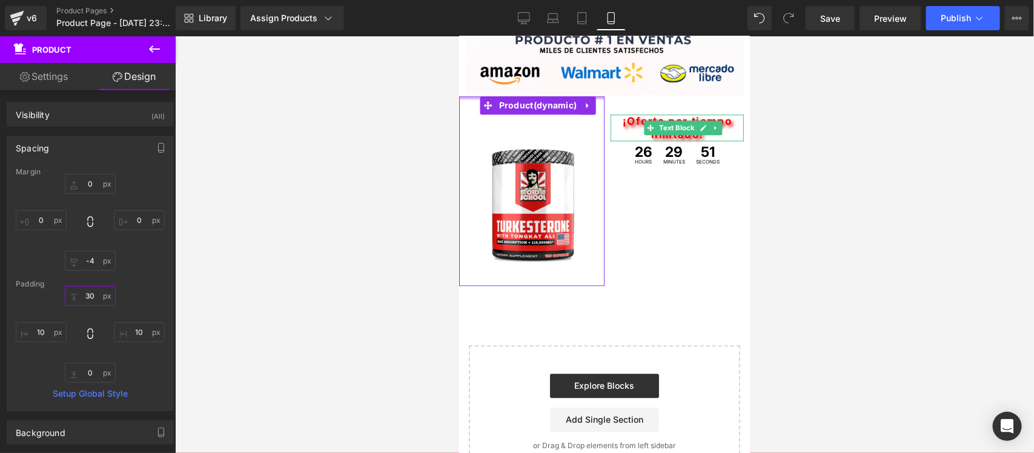
click at [87, 295] on input "30" at bounding box center [90, 296] width 51 height 20
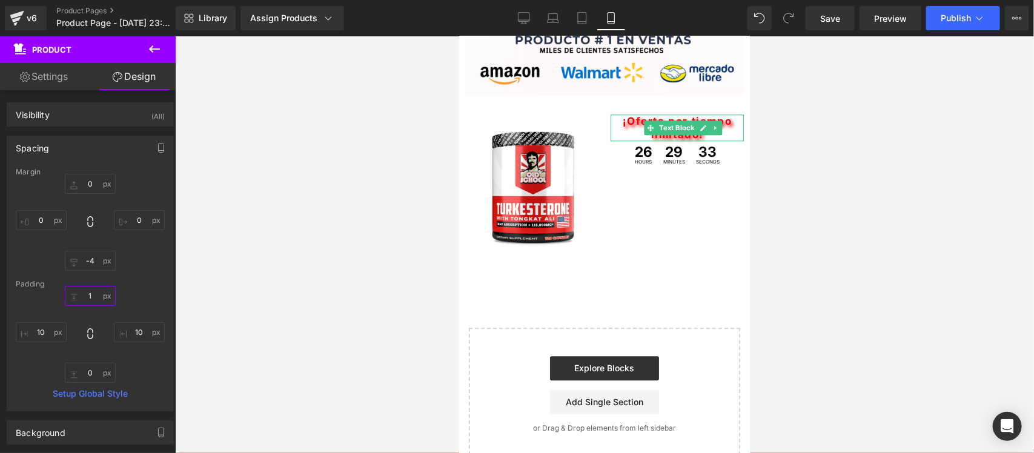
type input "0"
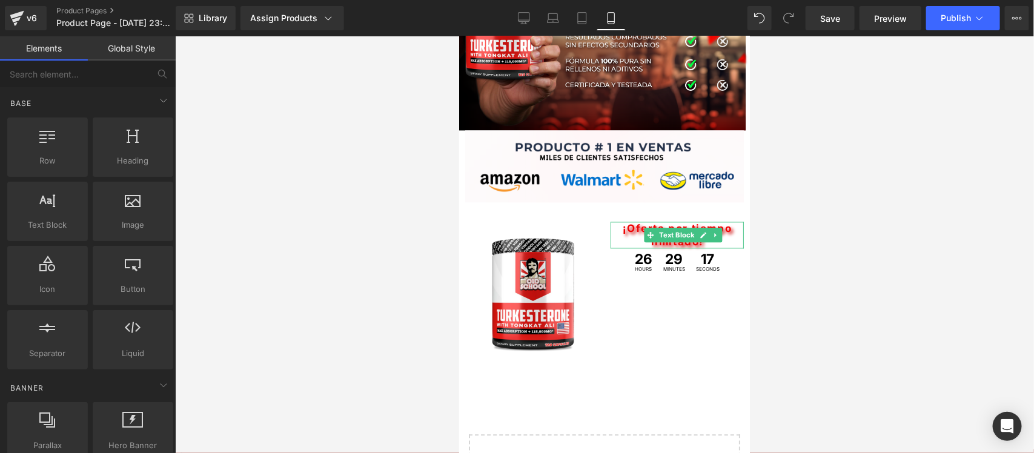
scroll to position [3353, 0]
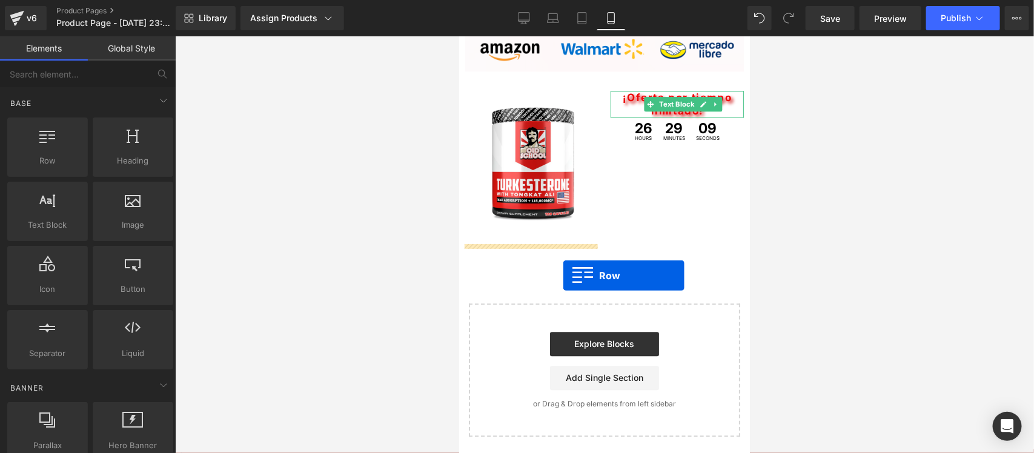
drag, startPoint x: 503, startPoint y: 181, endPoint x: 563, endPoint y: 275, distance: 111.4
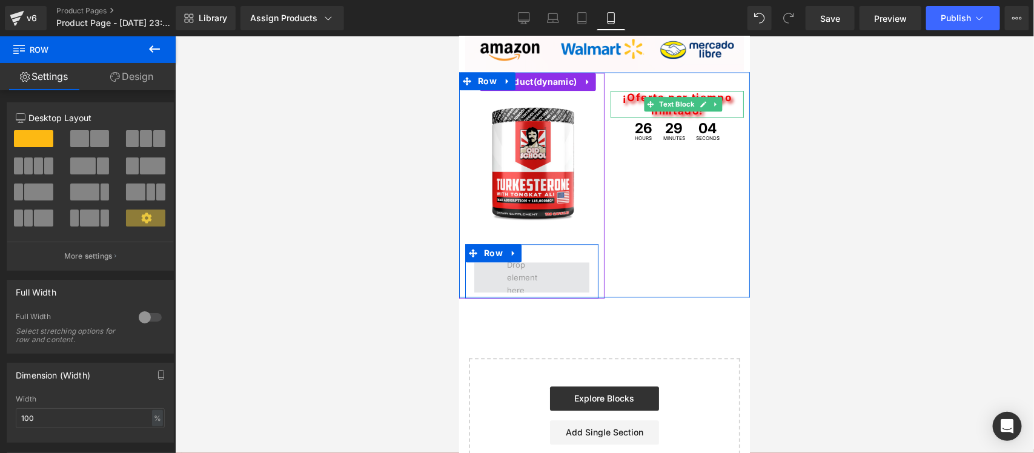
scroll to position [3347, 0]
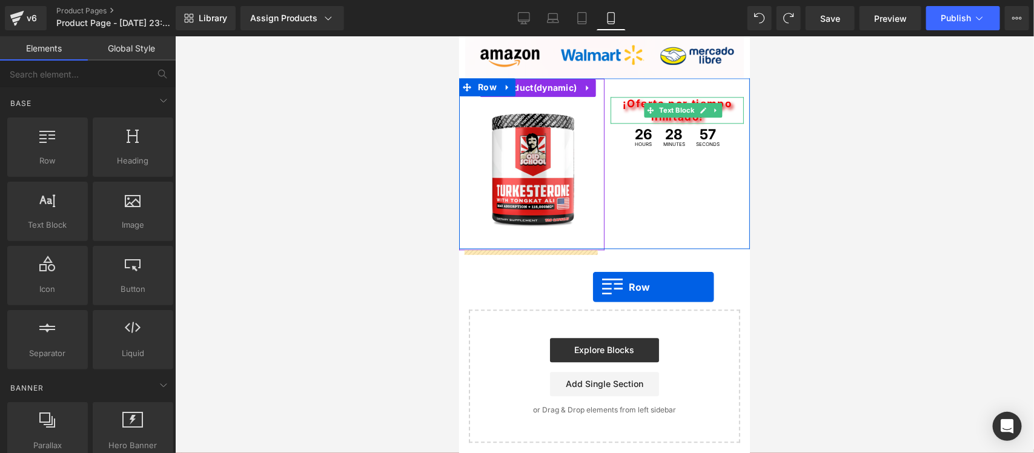
drag, startPoint x: 500, startPoint y: 174, endPoint x: 592, endPoint y: 285, distance: 144.9
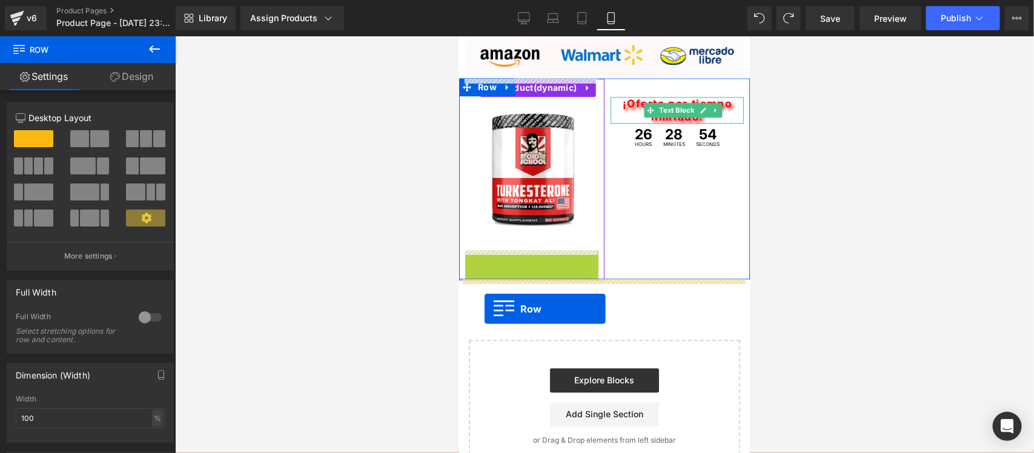
drag, startPoint x: 486, startPoint y: 255, endPoint x: 484, endPoint y: 307, distance: 52.1
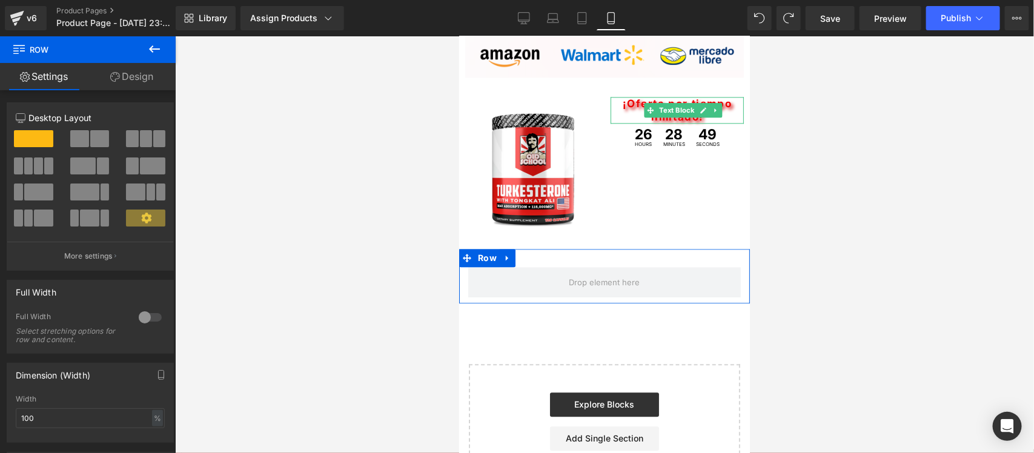
click at [149, 315] on div at bounding box center [150, 317] width 29 height 19
click at [120, 73] on link "Design" at bounding box center [132, 76] width 88 height 27
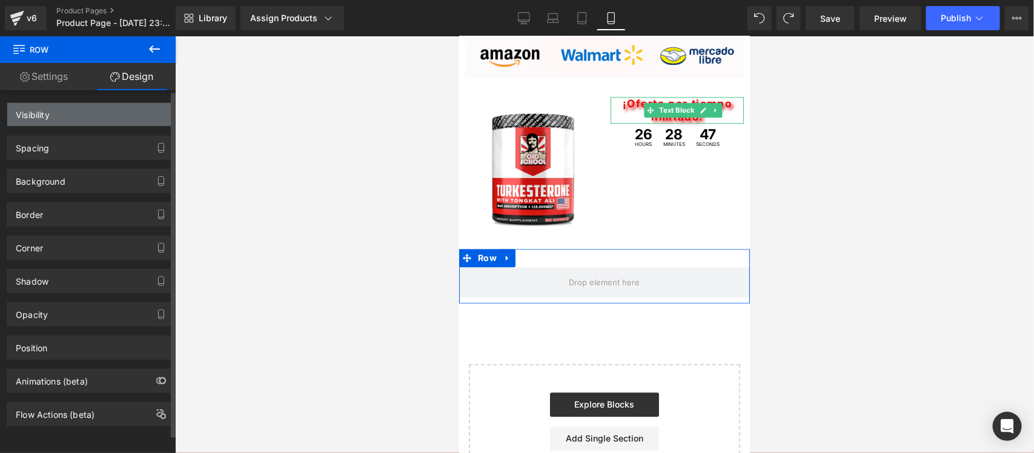
click at [139, 109] on div "Visibility" at bounding box center [90, 114] width 166 height 23
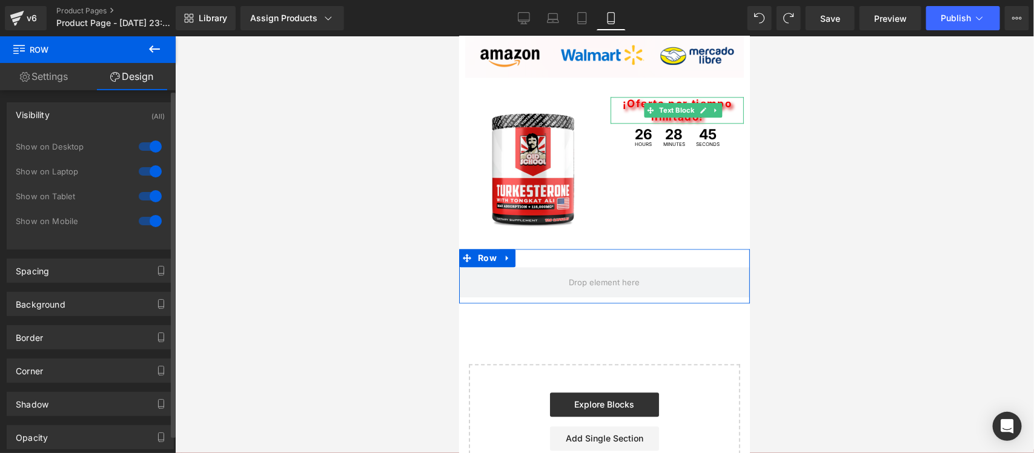
click at [147, 147] on div at bounding box center [150, 146] width 29 height 19
click at [148, 171] on div at bounding box center [150, 171] width 29 height 19
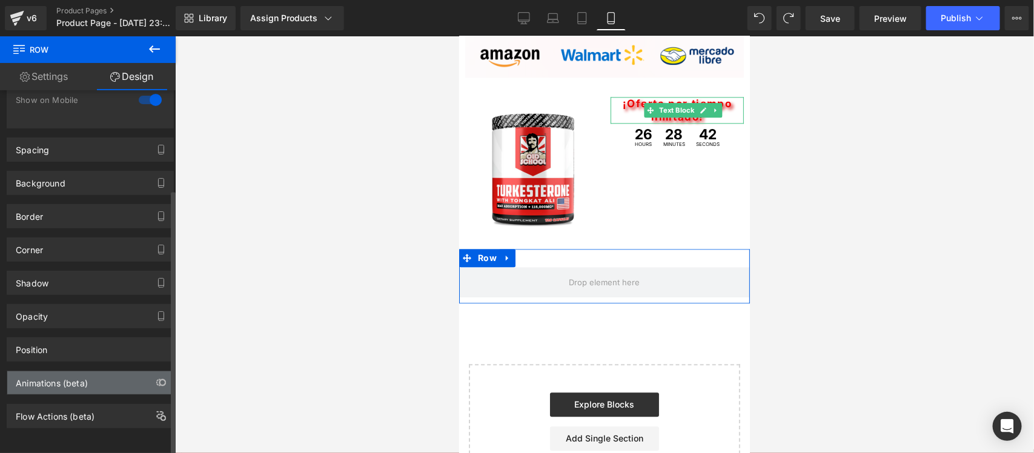
click at [137, 371] on div "Animations (beta)" at bounding box center [90, 382] width 166 height 23
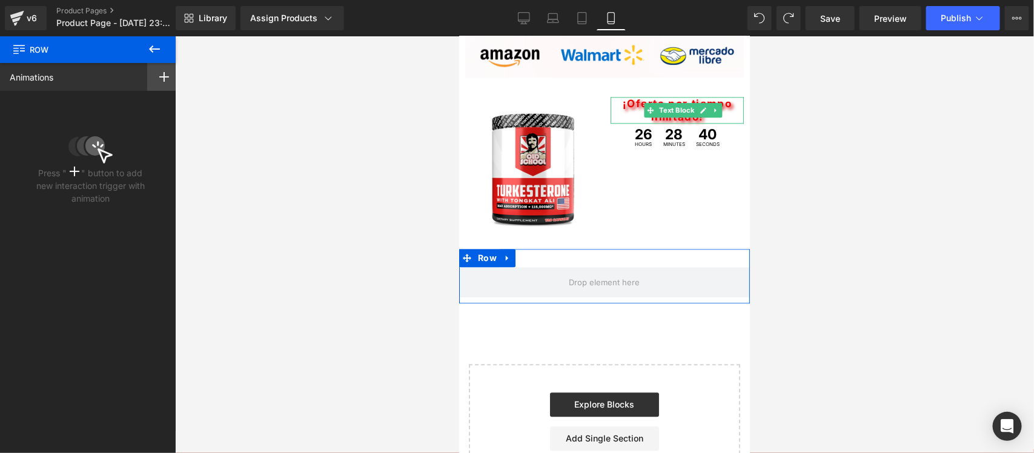
click at [159, 74] on icon at bounding box center [164, 77] width 10 height 10
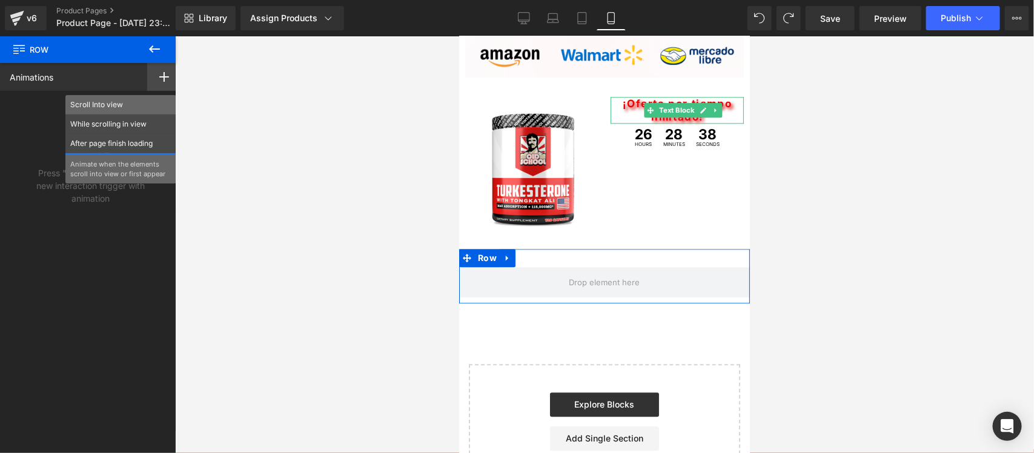
click at [135, 101] on p "Scroll Into view" at bounding box center [120, 104] width 101 height 11
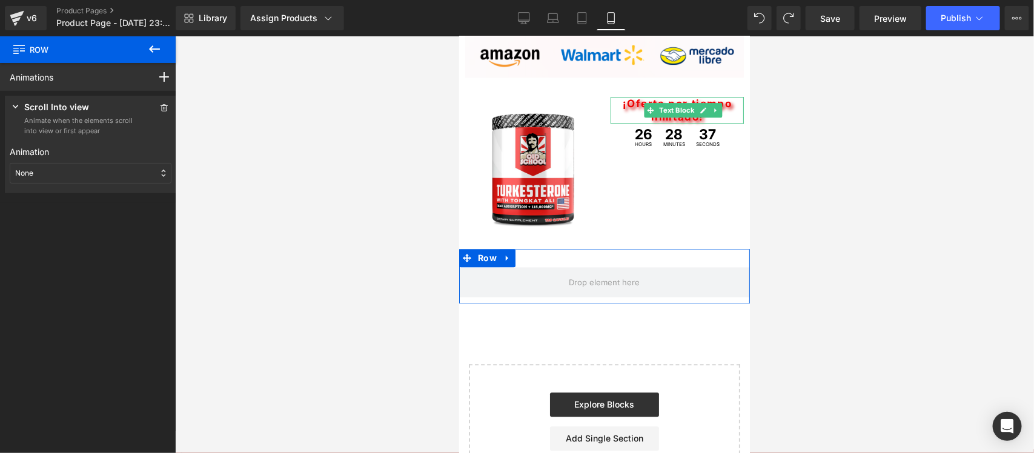
click at [85, 174] on div "None" at bounding box center [91, 173] width 162 height 21
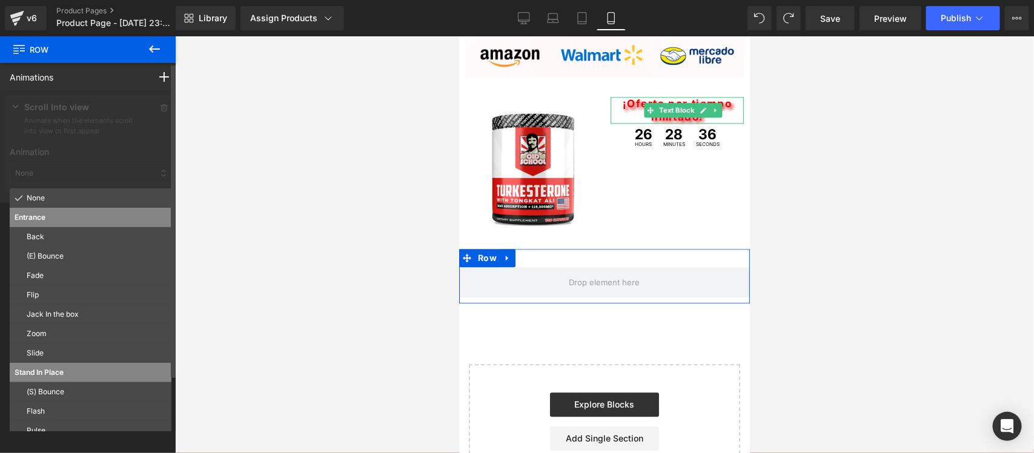
click at [39, 349] on p "Slide" at bounding box center [97, 353] width 140 height 11
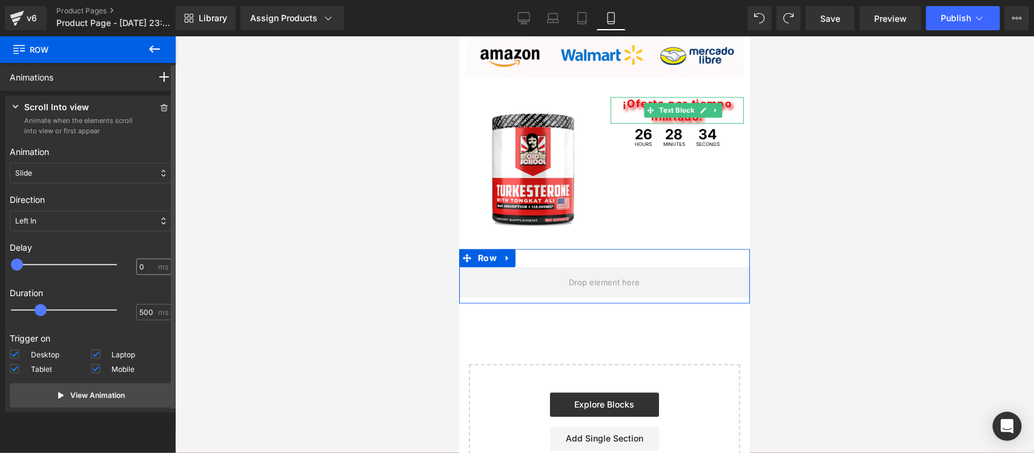
click at [136, 268] on div "0 ms" at bounding box center [153, 267] width 35 height 16
click at [139, 265] on input "0" at bounding box center [147, 267] width 16 height 11
type input "100"
click at [346, 252] on div at bounding box center [604, 244] width 859 height 417
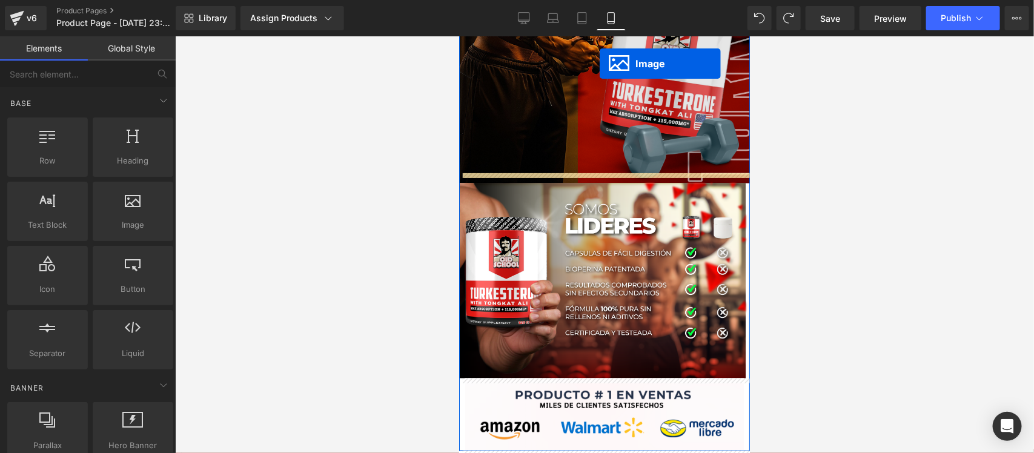
scroll to position [3386, 0]
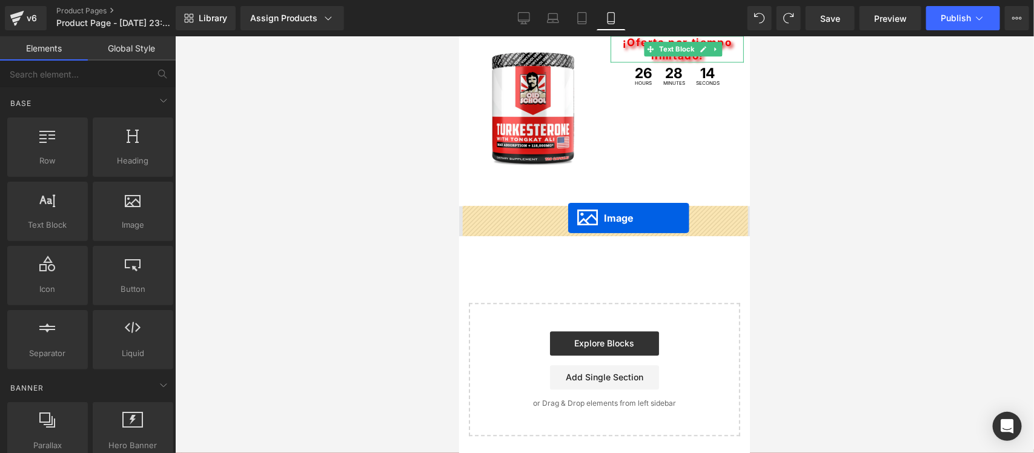
drag, startPoint x: 601, startPoint y: 179, endPoint x: 567, endPoint y: 217, distance: 50.6
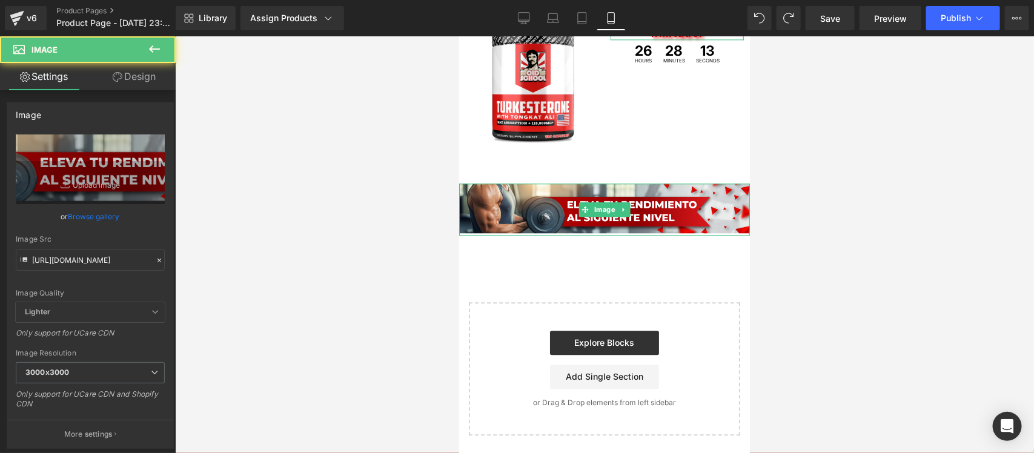
scroll to position [3356, 0]
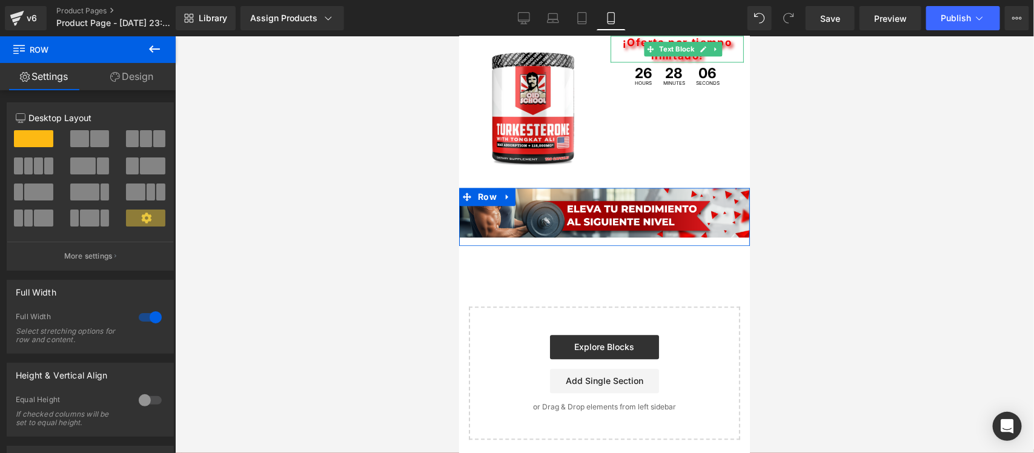
drag, startPoint x: 607, startPoint y: 200, endPoint x: 608, endPoint y: 182, distance: 18.2
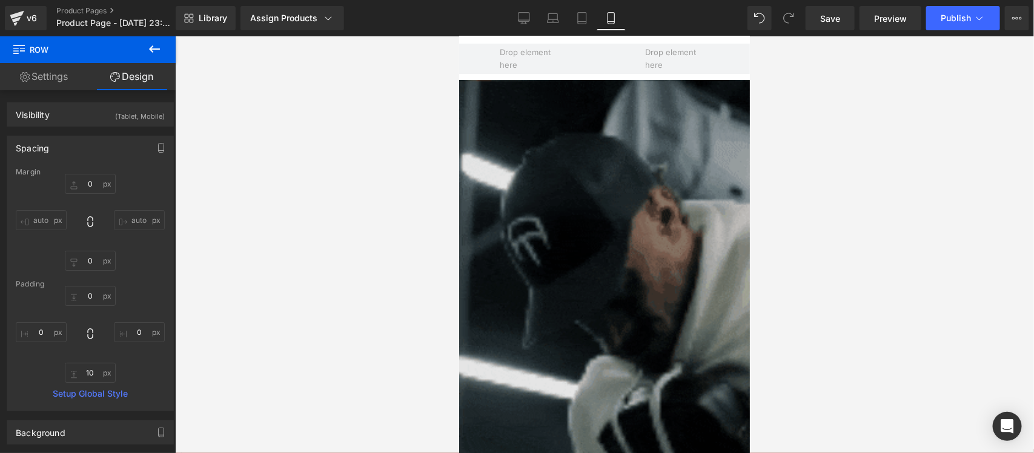
scroll to position [227, 0]
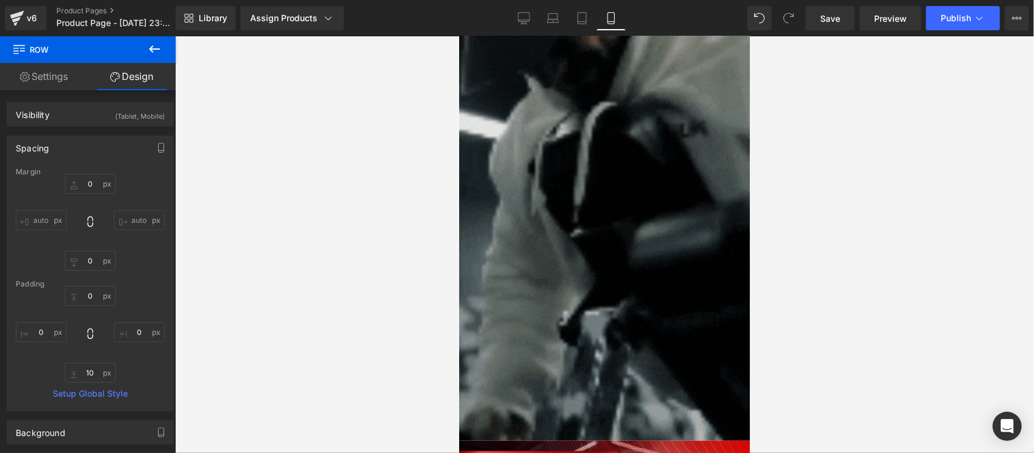
click at [604, 199] on img at bounding box center [603, 182] width 291 height 517
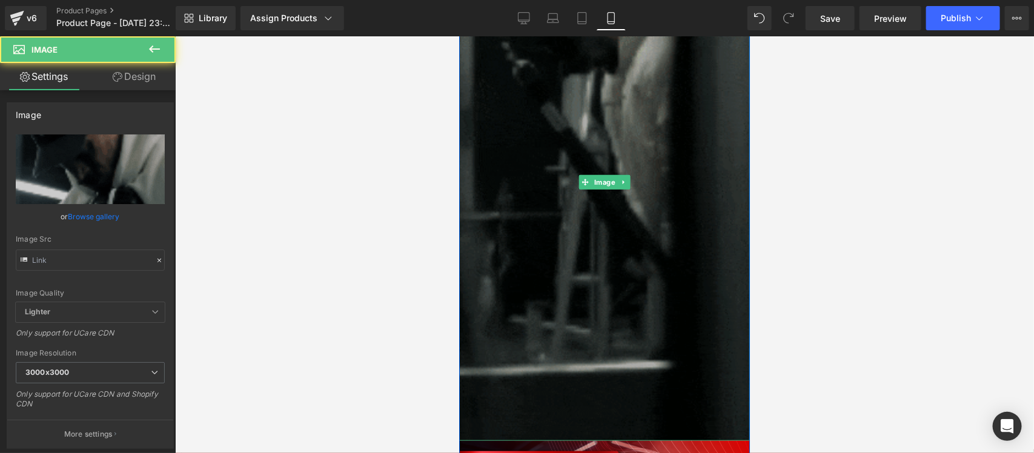
type input "[URL][DOMAIN_NAME]"
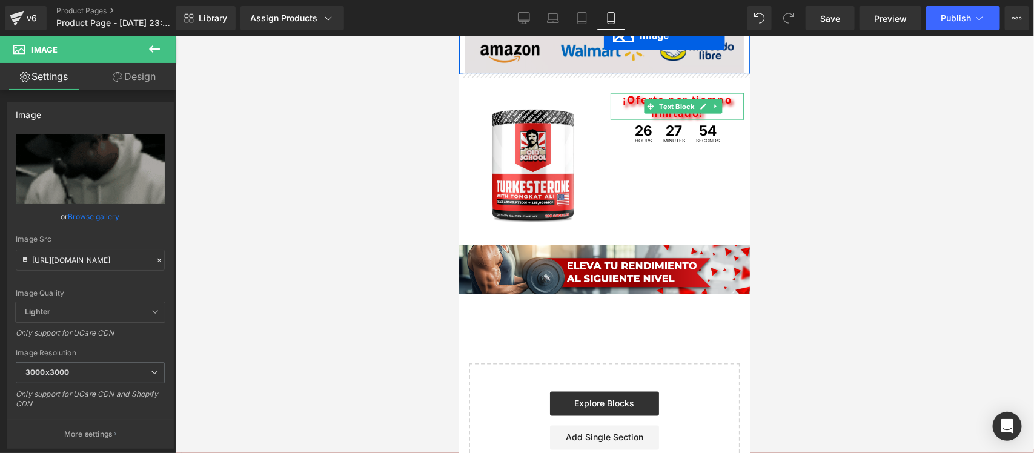
scroll to position [2873, 0]
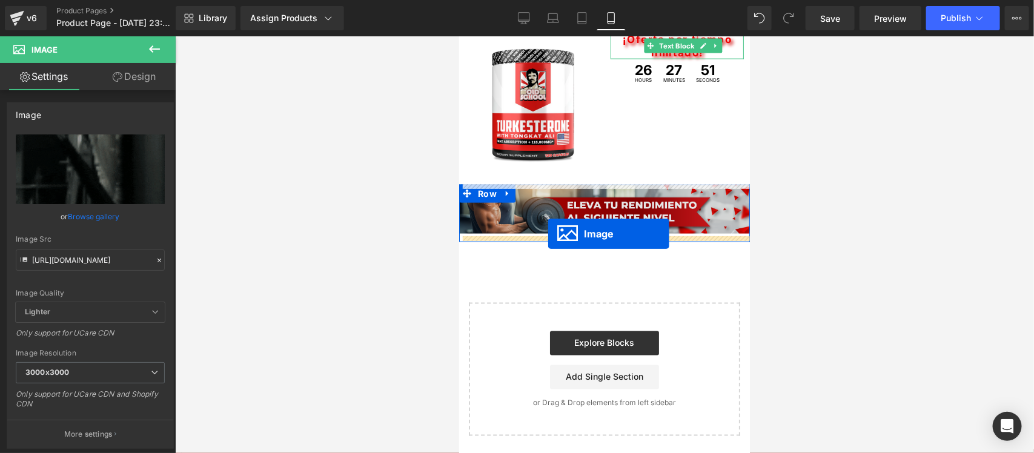
drag, startPoint x: 593, startPoint y: 182, endPoint x: 547, endPoint y: 233, distance: 68.2
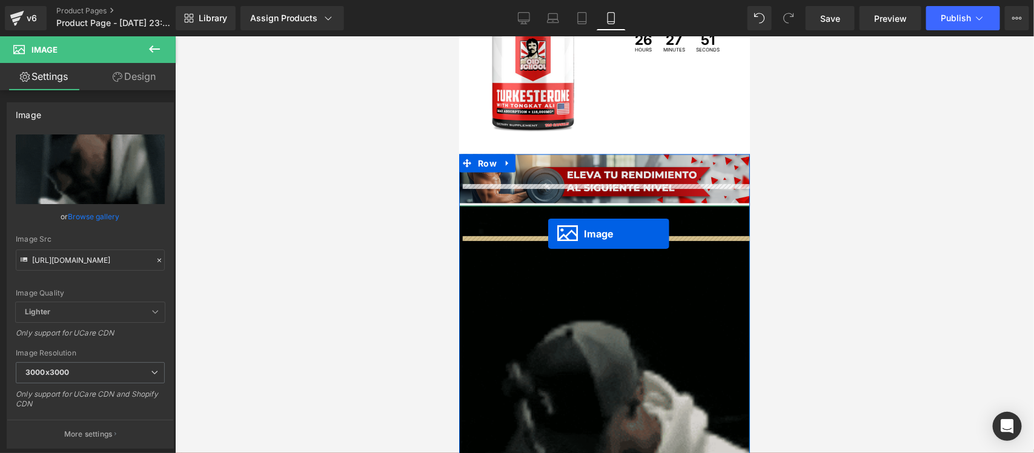
scroll to position [2843, 0]
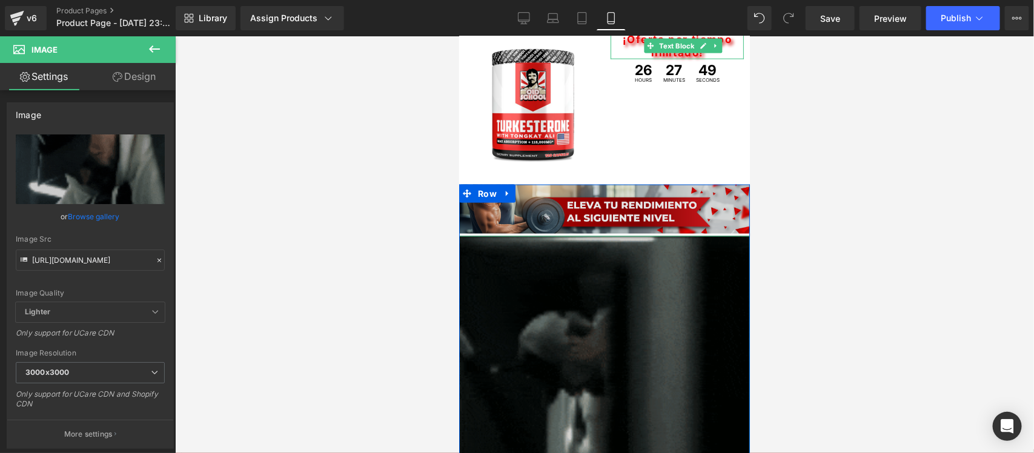
click at [601, 209] on div "Image" at bounding box center [603, 210] width 291 height 52
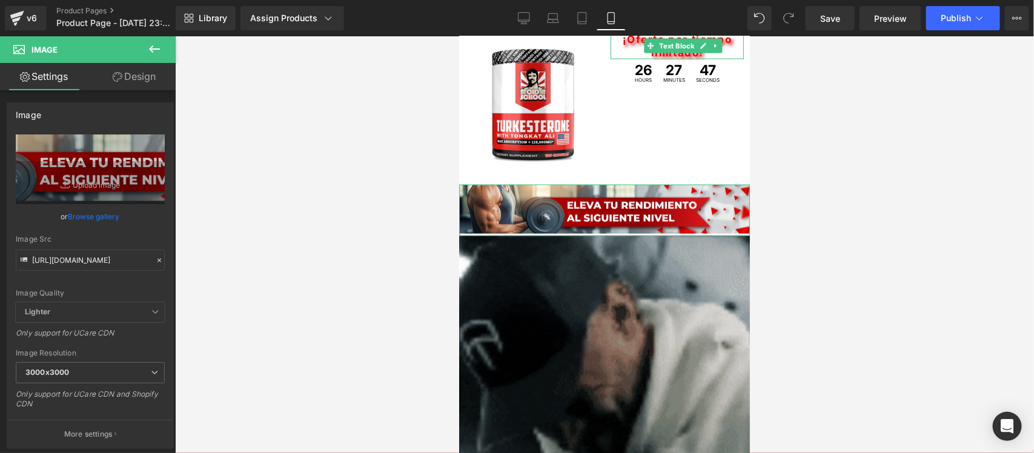
click at [136, 74] on link "Design" at bounding box center [134, 76] width 88 height 27
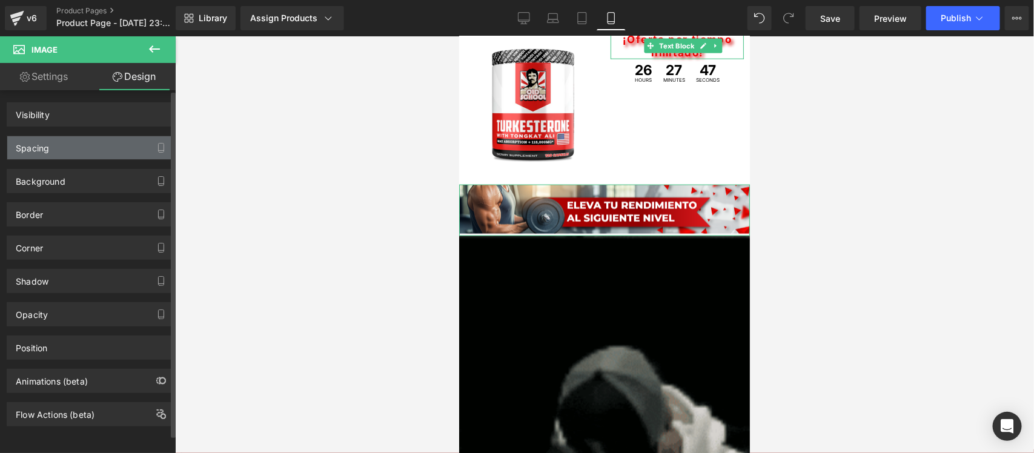
click at [98, 147] on div "Spacing" at bounding box center [90, 147] width 166 height 23
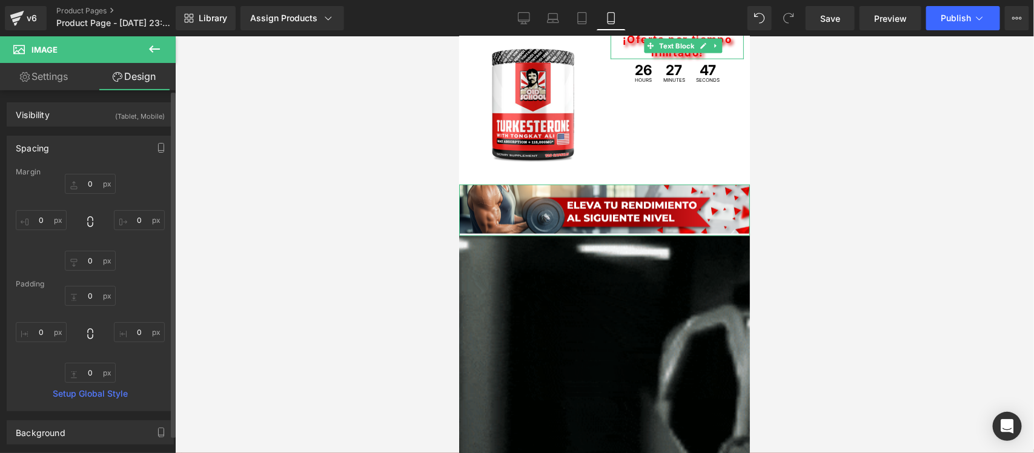
type input "0"
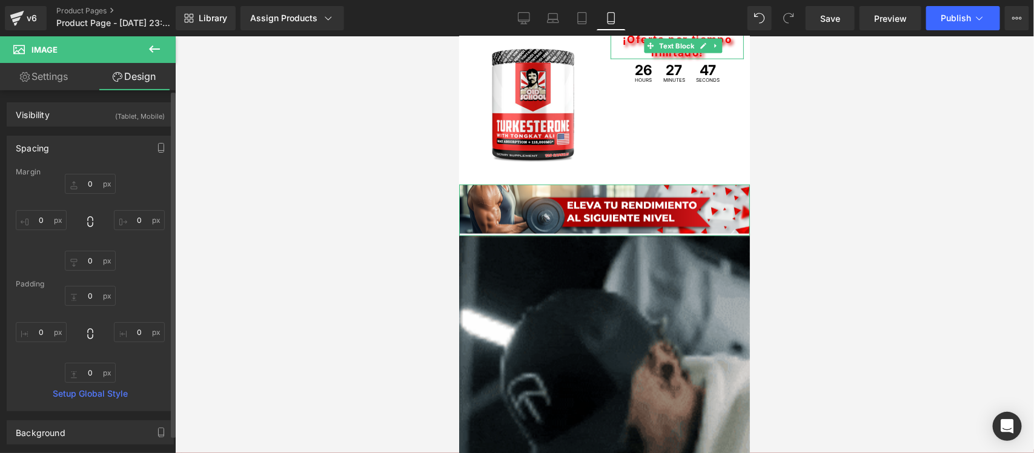
type input "0"
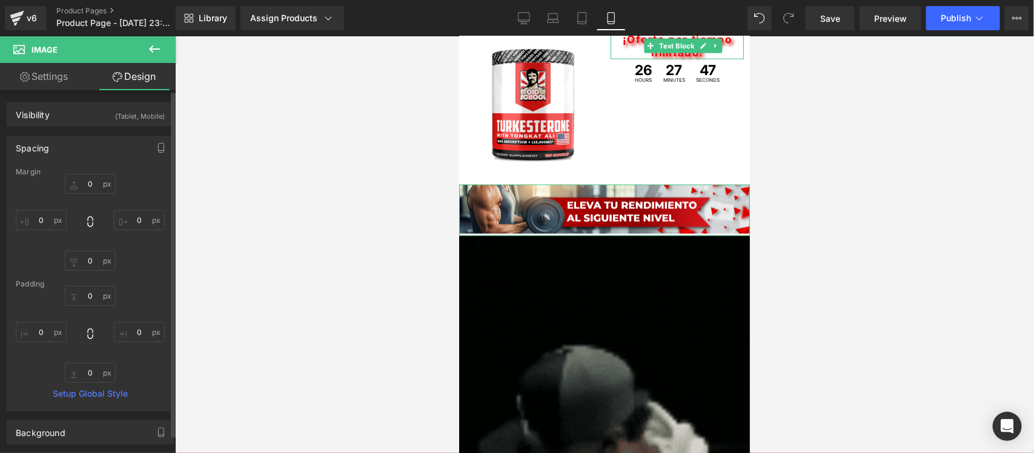
type input "0"
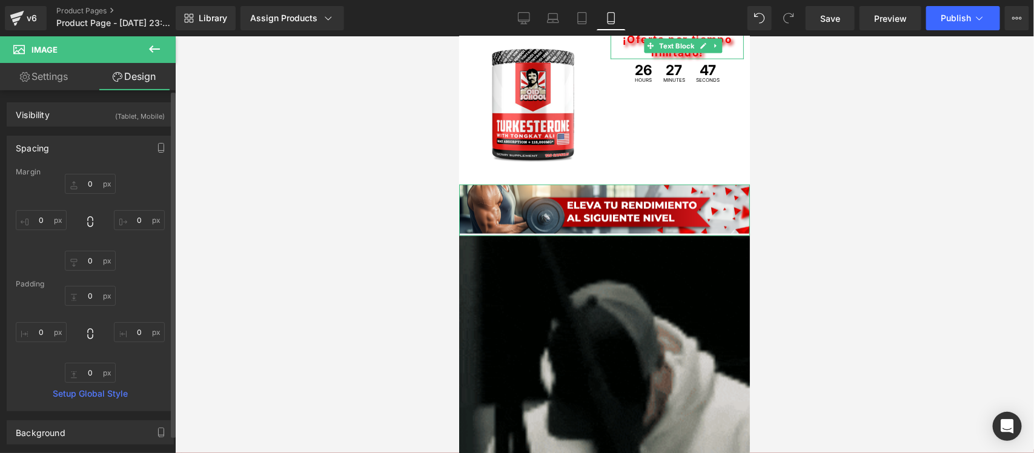
type input "0"
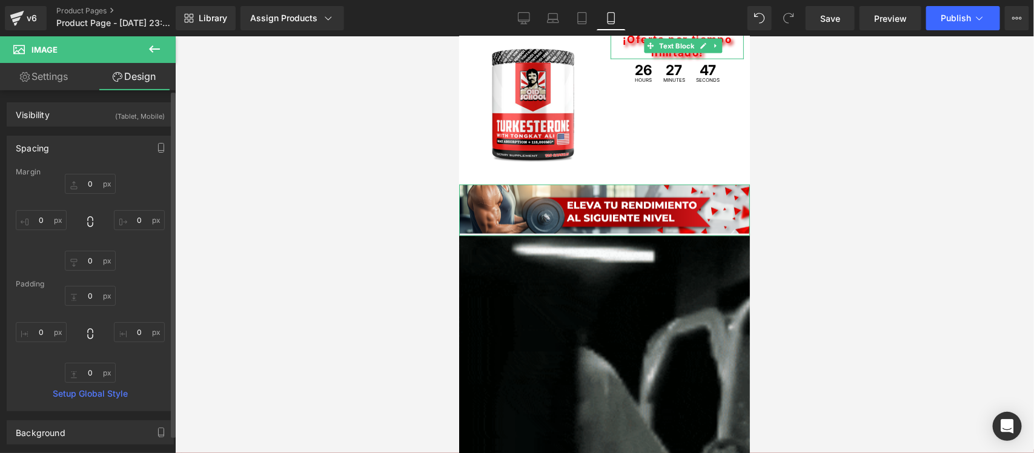
type input "0"
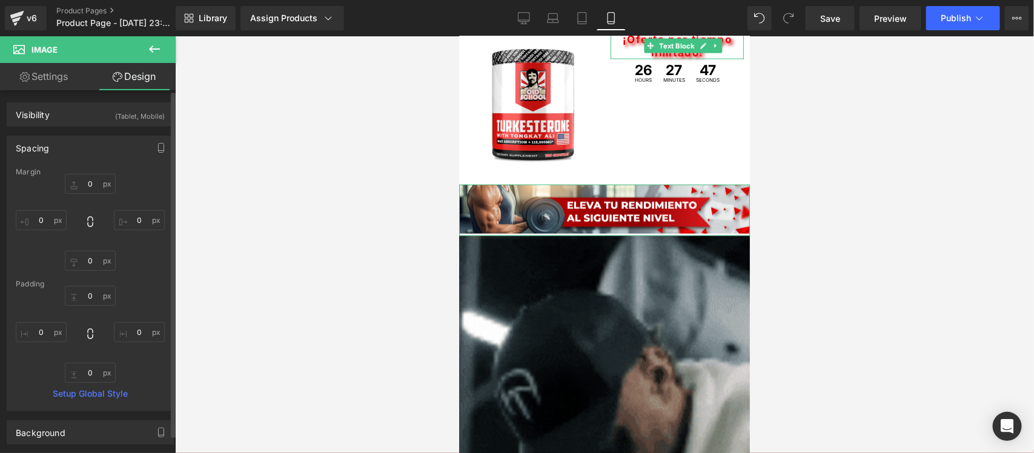
type input "0"
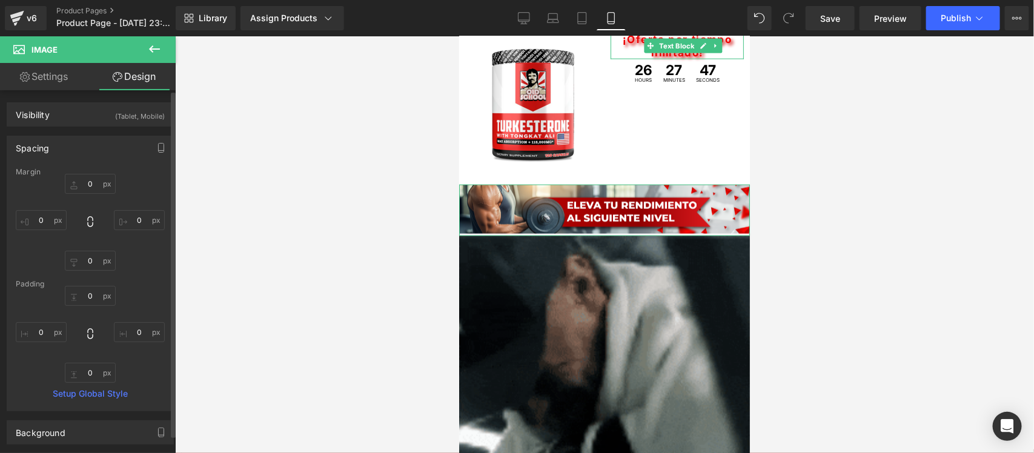
type input "0"
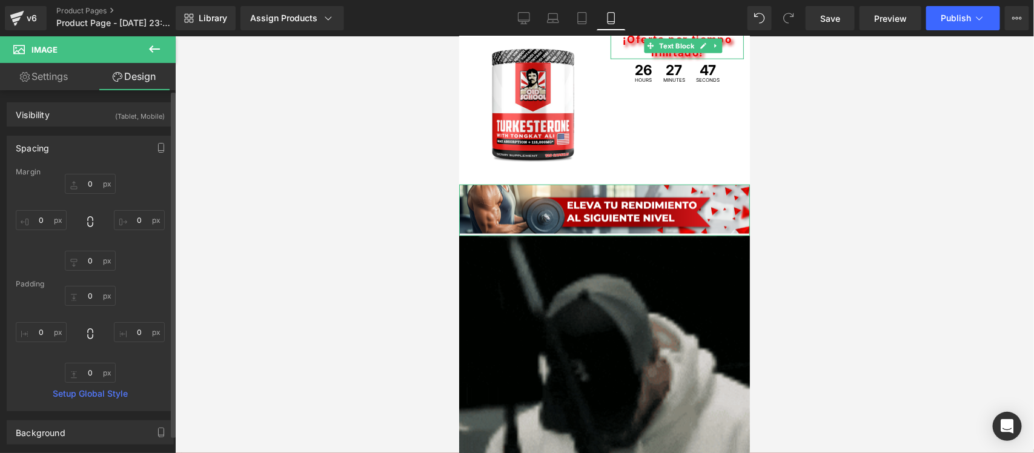
type input "0"
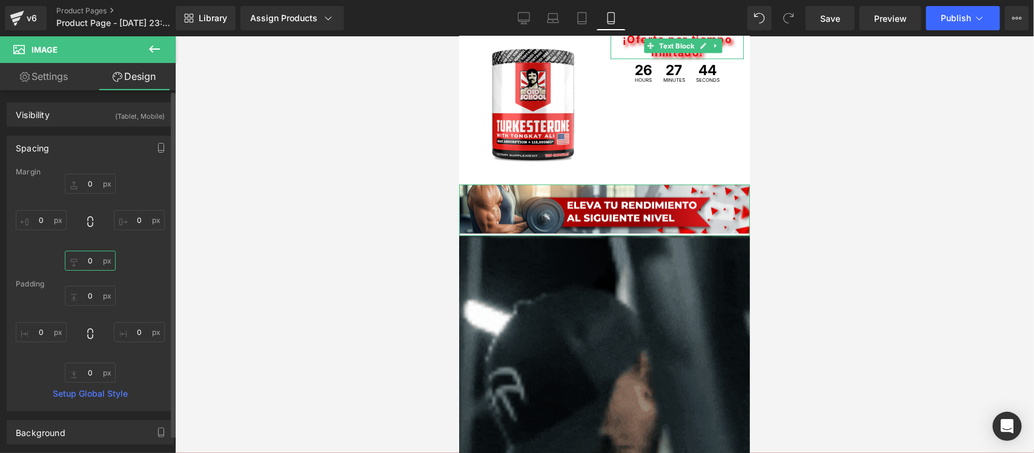
click at [87, 262] on input "0" at bounding box center [90, 261] width 51 height 20
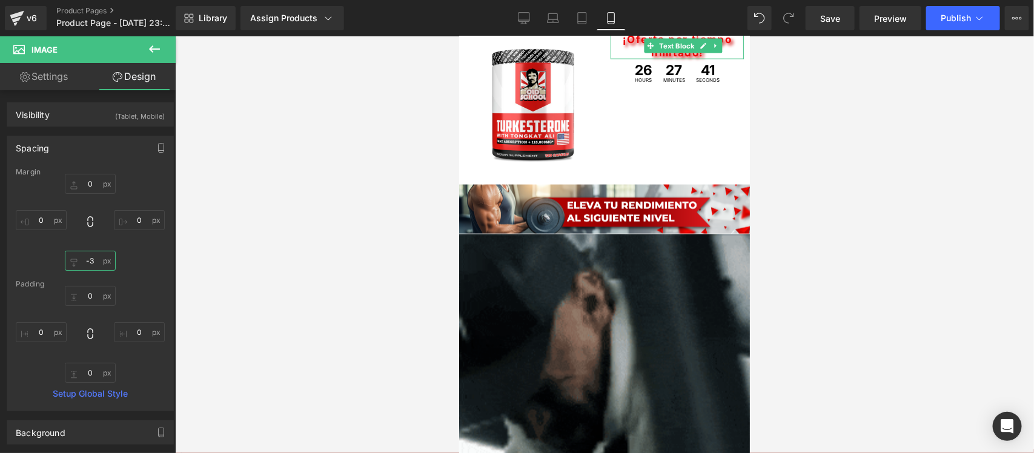
type input "-4"
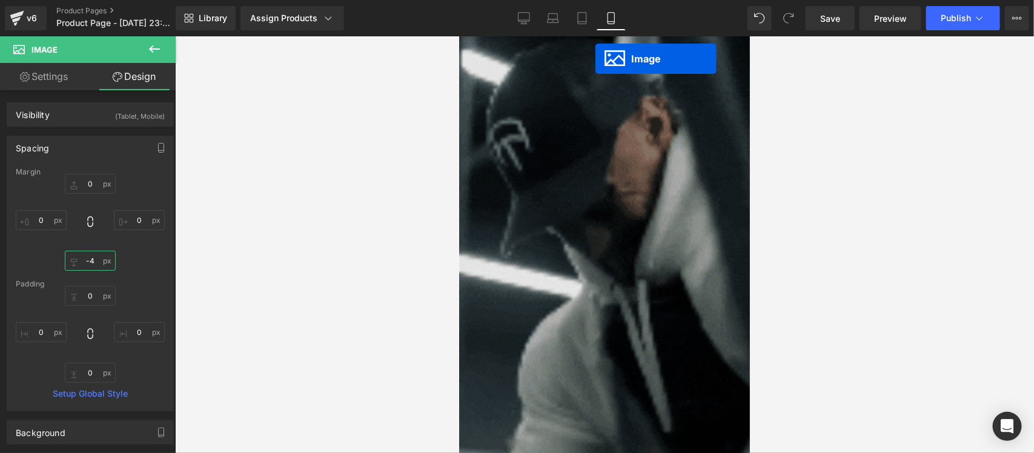
scroll to position [3141, 0]
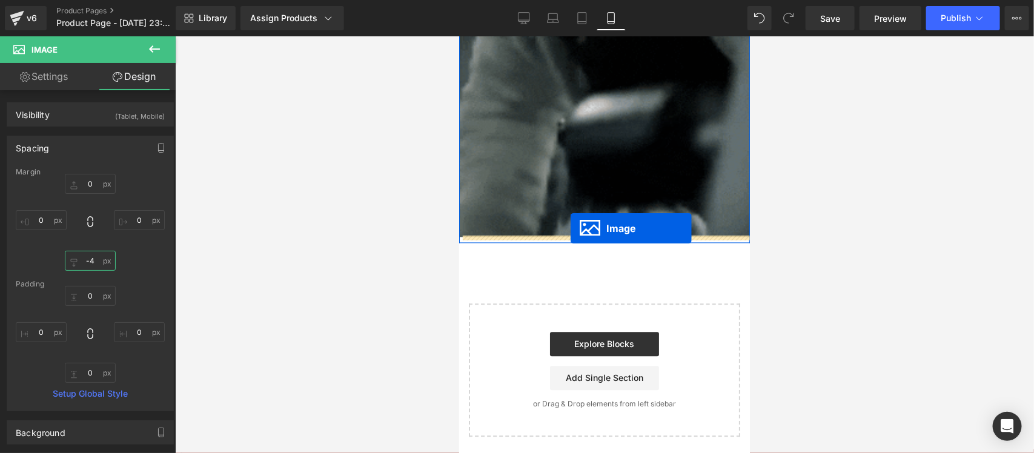
drag, startPoint x: 592, startPoint y: 272, endPoint x: 570, endPoint y: 228, distance: 49.6
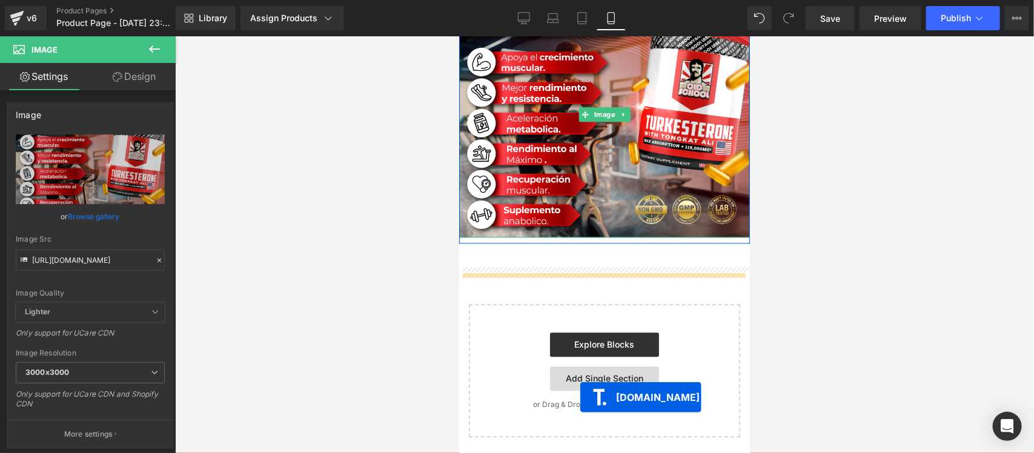
scroll to position [3337, 0]
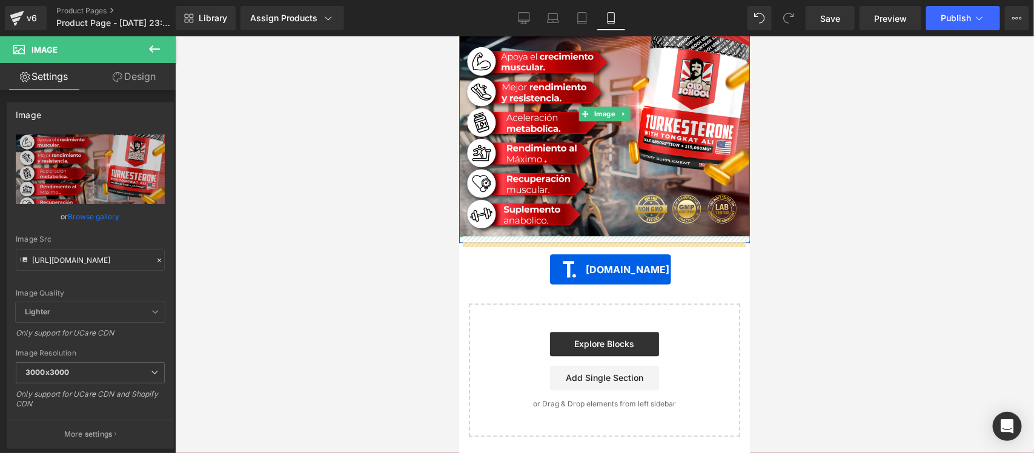
drag, startPoint x: 587, startPoint y: 156, endPoint x: 549, endPoint y: 269, distance: 119.3
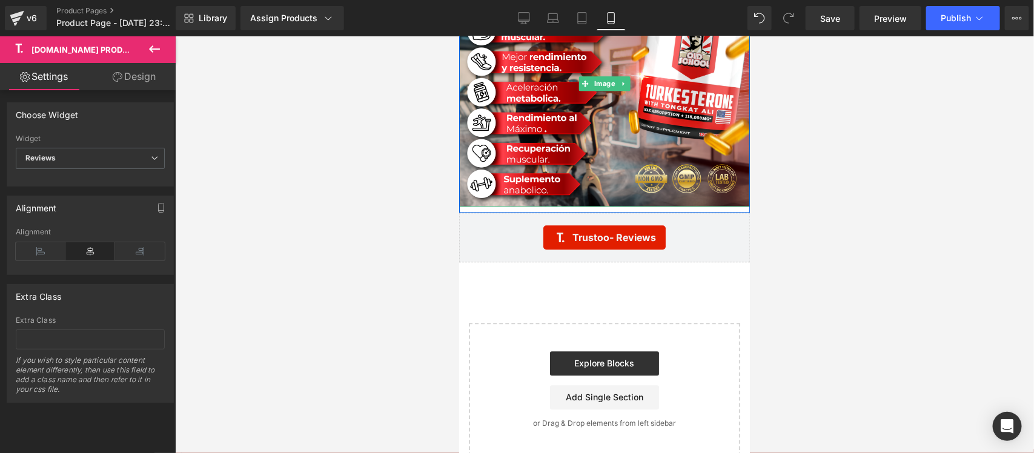
scroll to position [3307, 0]
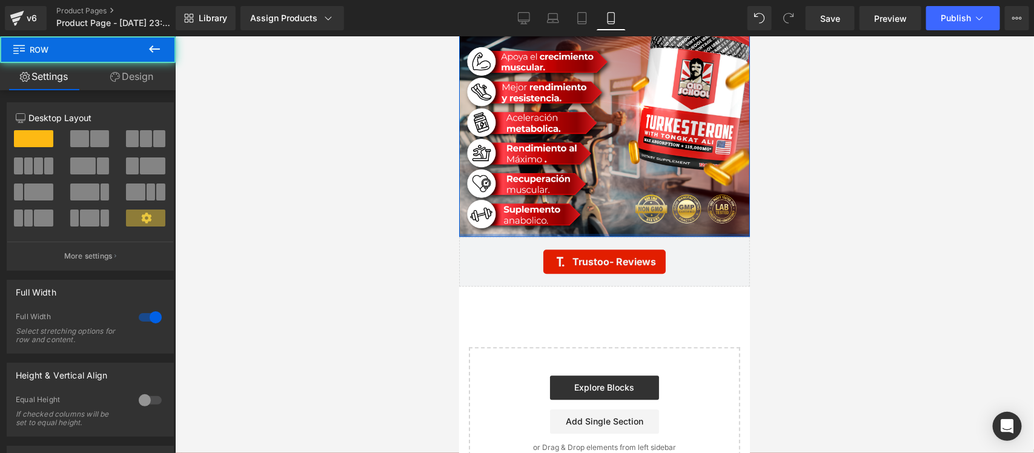
drag, startPoint x: 586, startPoint y: 239, endPoint x: 685, endPoint y: 265, distance: 102.7
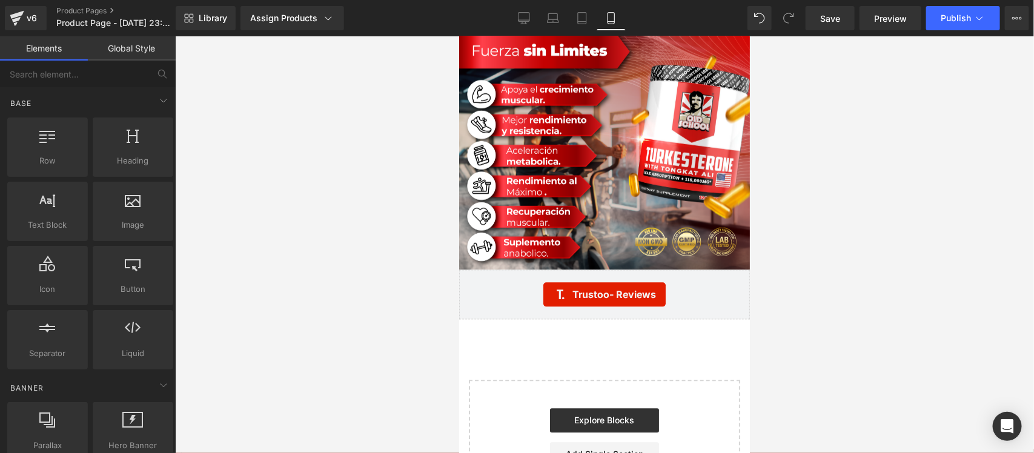
scroll to position [3235, 0]
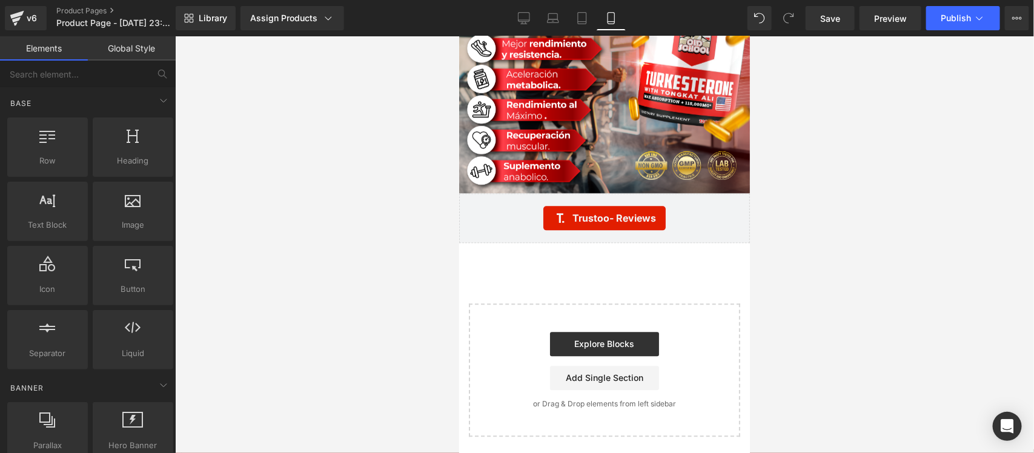
click at [517, 18] on link "Desktop" at bounding box center [523, 18] width 29 height 24
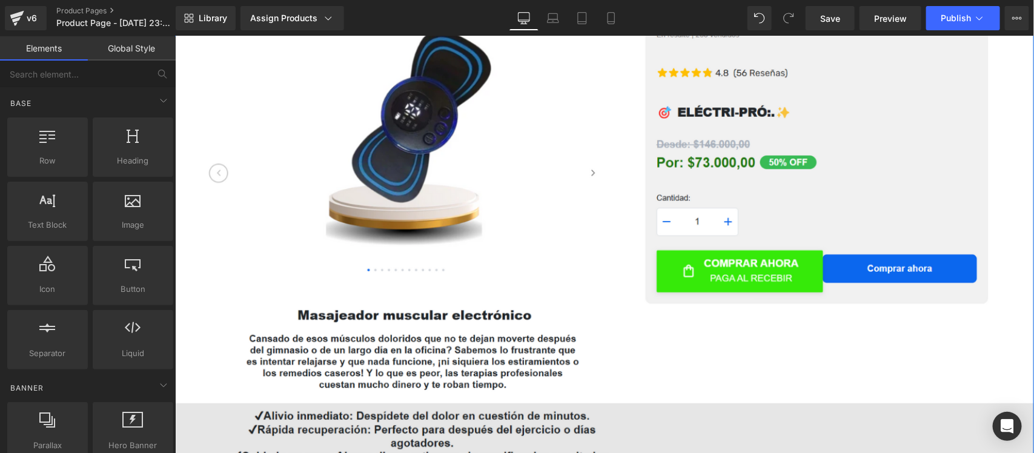
scroll to position [0, 0]
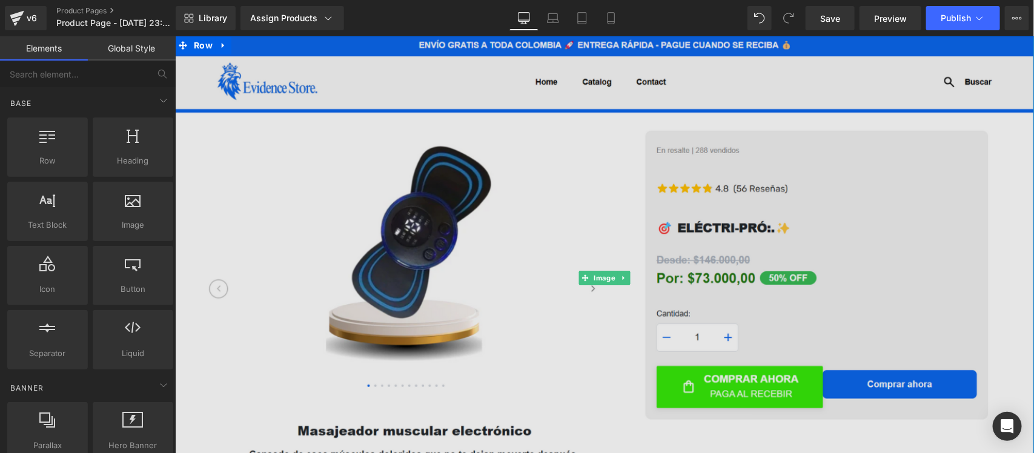
click at [599, 206] on img at bounding box center [603, 277] width 859 height 483
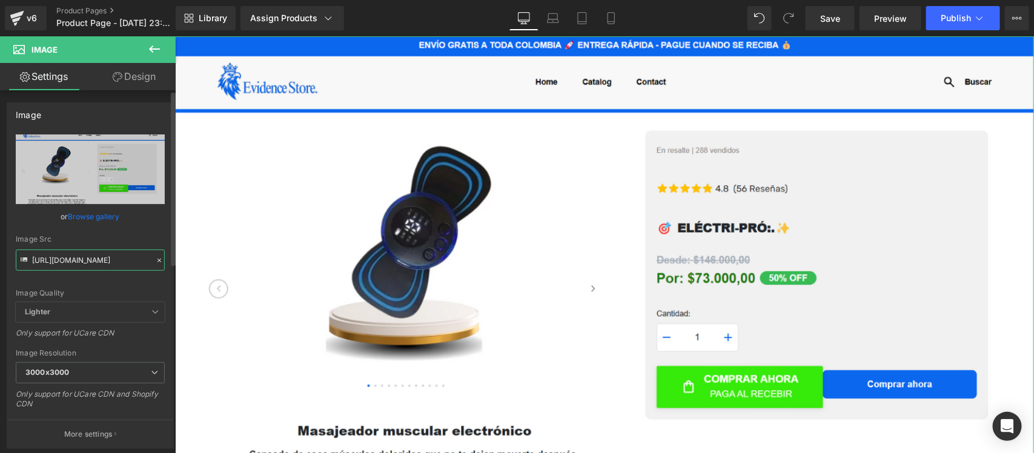
drag, startPoint x: 32, startPoint y: 260, endPoint x: 156, endPoint y: 260, distance: 124.1
click at [156, 260] on div "Image Src [URL][DOMAIN_NAME]" at bounding box center [90, 253] width 149 height 36
paste input "Kc0kKsLk/[DOMAIN_NAME]"
type input "[URL][DOMAIN_NAME]"
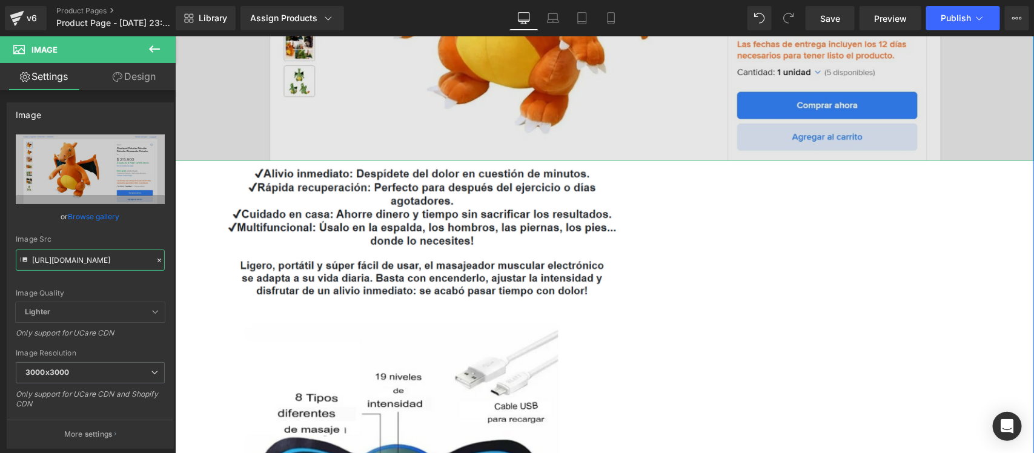
scroll to position [303, 0]
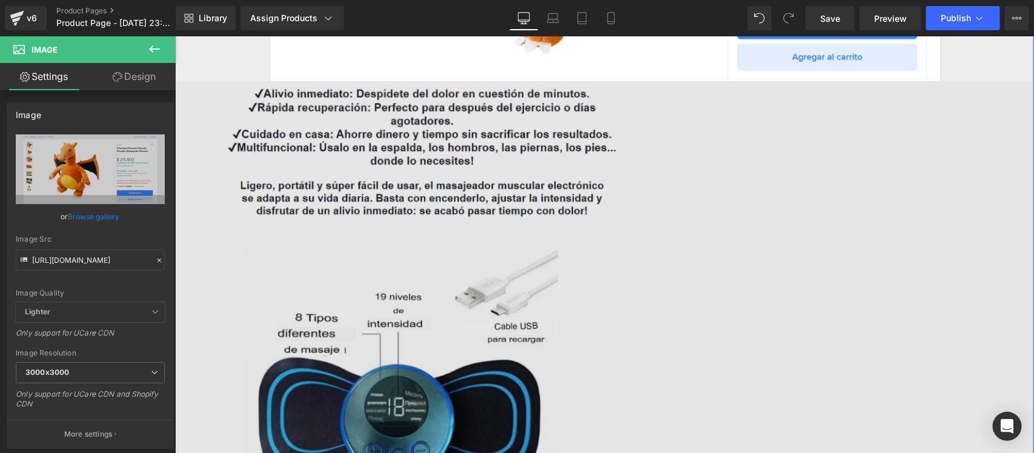
click at [552, 226] on img at bounding box center [603, 322] width 859 height 483
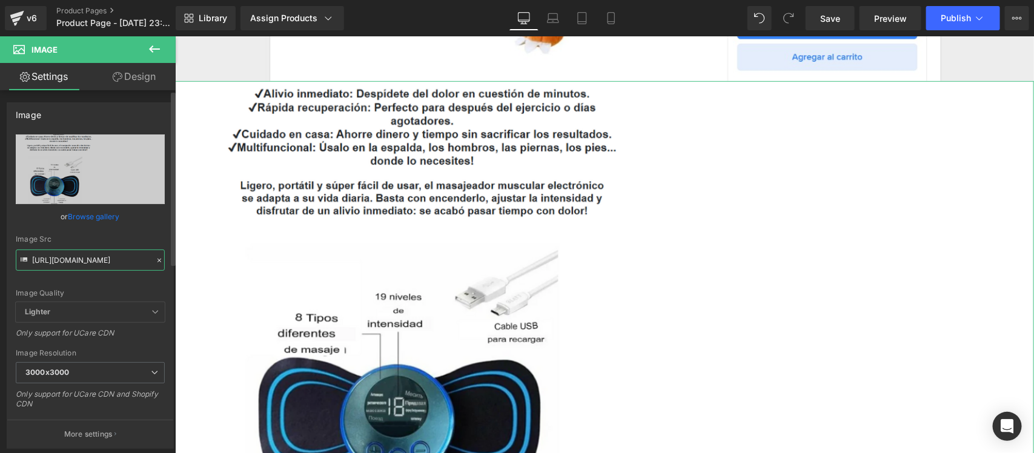
drag, startPoint x: 32, startPoint y: 257, endPoint x: 153, endPoint y: 271, distance: 121.9
click at [153, 271] on div "[URL][DOMAIN_NAME] Replace Image Upload image or Browse gallery Image Src [URL]…" at bounding box center [90, 291] width 166 height 314
paste input "zTC0Fpb8/[DOMAIN_NAME]"
type input "[URL][DOMAIN_NAME]"
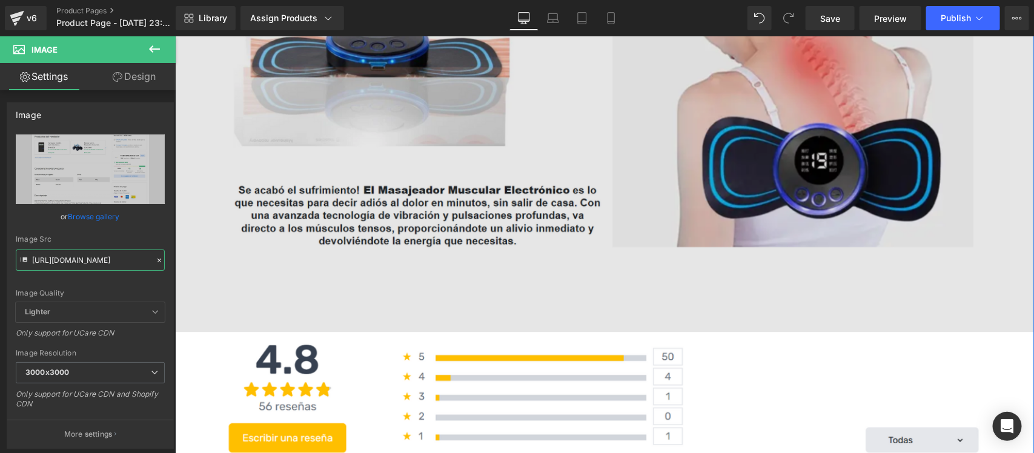
scroll to position [908, 0]
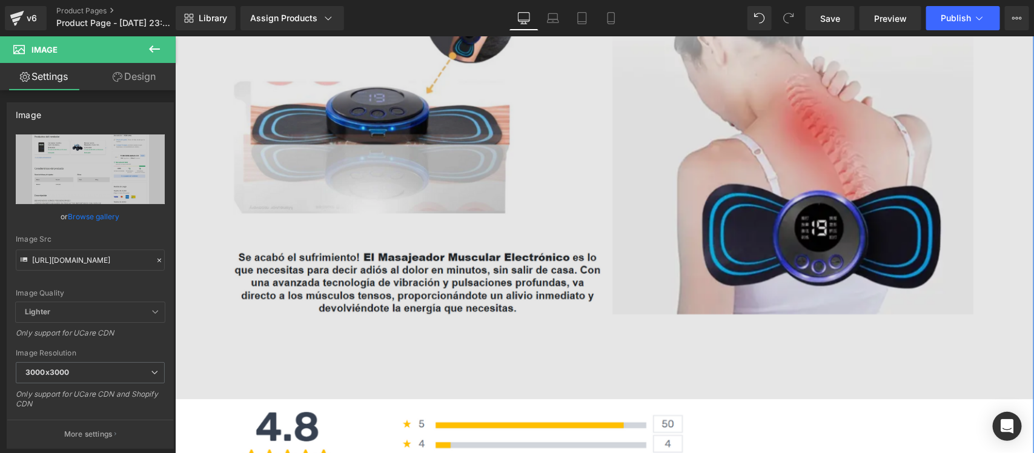
click at [595, 147] on img at bounding box center [603, 157] width 859 height 483
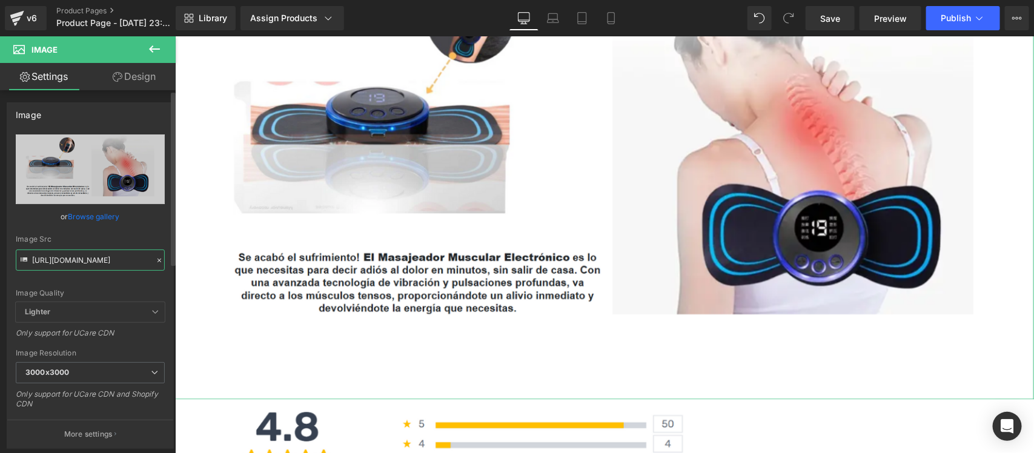
scroll to position [0, 1]
drag, startPoint x: 31, startPoint y: 260, endPoint x: 150, endPoint y: 259, distance: 118.1
click at [150, 259] on div "Image Src [URL][DOMAIN_NAME]" at bounding box center [90, 253] width 149 height 36
paste input "hJnQKDxx/[DOMAIN_NAME]"
type input "[URL][DOMAIN_NAME]"
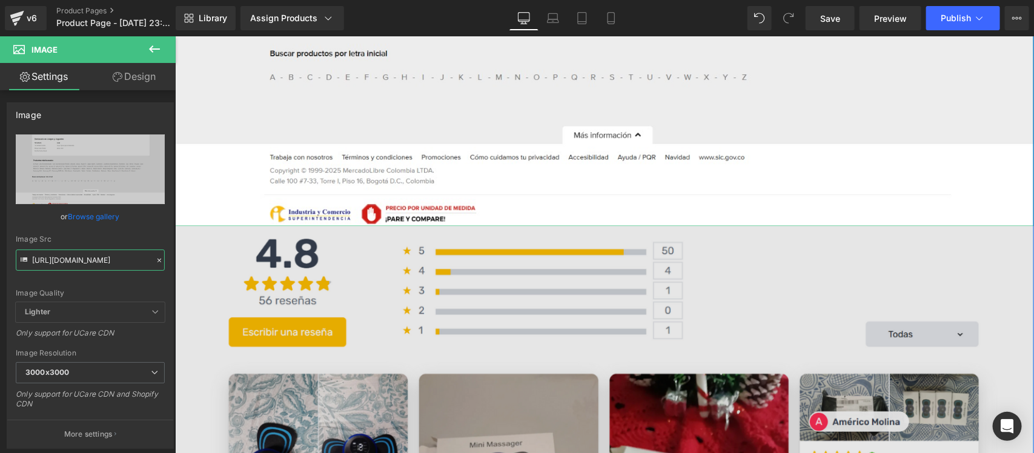
scroll to position [1060, 0]
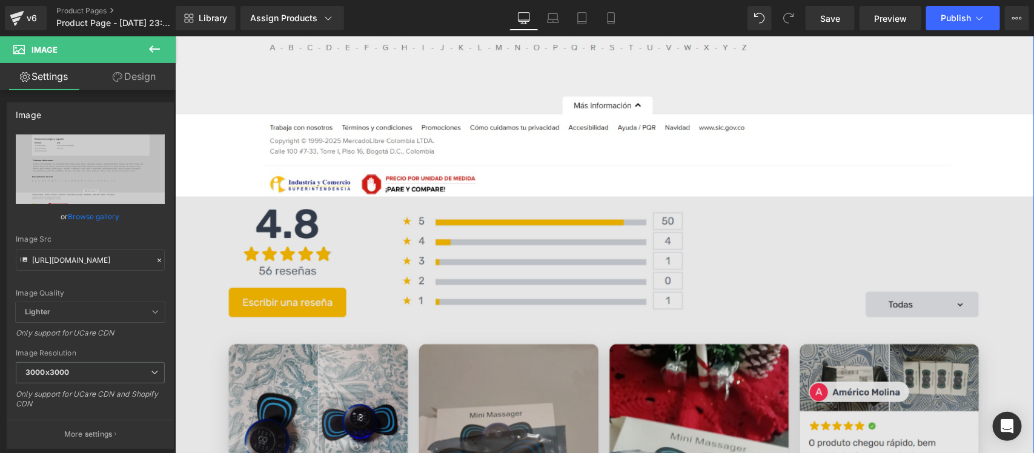
click at [569, 259] on img at bounding box center [603, 437] width 859 height 483
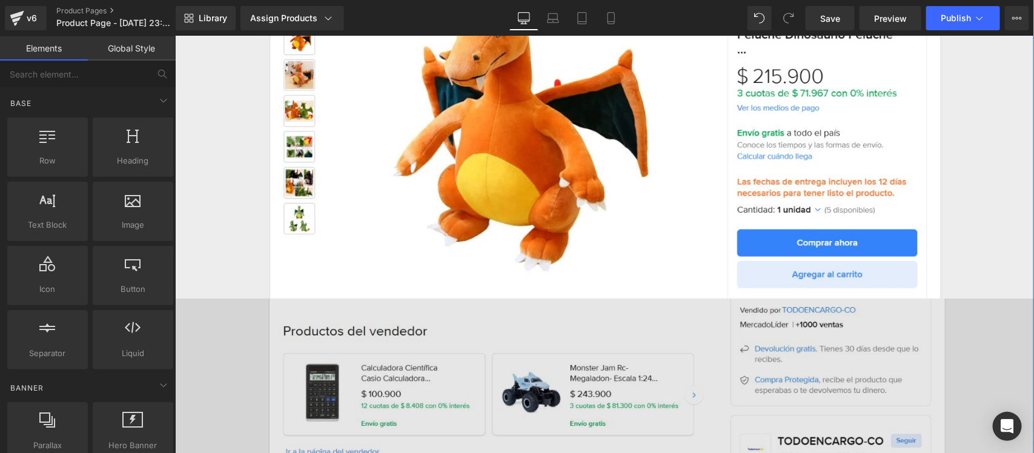
scroll to position [0, 0]
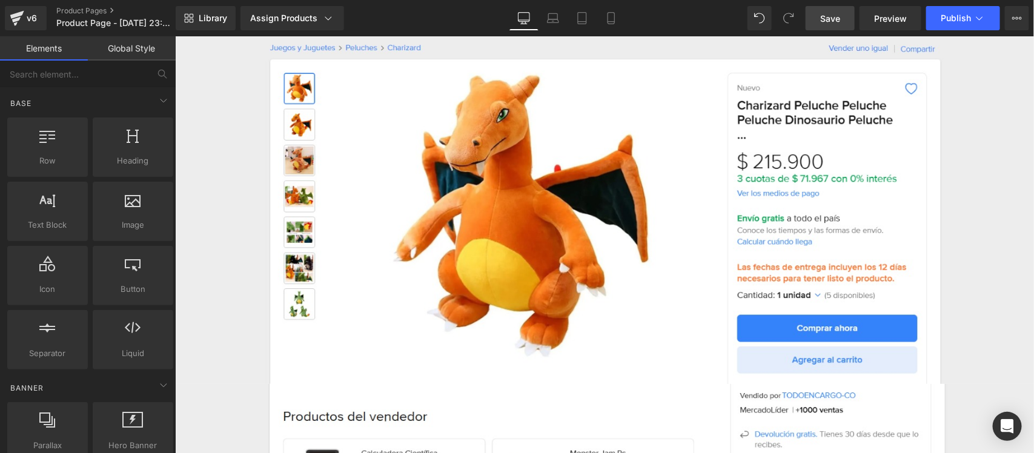
click at [842, 19] on link "Save" at bounding box center [829, 18] width 49 height 24
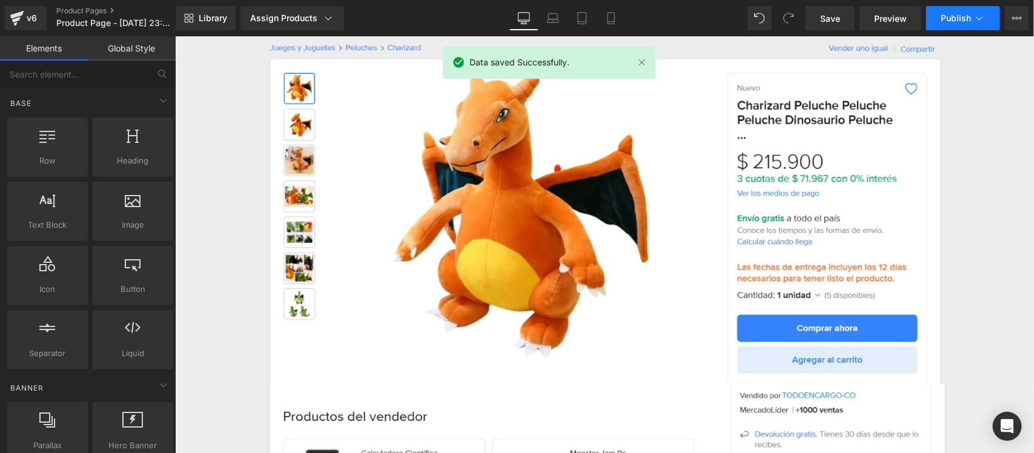
click at [978, 16] on icon at bounding box center [979, 18] width 12 height 12
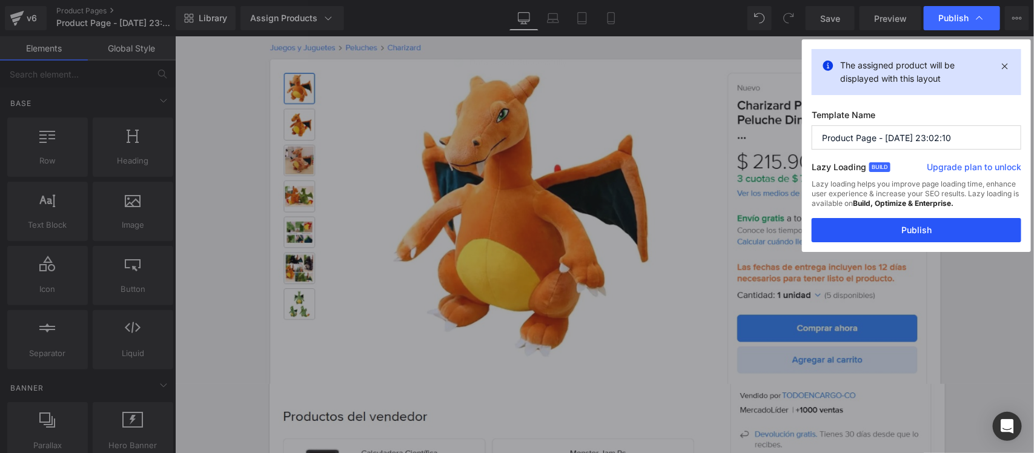
click at [918, 229] on button "Publish" at bounding box center [916, 230] width 210 height 24
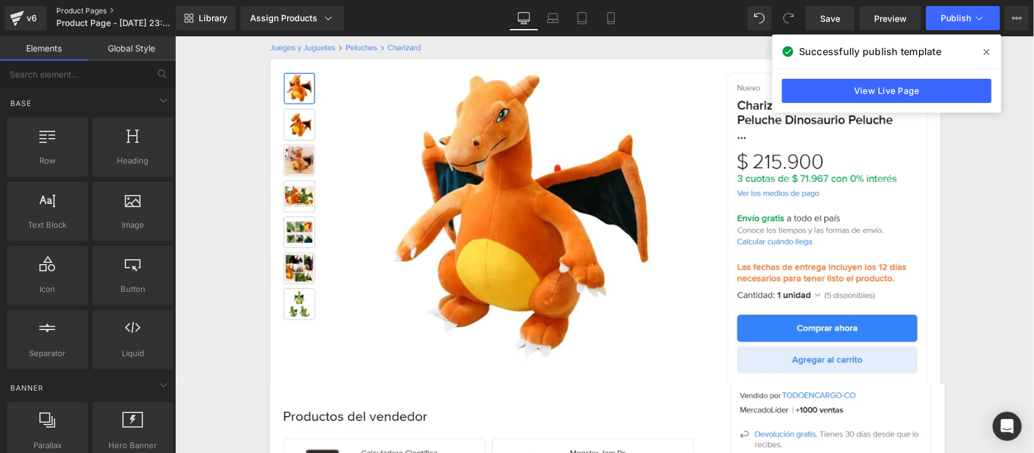
click at [90, 7] on link "Product Pages" at bounding box center [125, 11] width 139 height 10
